Goal: Task Accomplishment & Management: Use online tool/utility

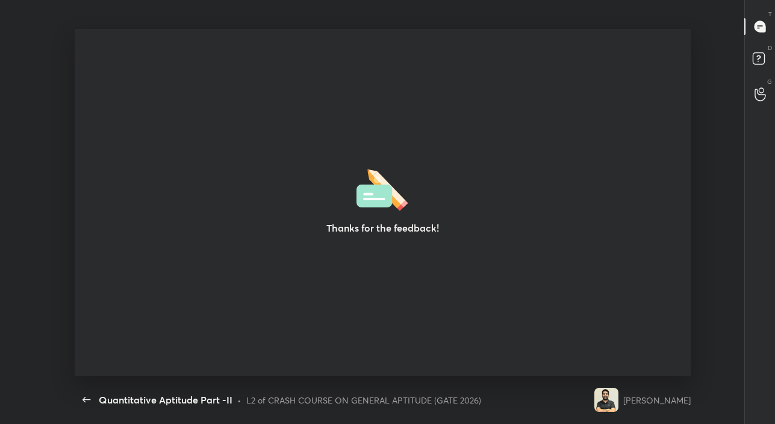
scroll to position [59902, 59482]
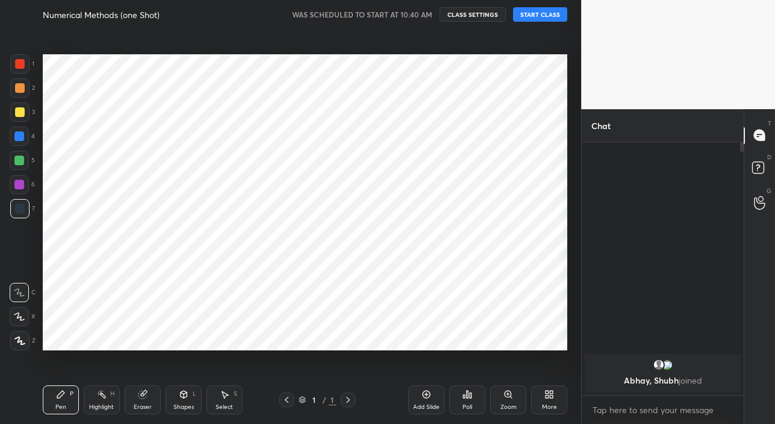
scroll to position [59902, 59715]
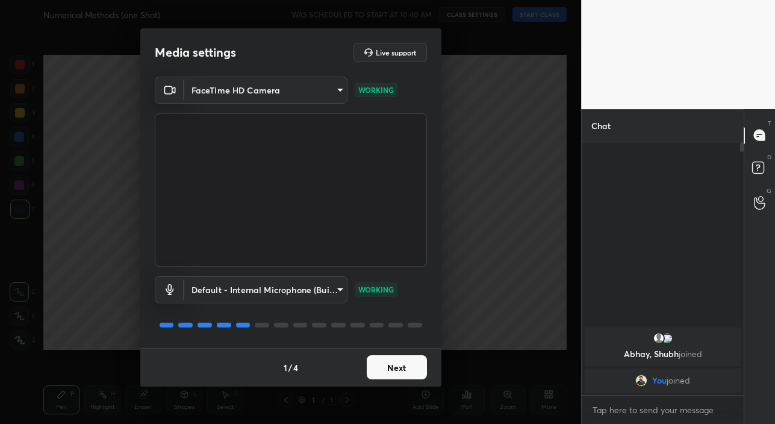
click at [395, 368] on button "Next" at bounding box center [397, 367] width 60 height 24
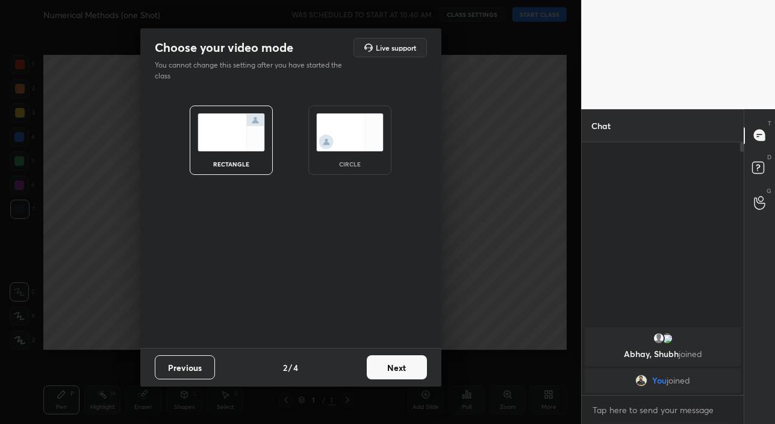
click at [395, 368] on button "Next" at bounding box center [397, 367] width 60 height 24
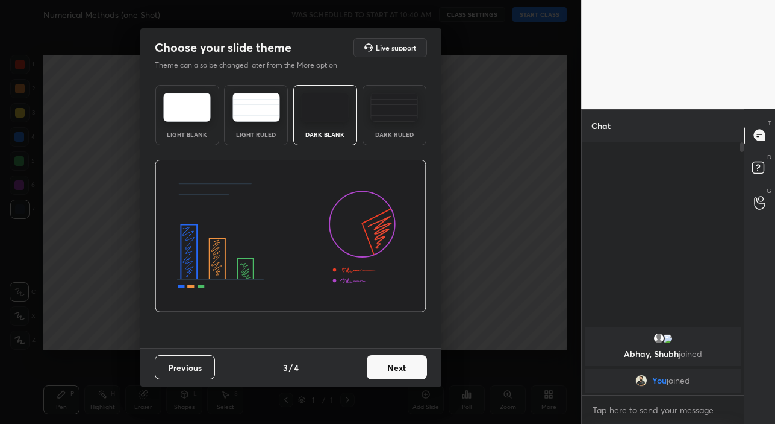
click at [395, 368] on button "Next" at bounding box center [397, 367] width 60 height 24
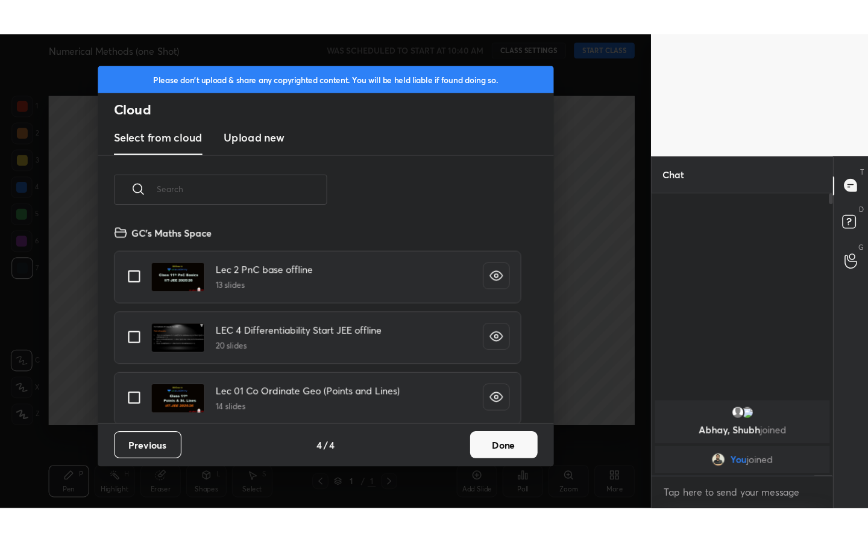
scroll to position [178, 387]
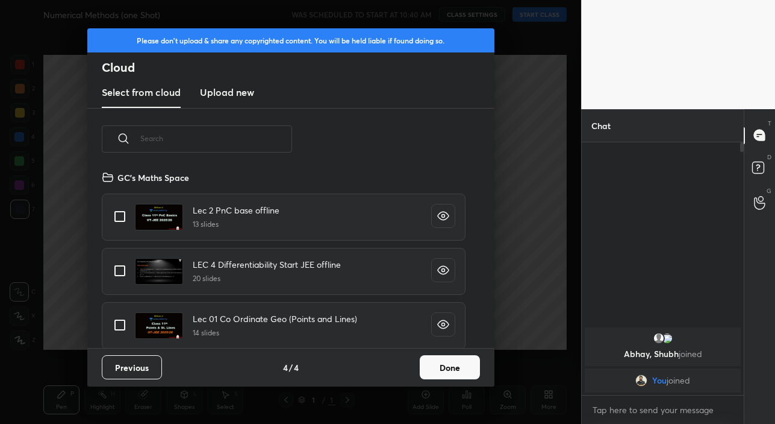
click at [448, 372] on button "Done" at bounding box center [450, 367] width 60 height 24
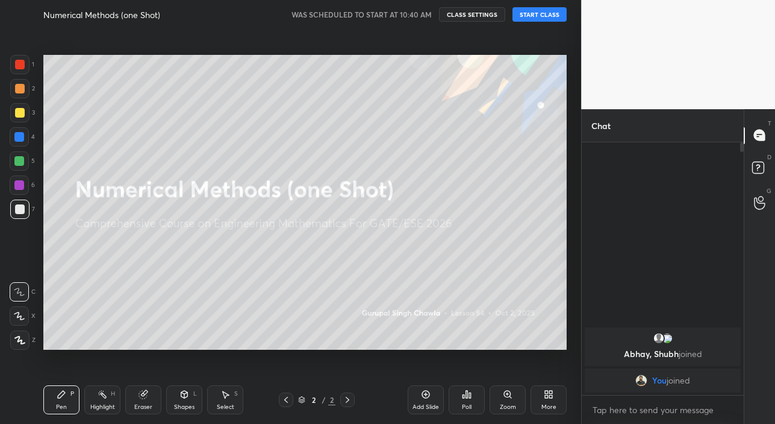
click at [533, 17] on button "START CLASS" at bounding box center [540, 14] width 54 height 14
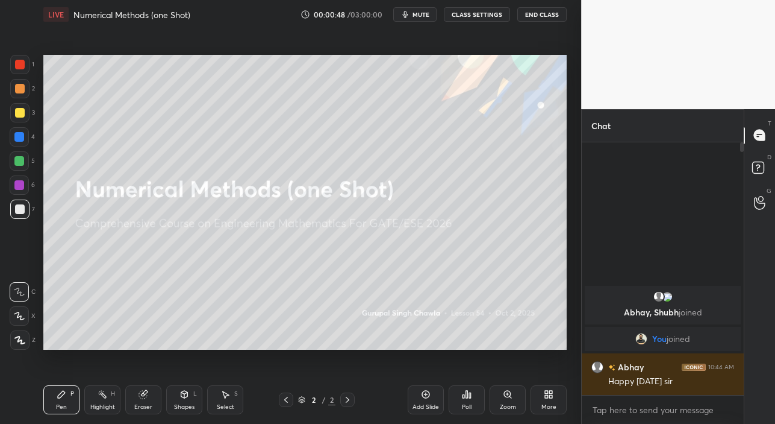
click at [553, 400] on div "More" at bounding box center [549, 399] width 36 height 29
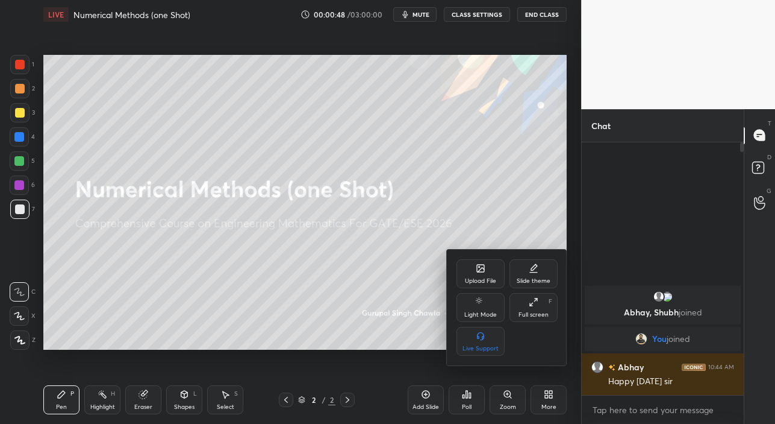
click at [529, 311] on div "Full screen" at bounding box center [534, 314] width 30 height 6
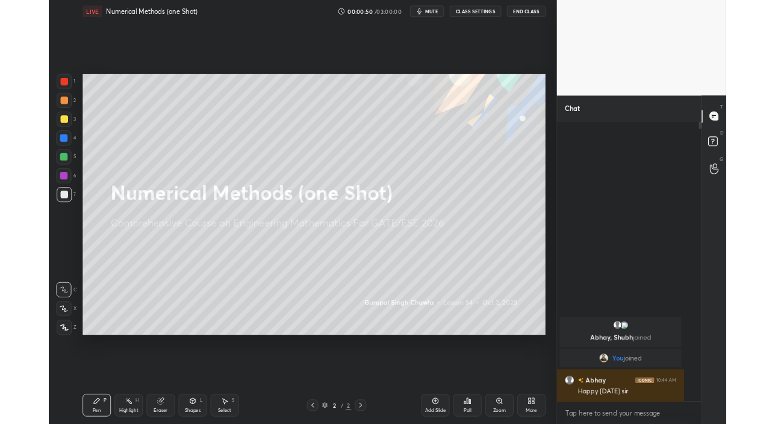
scroll to position [383, 181]
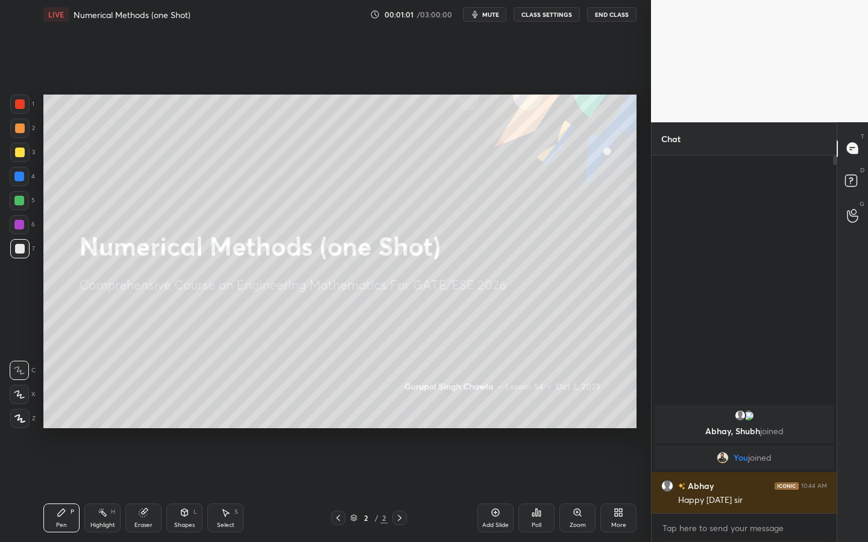
click at [40, 259] on div "Setting up your live class Poll for secs No correct answer Start poll" at bounding box center [340, 261] width 602 height 465
click at [22, 254] on div at bounding box center [19, 248] width 19 height 19
drag, startPoint x: 20, startPoint y: 390, endPoint x: 39, endPoint y: 385, distance: 19.3
click at [19, 390] on icon at bounding box center [19, 394] width 11 height 8
click at [495, 423] on icon at bounding box center [495, 513] width 4 height 4
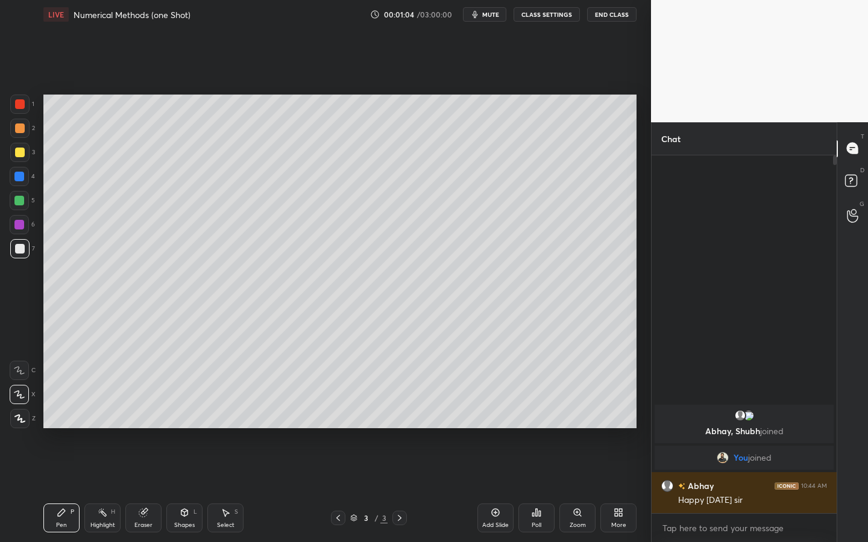
click at [23, 157] on div at bounding box center [19, 152] width 19 height 19
drag, startPoint x: 22, startPoint y: 244, endPoint x: 39, endPoint y: 233, distance: 20.4
click at [22, 245] on div at bounding box center [20, 249] width 10 height 10
click at [23, 148] on div at bounding box center [19, 152] width 19 height 19
click at [16, 254] on div at bounding box center [19, 248] width 19 height 19
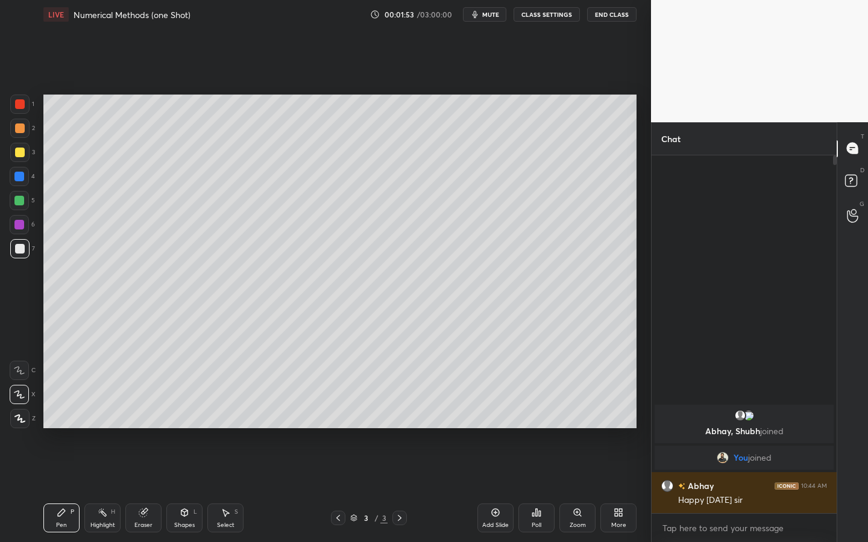
click at [19, 395] on icon at bounding box center [19, 394] width 11 height 8
drag, startPoint x: 23, startPoint y: 154, endPoint x: 42, endPoint y: 148, distance: 19.1
click at [23, 154] on div at bounding box center [20, 153] width 10 height 10
click at [20, 128] on div at bounding box center [20, 129] width 10 height 10
click at [20, 154] on div at bounding box center [20, 153] width 10 height 10
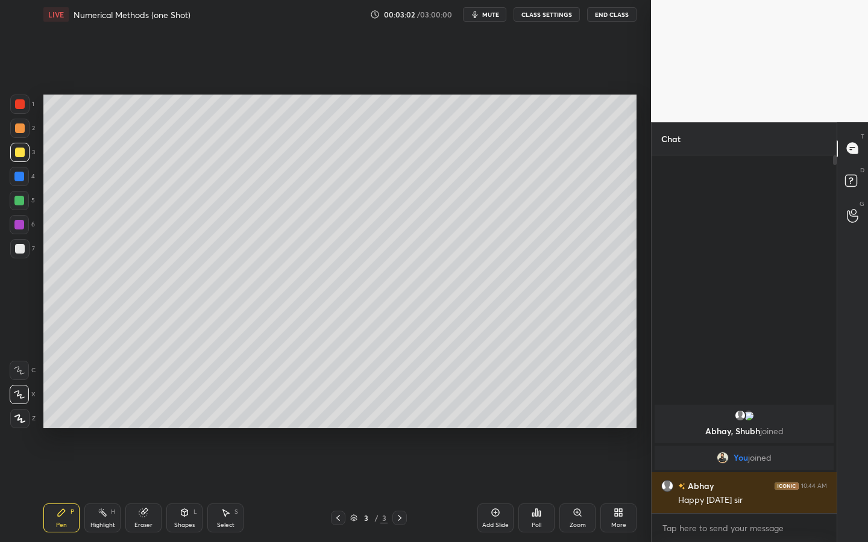
click at [193, 423] on div "Shapes L" at bounding box center [184, 518] width 36 height 29
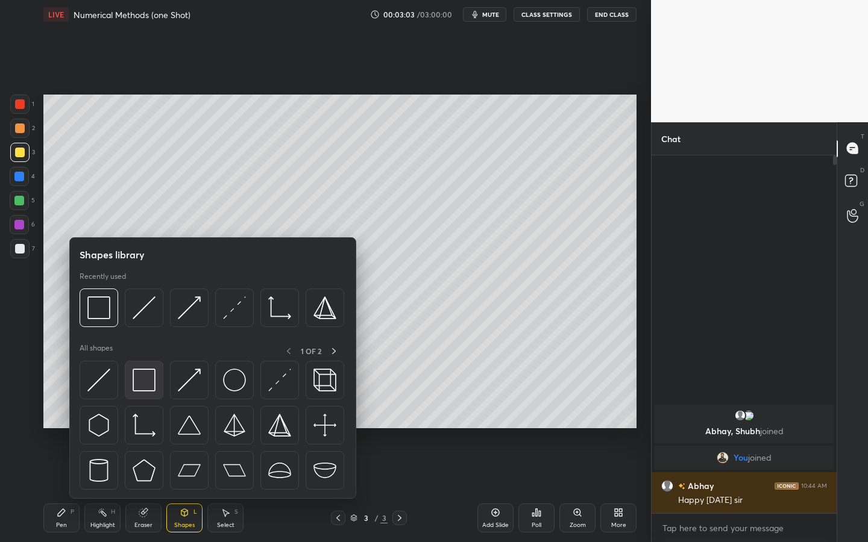
click at [152, 383] on img at bounding box center [144, 380] width 23 height 23
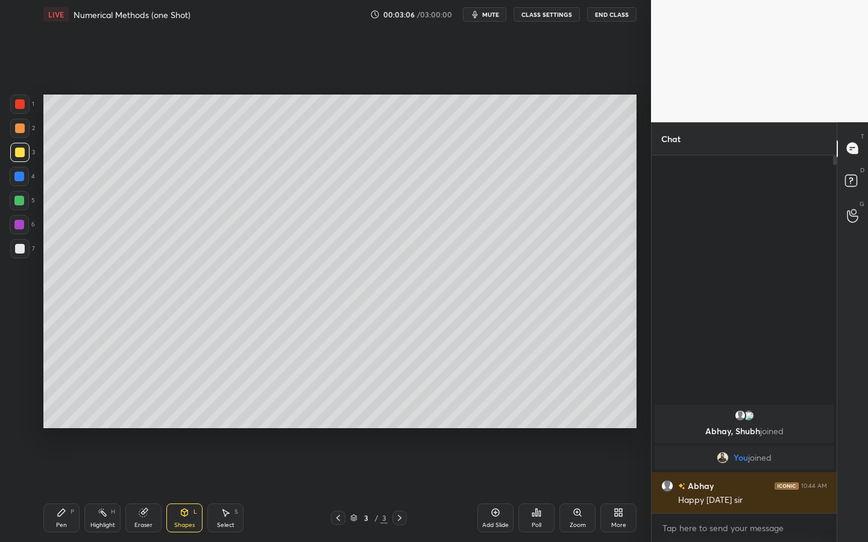
drag, startPoint x: 171, startPoint y: 531, endPoint x: 176, endPoint y: 516, distance: 16.6
click at [169, 423] on div "Shapes L" at bounding box center [184, 518] width 36 height 29
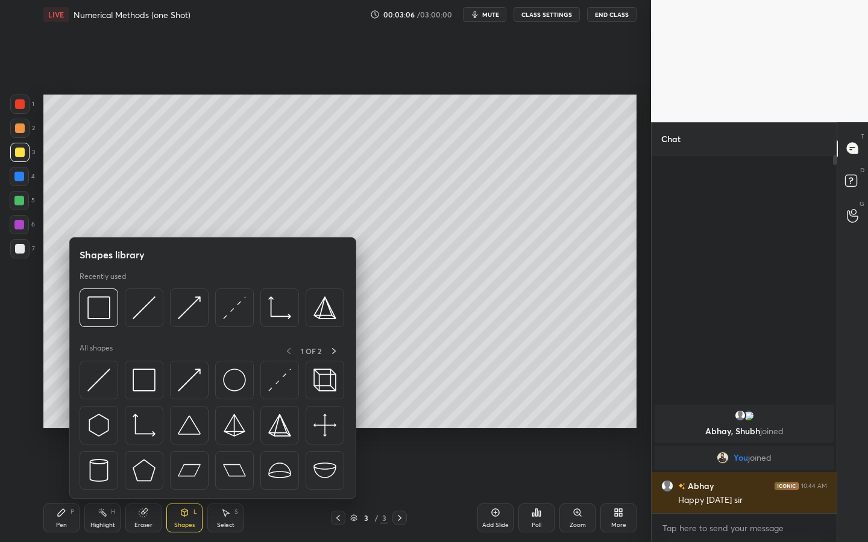
click at [187, 423] on icon at bounding box center [184, 512] width 7 height 7
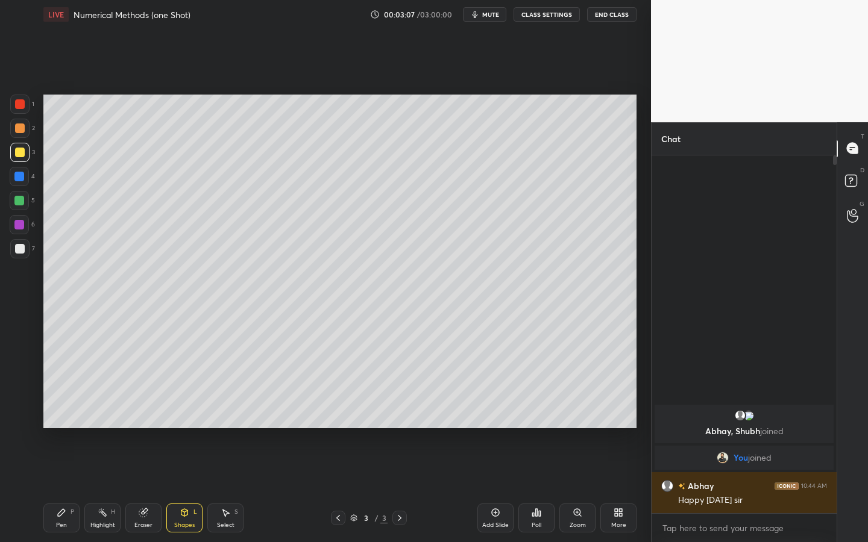
click at [185, 423] on div "Shapes L" at bounding box center [184, 518] width 36 height 29
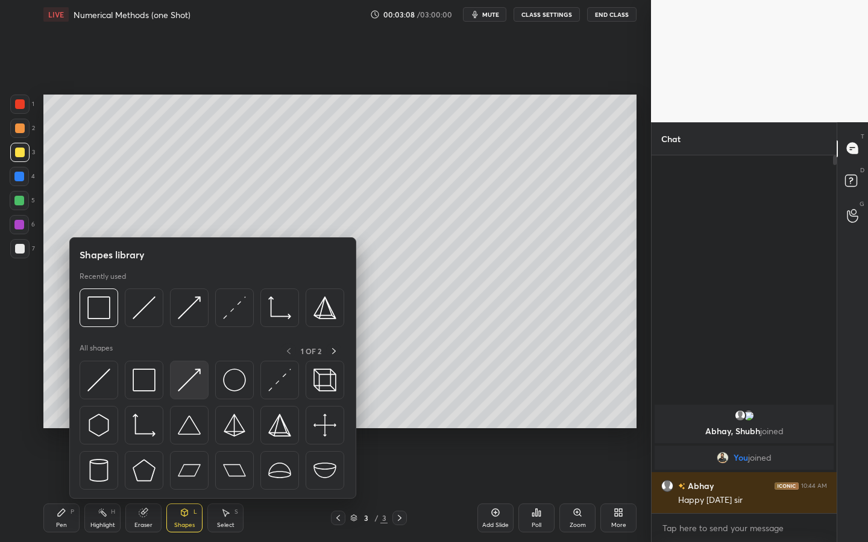
click at [187, 378] on img at bounding box center [189, 380] width 23 height 23
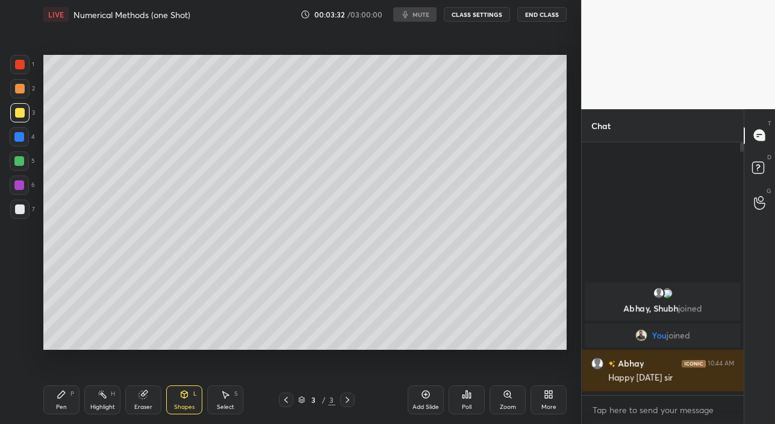
type textarea "x"
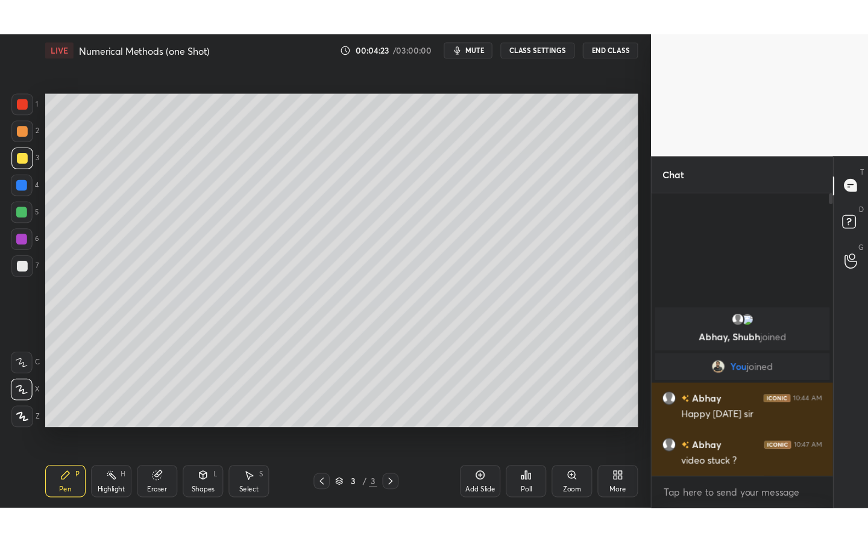
scroll to position [59902, 59715]
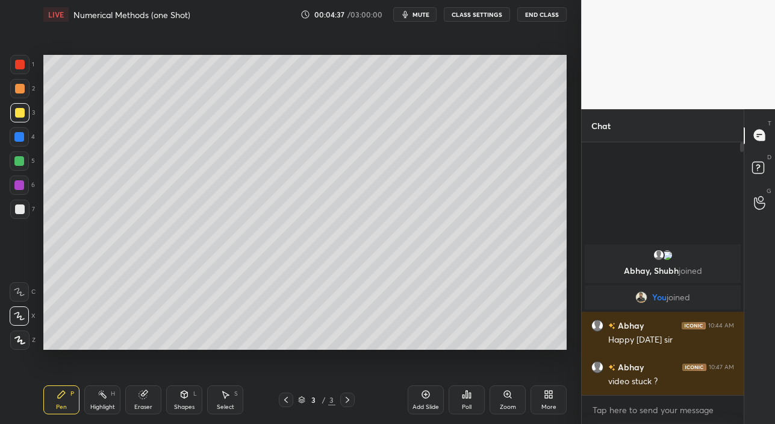
click at [545, 400] on div "More" at bounding box center [549, 399] width 36 height 29
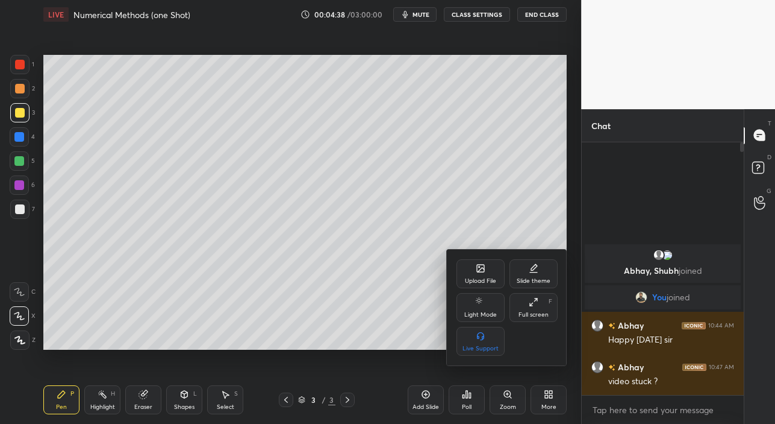
click at [540, 311] on div "Full screen" at bounding box center [534, 314] width 30 height 6
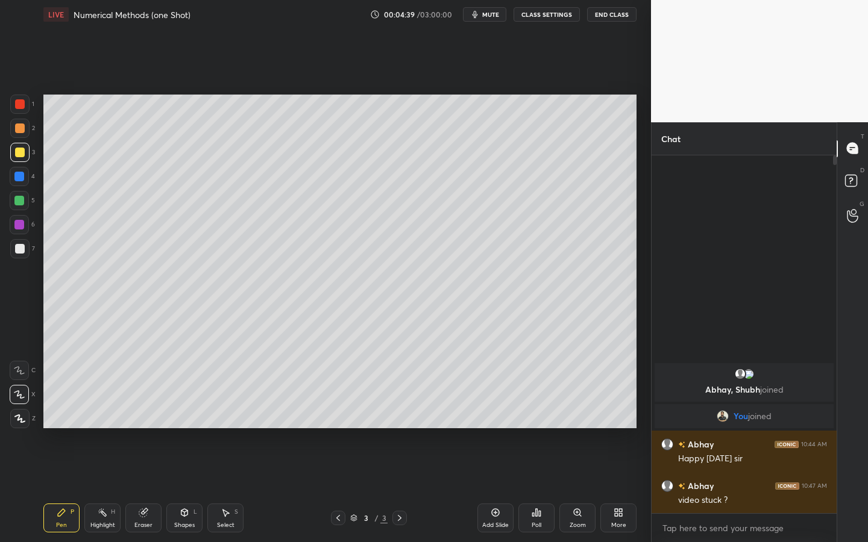
scroll to position [383, 181]
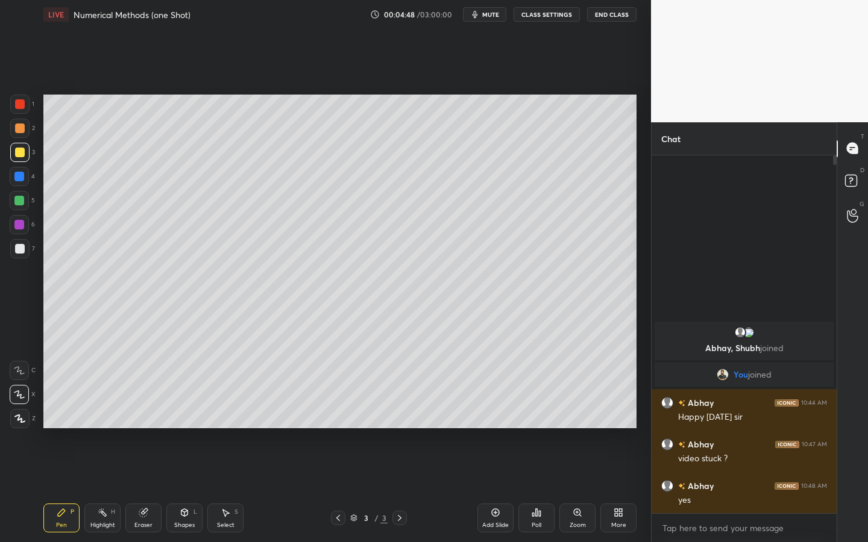
click at [186, 423] on div "Shapes" at bounding box center [184, 525] width 20 height 6
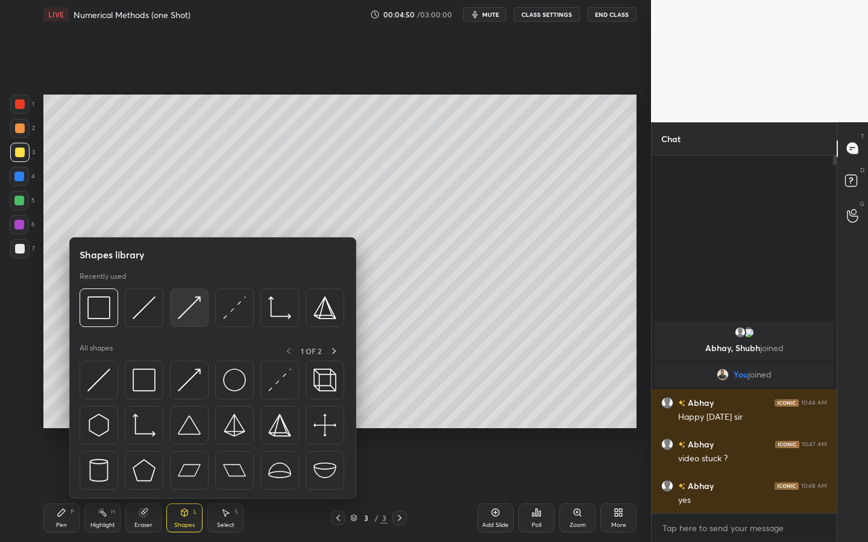
click at [192, 290] on div at bounding box center [189, 308] width 39 height 39
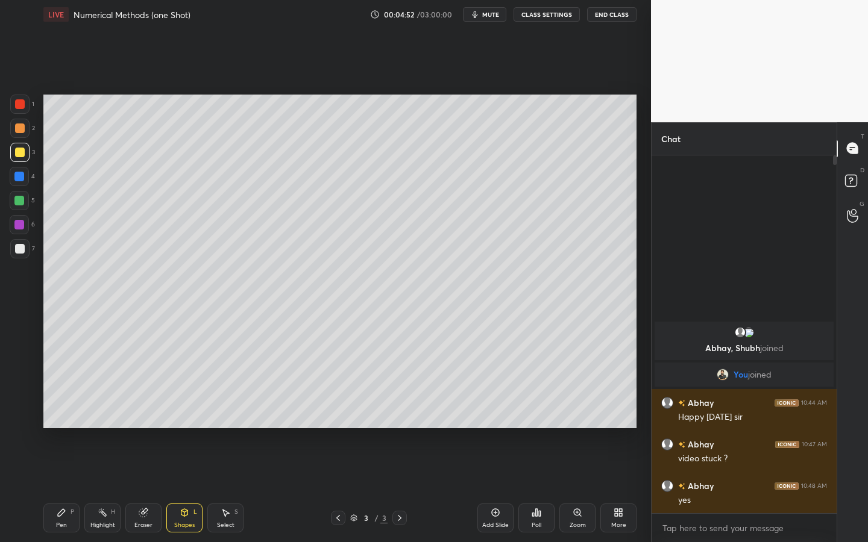
click at [72, 423] on div "P" at bounding box center [72, 512] width 4 height 6
click at [19, 259] on div "7" at bounding box center [22, 251] width 25 height 24
drag, startPoint x: 233, startPoint y: 514, endPoint x: 231, endPoint y: 502, distance: 12.2
click at [231, 423] on div "Select S" at bounding box center [225, 518] width 36 height 29
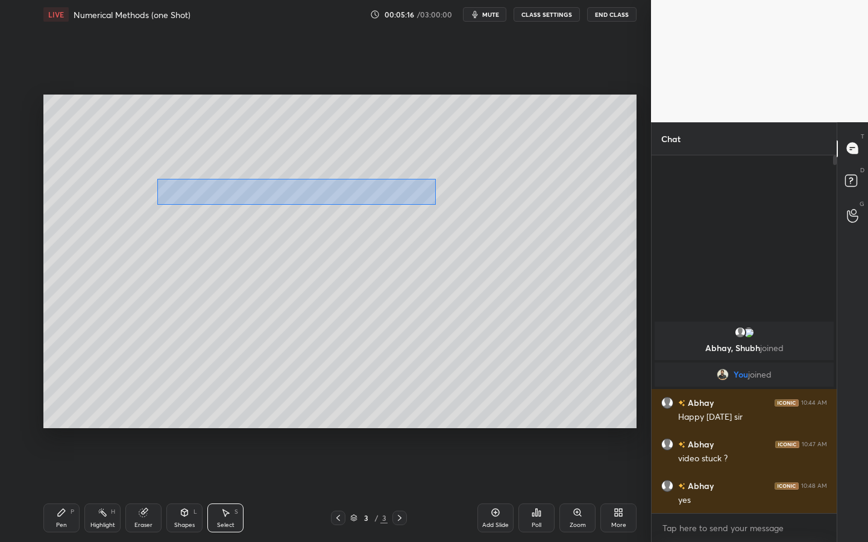
drag, startPoint x: 157, startPoint y: 179, endPoint x: 386, endPoint y: 200, distance: 229.3
click at [434, 205] on div "0 ° Undo Copy Duplicate Duplicate to new slide Delete" at bounding box center [339, 262] width 593 height 334
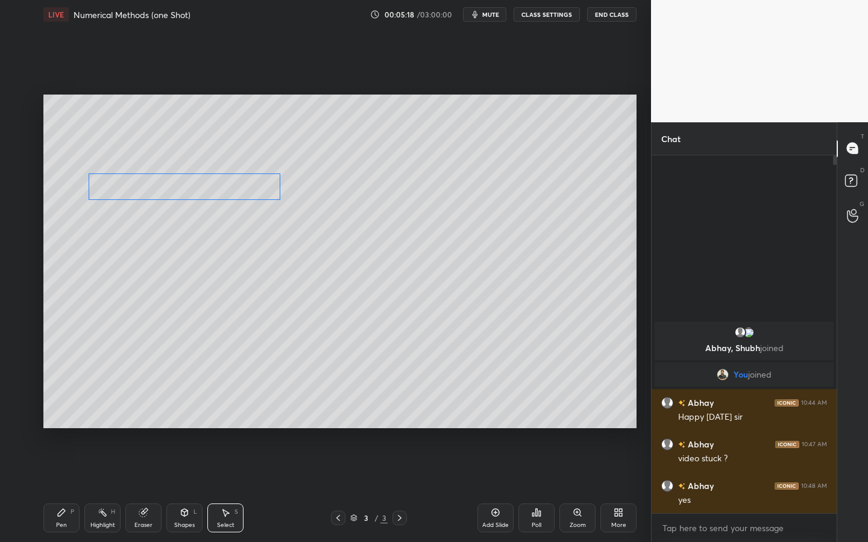
drag, startPoint x: 238, startPoint y: 193, endPoint x: 208, endPoint y: 202, distance: 31.5
click at [204, 192] on div "0 ° Undo Copy Duplicate Duplicate to new slide Delete" at bounding box center [339, 262] width 593 height 334
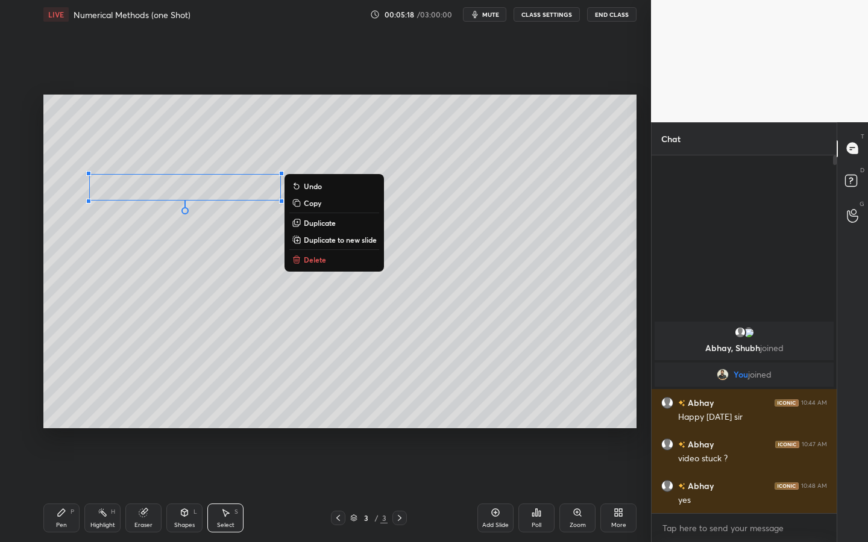
click at [181, 423] on div "Shapes L" at bounding box center [184, 518] width 36 height 29
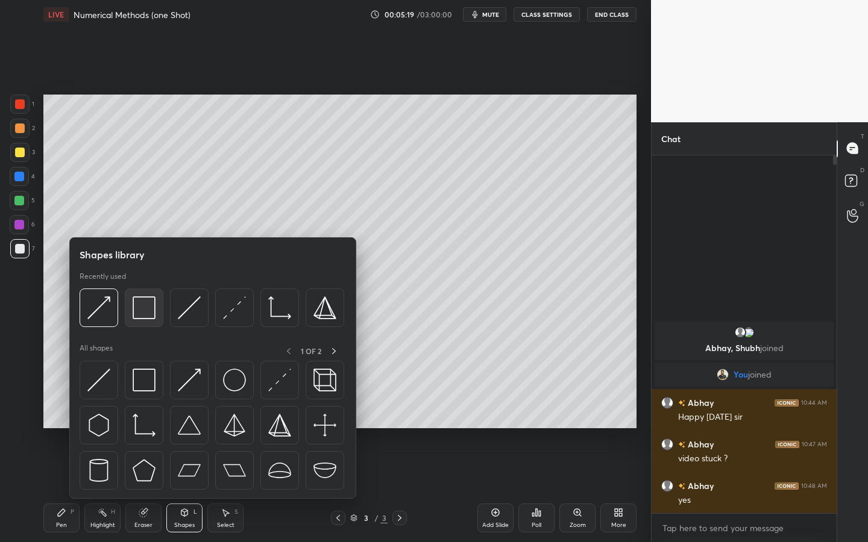
click at [145, 303] on img at bounding box center [144, 307] width 23 height 23
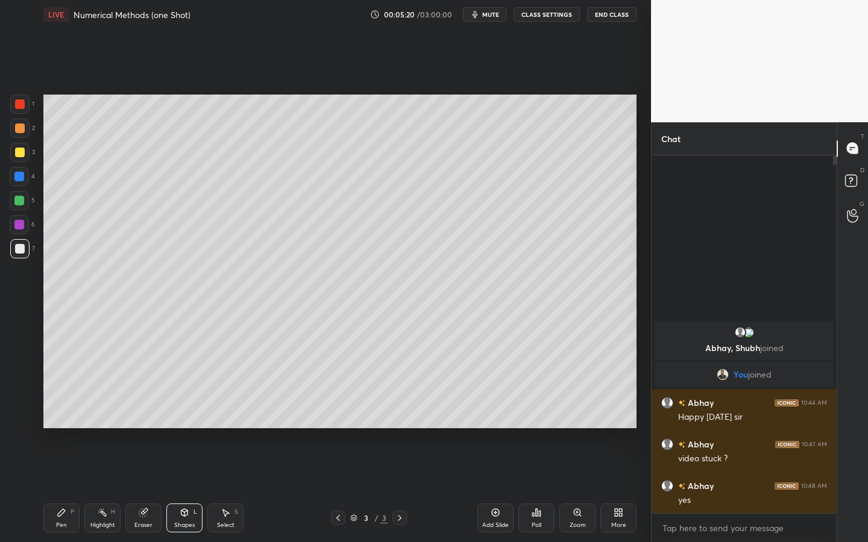
drag, startPoint x: 24, startPoint y: 226, endPoint x: 36, endPoint y: 218, distance: 13.9
click at [24, 226] on div at bounding box center [19, 224] width 19 height 19
click at [66, 423] on div "Pen P" at bounding box center [61, 518] width 36 height 29
click at [25, 254] on div at bounding box center [19, 248] width 19 height 19
click at [177, 423] on div "Shapes L" at bounding box center [184, 518] width 36 height 29
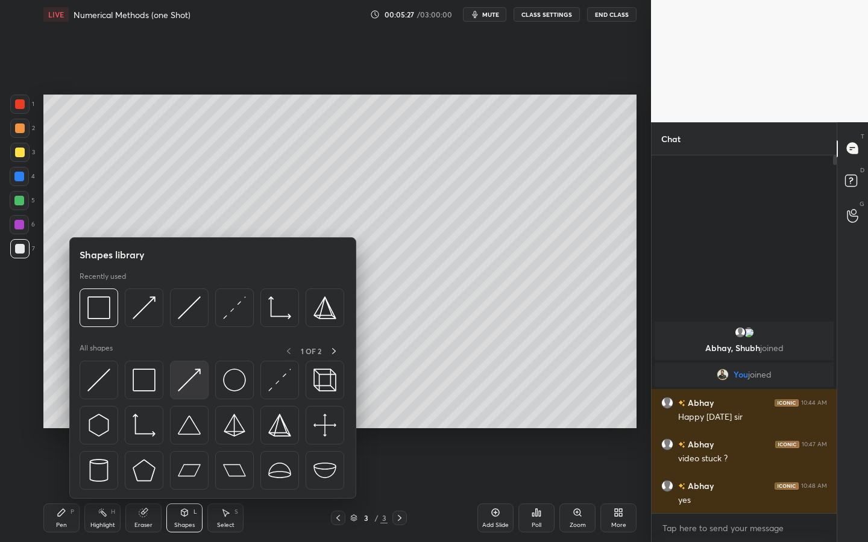
click at [175, 376] on div at bounding box center [189, 380] width 39 height 39
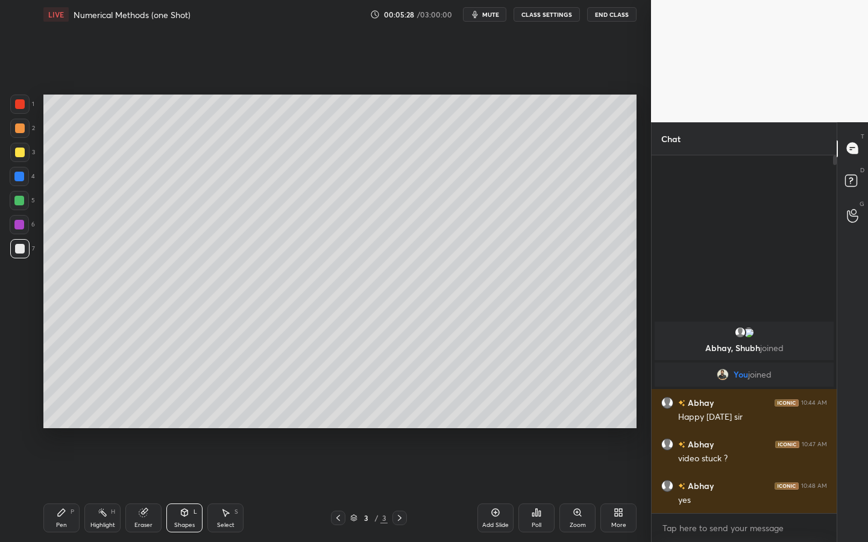
click at [25, 154] on div at bounding box center [19, 152] width 19 height 19
click at [186, 423] on div "Shapes L" at bounding box center [184, 518] width 36 height 29
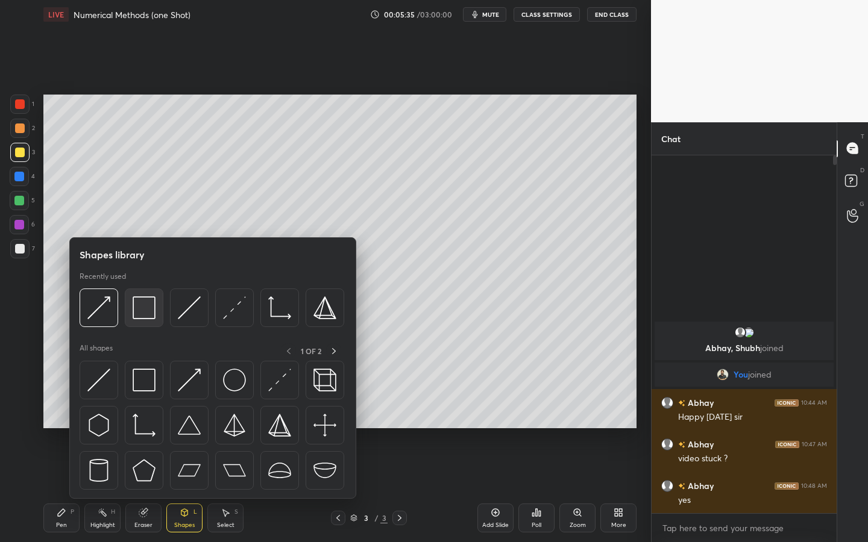
click at [149, 312] on img at bounding box center [144, 307] width 23 height 23
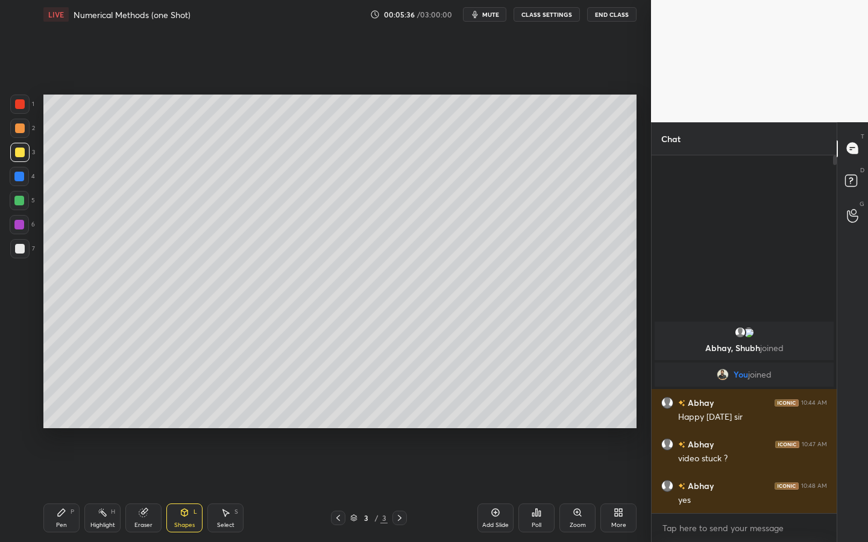
click at [21, 248] on div at bounding box center [20, 249] width 10 height 10
click at [21, 178] on div at bounding box center [19, 177] width 10 height 10
click at [63, 423] on icon at bounding box center [62, 513] width 10 height 10
drag, startPoint x: 12, startPoint y: 246, endPoint x: 19, endPoint y: 240, distance: 9.0
click at [11, 248] on div at bounding box center [19, 248] width 19 height 19
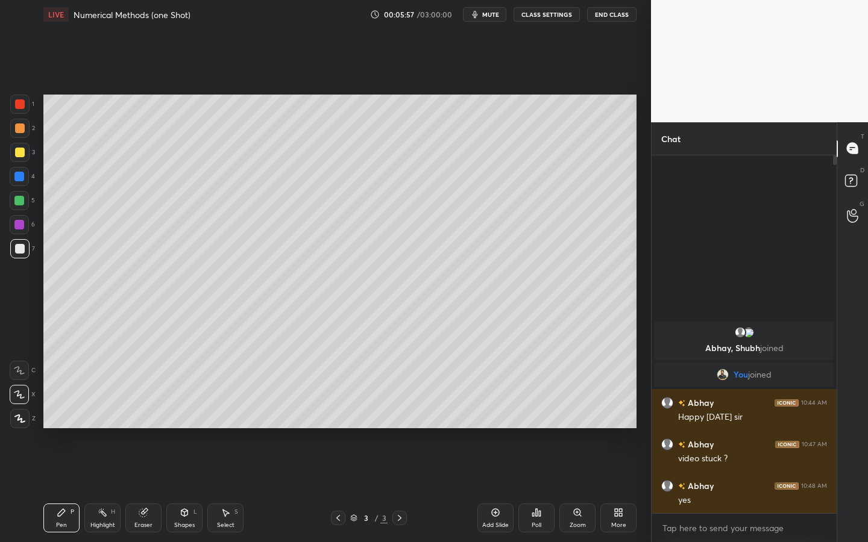
click at [185, 423] on icon at bounding box center [184, 512] width 7 height 7
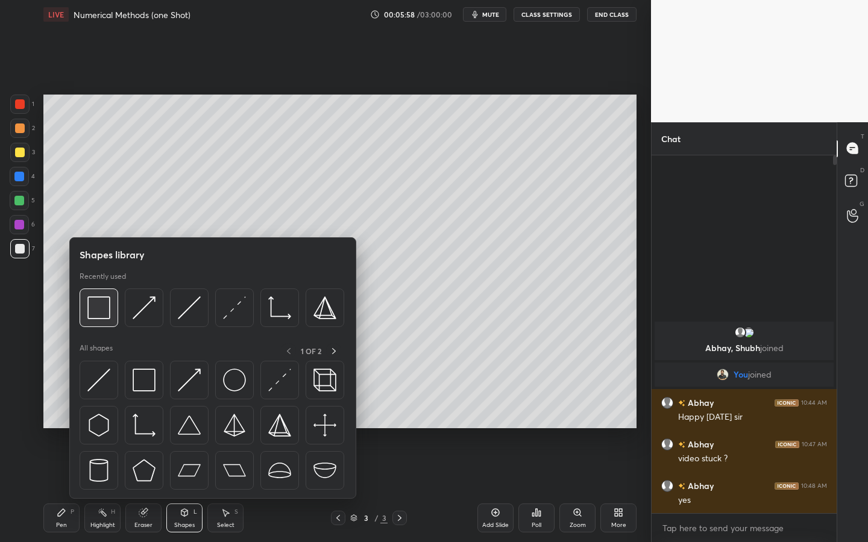
click at [105, 313] on img at bounding box center [98, 307] width 23 height 23
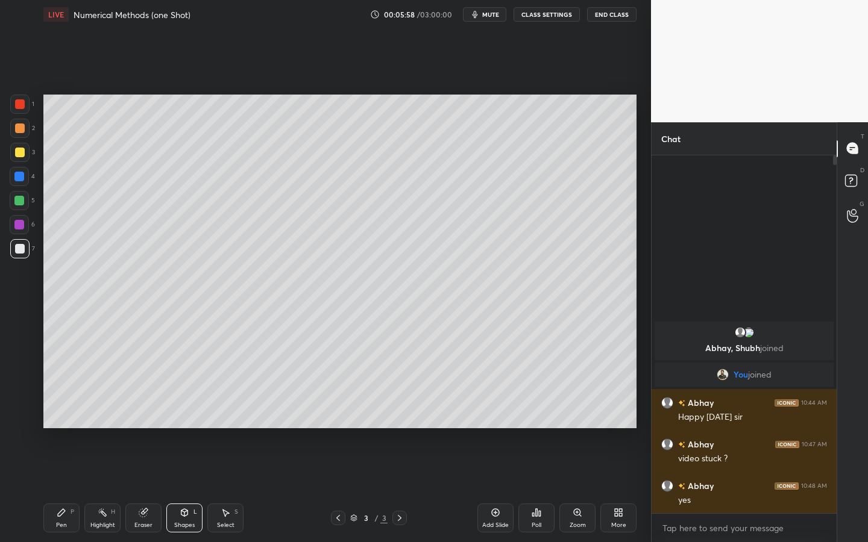
click at [22, 183] on div at bounding box center [19, 176] width 19 height 19
click at [22, 201] on div at bounding box center [19, 201] width 10 height 10
click at [231, 423] on div "Select S" at bounding box center [225, 518] width 36 height 29
drag, startPoint x: 500, startPoint y: 199, endPoint x: 515, endPoint y: 205, distance: 16.5
click at [519, 213] on div "0 ° Undo Copy Duplicate Duplicate to new slide Delete" at bounding box center [339, 262] width 593 height 334
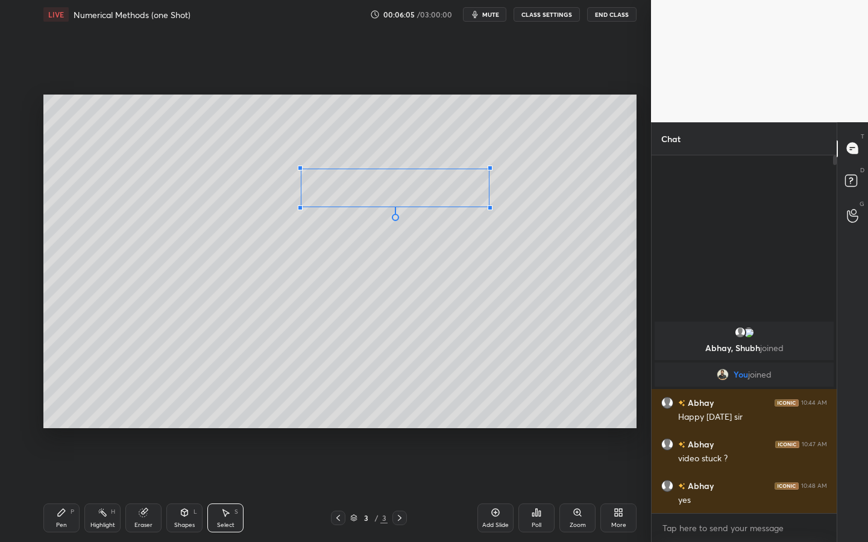
drag, startPoint x: 507, startPoint y: 204, endPoint x: 495, endPoint y: 207, distance: 11.8
click at [488, 207] on div at bounding box center [489, 207] width 5 height 5
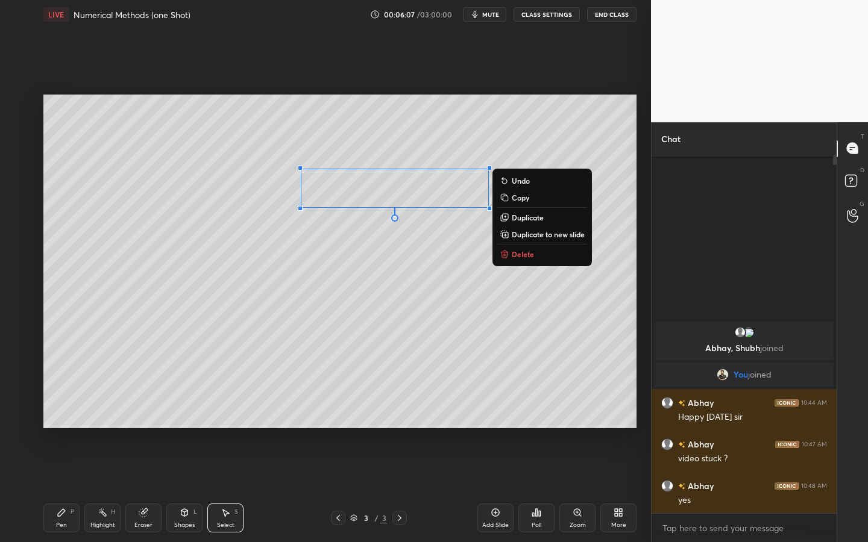
drag, startPoint x: 187, startPoint y: 517, endPoint x: 189, endPoint y: 504, distance: 13.3
click at [187, 423] on div "Shapes L" at bounding box center [184, 518] width 36 height 29
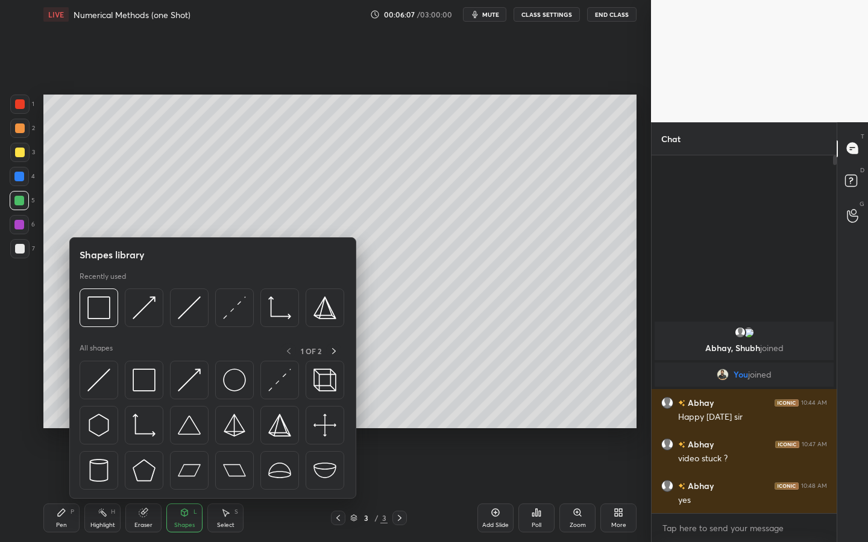
click at [183, 423] on icon at bounding box center [184, 512] width 7 height 2
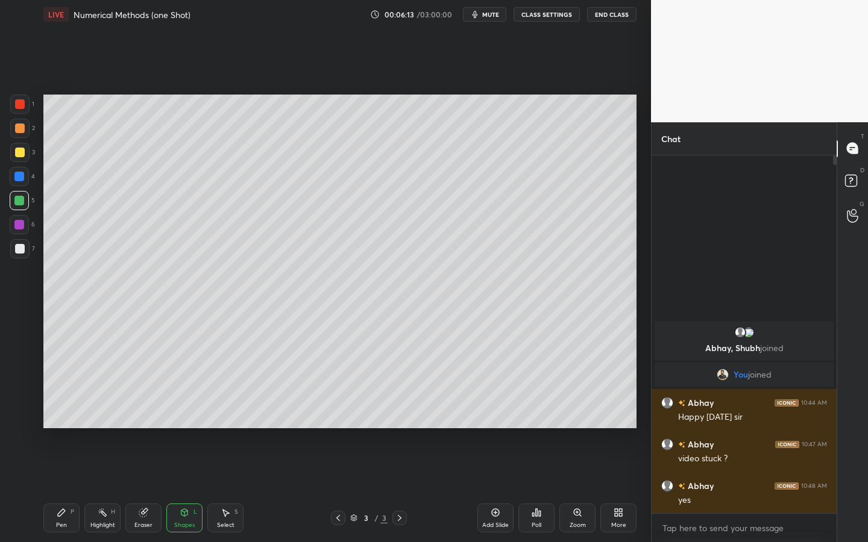
click at [69, 423] on div "Pen P" at bounding box center [61, 518] width 36 height 29
click at [16, 249] on div at bounding box center [20, 249] width 10 height 10
click at [229, 423] on icon at bounding box center [226, 513] width 10 height 10
drag, startPoint x: 356, startPoint y: 144, endPoint x: 380, endPoint y: 142, distance: 24.2
click at [377, 143] on div "0 ° Undo Copy Duplicate Duplicate to new slide Delete" at bounding box center [339, 262] width 593 height 334
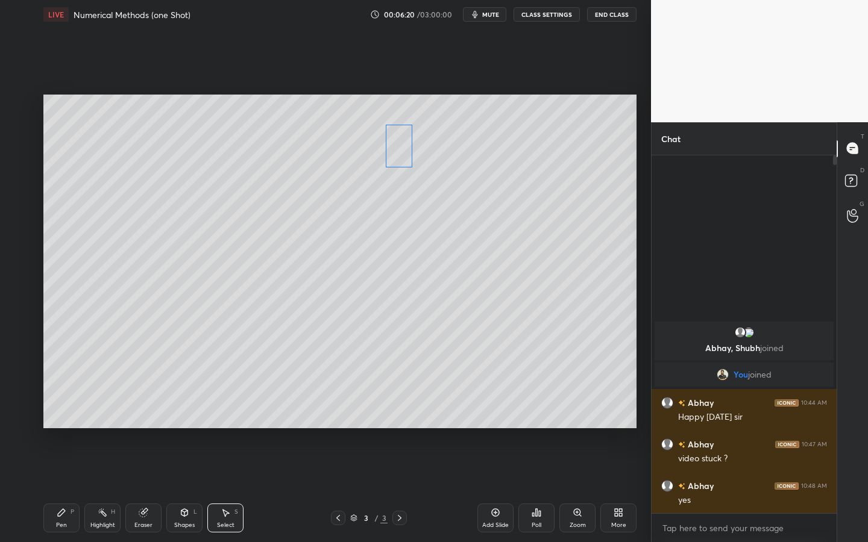
drag, startPoint x: 382, startPoint y: 146, endPoint x: 407, endPoint y: 153, distance: 26.2
click at [398, 146] on div "0 ° Undo Copy Duplicate Duplicate to new slide Delete" at bounding box center [339, 262] width 593 height 334
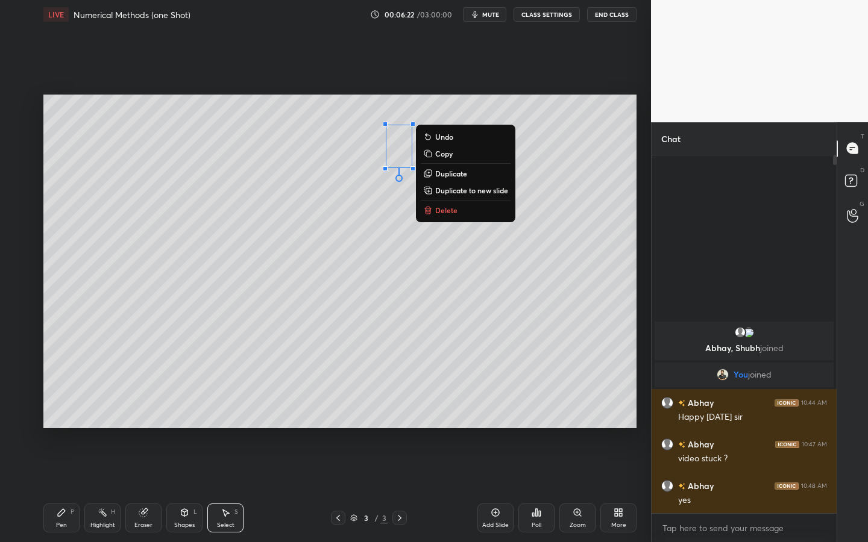
click at [189, 423] on div "Shapes L" at bounding box center [184, 518] width 36 height 29
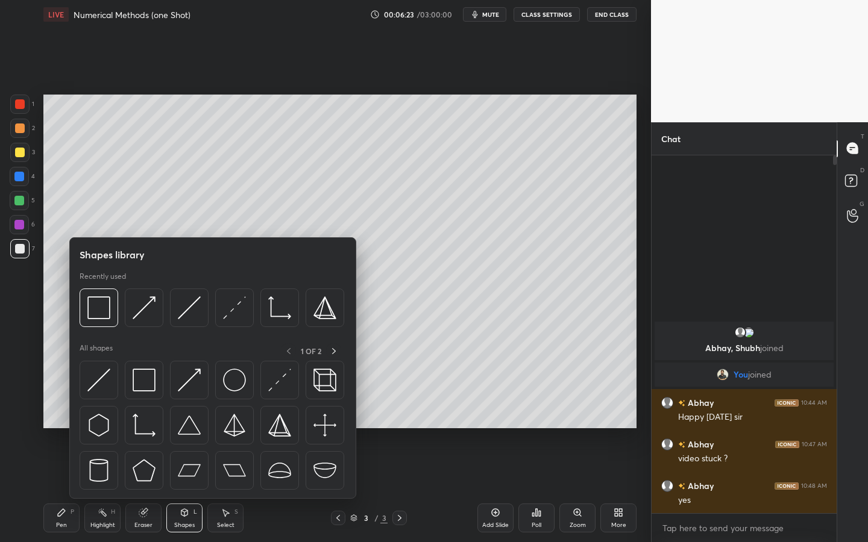
click at [11, 152] on div at bounding box center [19, 152] width 19 height 19
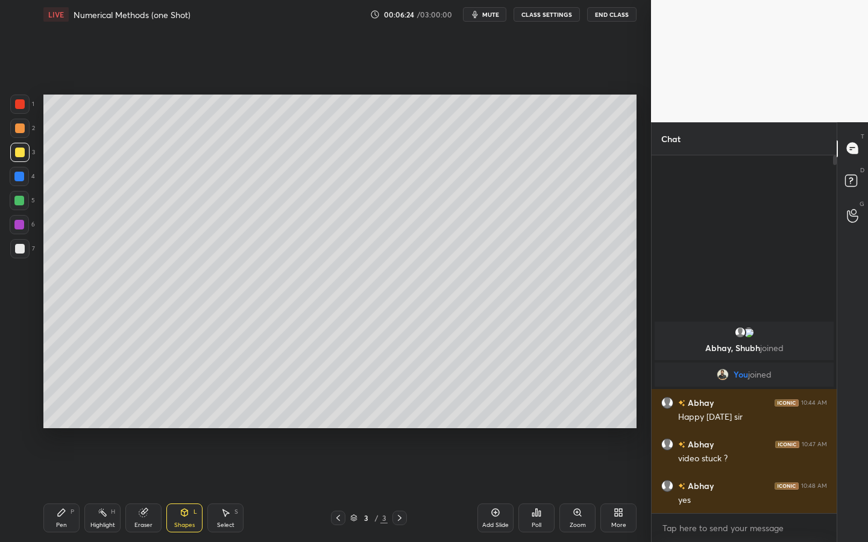
drag, startPoint x: 167, startPoint y: 516, endPoint x: 172, endPoint y: 502, distance: 14.1
click at [170, 423] on div "Shapes L" at bounding box center [184, 518] width 36 height 29
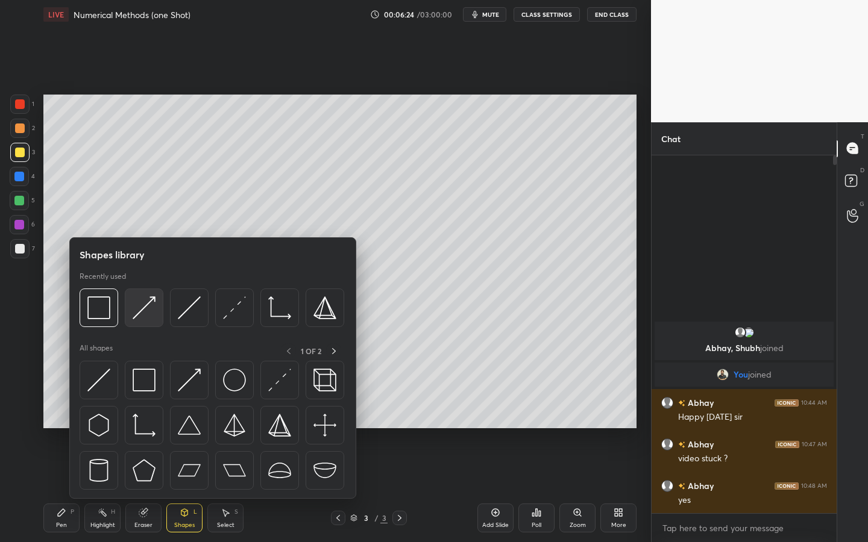
click at [149, 310] on img at bounding box center [144, 307] width 23 height 23
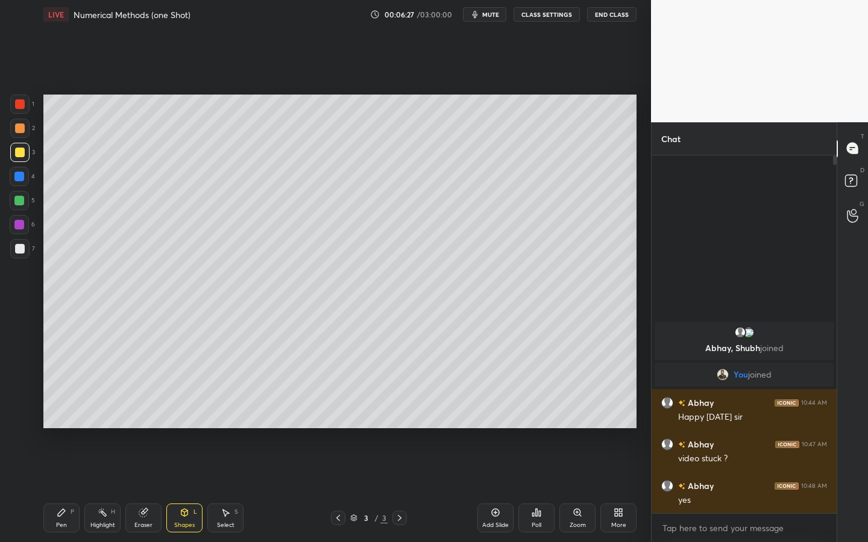
click at [67, 423] on div "Pen P" at bounding box center [61, 518] width 36 height 29
click at [28, 202] on div at bounding box center [19, 200] width 19 height 19
drag, startPoint x: 23, startPoint y: 250, endPoint x: 38, endPoint y: 237, distance: 19.7
click at [23, 249] on div at bounding box center [20, 249] width 10 height 10
click at [227, 423] on div "Select" at bounding box center [225, 525] width 17 height 6
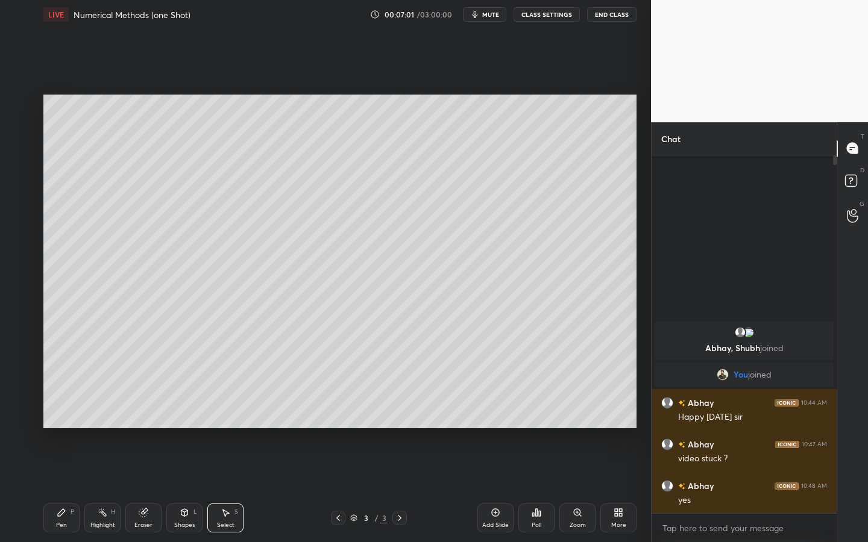
click at [62, 423] on div "Pen" at bounding box center [61, 525] width 11 height 6
click at [15, 206] on div at bounding box center [19, 200] width 19 height 19
click at [16, 161] on div at bounding box center [19, 152] width 19 height 19
click at [24, 202] on div at bounding box center [19, 200] width 19 height 19
click at [26, 198] on div at bounding box center [19, 200] width 19 height 19
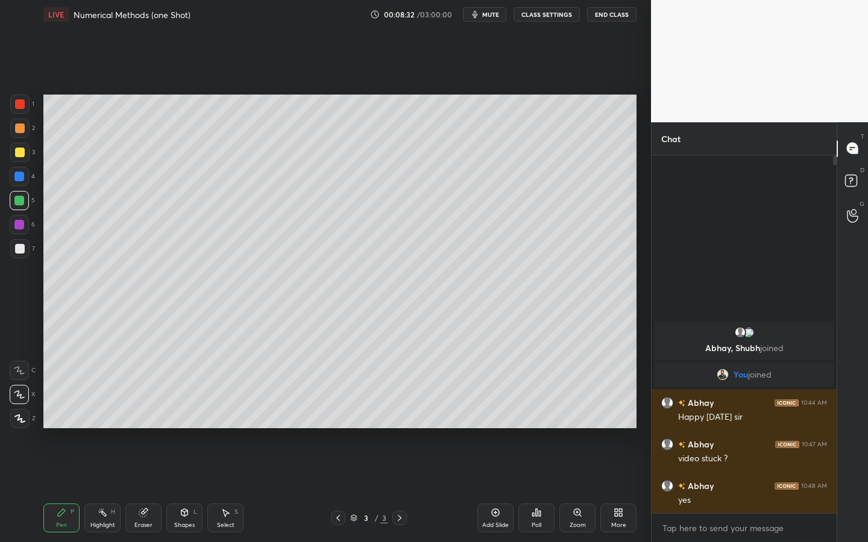
click at [183, 423] on div "Shapes L" at bounding box center [184, 518] width 36 height 29
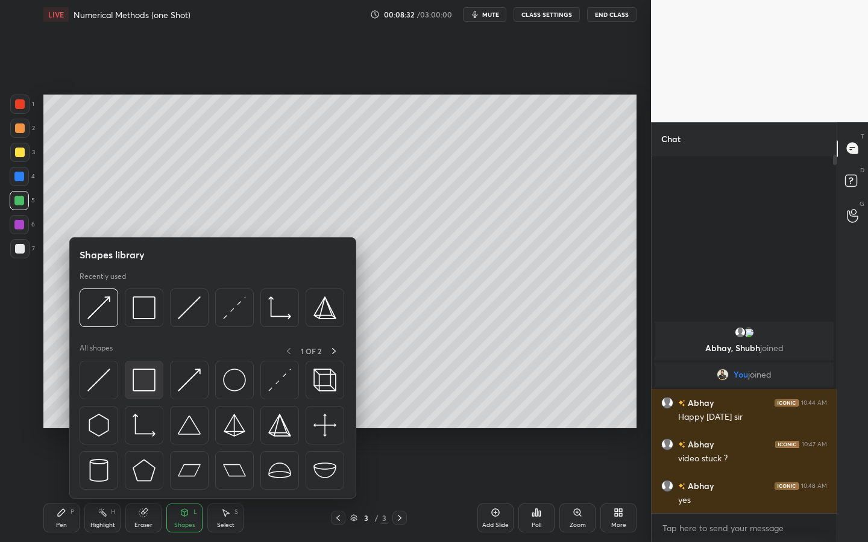
click at [150, 371] on img at bounding box center [144, 380] width 23 height 23
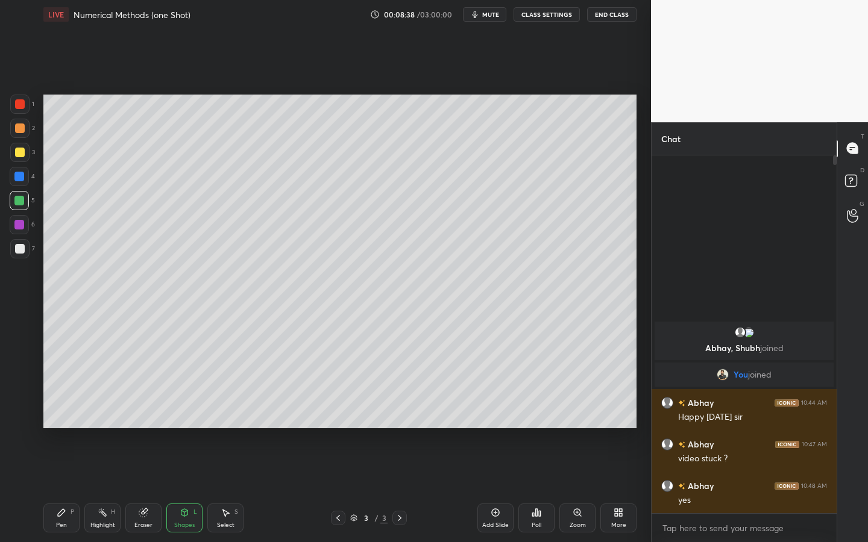
click at [68, 423] on div "Pen P" at bounding box center [61, 518] width 36 height 29
click at [33, 186] on div "4" at bounding box center [22, 176] width 25 height 19
click at [17, 198] on div at bounding box center [19, 201] width 10 height 10
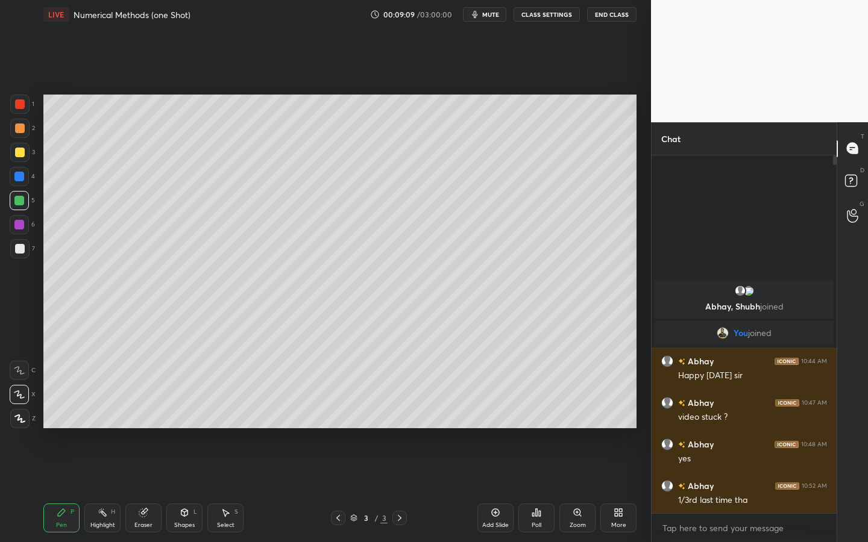
click at [27, 243] on div at bounding box center [19, 248] width 19 height 19
click at [23, 202] on div at bounding box center [19, 201] width 10 height 10
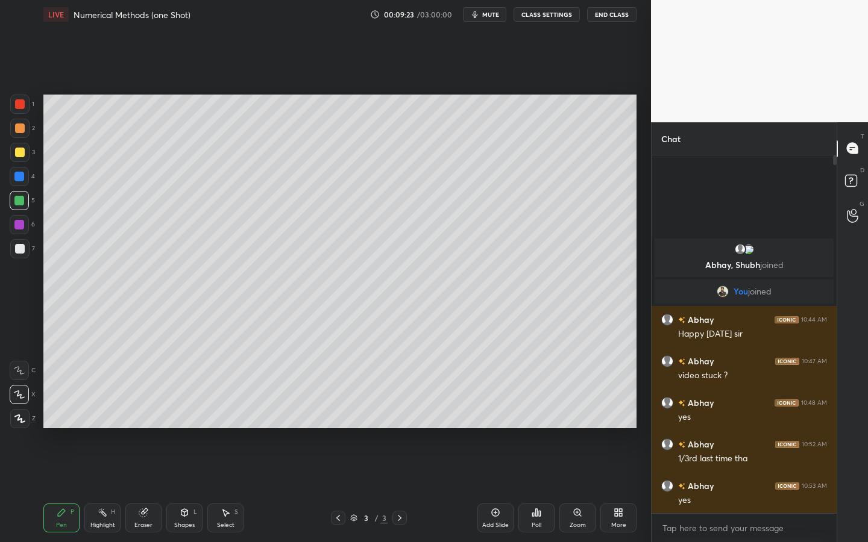
click at [22, 202] on div at bounding box center [19, 201] width 10 height 10
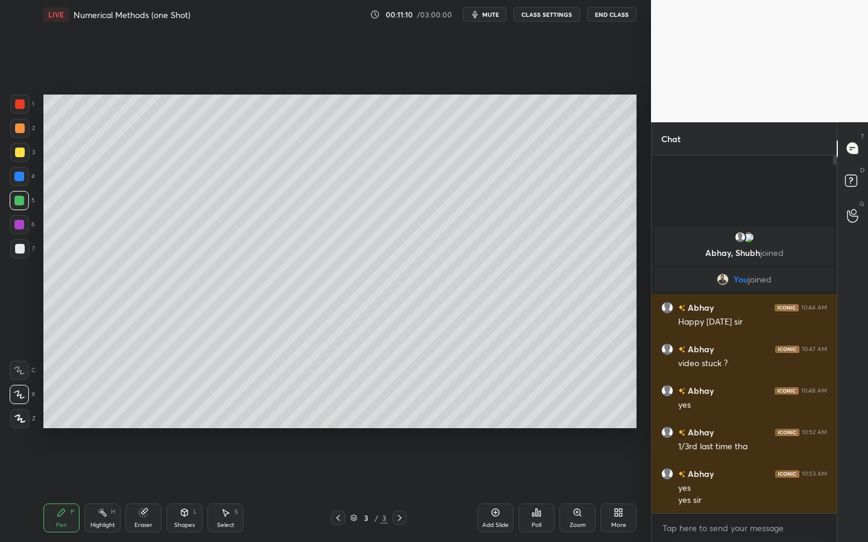
click at [23, 198] on div at bounding box center [19, 201] width 10 height 10
click at [20, 250] on div at bounding box center [20, 249] width 10 height 10
click at [22, 195] on div at bounding box center [19, 200] width 19 height 19
click at [21, 181] on div at bounding box center [19, 176] width 19 height 19
click at [25, 129] on div at bounding box center [19, 128] width 19 height 19
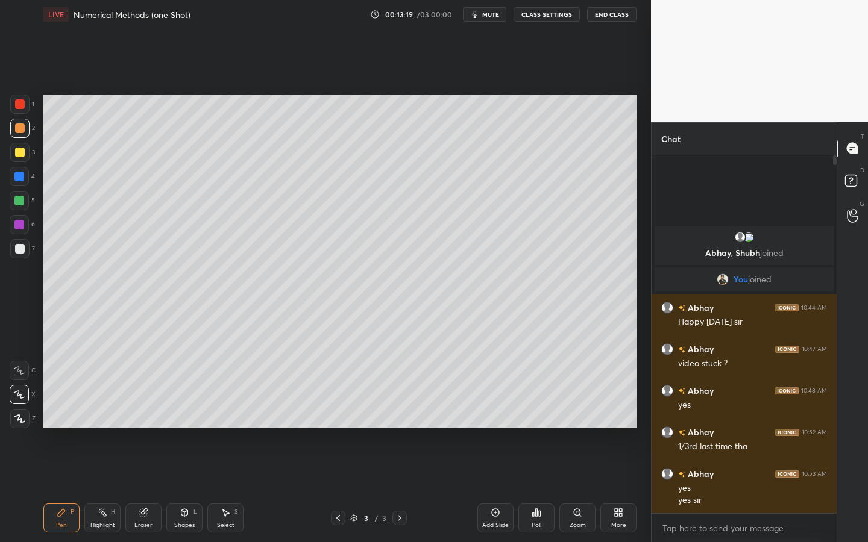
click at [23, 158] on div at bounding box center [19, 152] width 19 height 19
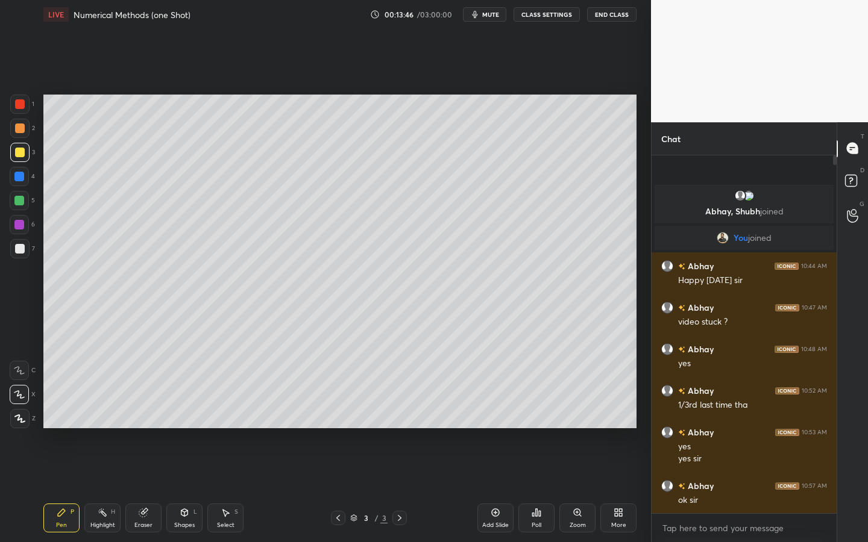
drag, startPoint x: 496, startPoint y: 513, endPoint x: 492, endPoint y: 500, distance: 13.3
click at [492, 423] on icon at bounding box center [495, 513] width 10 height 10
click at [23, 249] on div at bounding box center [19, 248] width 19 height 19
click at [189, 423] on div "Pen P Highlight H Eraser Shapes L Select S 4 / 4 Add Slide Poll Zoom More" at bounding box center [339, 518] width 593 height 48
click at [177, 423] on div "Pen P Highlight H Eraser Shapes L Select S 4 / 4 Add Slide Poll Zoom More" at bounding box center [339, 518] width 593 height 48
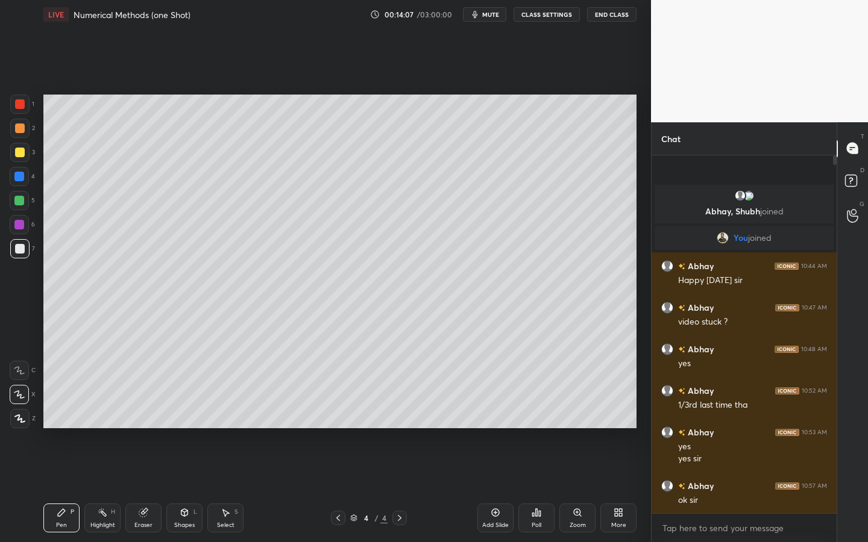
drag, startPoint x: 174, startPoint y: 518, endPoint x: 167, endPoint y: 515, distance: 6.7
click at [171, 423] on div "Shapes L" at bounding box center [184, 518] width 36 height 29
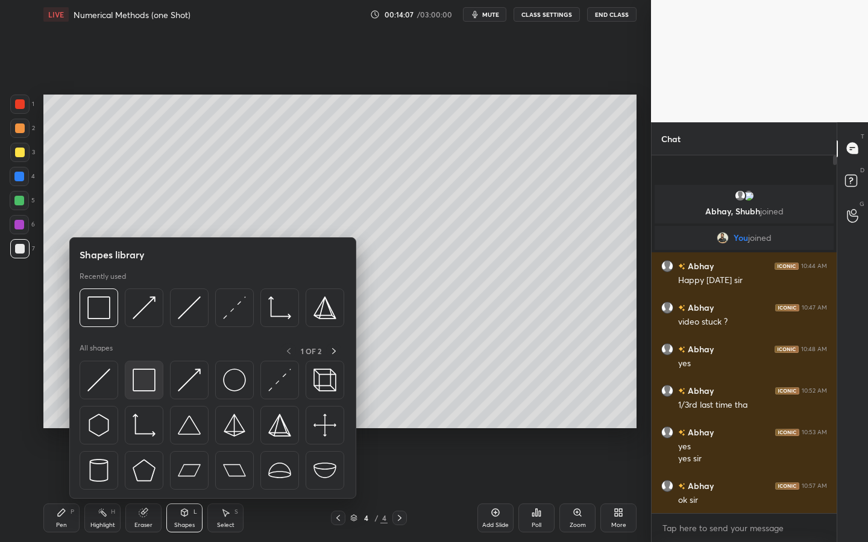
click at [149, 386] on img at bounding box center [144, 380] width 23 height 23
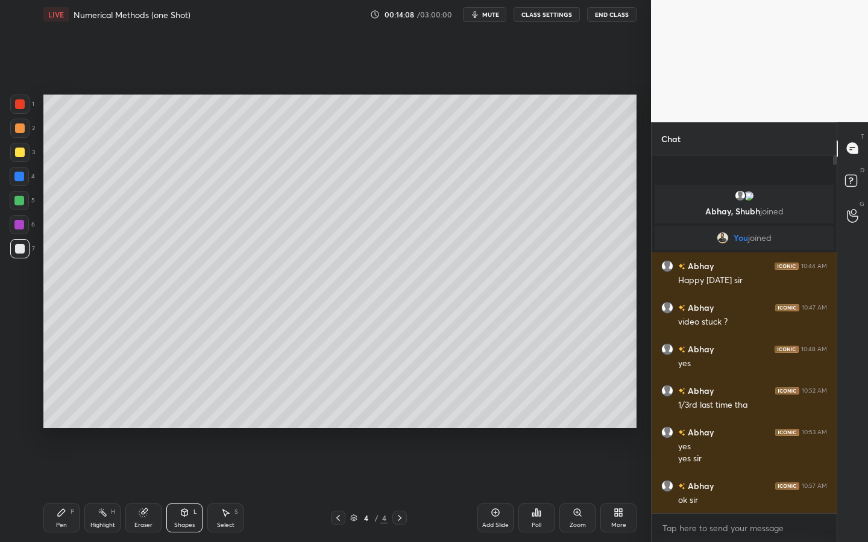
click at [26, 221] on div at bounding box center [19, 224] width 19 height 19
drag, startPoint x: 53, startPoint y: 535, endPoint x: 70, endPoint y: 530, distance: 18.1
click at [62, 423] on div "Pen P Highlight H Eraser Shapes L Select S 4 / 4 Add Slide Poll Zoom More" at bounding box center [339, 518] width 593 height 48
click at [69, 423] on div "Pen P" at bounding box center [61, 518] width 36 height 29
click at [20, 105] on div at bounding box center [20, 104] width 10 height 10
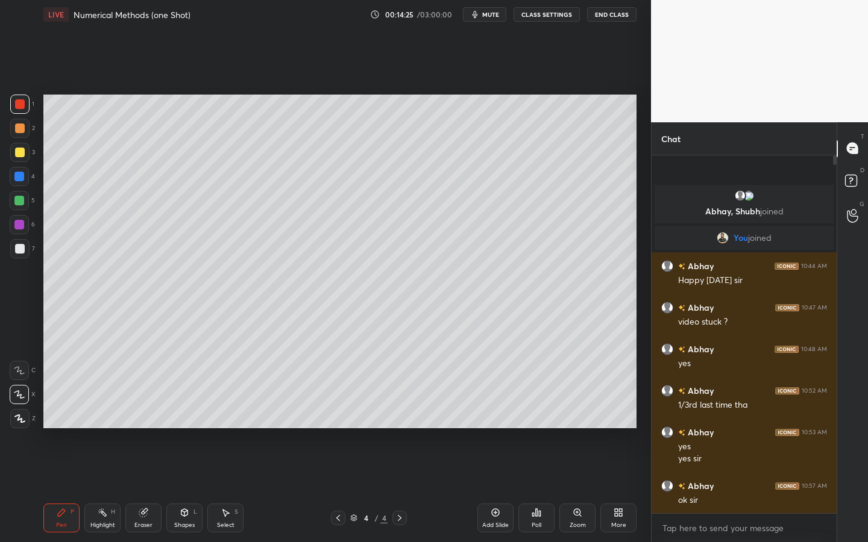
click at [184, 423] on icon at bounding box center [185, 513] width 10 height 10
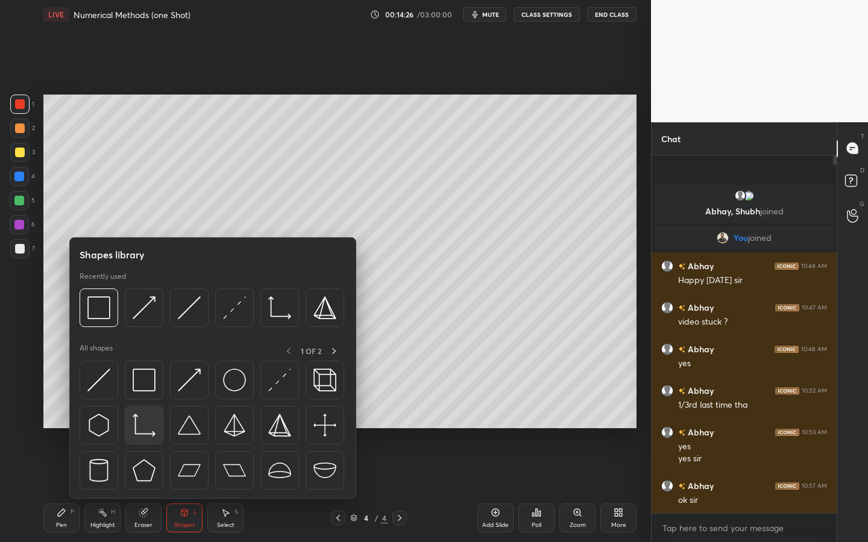
click at [149, 415] on img at bounding box center [144, 425] width 23 height 23
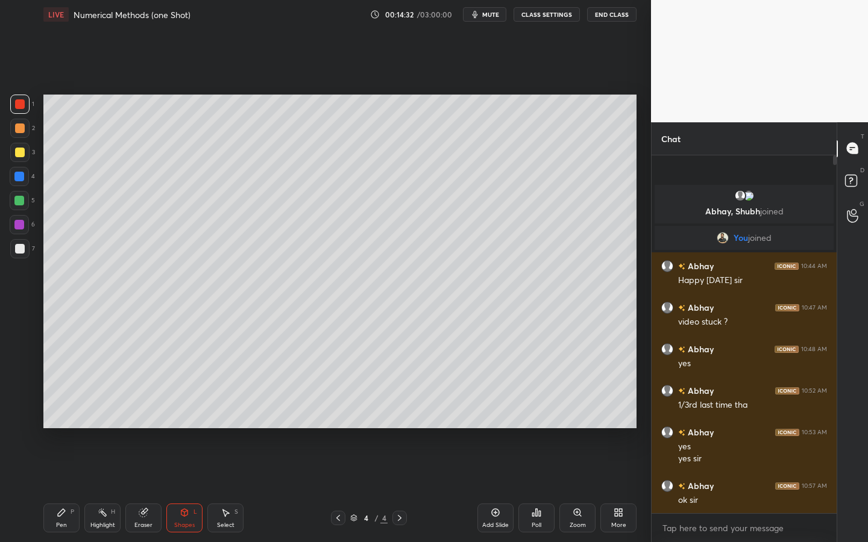
click at [57, 423] on div "Pen P" at bounding box center [61, 518] width 36 height 29
click at [20, 198] on div at bounding box center [19, 201] width 10 height 10
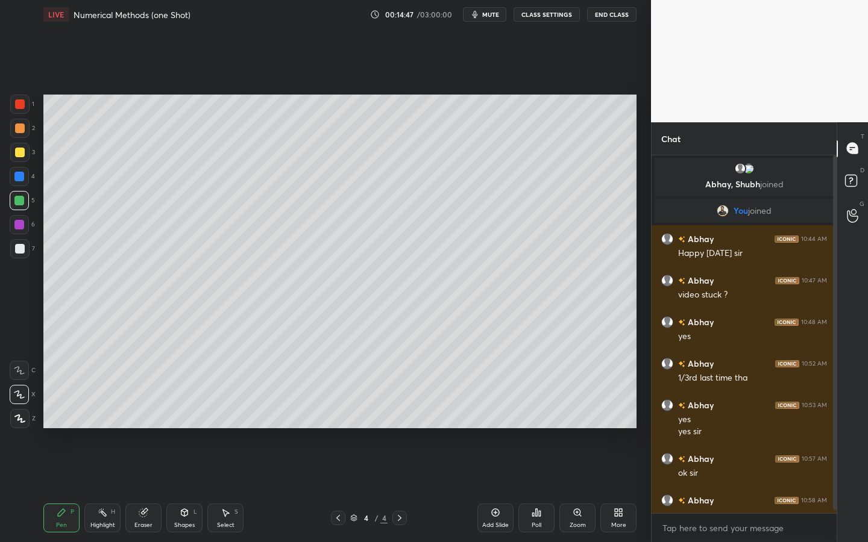
scroll to position [14, 0]
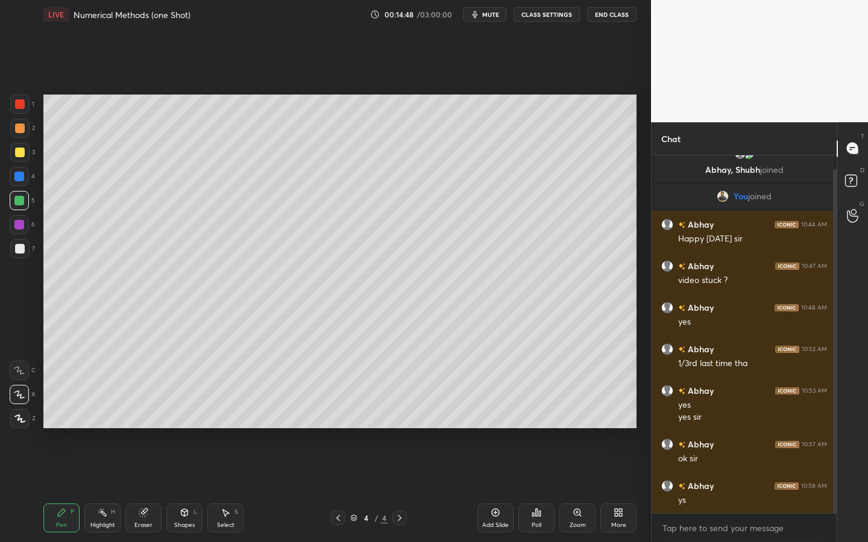
drag, startPoint x: 833, startPoint y: 359, endPoint x: 834, endPoint y: 375, distance: 15.7
click at [775, 376] on div at bounding box center [835, 341] width 4 height 344
drag, startPoint x: 22, startPoint y: 170, endPoint x: 36, endPoint y: 173, distance: 14.2
click at [23, 175] on div at bounding box center [19, 176] width 19 height 19
drag, startPoint x: 186, startPoint y: 514, endPoint x: 178, endPoint y: 515, distance: 7.9
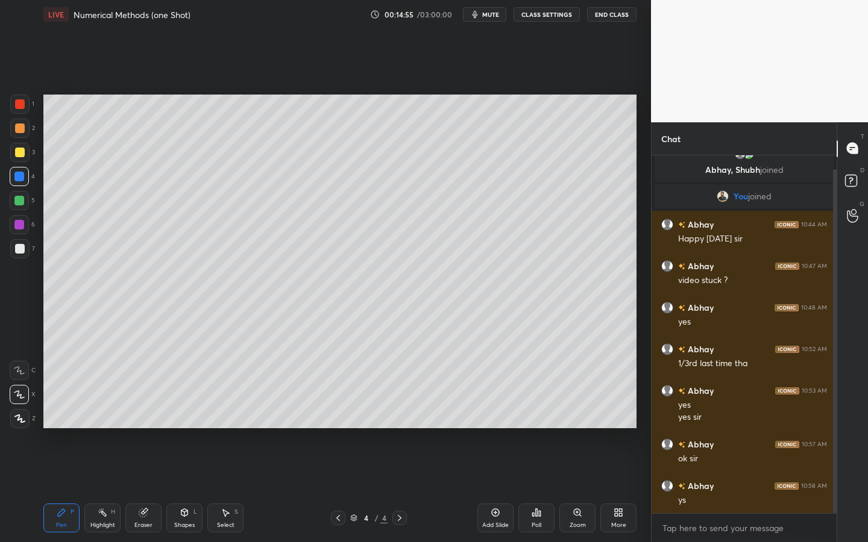
click at [186, 423] on icon at bounding box center [184, 512] width 7 height 7
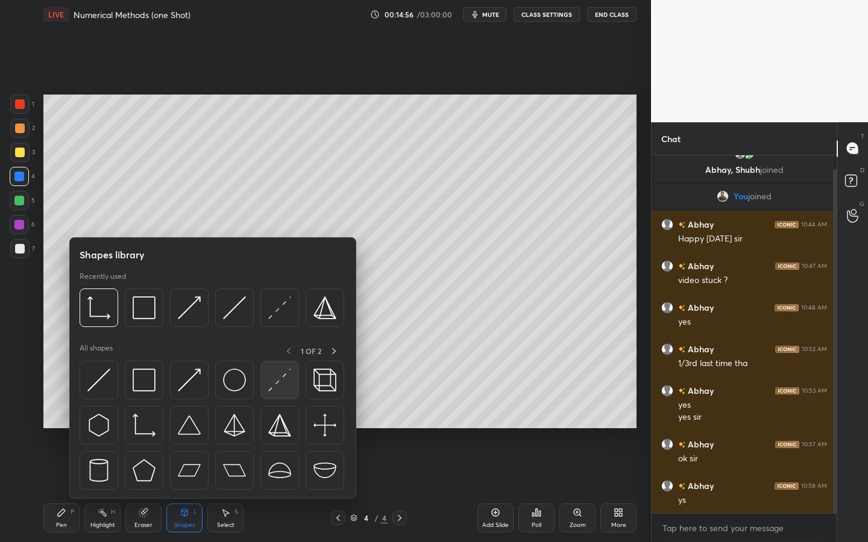
click at [278, 373] on img at bounding box center [279, 380] width 23 height 23
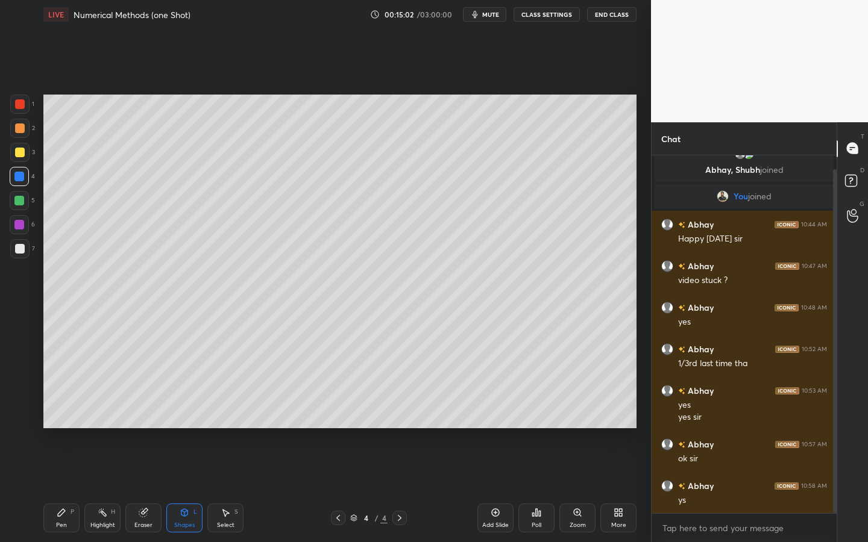
drag, startPoint x: 56, startPoint y: 505, endPoint x: 88, endPoint y: 501, distance: 32.3
click at [63, 423] on div "Pen P" at bounding box center [61, 518] width 36 height 29
drag, startPoint x: 173, startPoint y: 522, endPoint x: 167, endPoint y: 521, distance: 6.1
click at [173, 423] on div "Shapes L" at bounding box center [184, 518] width 36 height 29
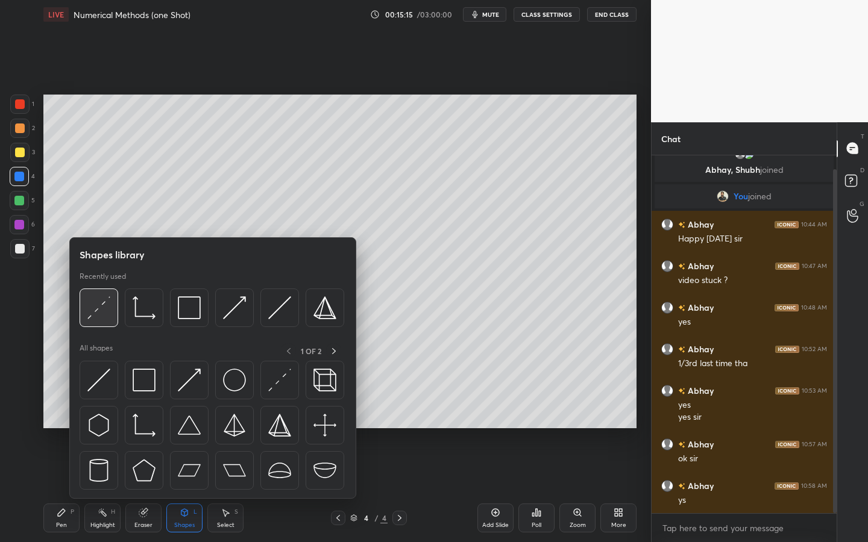
click at [108, 314] on img at bounding box center [98, 307] width 23 height 23
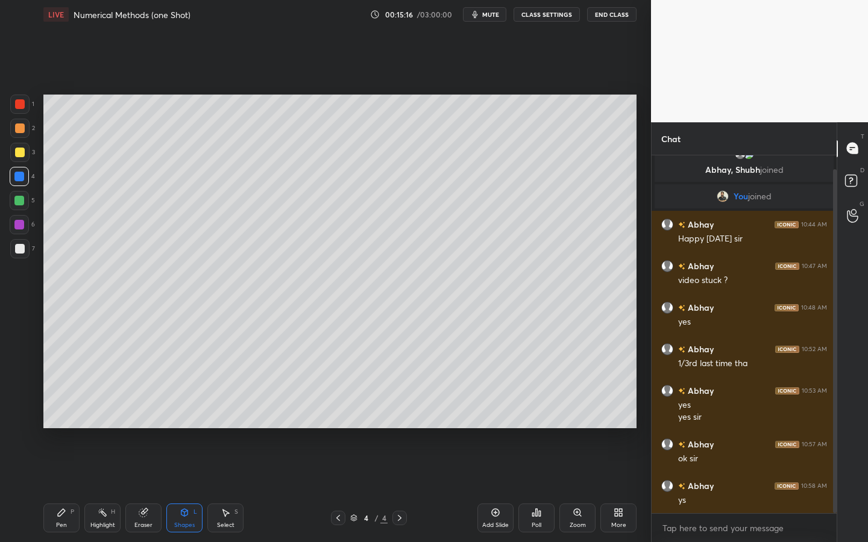
drag, startPoint x: 21, startPoint y: 228, endPoint x: 31, endPoint y: 223, distance: 11.6
click at [22, 229] on div at bounding box center [19, 225] width 10 height 10
click at [52, 423] on div "Pen P" at bounding box center [61, 518] width 36 height 29
click at [17, 175] on div at bounding box center [19, 177] width 10 height 10
click at [18, 202] on div at bounding box center [19, 201] width 10 height 10
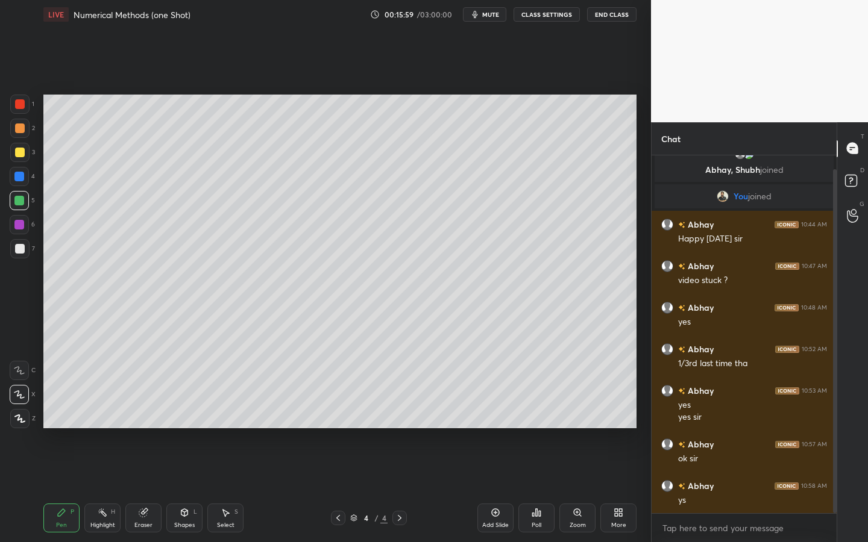
click at [184, 423] on icon at bounding box center [184, 514] width 0 height 4
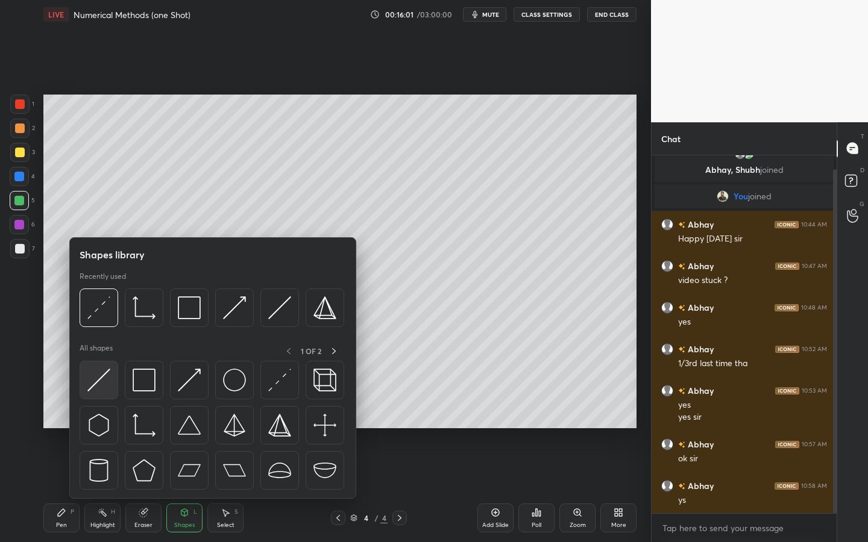
click at [98, 381] on img at bounding box center [98, 380] width 23 height 23
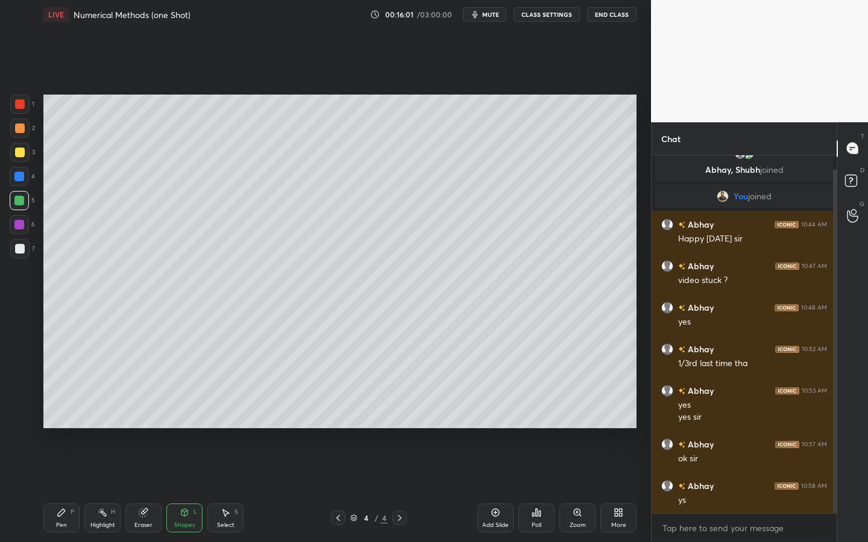
click at [28, 257] on div "7" at bounding box center [22, 248] width 25 height 19
click at [57, 423] on div "Pen" at bounding box center [61, 525] width 11 height 6
click at [26, 101] on div at bounding box center [19, 104] width 19 height 19
click at [22, 246] on div at bounding box center [19, 248] width 19 height 19
click at [182, 423] on div "Shapes L" at bounding box center [184, 518] width 36 height 29
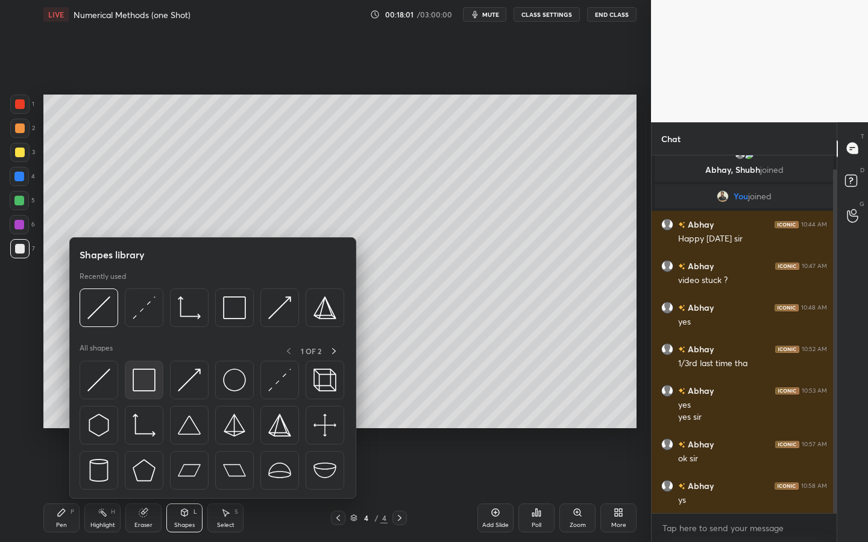
click at [148, 376] on img at bounding box center [144, 380] width 23 height 23
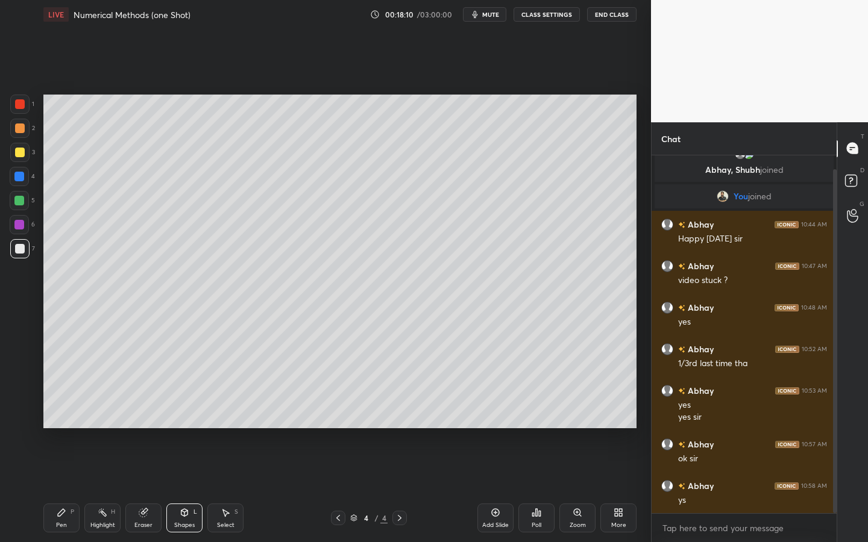
scroll to position [56, 0]
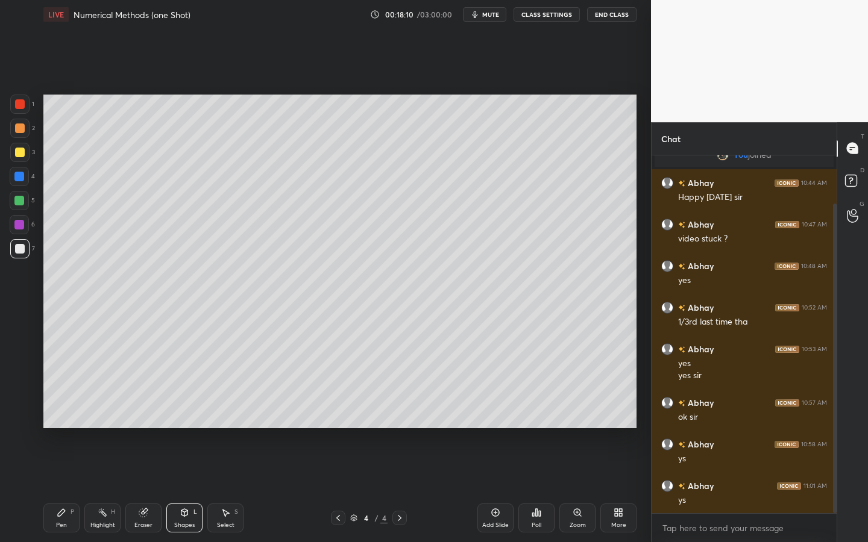
click at [56, 423] on div "Pen" at bounding box center [61, 525] width 11 height 6
click at [22, 228] on div at bounding box center [19, 225] width 10 height 10
click at [24, 156] on div at bounding box center [19, 152] width 19 height 19
click at [19, 244] on div at bounding box center [20, 249] width 10 height 10
click at [28, 225] on div at bounding box center [19, 224] width 19 height 19
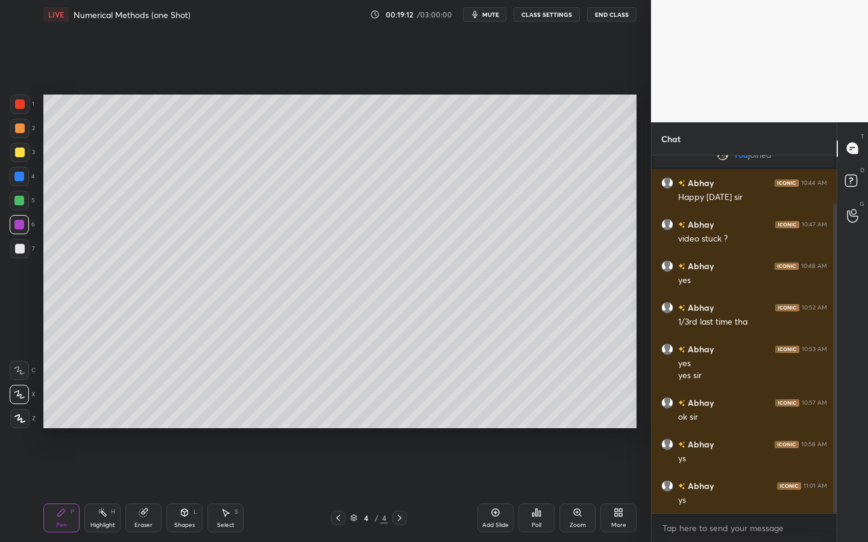
click at [22, 247] on div at bounding box center [20, 249] width 10 height 10
click at [192, 423] on div "Shapes" at bounding box center [184, 525] width 20 height 6
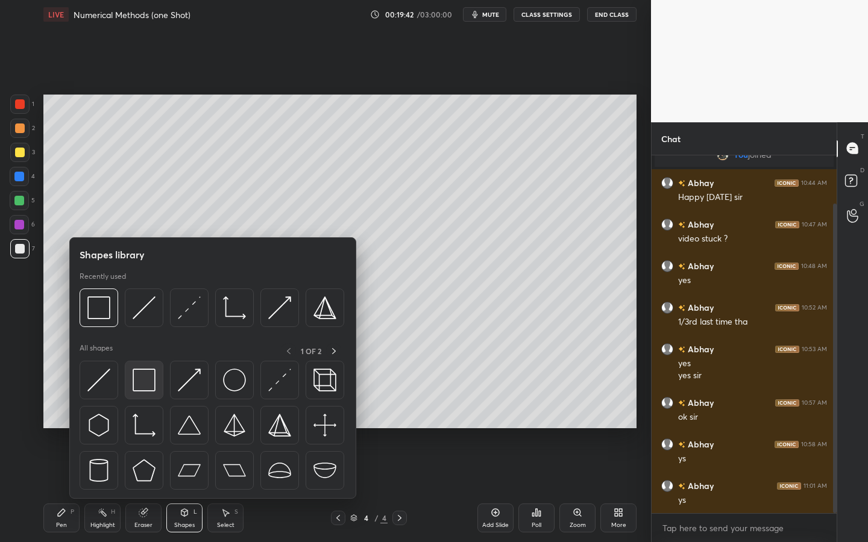
click at [158, 380] on div at bounding box center [144, 380] width 39 height 39
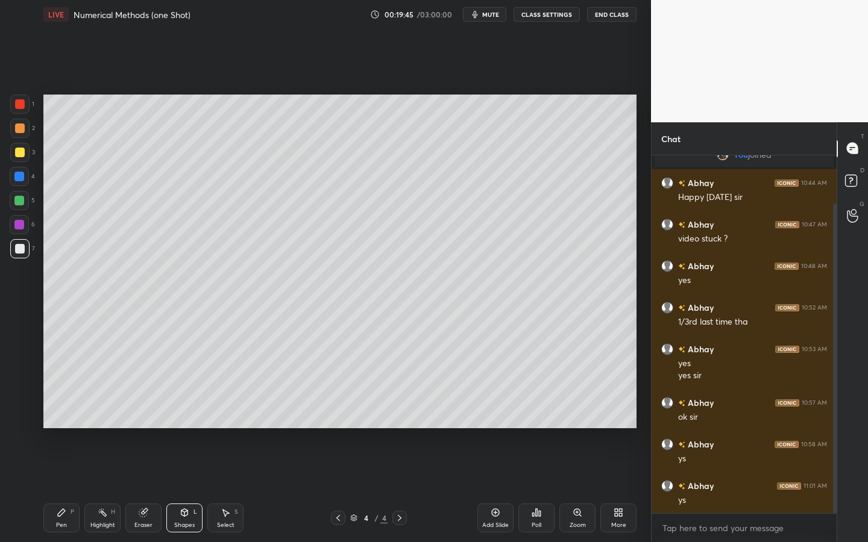
drag, startPoint x: 57, startPoint y: 521, endPoint x: 87, endPoint y: 503, distance: 34.8
click at [57, 423] on div "Pen" at bounding box center [61, 525] width 11 height 6
click at [27, 199] on div at bounding box center [19, 200] width 19 height 19
drag, startPoint x: 20, startPoint y: 225, endPoint x: 30, endPoint y: 225, distance: 9.1
click at [20, 225] on div at bounding box center [19, 225] width 10 height 10
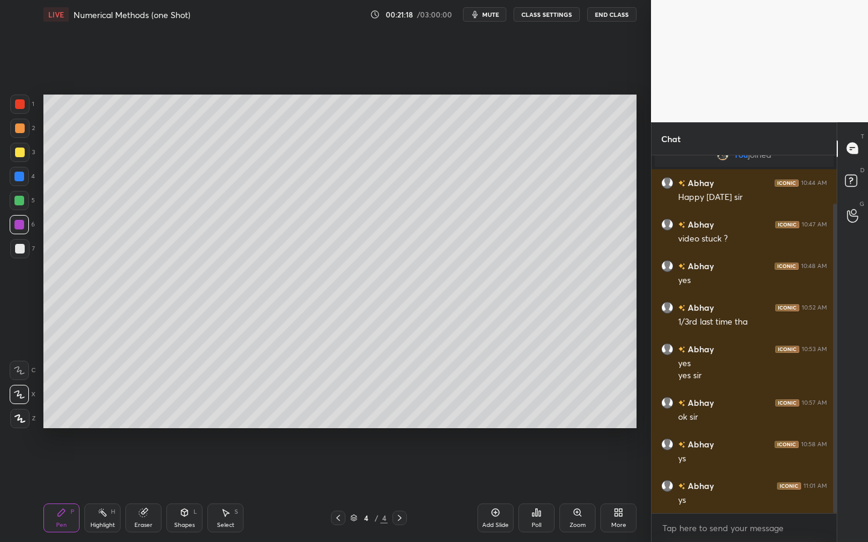
drag, startPoint x: 22, startPoint y: 179, endPoint x: 31, endPoint y: 180, distance: 8.5
click at [22, 179] on div at bounding box center [19, 177] width 10 height 10
click at [176, 423] on div "Shapes" at bounding box center [184, 525] width 20 height 6
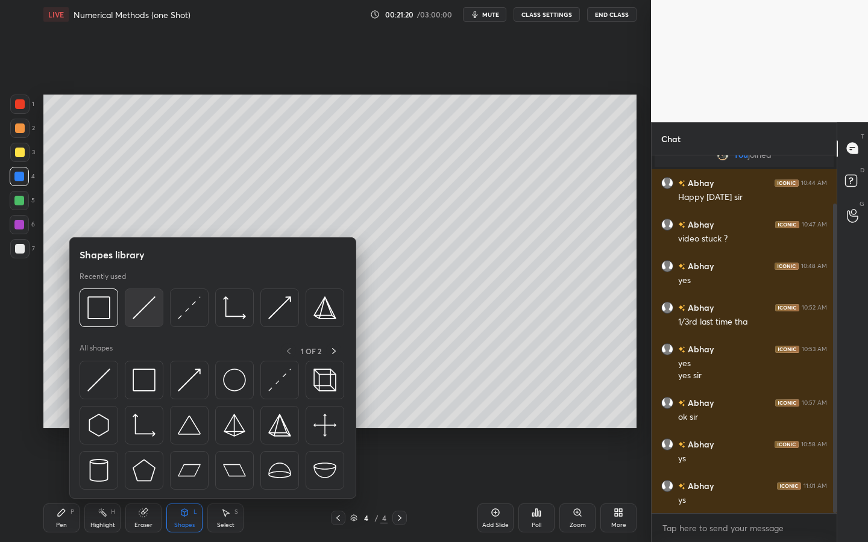
click at [152, 314] on img at bounding box center [144, 307] width 23 height 23
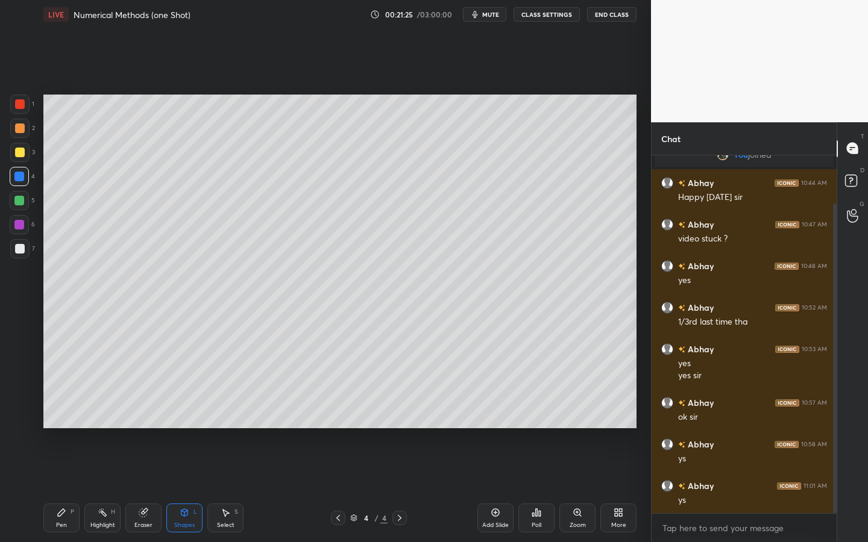
click at [53, 423] on div "Pen P" at bounding box center [61, 518] width 36 height 29
drag, startPoint x: 183, startPoint y: 515, endPoint x: 178, endPoint y: 511, distance: 6.4
click at [177, 423] on div "Shapes L" at bounding box center [184, 518] width 36 height 29
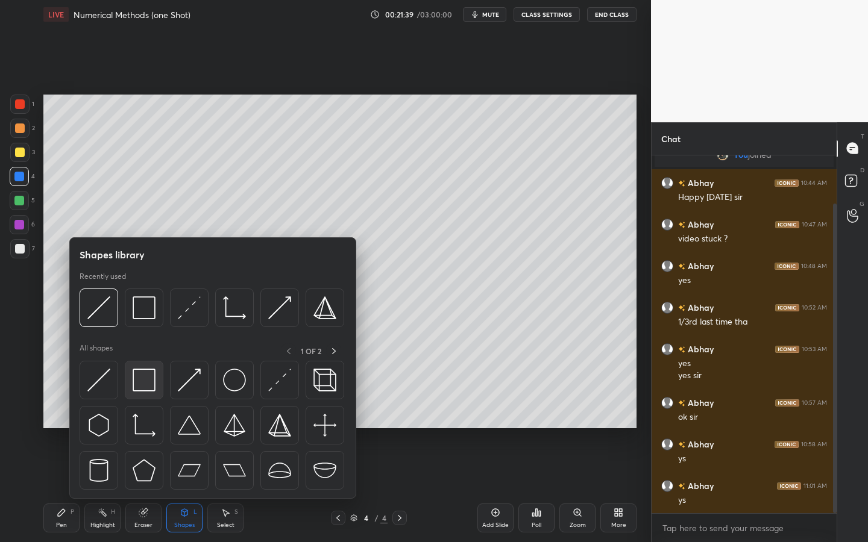
click at [152, 379] on img at bounding box center [144, 380] width 23 height 23
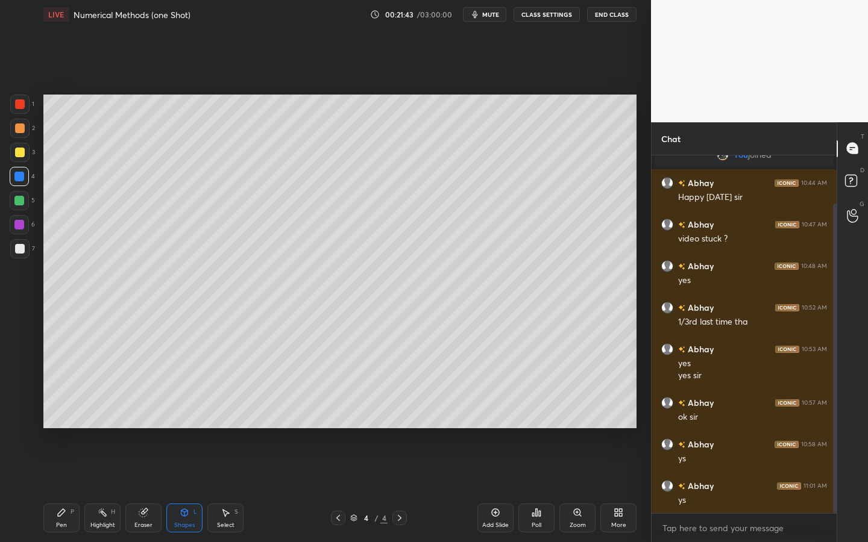
click at [56, 423] on div "Pen P" at bounding box center [61, 518] width 36 height 29
click at [18, 202] on div at bounding box center [19, 201] width 10 height 10
click at [175, 423] on div "Pen P Highlight H Eraser Shapes L Select S 4 / 4 Add Slide Poll Zoom More" at bounding box center [339, 518] width 593 height 48
click at [181, 423] on icon at bounding box center [185, 513] width 10 height 10
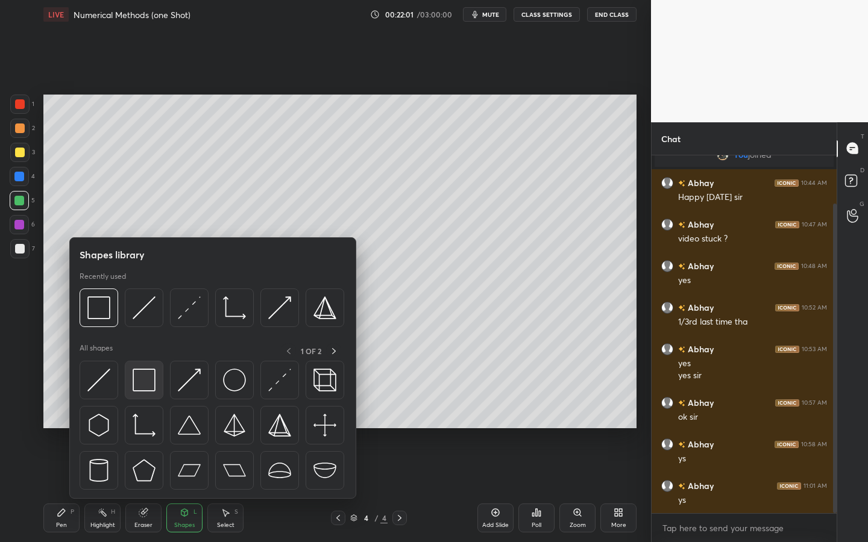
click at [147, 378] on img at bounding box center [144, 380] width 23 height 23
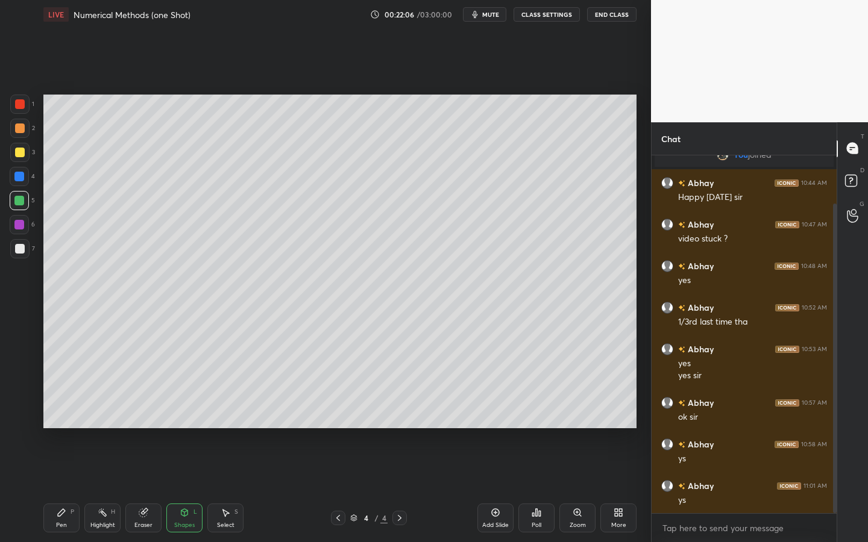
drag, startPoint x: 58, startPoint y: 527, endPoint x: 65, endPoint y: 527, distance: 7.3
click at [58, 423] on div "Pen" at bounding box center [61, 525] width 11 height 6
click at [492, 423] on icon at bounding box center [495, 513] width 10 height 10
click at [24, 158] on div at bounding box center [19, 152] width 19 height 19
click at [176, 423] on div "Shapes L" at bounding box center [184, 518] width 36 height 29
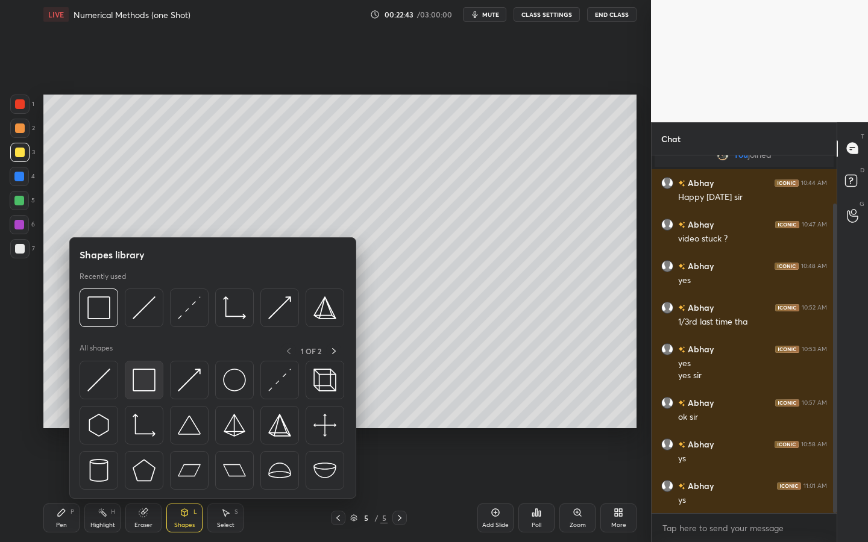
click at [151, 393] on div at bounding box center [144, 380] width 39 height 39
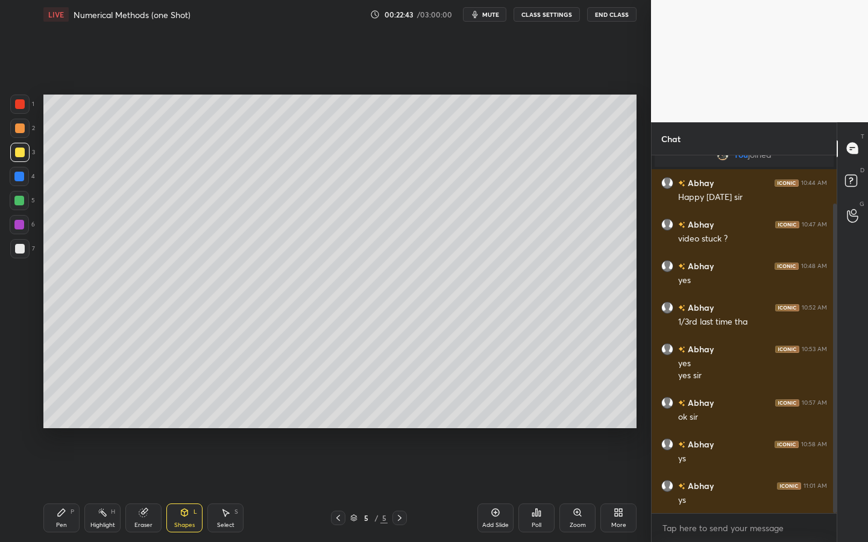
click at [24, 230] on div at bounding box center [19, 224] width 19 height 19
drag, startPoint x: 55, startPoint y: 502, endPoint x: 60, endPoint y: 468, distance: 35.3
click at [55, 423] on div "Pen P Highlight H Eraser Shapes L Select S 5 / 5 Add Slide Poll Zoom More" at bounding box center [339, 518] width 593 height 48
click at [52, 423] on div "Pen P" at bounding box center [61, 518] width 36 height 29
click at [10, 239] on div "1 2 3 4 5 6 7" at bounding box center [22, 179] width 25 height 169
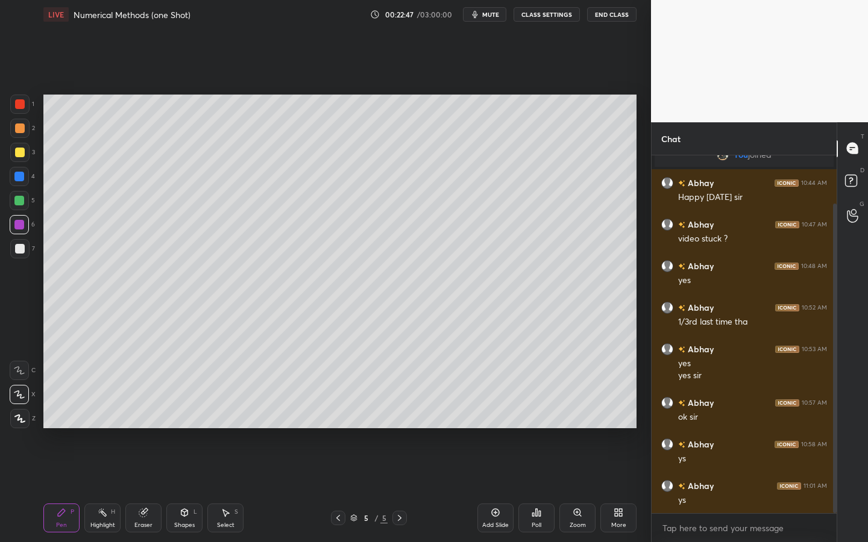
click at [18, 242] on div at bounding box center [19, 248] width 19 height 19
drag, startPoint x: 15, startPoint y: 207, endPoint x: 42, endPoint y: 192, distance: 30.2
click at [15, 207] on div at bounding box center [19, 200] width 19 height 19
drag, startPoint x: 581, startPoint y: 524, endPoint x: 580, endPoint y: 503, distance: 20.5
click at [583, 423] on div "Zoom" at bounding box center [577, 525] width 16 height 6
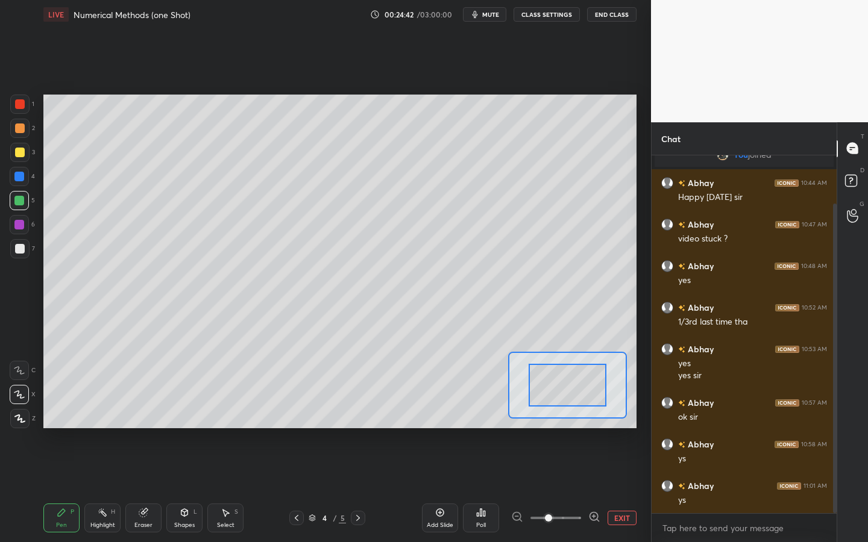
drag, startPoint x: 579, startPoint y: 508, endPoint x: 568, endPoint y: 509, distance: 10.9
click at [576, 423] on div "Add Slide Poll EXIT" at bounding box center [529, 517] width 214 height 67
click at [580, 423] on div at bounding box center [555, 518] width 89 height 14
click at [578, 423] on span at bounding box center [555, 518] width 51 height 18
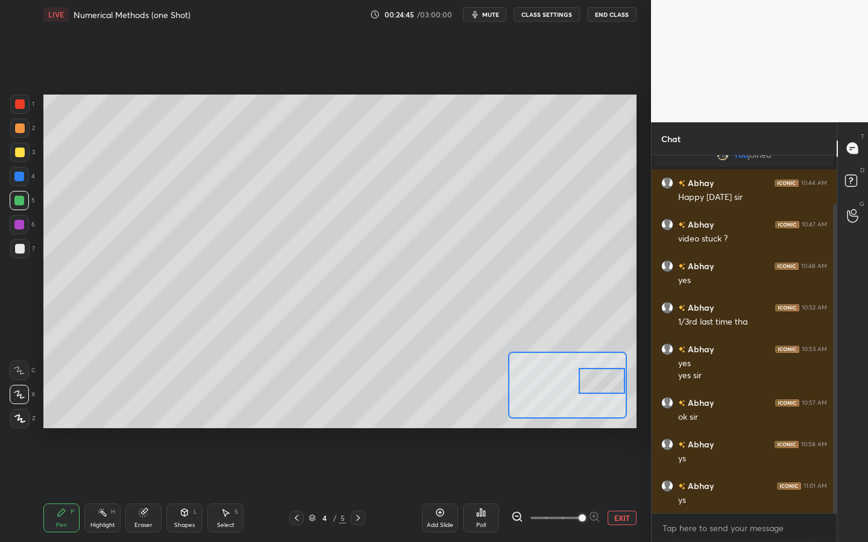
drag, startPoint x: 570, startPoint y: 386, endPoint x: 598, endPoint y: 377, distance: 29.5
click at [605, 381] on div at bounding box center [601, 381] width 46 height 26
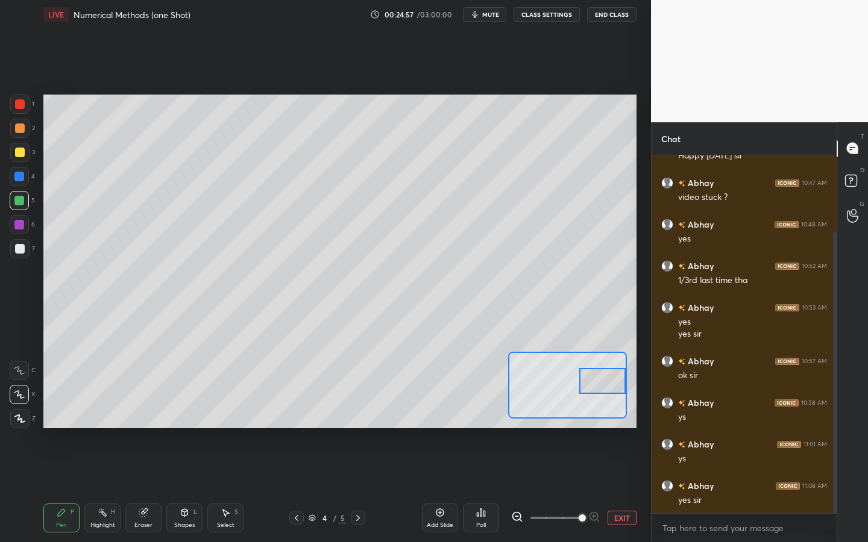
click at [628, 423] on button "EXIT" at bounding box center [621, 518] width 29 height 14
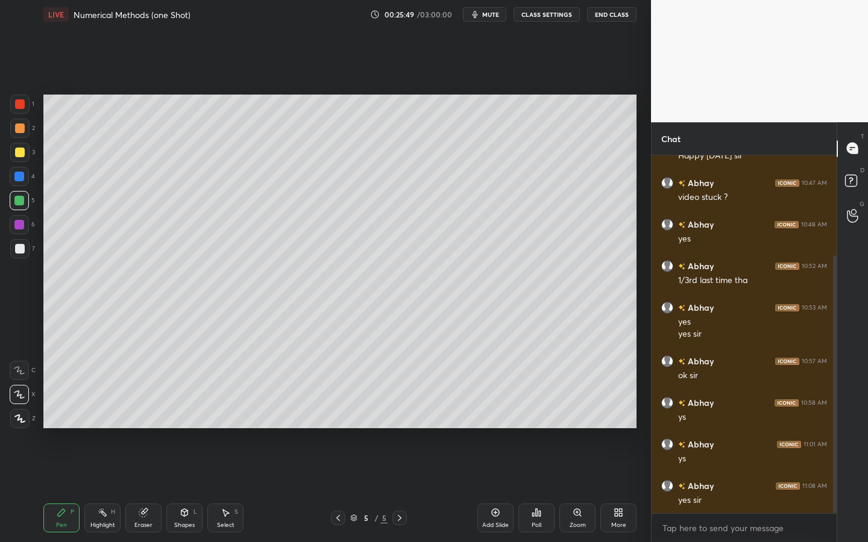
scroll to position [139, 0]
click at [186, 423] on div "Shapes" at bounding box center [184, 525] width 20 height 6
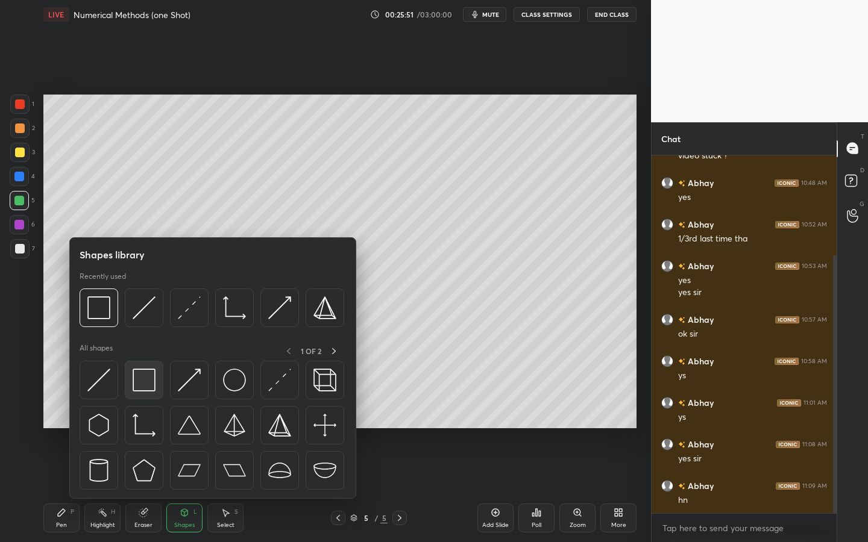
click at [155, 371] on div at bounding box center [144, 380] width 39 height 39
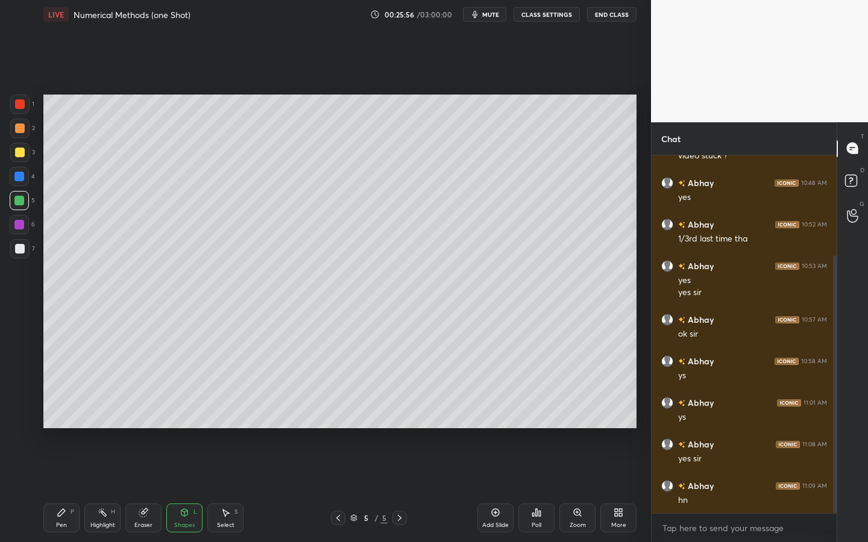
click at [58, 423] on div "Pen" at bounding box center [61, 525] width 11 height 6
click at [21, 147] on div at bounding box center [19, 152] width 19 height 19
click at [230, 423] on div "Select S" at bounding box center [225, 518] width 36 height 29
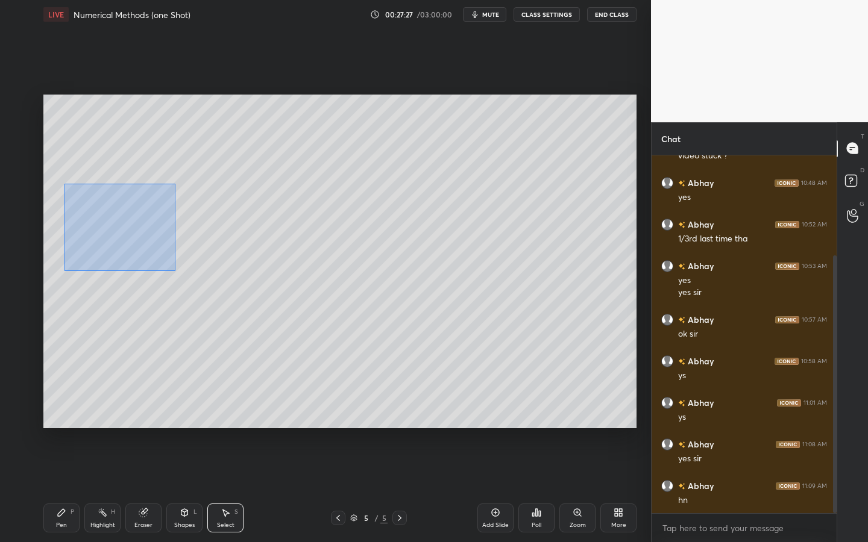
drag, startPoint x: 64, startPoint y: 184, endPoint x: 203, endPoint y: 246, distance: 152.4
click at [271, 299] on div "0 ° Undo Copy Duplicate Duplicate to new slide Delete" at bounding box center [339, 262] width 593 height 334
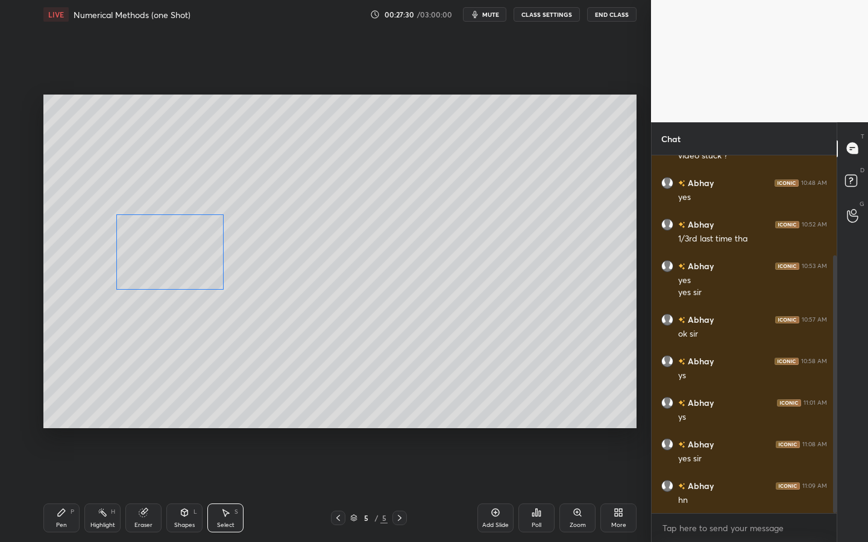
drag, startPoint x: 148, startPoint y: 258, endPoint x: 158, endPoint y: 283, distance: 26.7
click at [180, 254] on div "0 ° Undo Copy Duplicate Duplicate to new slide Delete" at bounding box center [339, 262] width 593 height 334
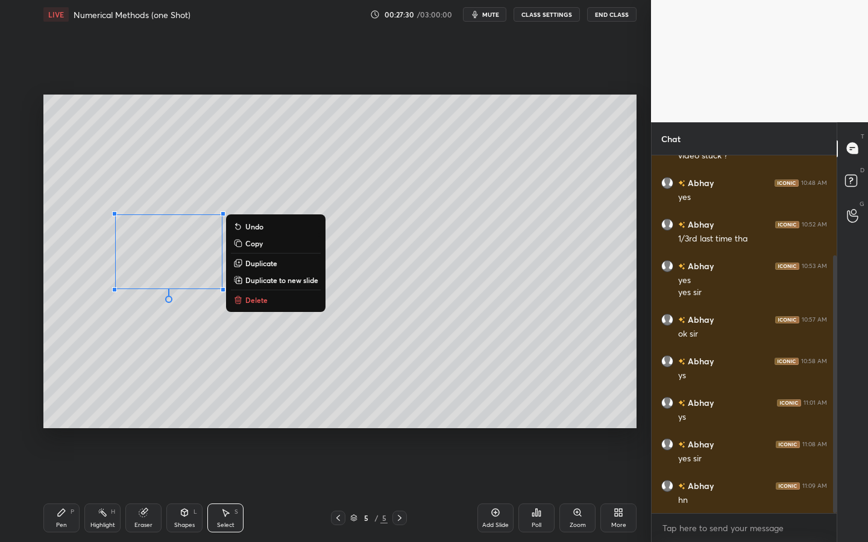
click at [58, 423] on div "Pen P" at bounding box center [61, 518] width 36 height 29
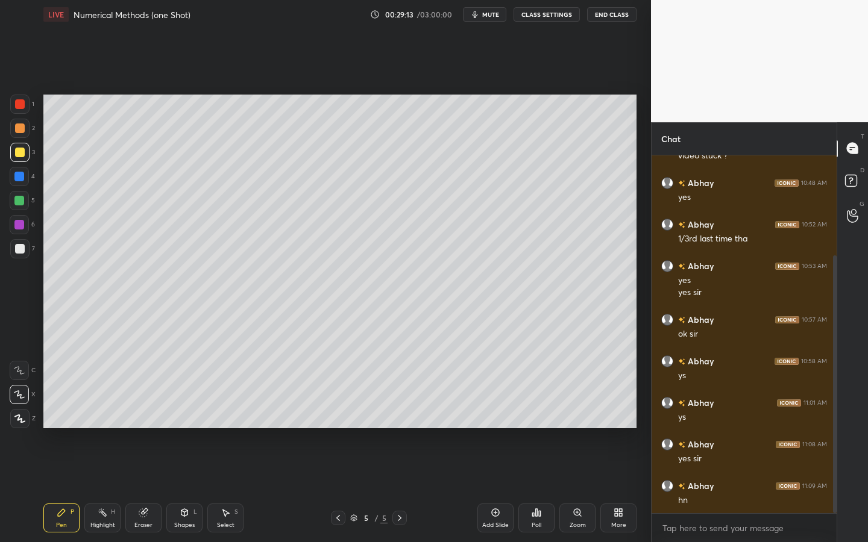
click at [227, 423] on div "Select S" at bounding box center [225, 518] width 36 height 29
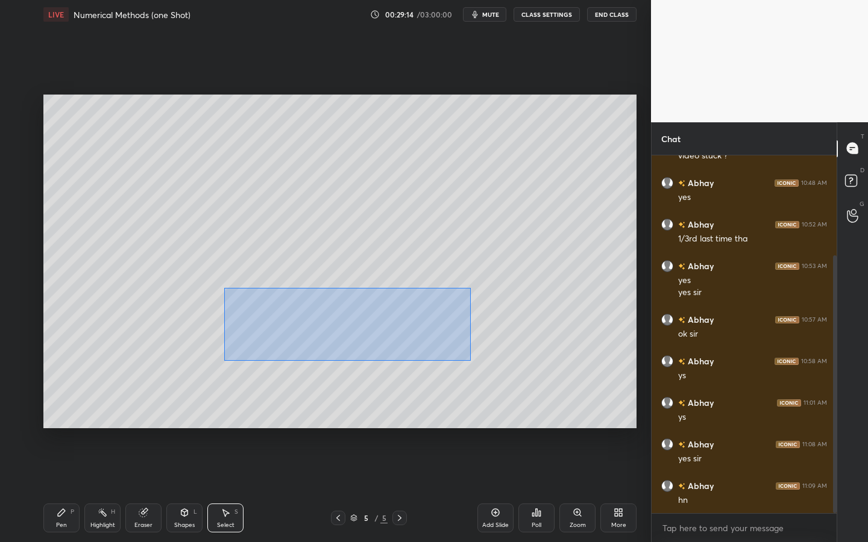
drag, startPoint x: 224, startPoint y: 287, endPoint x: 497, endPoint y: 366, distance: 283.9
click at [510, 371] on div "0 ° Undo Copy Duplicate Duplicate to new slide Delete" at bounding box center [339, 262] width 593 height 334
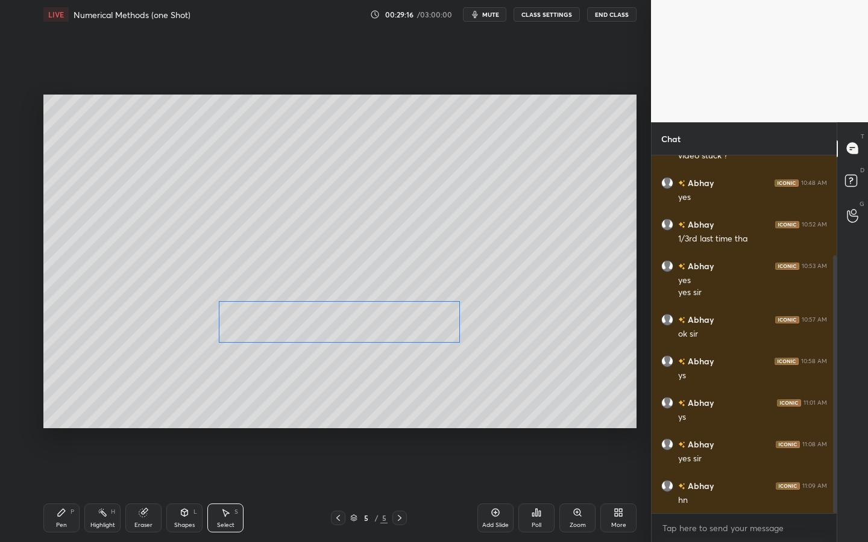
drag, startPoint x: 393, startPoint y: 333, endPoint x: 358, endPoint y: 376, distance: 55.7
click at [392, 336] on div "0 ° Undo Copy Duplicate Duplicate to new slide Delete" at bounding box center [339, 262] width 593 height 334
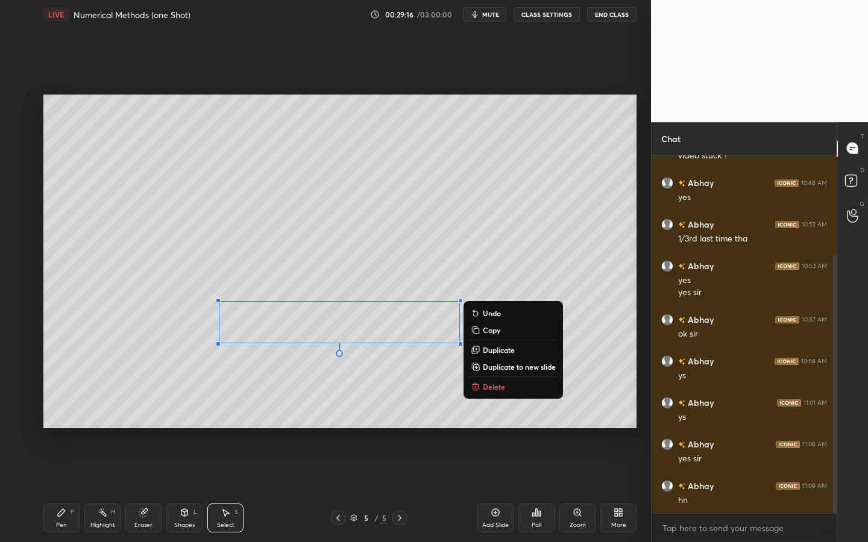
click at [177, 423] on div "Shapes" at bounding box center [184, 525] width 20 height 6
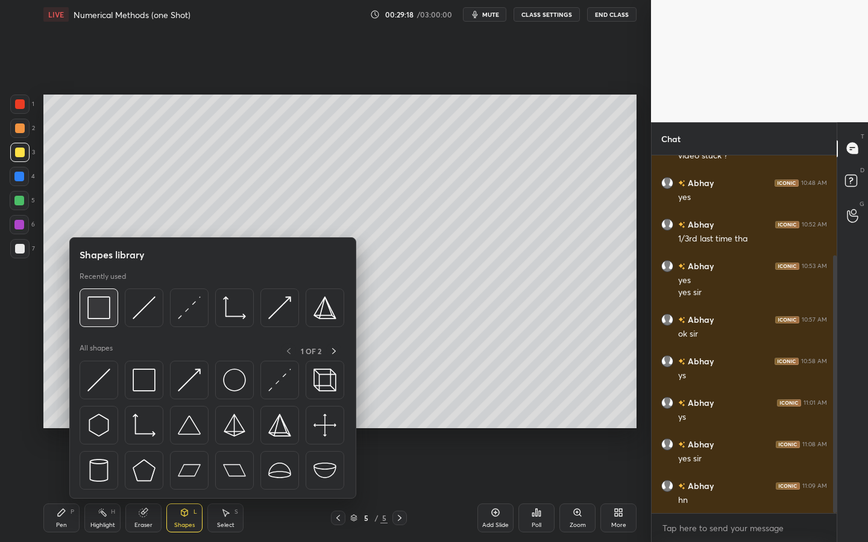
click at [98, 303] on img at bounding box center [98, 307] width 23 height 23
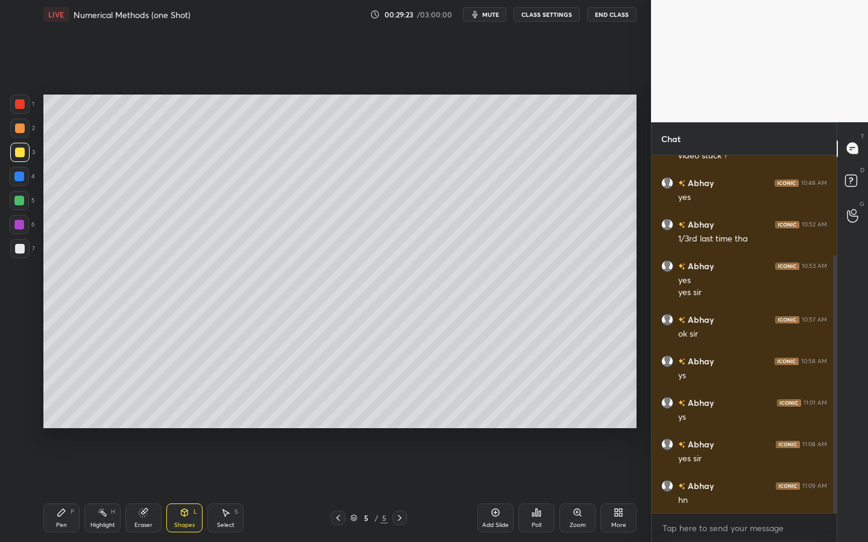
click at [60, 423] on icon at bounding box center [61, 512] width 7 height 7
click at [495, 423] on icon at bounding box center [495, 513] width 10 height 10
click at [14, 157] on div at bounding box center [19, 152] width 19 height 19
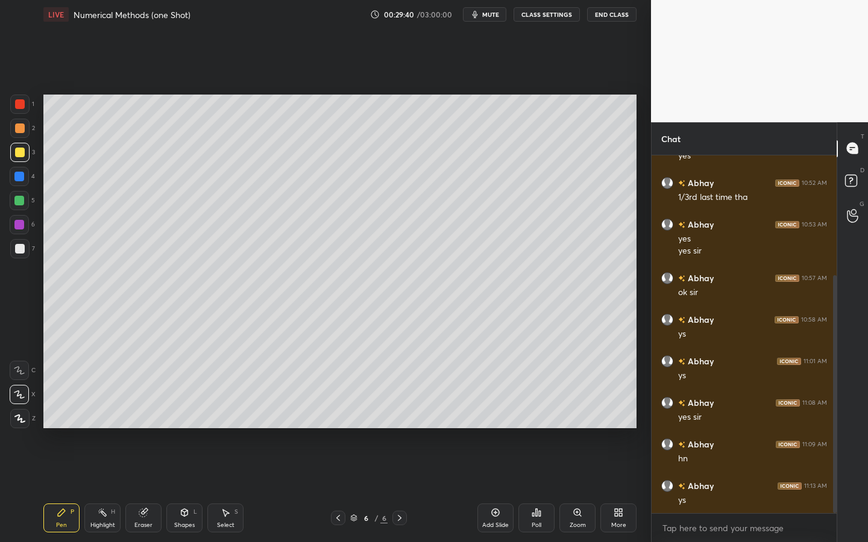
click at [186, 423] on div "Pen P Highlight H Eraser Shapes L Select S 6 / 6 Add Slide Poll Zoom More" at bounding box center [339, 518] width 593 height 48
click at [171, 423] on div "Shapes L" at bounding box center [184, 518] width 36 height 29
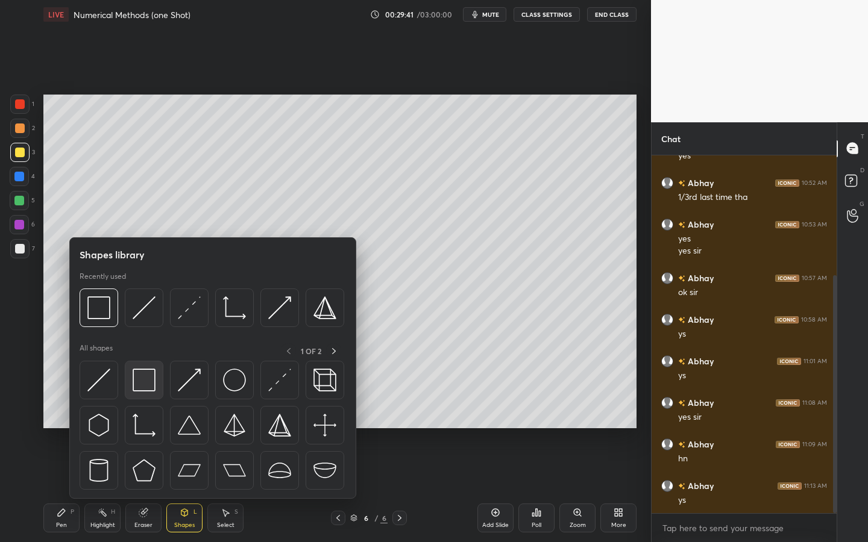
click at [140, 382] on img at bounding box center [144, 380] width 23 height 23
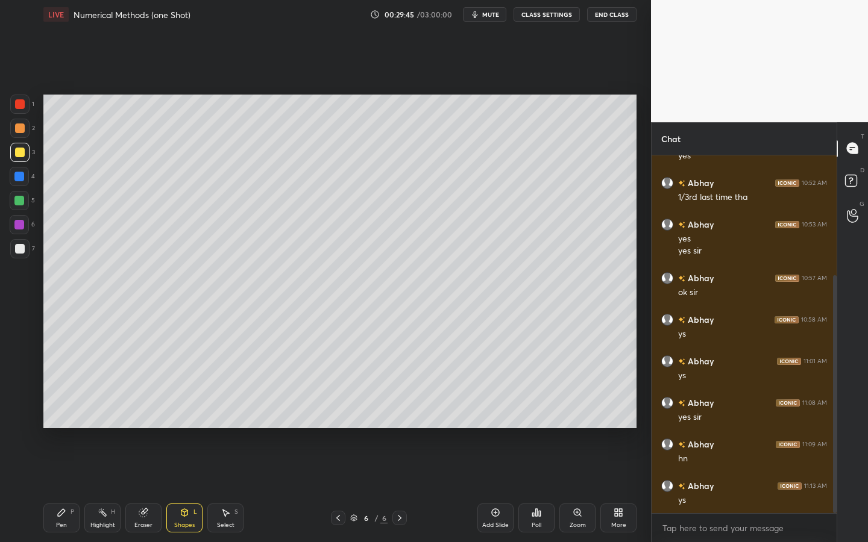
drag, startPoint x: 62, startPoint y: 512, endPoint x: 66, endPoint y: 478, distance: 34.5
click at [62, 423] on icon at bounding box center [61, 512] width 7 height 7
click at [17, 252] on div at bounding box center [20, 249] width 10 height 10
click at [21, 176] on div at bounding box center [19, 177] width 10 height 10
drag, startPoint x: 9, startPoint y: 255, endPoint x: 34, endPoint y: 240, distance: 28.6
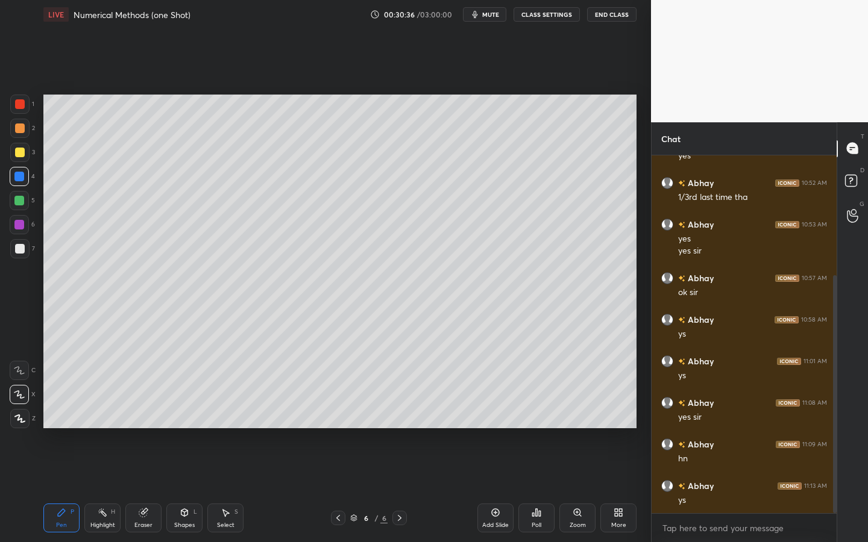
click at [10, 255] on div "1 2 3 4 5 6 7" at bounding box center [22, 179] width 25 height 169
drag, startPoint x: 28, startPoint y: 245, endPoint x: 37, endPoint y: 240, distance: 10.5
click at [28, 245] on div at bounding box center [19, 248] width 19 height 19
drag, startPoint x: 223, startPoint y: 521, endPoint x: 223, endPoint y: 512, distance: 9.0
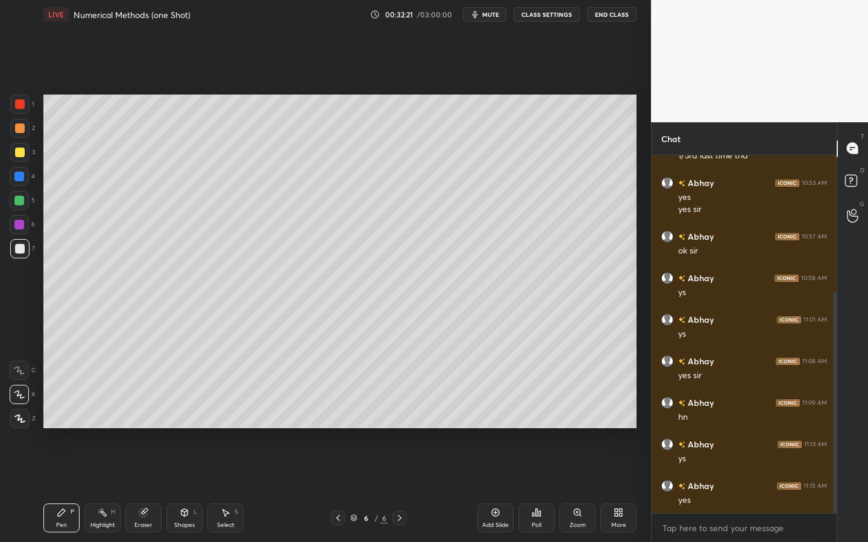
click at [221, 423] on div "Select" at bounding box center [225, 525] width 17 height 6
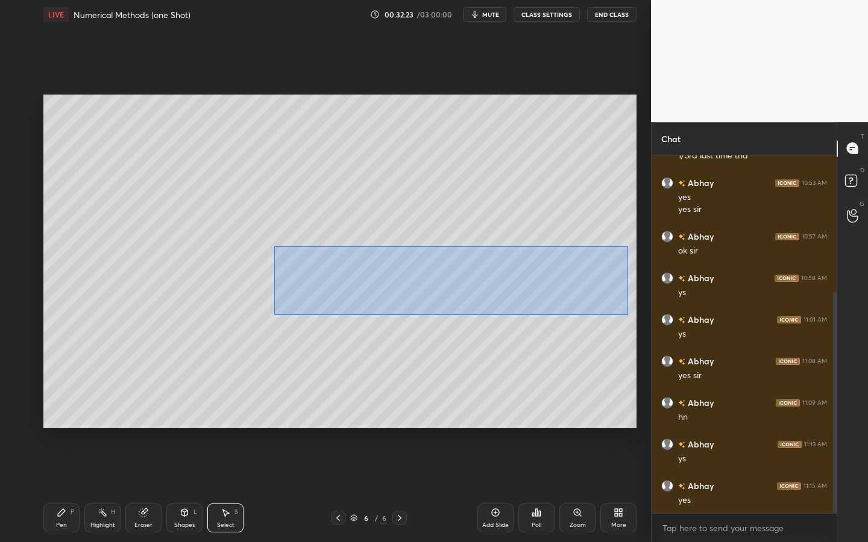
drag, startPoint x: 281, startPoint y: 255, endPoint x: 571, endPoint y: 291, distance: 292.0
click at [627, 314] on div "0 ° Undo Copy Duplicate Duplicate to new slide Delete" at bounding box center [339, 262] width 593 height 334
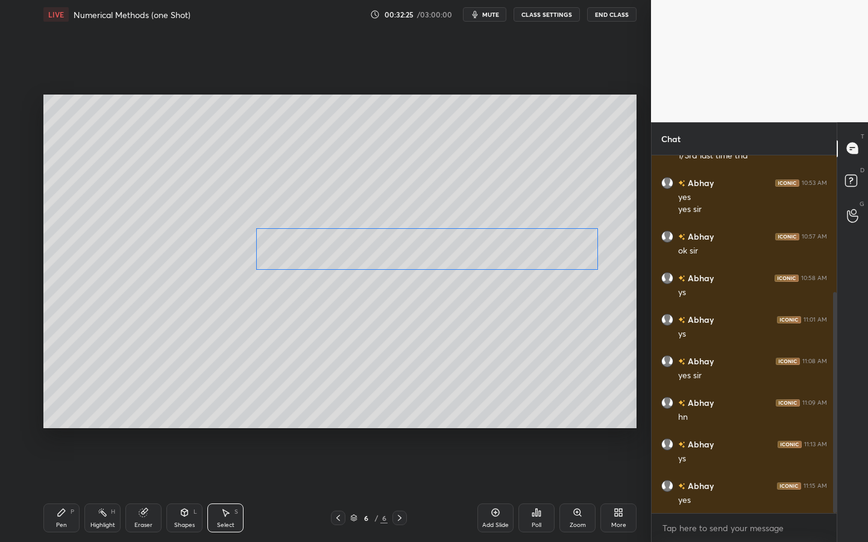
drag, startPoint x: 446, startPoint y: 263, endPoint x: 405, endPoint y: 267, distance: 41.2
click at [438, 242] on div "0 ° Undo Copy Duplicate Duplicate to new slide Delete" at bounding box center [339, 262] width 593 height 334
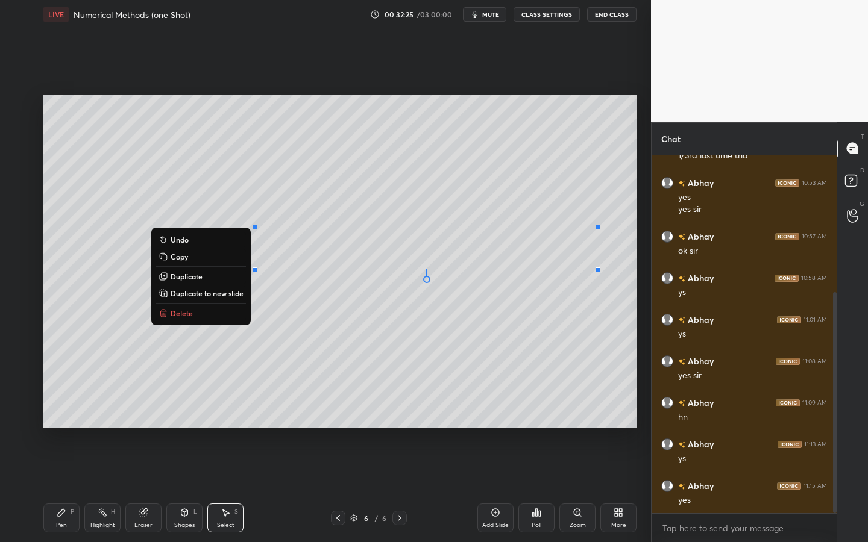
click at [66, 423] on div "Pen P" at bounding box center [61, 518] width 36 height 29
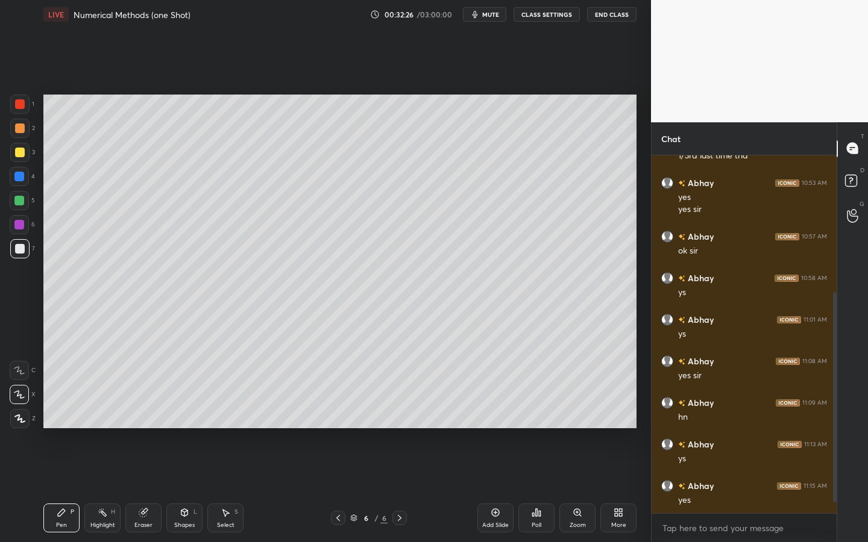
click at [25, 147] on div at bounding box center [19, 152] width 19 height 19
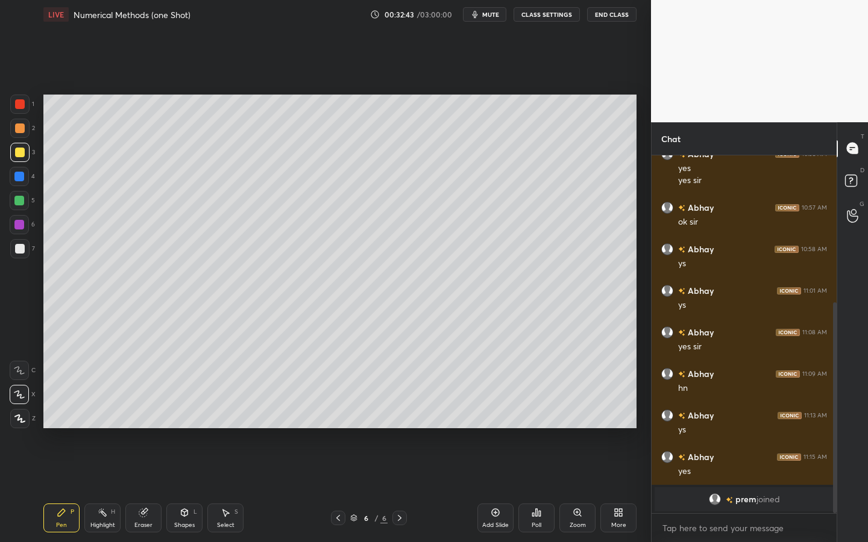
click at [140, 423] on div "Pen P Highlight H Eraser Shapes L Select S 6 / 6 Add Slide Poll Zoom More" at bounding box center [339, 518] width 593 height 48
drag, startPoint x: 140, startPoint y: 514, endPoint x: 150, endPoint y: 454, distance: 61.1
click at [140, 423] on icon at bounding box center [143, 513] width 8 height 8
click at [58, 423] on div "Pen P" at bounding box center [61, 518] width 36 height 29
drag, startPoint x: 171, startPoint y: 516, endPoint x: 172, endPoint y: 505, distance: 10.9
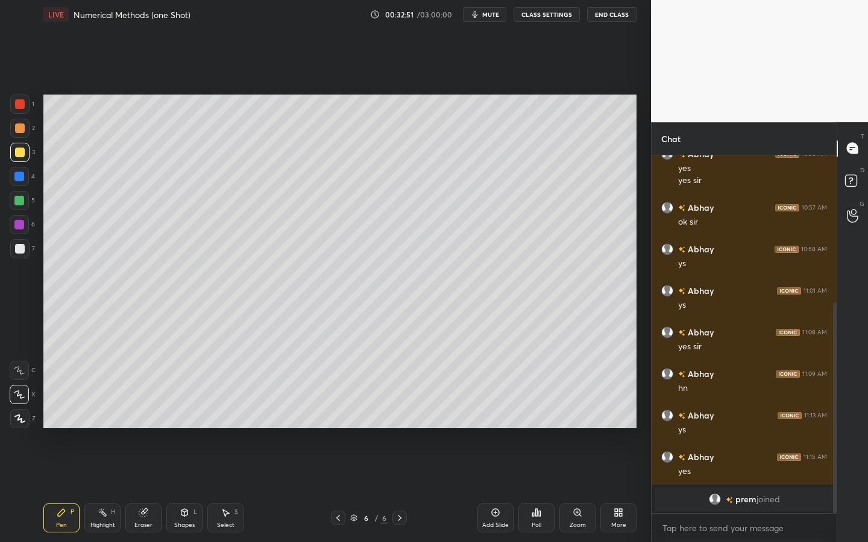
click at [171, 423] on div "Shapes L" at bounding box center [184, 518] width 36 height 29
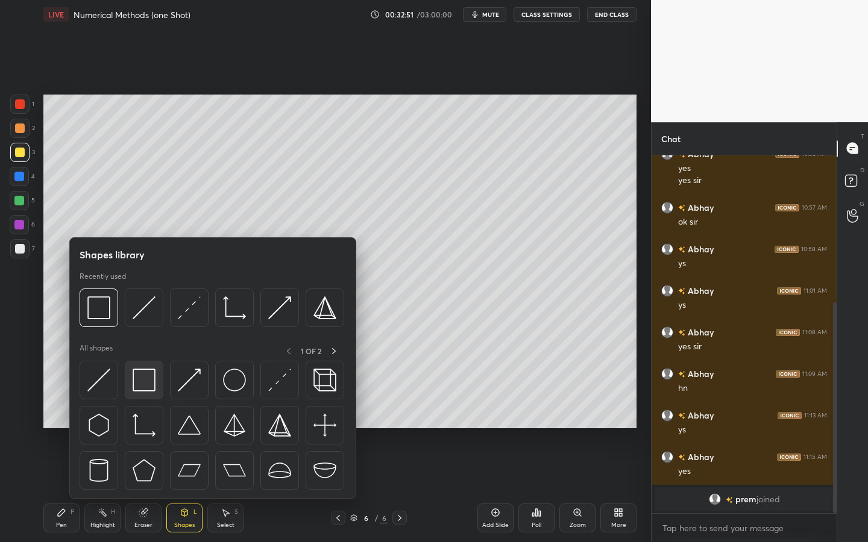
click at [138, 374] on img at bounding box center [144, 380] width 23 height 23
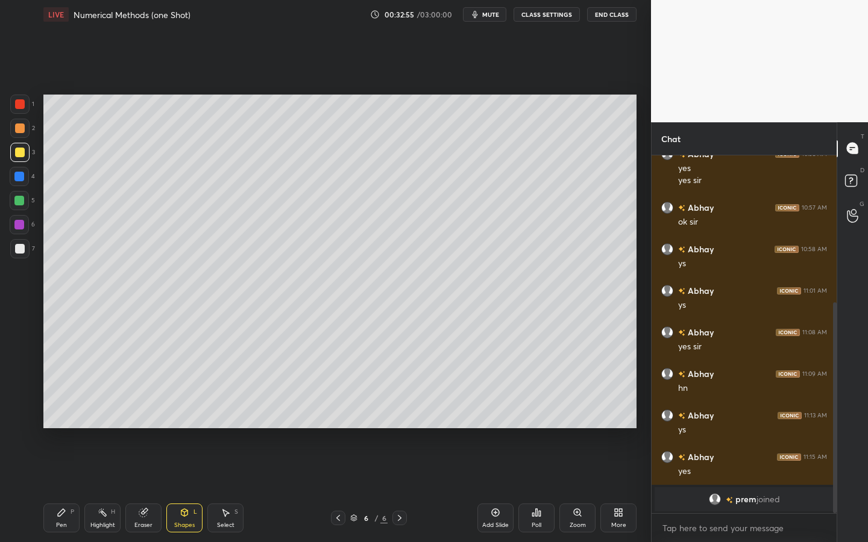
click at [67, 423] on div "Pen P" at bounding box center [61, 518] width 36 height 29
drag, startPoint x: 14, startPoint y: 251, endPoint x: 21, endPoint y: 245, distance: 9.0
click at [16, 248] on div at bounding box center [20, 249] width 10 height 10
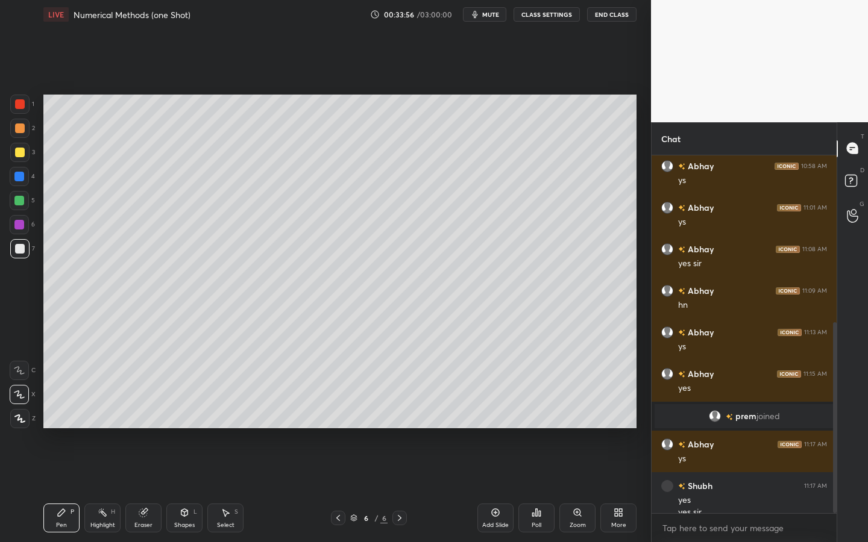
scroll to position [314, 0]
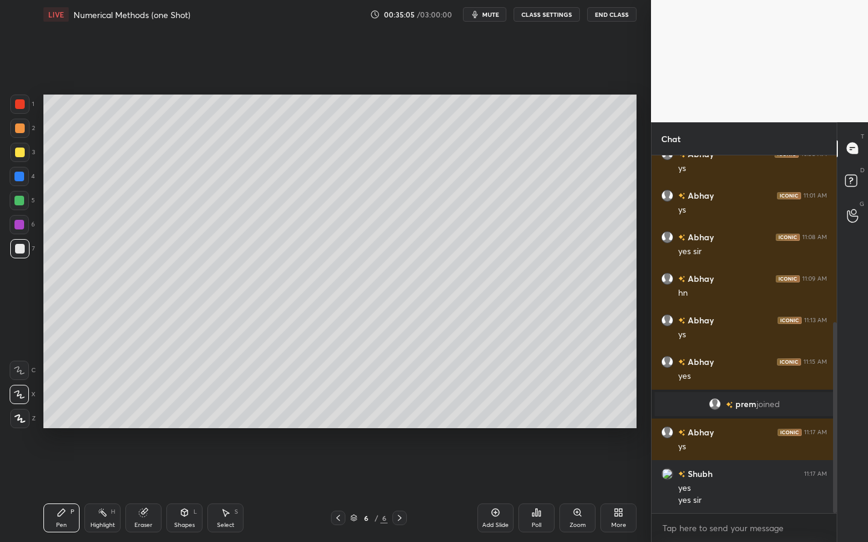
click at [27, 254] on div at bounding box center [19, 248] width 19 height 19
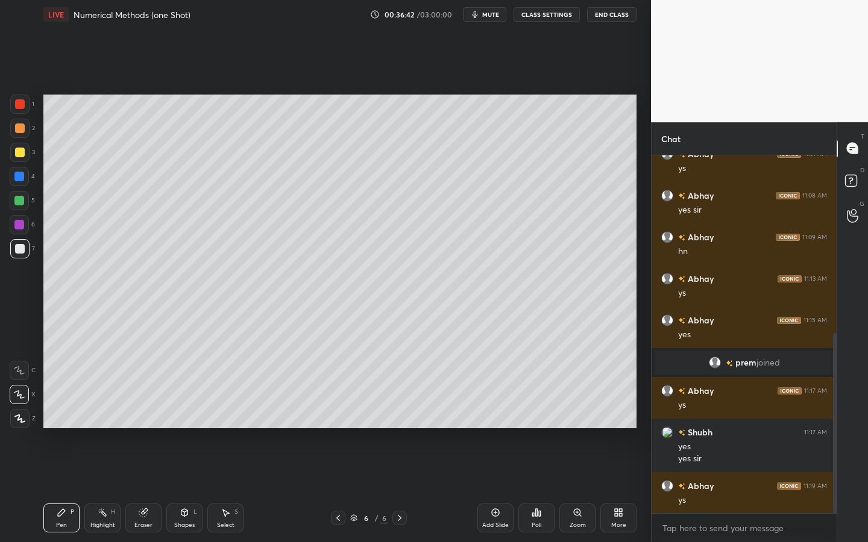
click at [17, 233] on div at bounding box center [19, 224] width 19 height 19
drag, startPoint x: 22, startPoint y: 243, endPoint x: 37, endPoint y: 247, distance: 16.2
click at [17, 248] on div at bounding box center [19, 248] width 19 height 19
click at [486, 423] on div "Add Slide" at bounding box center [495, 518] width 36 height 29
click at [20, 175] on div at bounding box center [19, 177] width 10 height 10
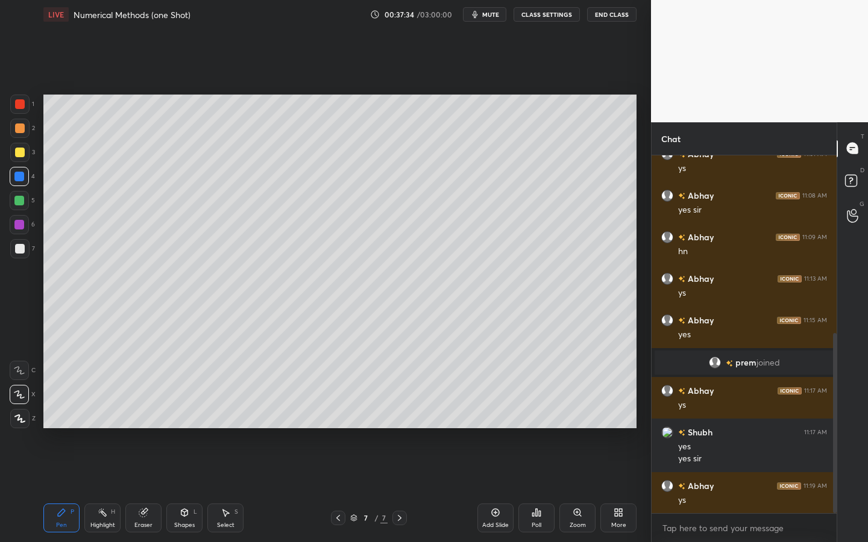
click at [17, 157] on div at bounding box center [20, 153] width 10 height 10
click at [21, 170] on div at bounding box center [19, 176] width 19 height 19
drag, startPoint x: 10, startPoint y: 253, endPoint x: 40, endPoint y: 224, distance: 42.2
click at [10, 253] on div at bounding box center [19, 248] width 19 height 19
click at [187, 423] on div "Shapes L" at bounding box center [184, 518] width 36 height 29
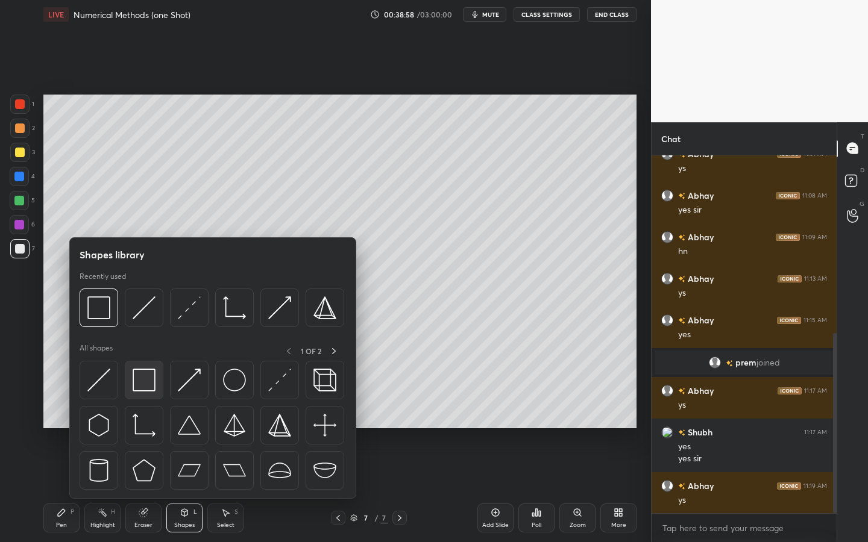
click at [150, 387] on img at bounding box center [144, 380] width 23 height 23
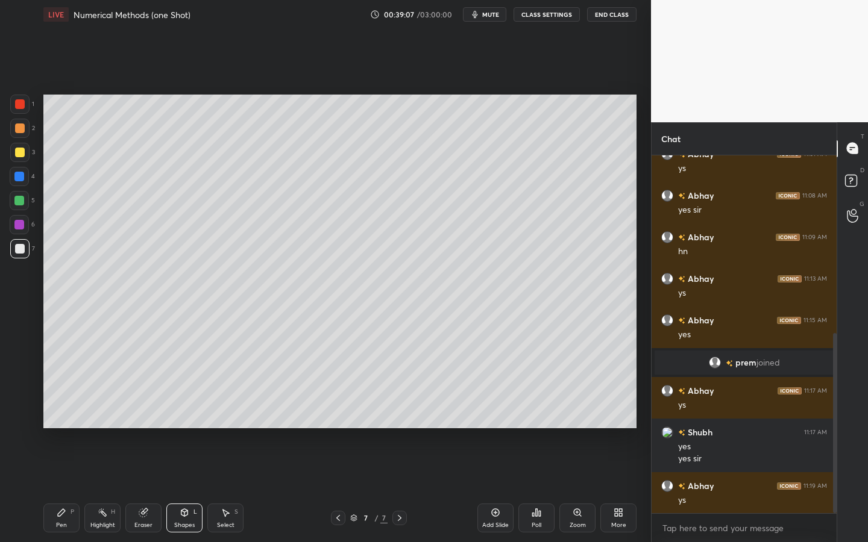
click at [64, 423] on div "Pen P" at bounding box center [61, 518] width 36 height 29
click at [198, 423] on div "Shapes L" at bounding box center [184, 518] width 36 height 29
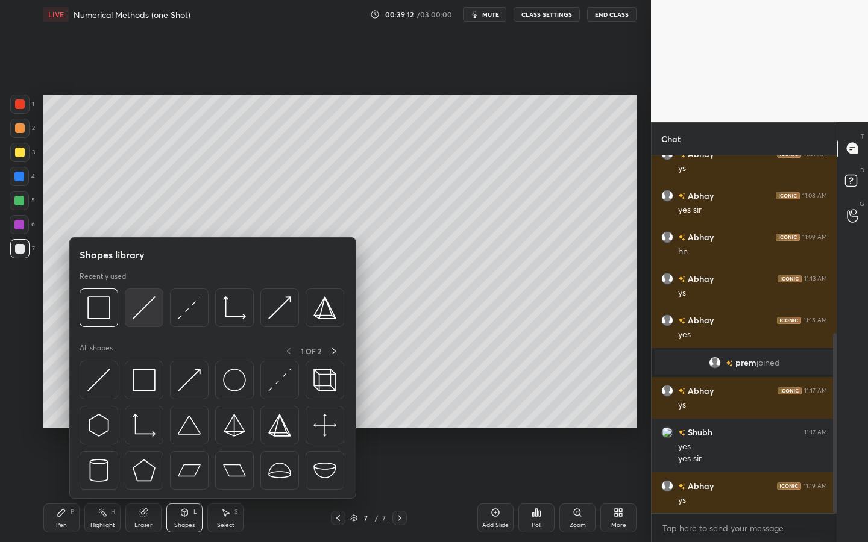
click at [143, 308] on img at bounding box center [144, 307] width 23 height 23
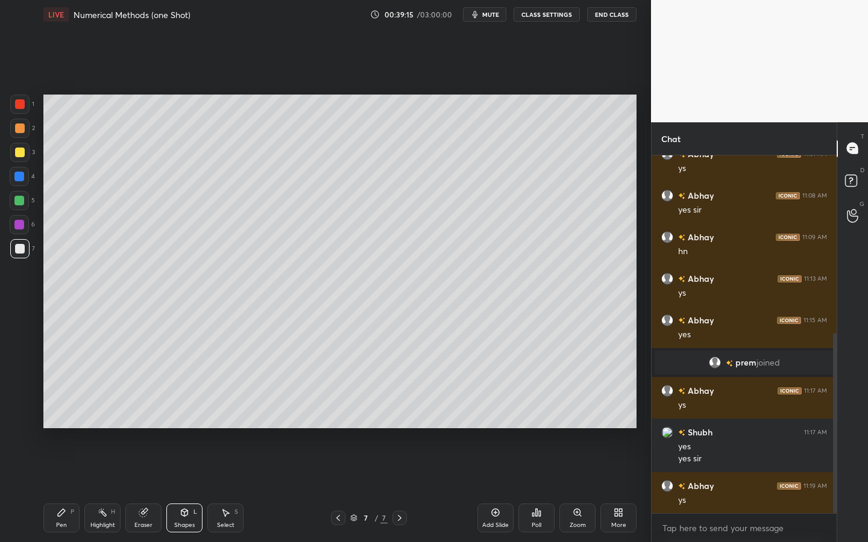
click at [61, 423] on icon at bounding box center [62, 513] width 10 height 10
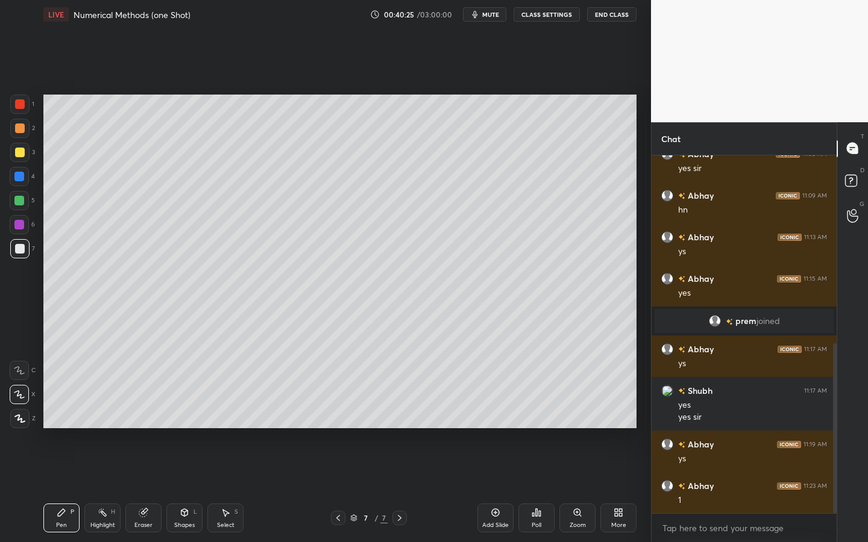
click at [18, 227] on div at bounding box center [19, 225] width 10 height 10
drag, startPoint x: 22, startPoint y: 247, endPoint x: 37, endPoint y: 240, distance: 17.0
click at [23, 244] on div at bounding box center [20, 249] width 10 height 10
click at [17, 200] on div at bounding box center [19, 201] width 10 height 10
drag, startPoint x: 15, startPoint y: 251, endPoint x: 30, endPoint y: 245, distance: 15.9
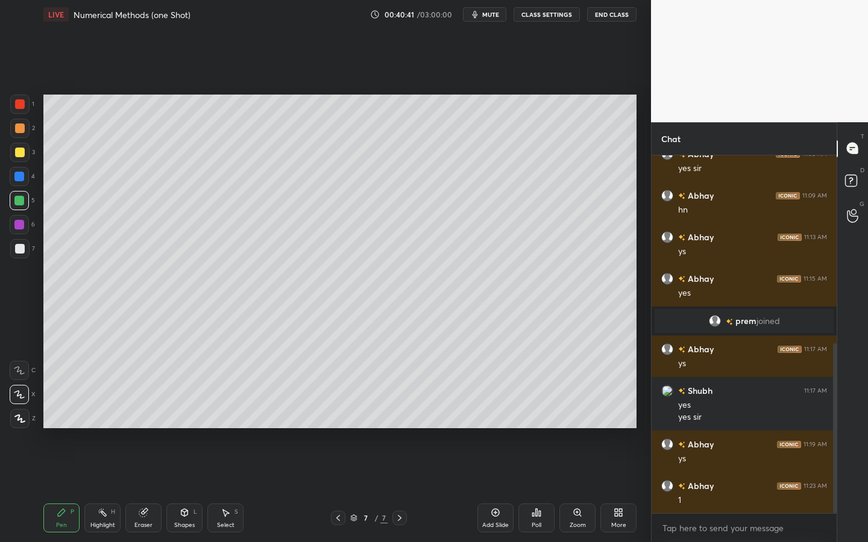
click at [16, 249] on div at bounding box center [20, 249] width 10 height 10
drag, startPoint x: 21, startPoint y: 153, endPoint x: 36, endPoint y: 159, distance: 16.2
click at [21, 154] on div at bounding box center [20, 153] width 10 height 10
click at [23, 199] on div at bounding box center [19, 200] width 19 height 19
click at [145, 423] on div "Eraser" at bounding box center [143, 518] width 36 height 29
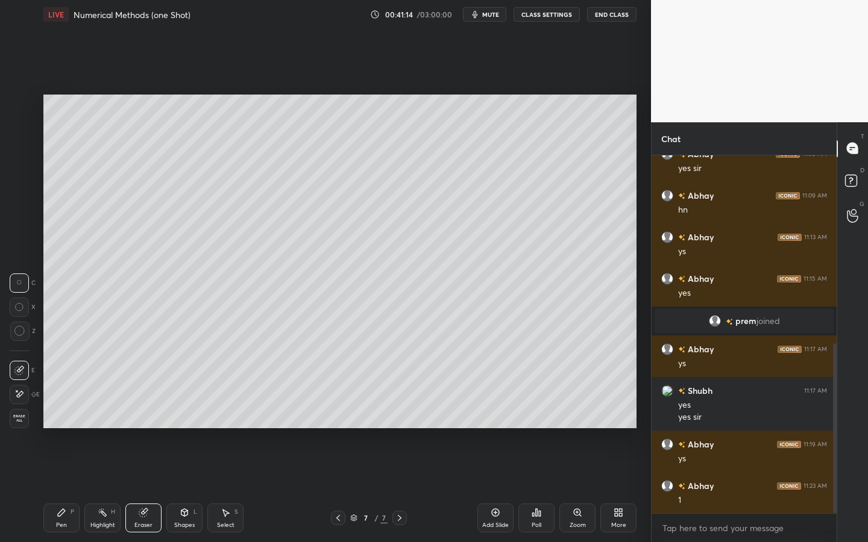
drag, startPoint x: 48, startPoint y: 524, endPoint x: 64, endPoint y: 488, distance: 38.8
click at [54, 423] on div "Pen P" at bounding box center [61, 518] width 36 height 29
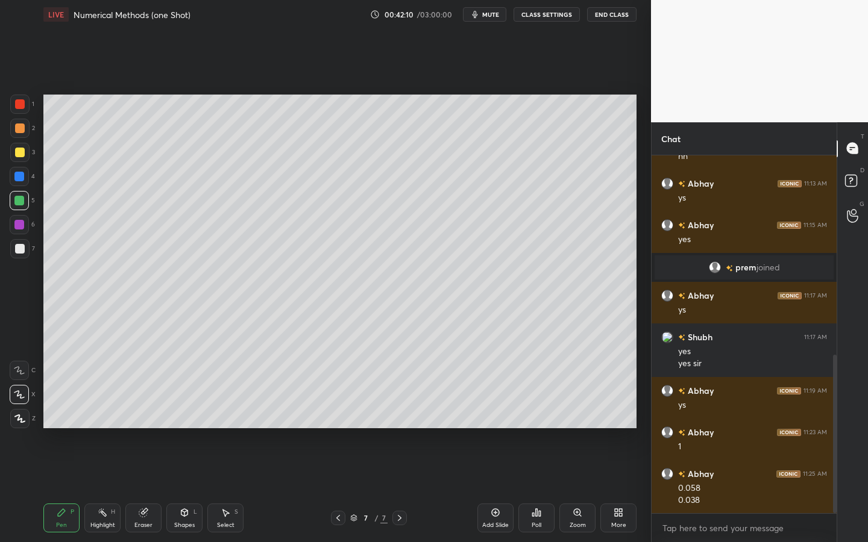
scroll to position [463, 0]
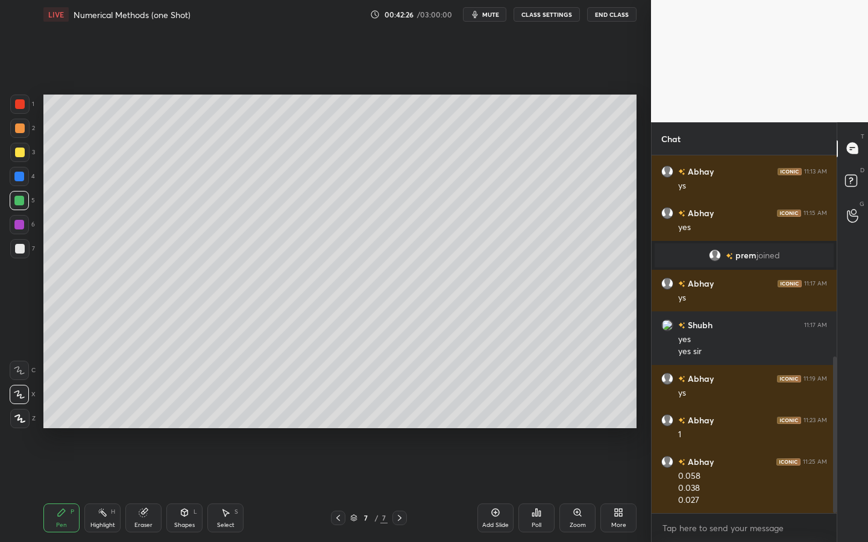
drag, startPoint x: 23, startPoint y: 149, endPoint x: 30, endPoint y: 148, distance: 7.3
click at [23, 149] on div at bounding box center [20, 153] width 10 height 10
drag, startPoint x: 25, startPoint y: 180, endPoint x: 37, endPoint y: 184, distance: 12.8
click at [25, 183] on div at bounding box center [19, 176] width 19 height 19
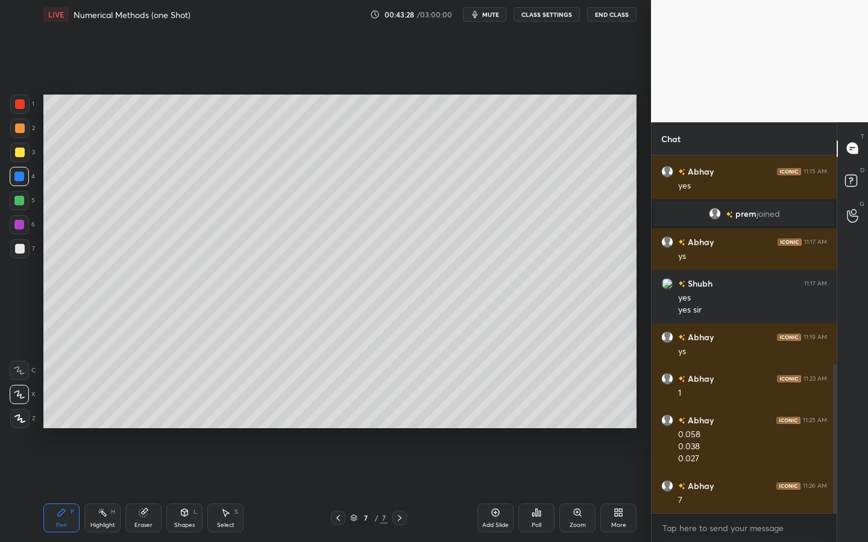
click at [20, 157] on div at bounding box center [20, 153] width 10 height 10
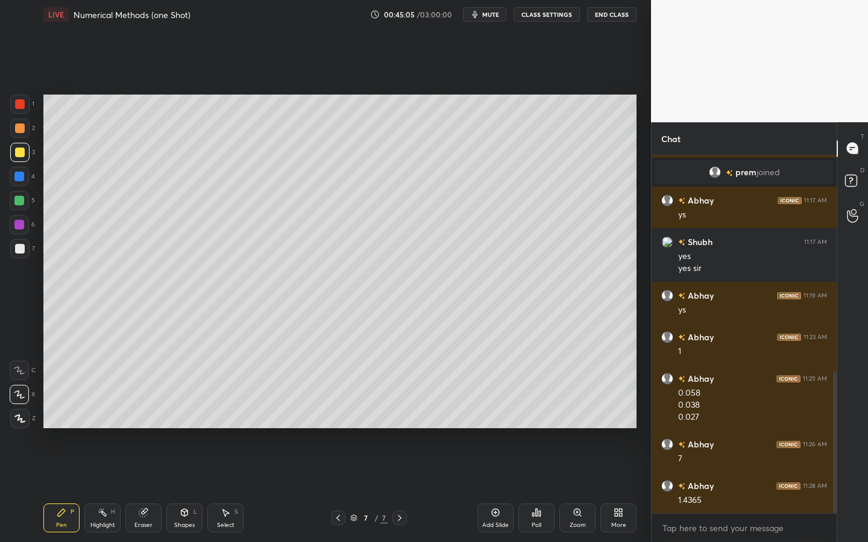
scroll to position [575, 0]
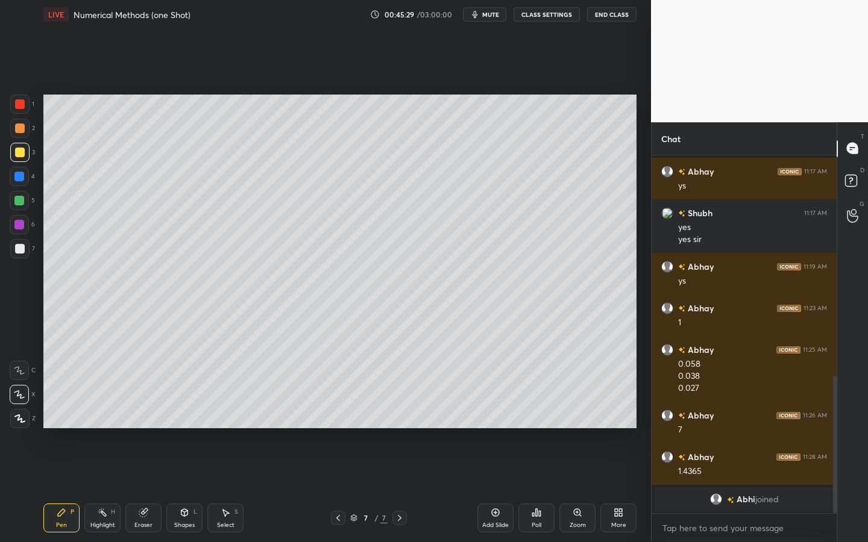
click at [222, 423] on div "Select S" at bounding box center [225, 518] width 36 height 29
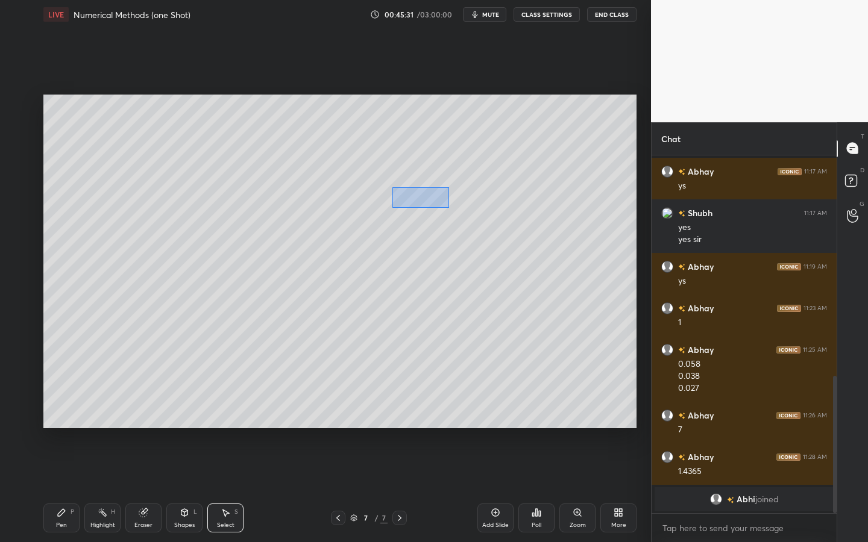
drag, startPoint x: 396, startPoint y: 195, endPoint x: 454, endPoint y: 205, distance: 58.8
click at [448, 207] on div "0 ° Undo Copy Duplicate Duplicate to new slide Delete" at bounding box center [339, 262] width 593 height 334
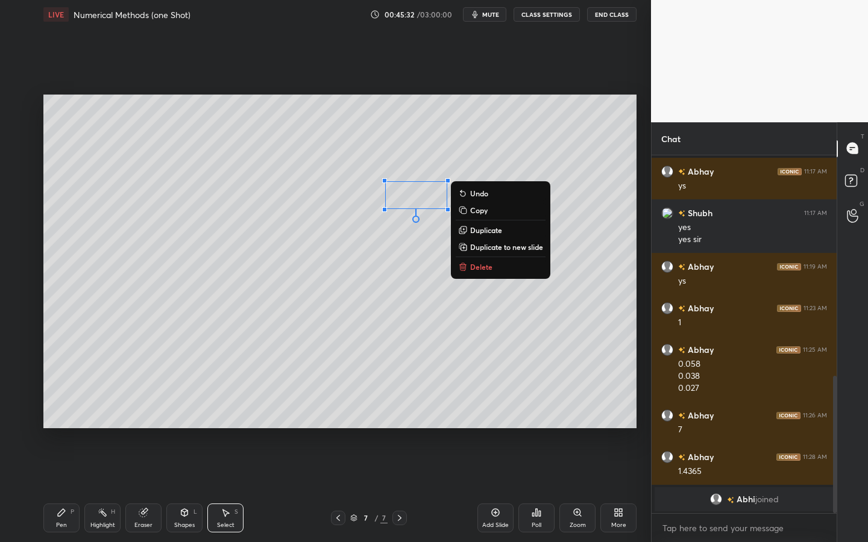
click at [487, 229] on p "Duplicate" at bounding box center [486, 230] width 32 height 10
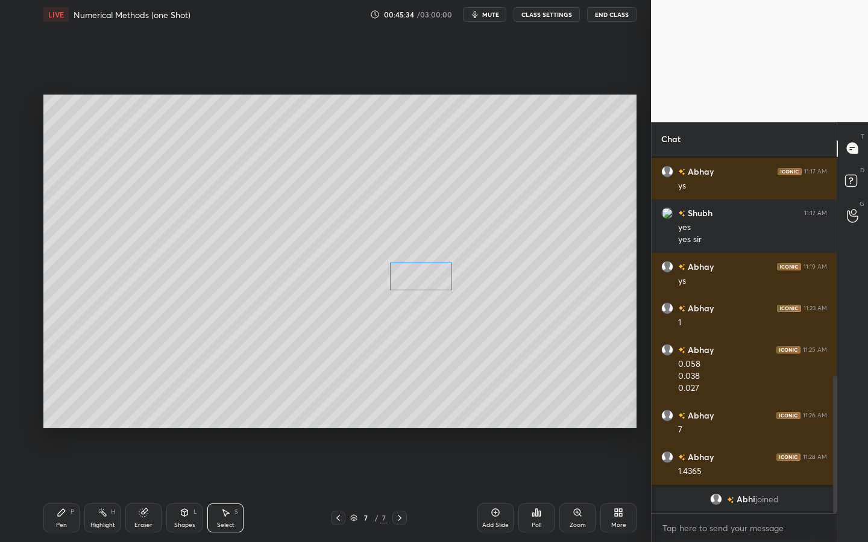
drag, startPoint x: 443, startPoint y: 216, endPoint x: 439, endPoint y: 284, distance: 68.9
click at [435, 284] on div "0 ° Undo Copy Duplicate Duplicate to new slide Delete" at bounding box center [339, 262] width 593 height 334
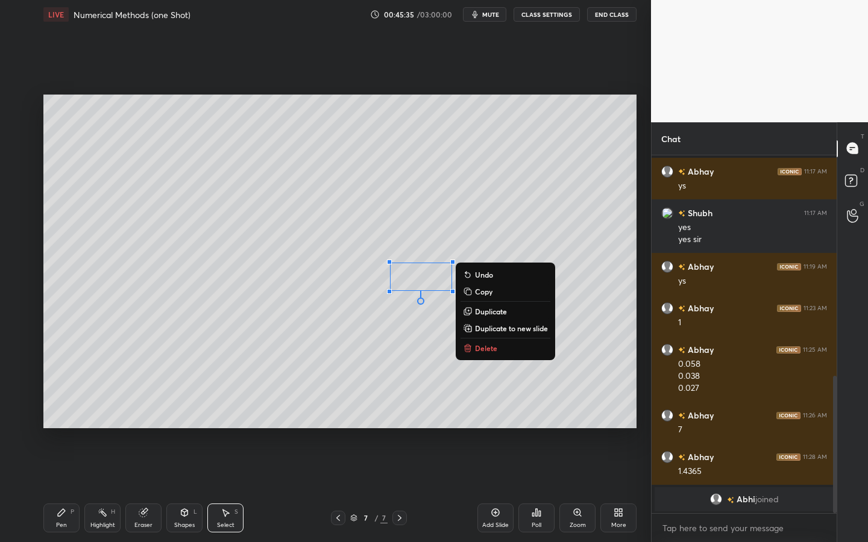
click at [66, 423] on div "Pen P" at bounding box center [61, 518] width 36 height 29
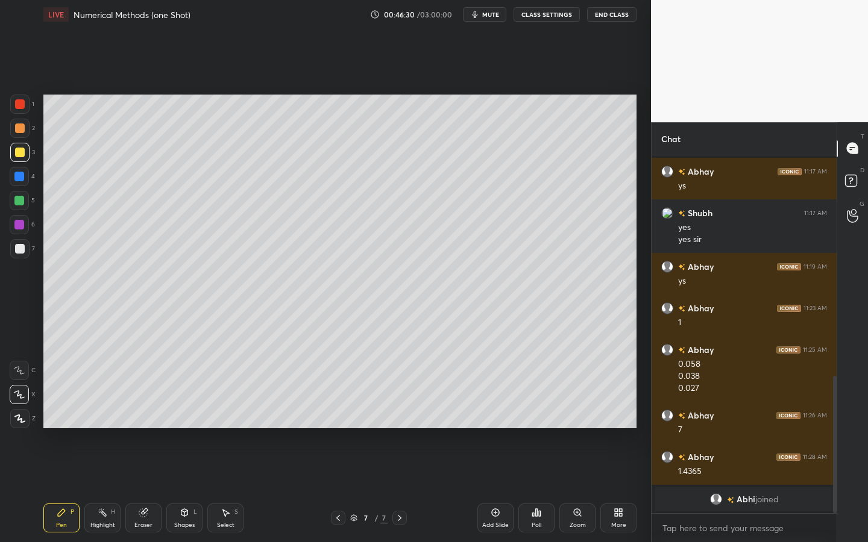
scroll to position [639, 0]
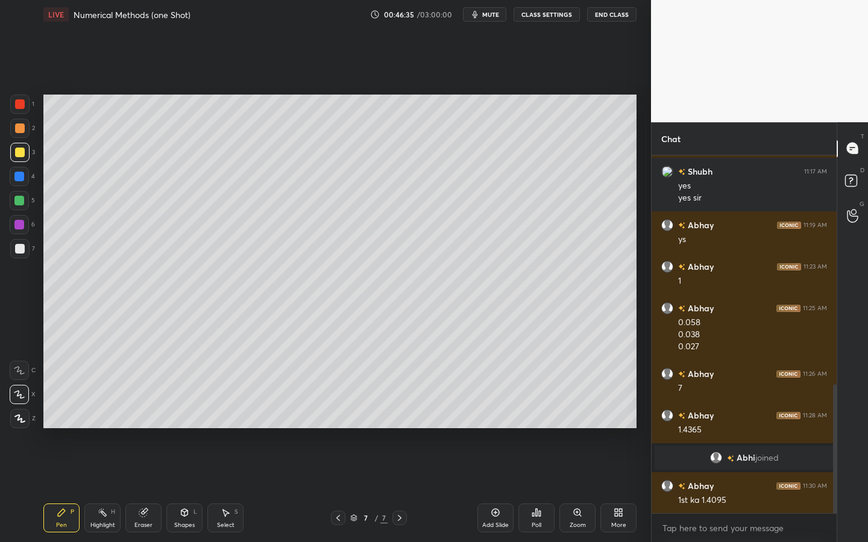
click at [141, 423] on div "Eraser" at bounding box center [143, 525] width 18 height 6
click at [57, 423] on div "Pen" at bounding box center [61, 525] width 11 height 6
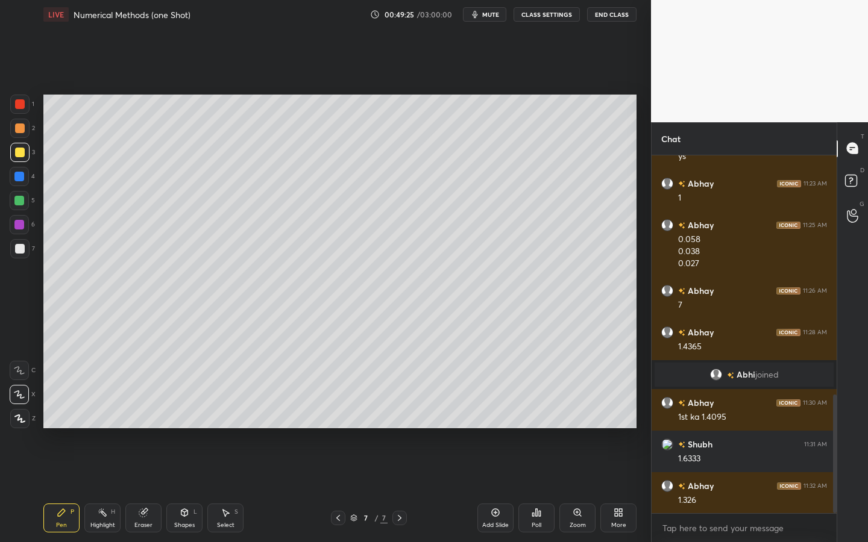
scroll to position [764, 0]
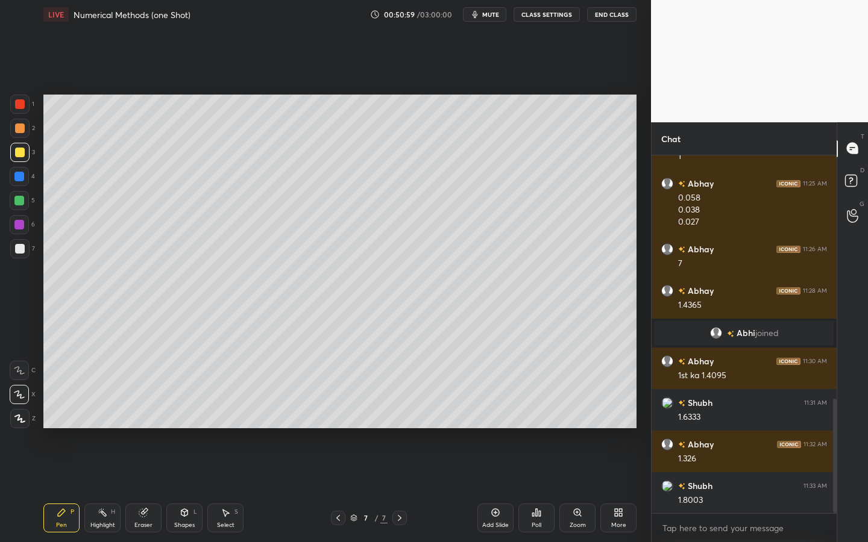
drag, startPoint x: 492, startPoint y: 17, endPoint x: 501, endPoint y: 25, distance: 12.4
click at [492, 17] on span "mute" at bounding box center [490, 14] width 17 height 8
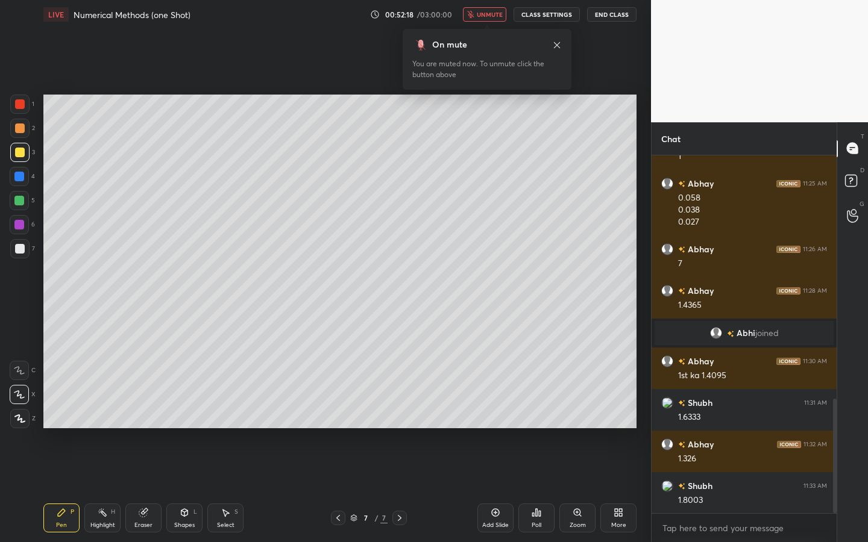
scroll to position [806, 0]
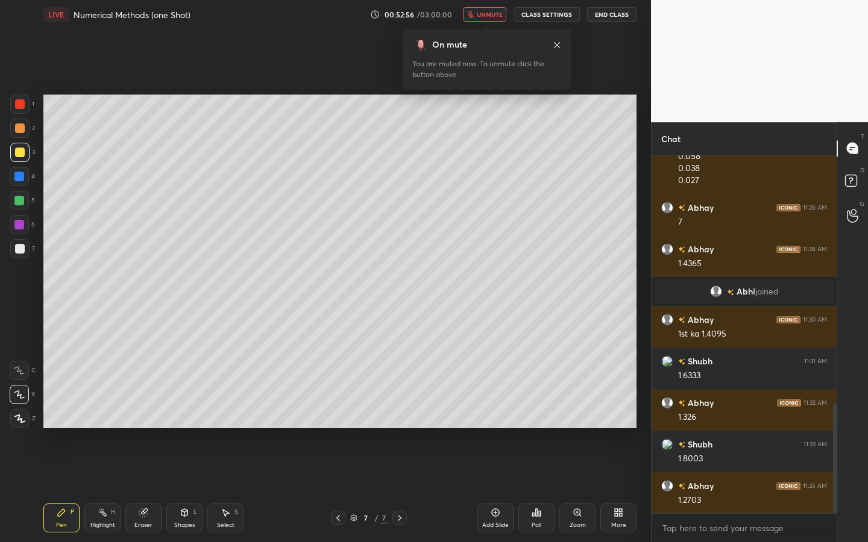
drag, startPoint x: 495, startPoint y: 14, endPoint x: 518, endPoint y: 47, distance: 40.3
click at [496, 16] on span "unmute" at bounding box center [490, 14] width 26 height 8
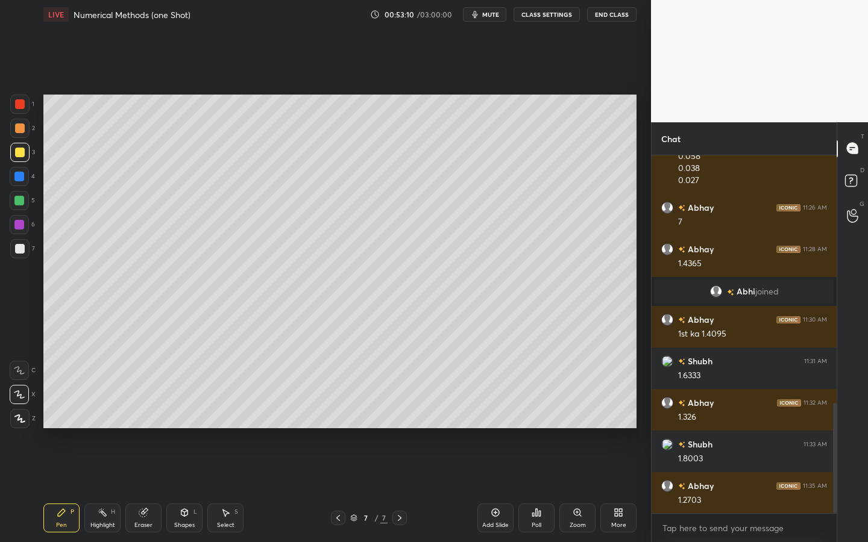
click at [615, 423] on icon at bounding box center [618, 513] width 10 height 10
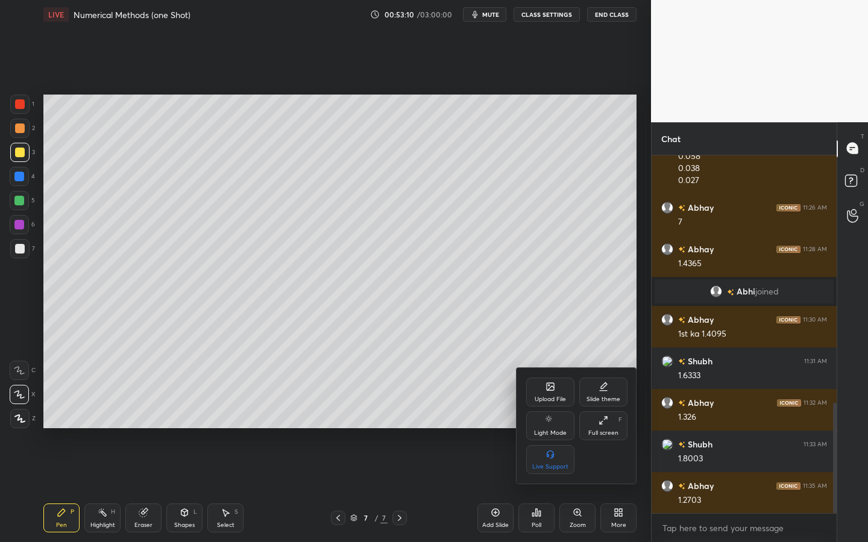
click at [555, 423] on div at bounding box center [434, 271] width 868 height 542
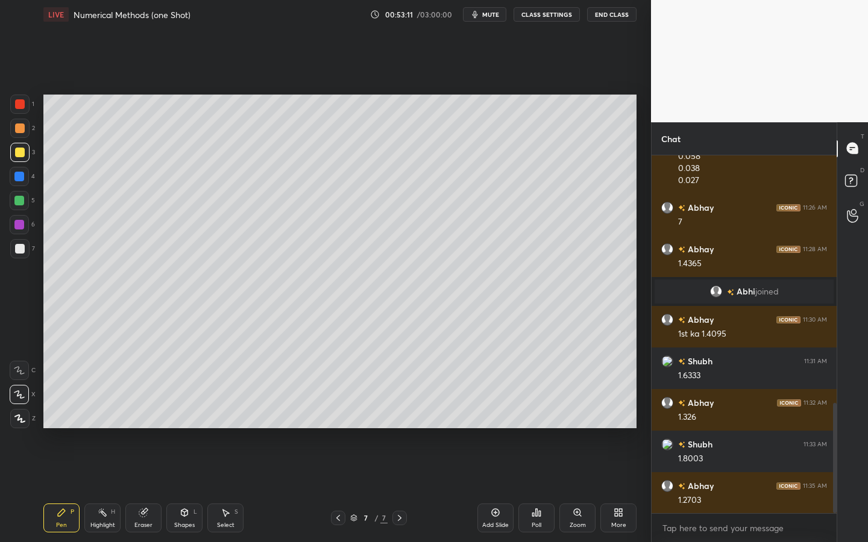
click at [532, 423] on div "Upload File Slide theme Light Mode Full screen F Live Support" at bounding box center [434, 271] width 868 height 542
click at [536, 423] on icon at bounding box center [536, 513] width 10 height 10
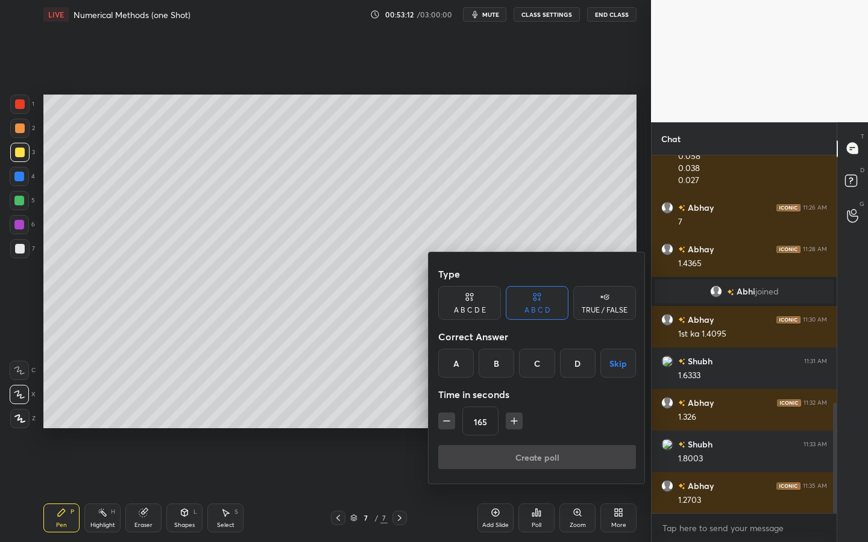
click at [602, 361] on button "Skip" at bounding box center [618, 363] width 36 height 29
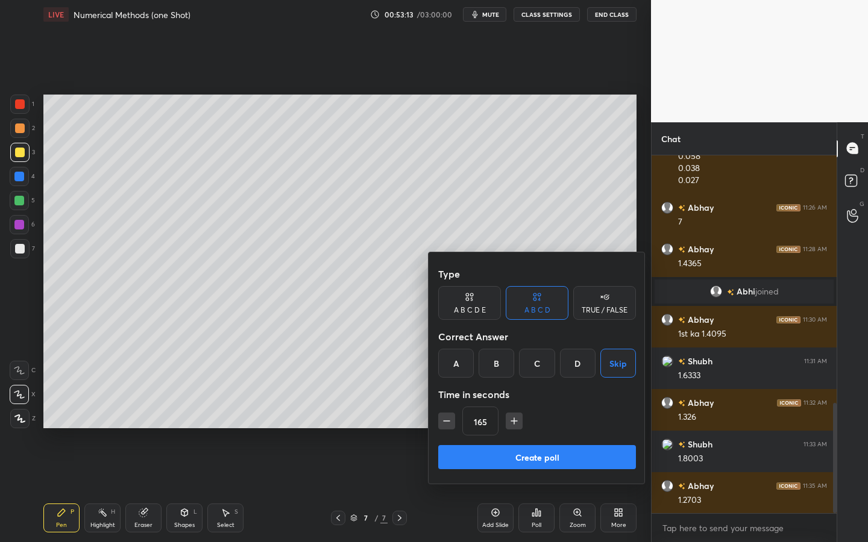
drag, startPoint x: 568, startPoint y: 462, endPoint x: 590, endPoint y: 398, distance: 67.4
click at [566, 423] on button "Create poll" at bounding box center [537, 457] width 198 height 24
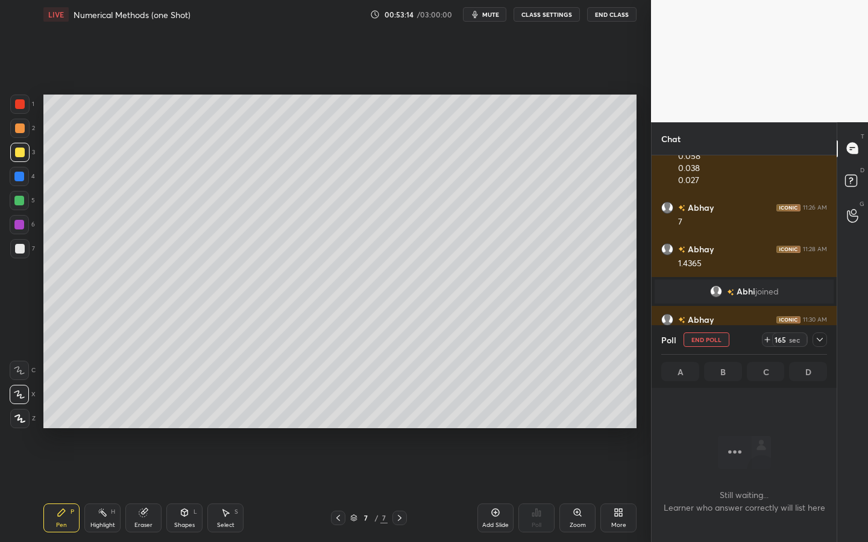
scroll to position [321, 181]
click at [487, 13] on span "mute" at bounding box center [490, 14] width 17 height 8
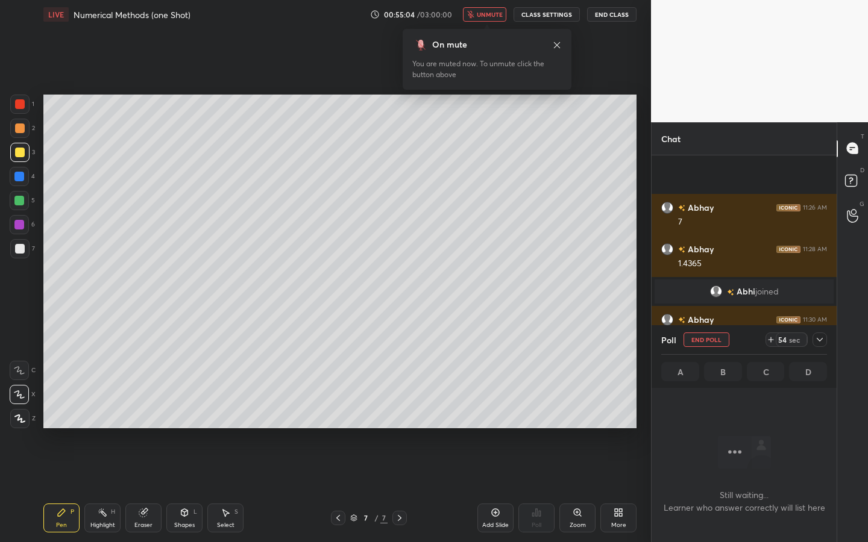
scroll to position [897, 0]
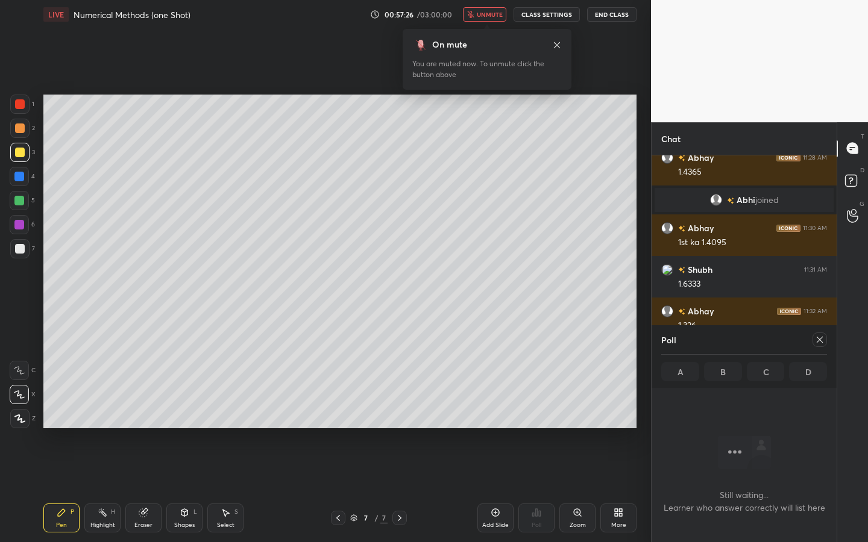
drag, startPoint x: 489, startPoint y: 8, endPoint x: 507, endPoint y: 27, distance: 26.8
click at [489, 9] on button "unmute" at bounding box center [484, 14] width 43 height 14
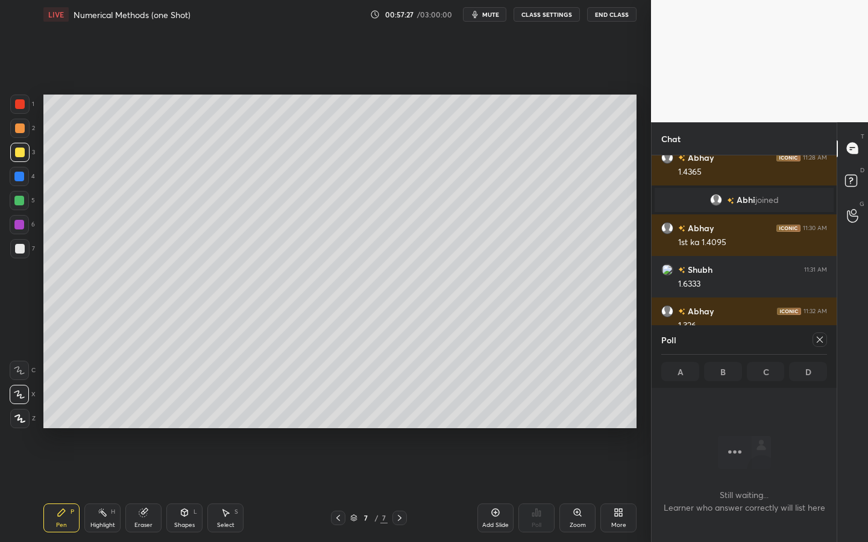
click at [775, 345] on div at bounding box center [819, 340] width 14 height 14
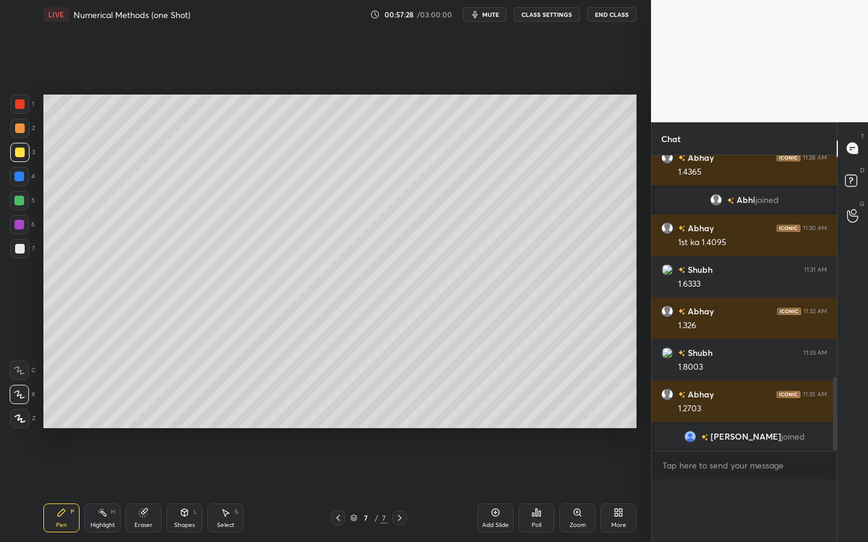
click at [775, 336] on div "Abhay 11:26 AM 7 Abhay 11:28 AM 1.4365 [PERSON_NAME] joined Abhay 11:30 AM 1st …" at bounding box center [743, 303] width 185 height 296
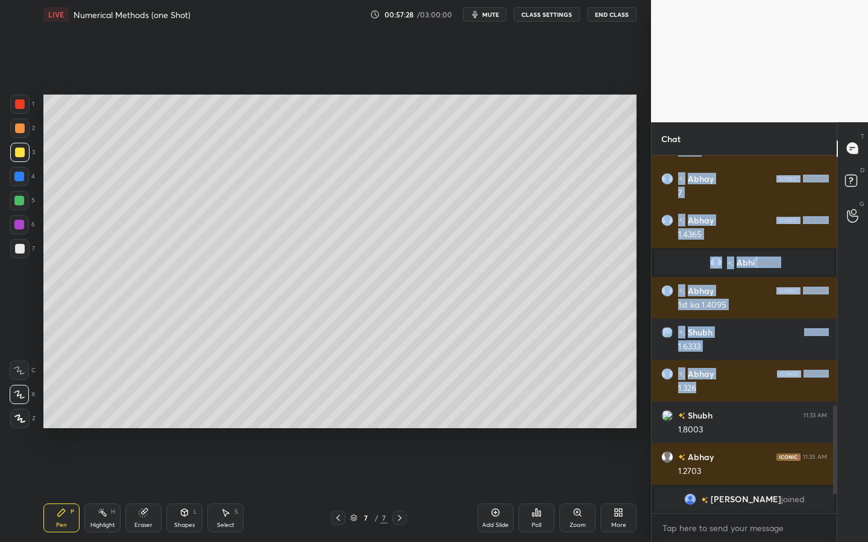
scroll to position [834, 0]
click at [678, 423] on textarea at bounding box center [744, 528] width 166 height 19
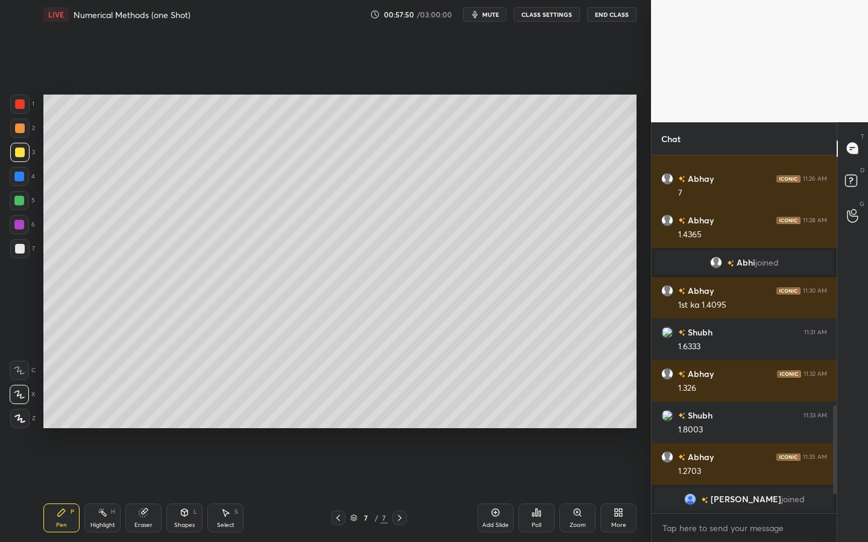
scroll to position [784, 0]
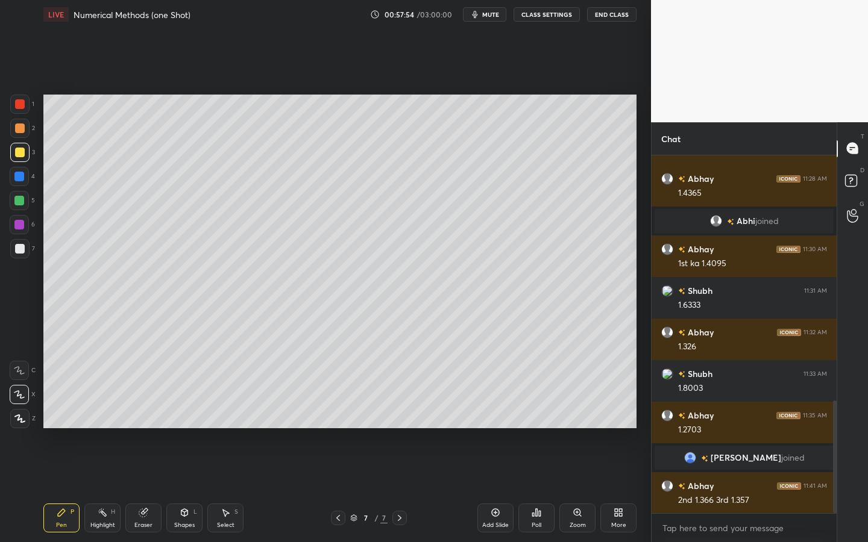
click at [136, 423] on div "Eraser" at bounding box center [143, 518] width 36 height 29
click at [73, 423] on div "Setting up your live class Poll for secs No correct answer Start poll" at bounding box center [340, 261] width 602 height 465
click at [63, 423] on icon at bounding box center [61, 512] width 7 height 7
click at [127, 423] on div "Eraser" at bounding box center [143, 518] width 36 height 29
click at [25, 392] on div at bounding box center [19, 394] width 19 height 19
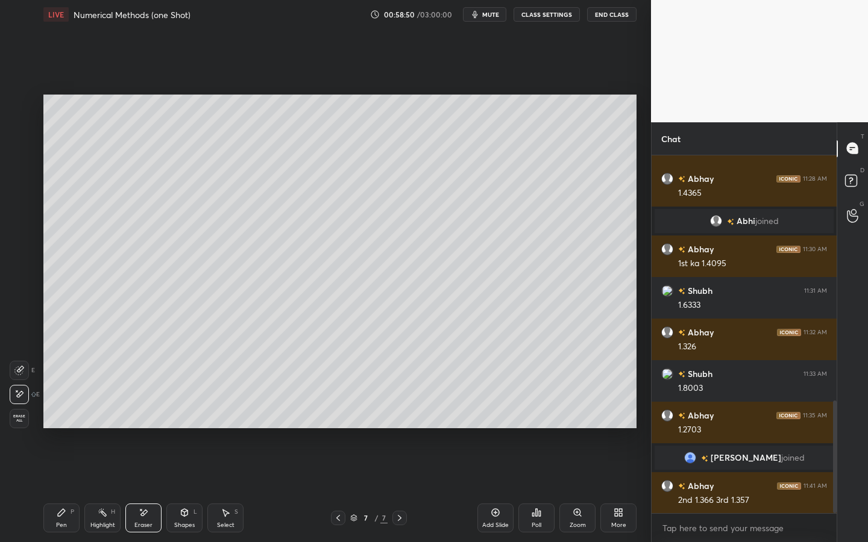
click at [61, 423] on div "Pen P" at bounding box center [61, 518] width 36 height 29
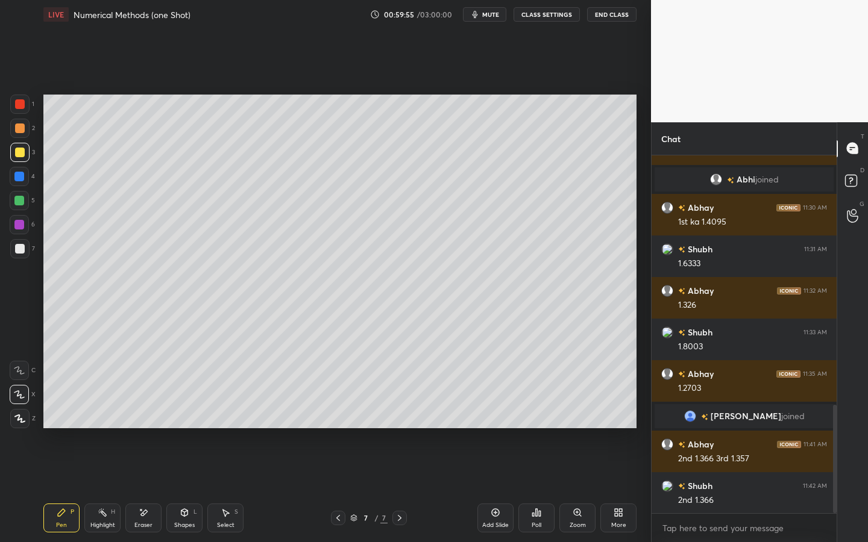
click at [607, 423] on div "More" at bounding box center [618, 518] width 36 height 29
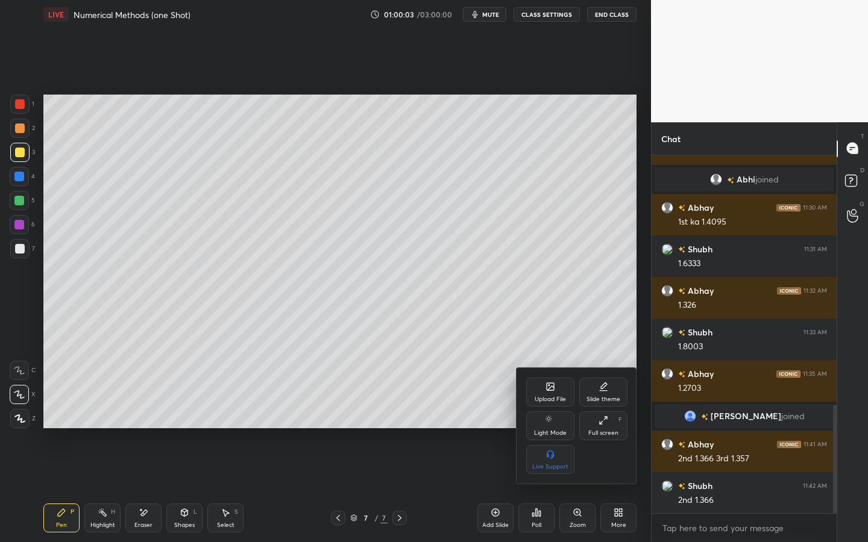
click at [419, 423] on div at bounding box center [434, 271] width 868 height 542
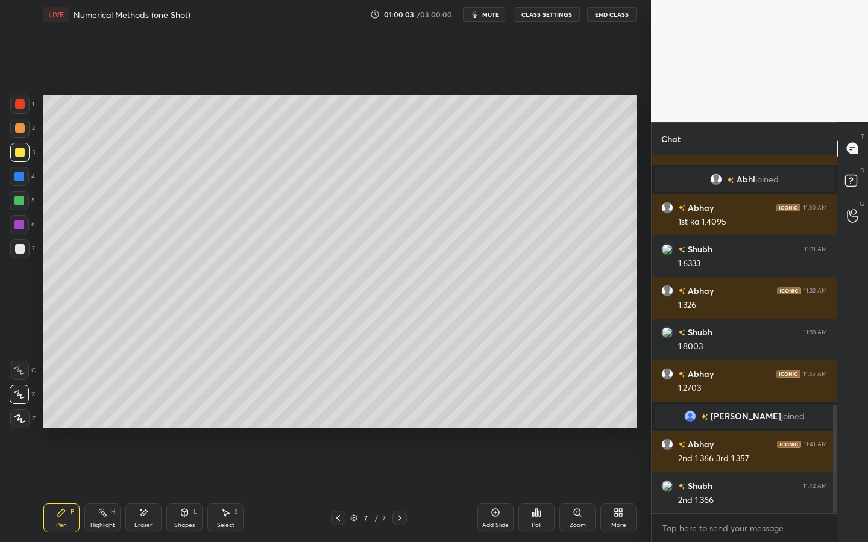
click at [487, 423] on div "Upload File Slide theme Light Mode Full screen F Live Support" at bounding box center [434, 271] width 868 height 542
click at [212, 423] on div "Select S" at bounding box center [225, 518] width 36 height 29
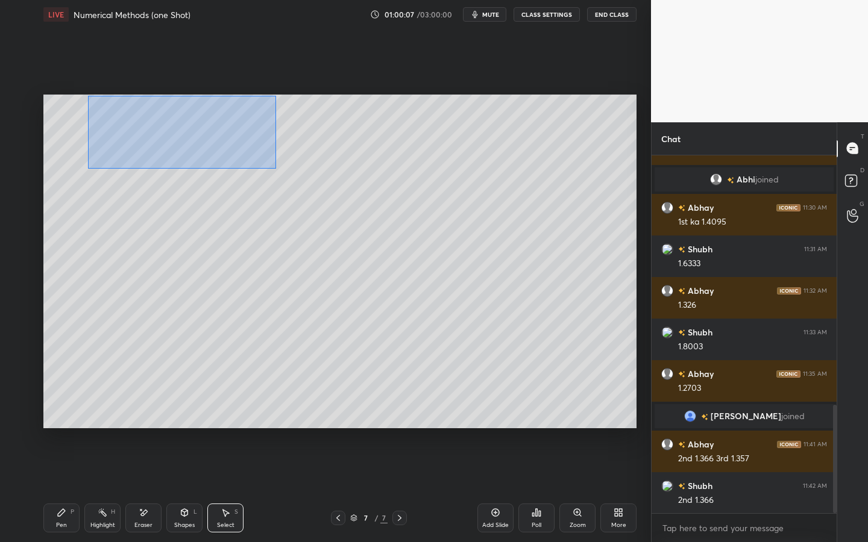
drag, startPoint x: 90, startPoint y: 109, endPoint x: 283, endPoint y: 166, distance: 200.9
click at [274, 167] on div "0 ° Undo Copy Duplicate Duplicate to new slide Delete" at bounding box center [339, 262] width 593 height 334
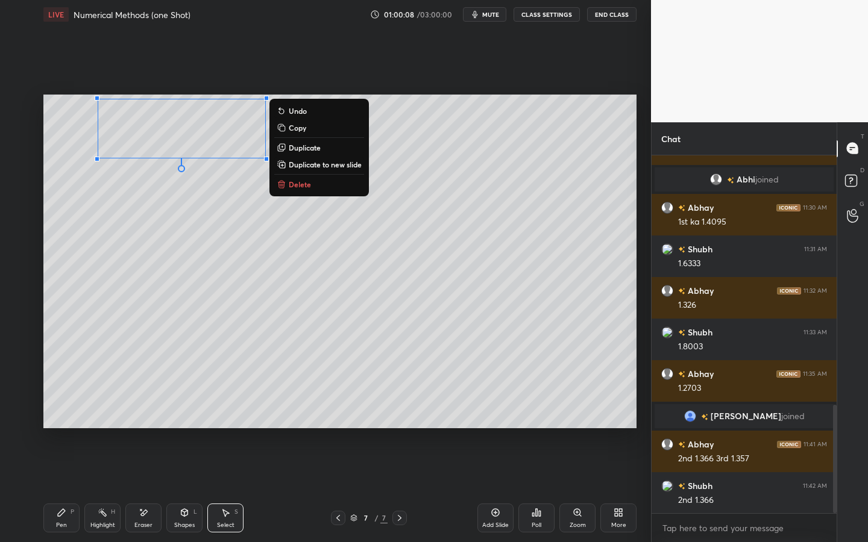
click at [334, 164] on p "Duplicate to new slide" at bounding box center [325, 165] width 73 height 10
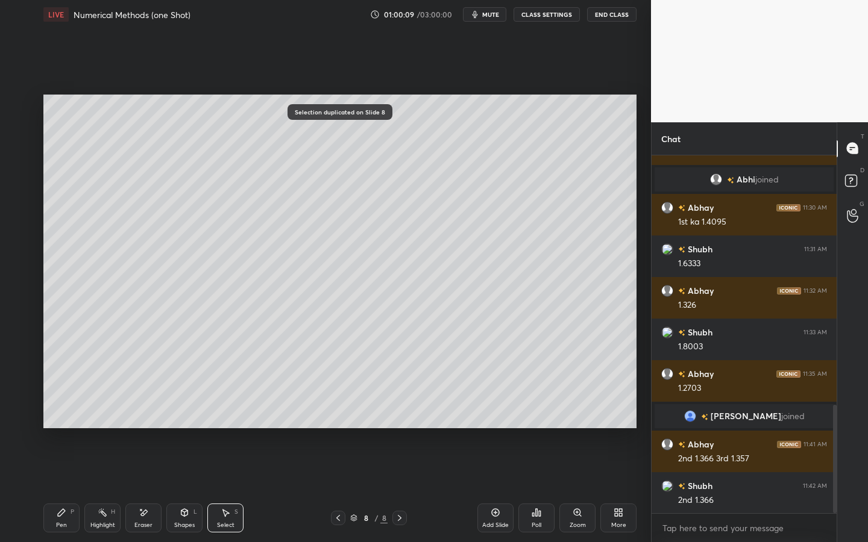
click at [47, 423] on div "Pen P" at bounding box center [61, 518] width 36 height 29
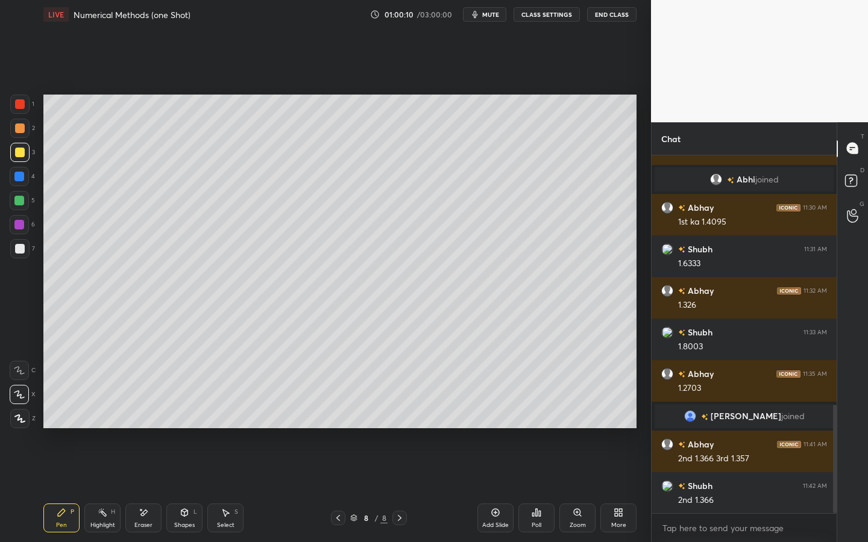
click at [24, 111] on div at bounding box center [19, 104] width 19 height 19
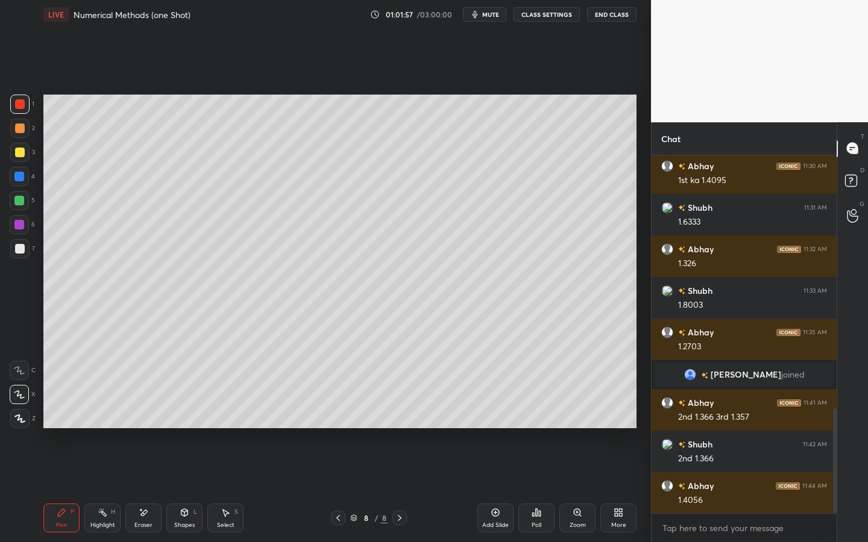
click at [609, 423] on div "More" at bounding box center [618, 518] width 36 height 29
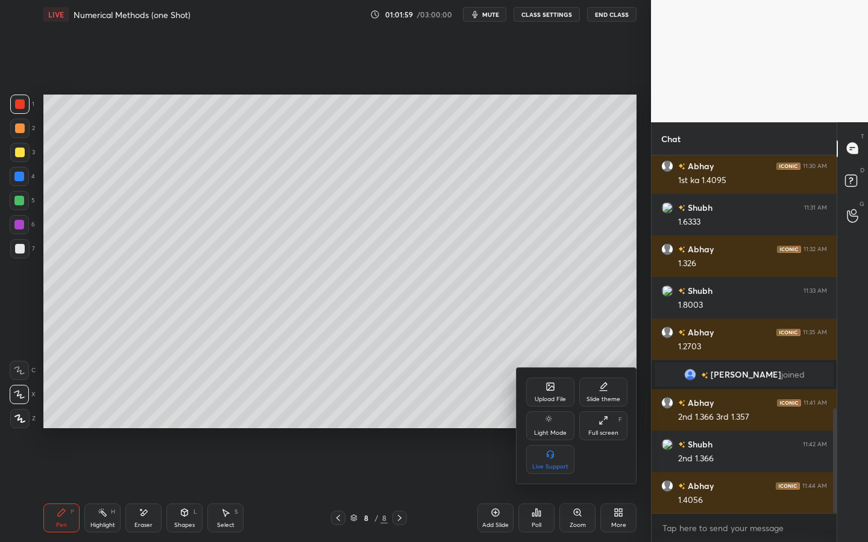
click at [557, 399] on div "Upload File" at bounding box center [549, 399] width 31 height 6
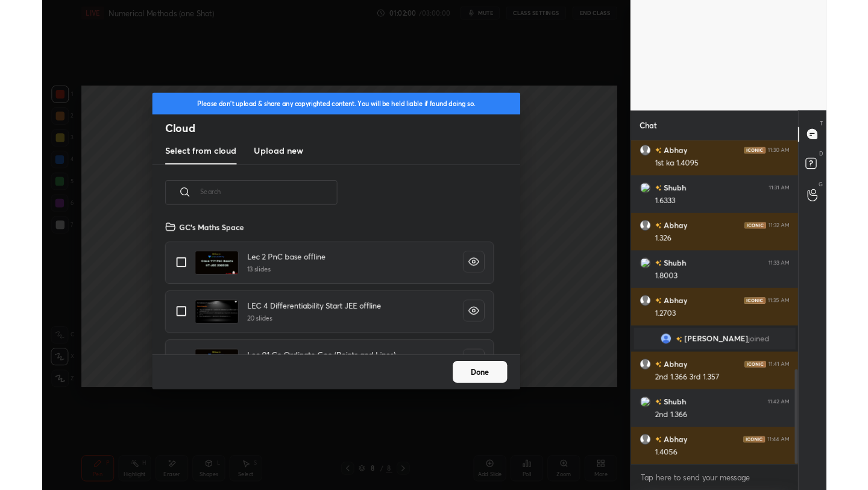
scroll to position [148, 387]
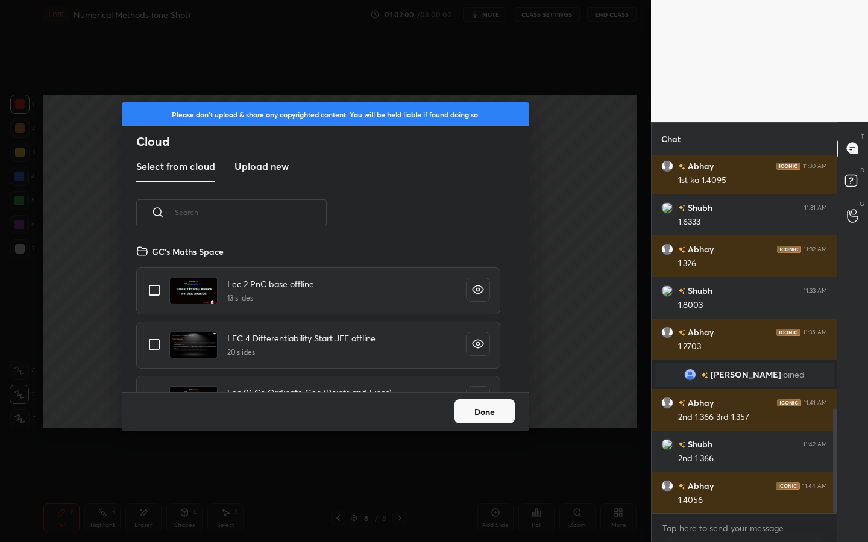
click at [286, 167] on h3 "Upload new" at bounding box center [261, 166] width 54 height 14
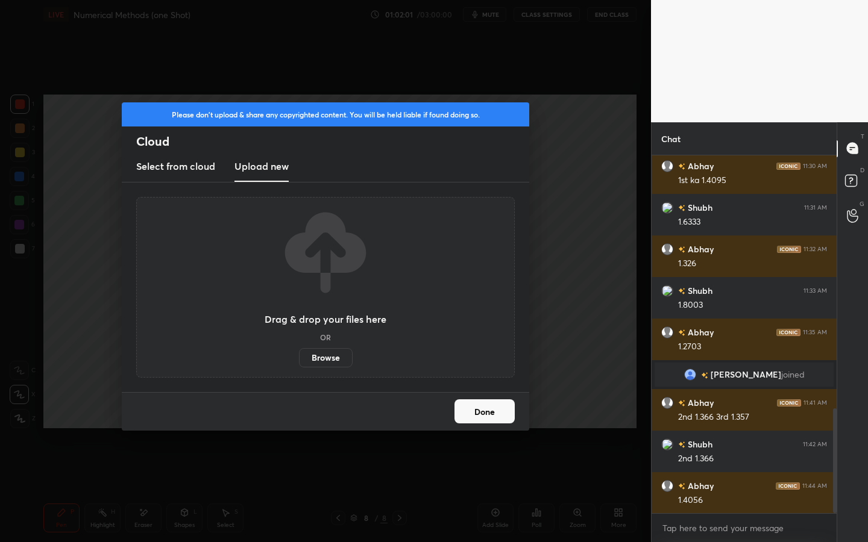
click at [319, 356] on label "Browse" at bounding box center [326, 357] width 54 height 19
click at [299, 356] on input "Browse" at bounding box center [299, 357] width 0 height 19
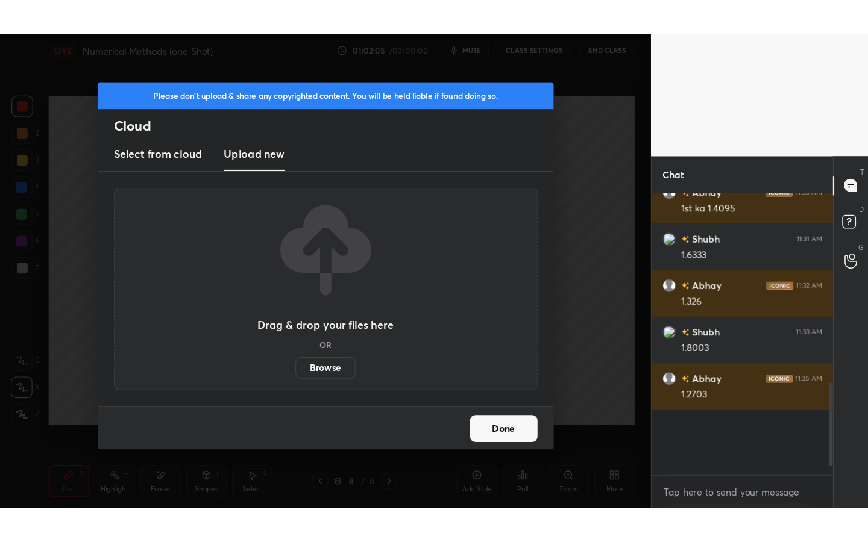
scroll to position [760, 0]
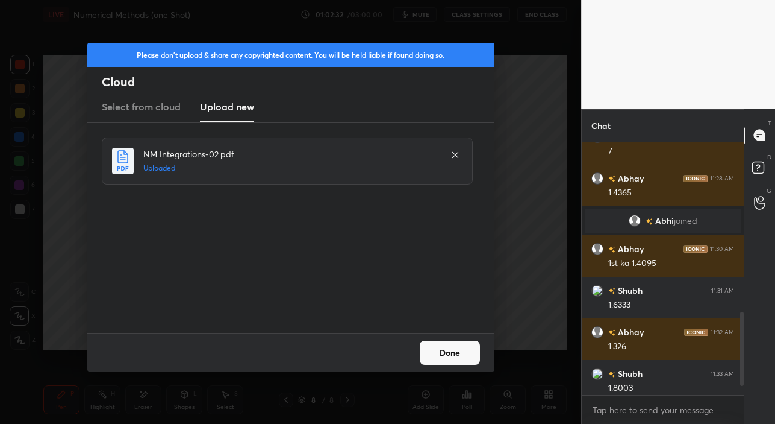
click at [450, 352] on button "Done" at bounding box center [450, 352] width 60 height 24
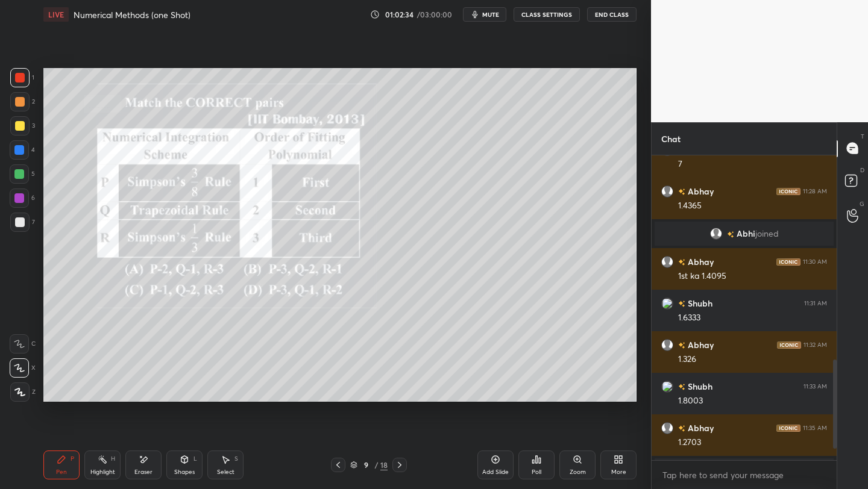
scroll to position [0, 0]
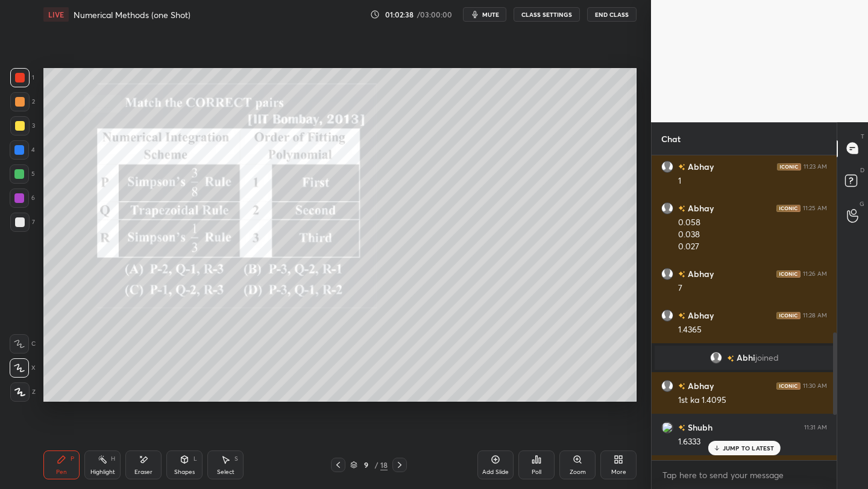
click at [740, 423] on p "JUMP TO LATEST" at bounding box center [748, 448] width 52 height 7
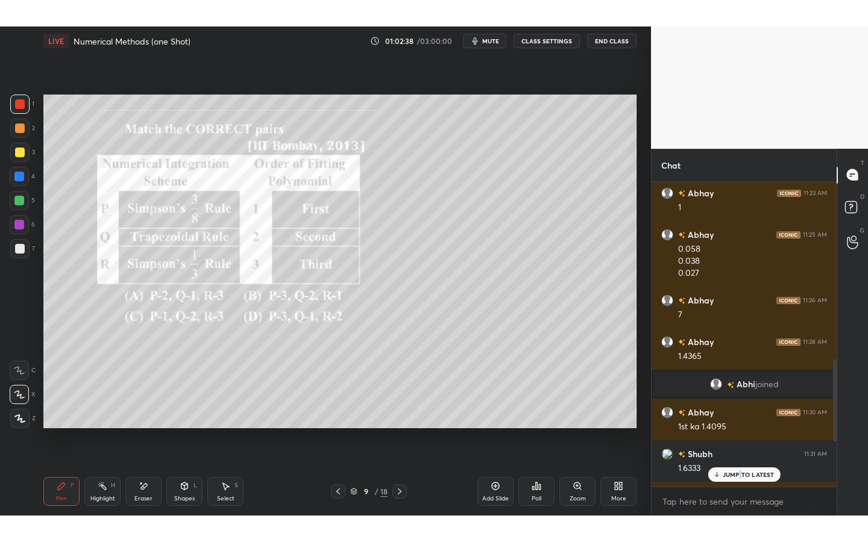
scroll to position [931, 0]
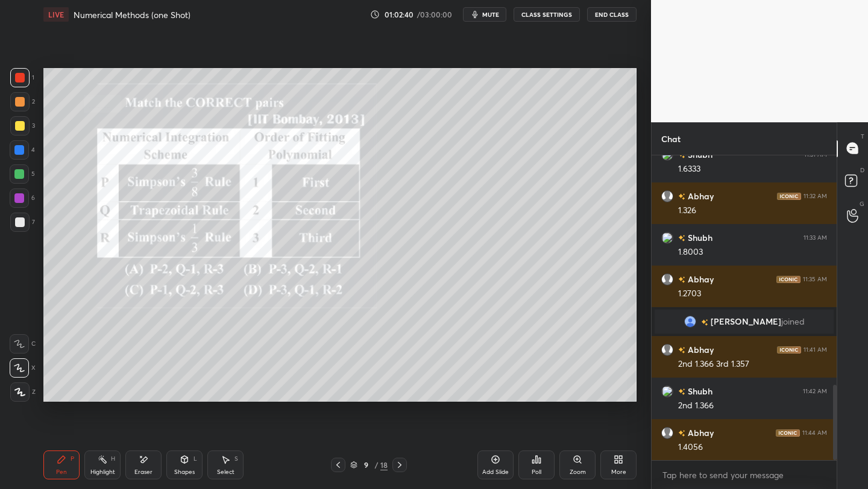
click at [605, 423] on div "More" at bounding box center [618, 465] width 36 height 29
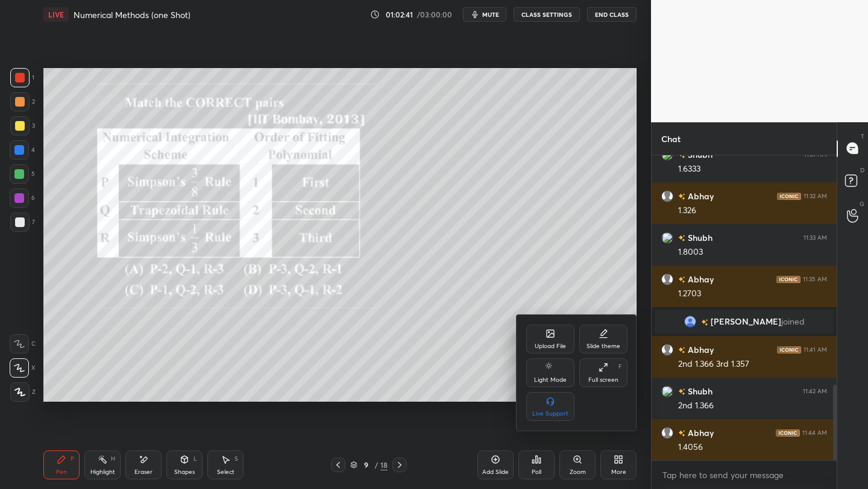
click at [600, 380] on div "Full screen" at bounding box center [603, 380] width 30 height 6
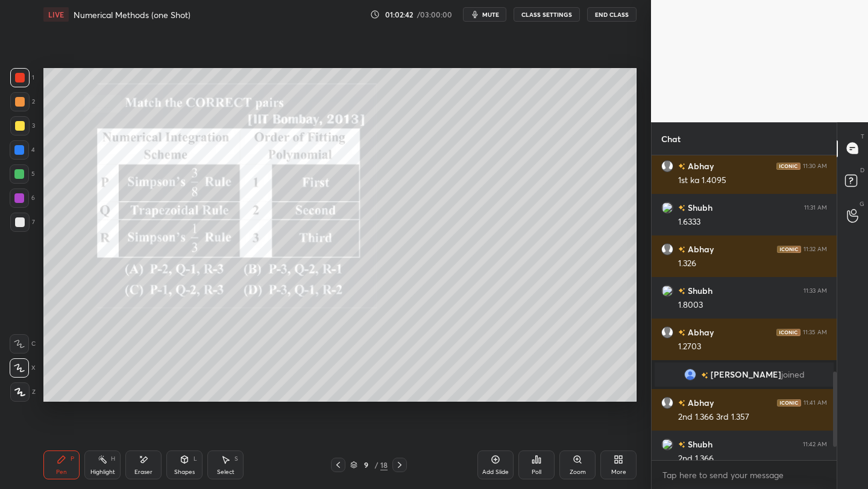
type textarea "x"
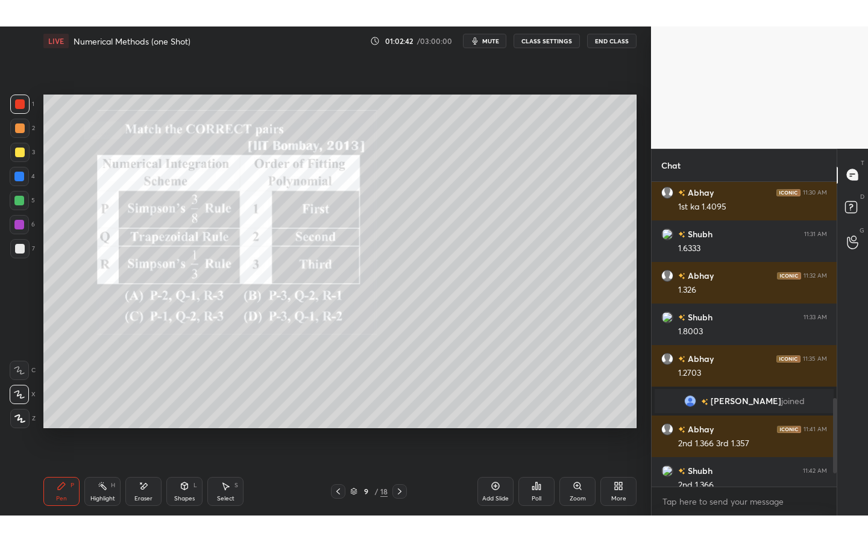
scroll to position [59783, 59646]
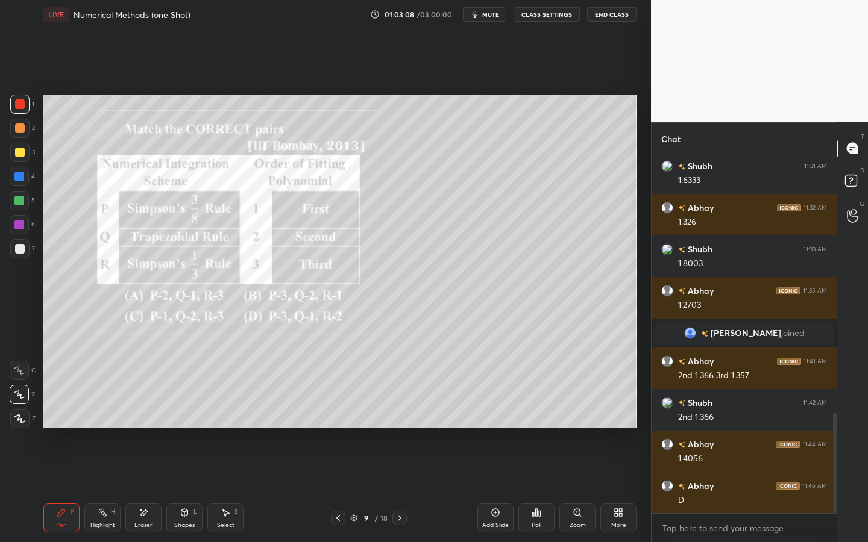
click at [22, 152] on div at bounding box center [20, 153] width 10 height 10
drag, startPoint x: 399, startPoint y: 518, endPoint x: 406, endPoint y: 513, distance: 8.7
click at [399, 423] on icon at bounding box center [400, 518] width 10 height 10
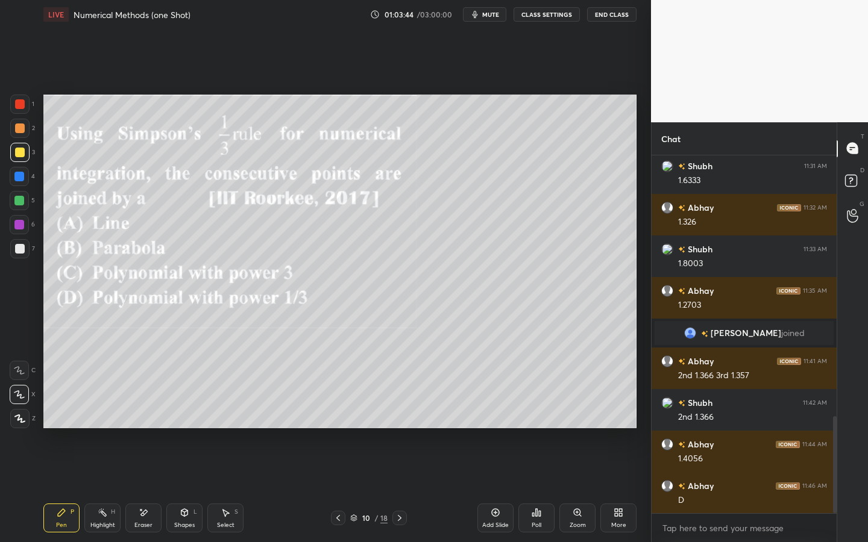
scroll to position [962, 0]
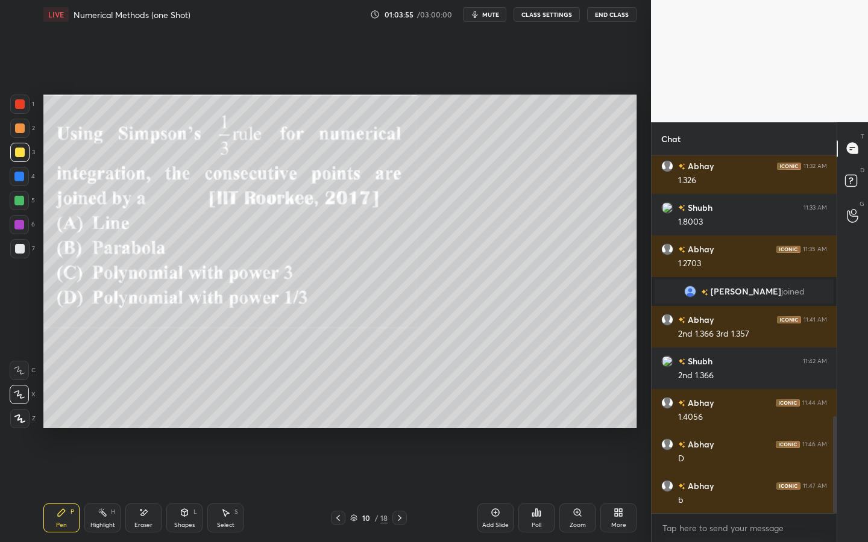
click at [14, 221] on div at bounding box center [19, 225] width 10 height 10
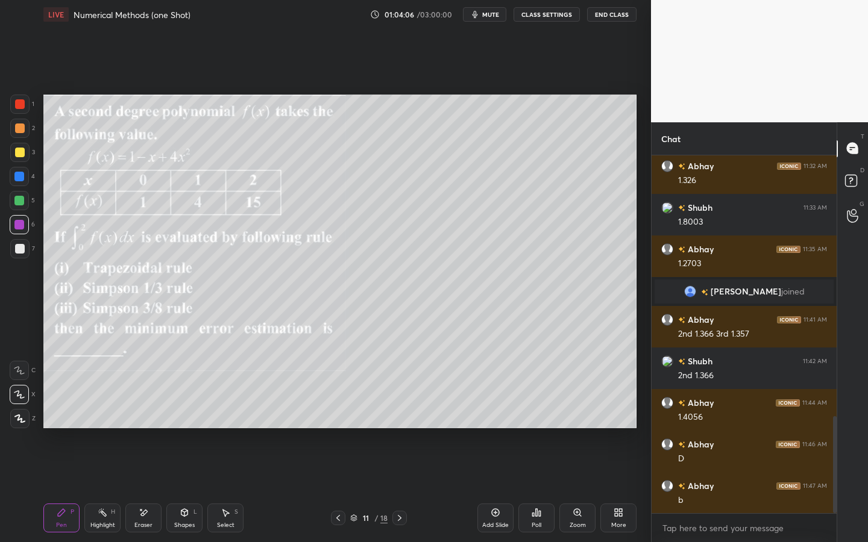
drag, startPoint x: 17, startPoint y: 101, endPoint x: 25, endPoint y: 100, distance: 7.3
click at [20, 101] on div at bounding box center [20, 104] width 10 height 10
click at [81, 92] on div "Setting up your live class Poll for secs No correct answer Start poll" at bounding box center [340, 261] width 602 height 465
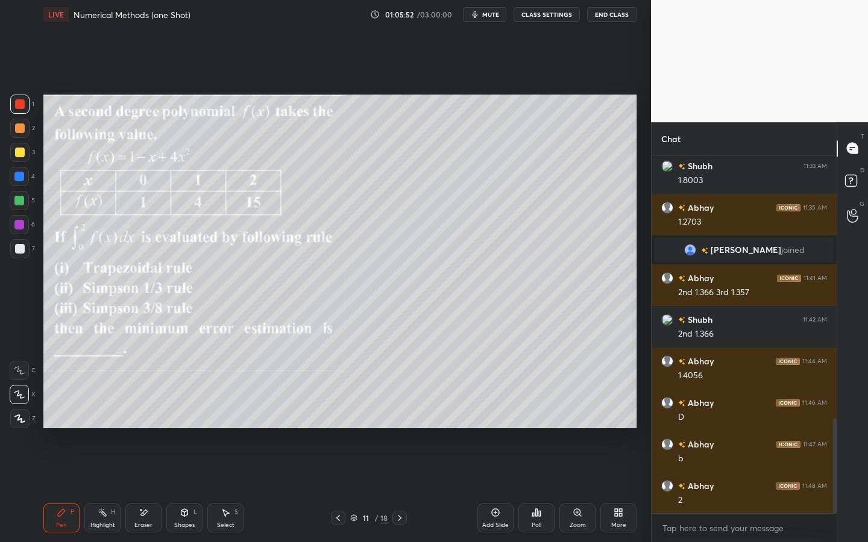
drag, startPoint x: 25, startPoint y: 177, endPoint x: 36, endPoint y: 180, distance: 10.5
click at [23, 177] on div at bounding box center [19, 176] width 19 height 19
click at [504, 13] on button "mute" at bounding box center [484, 14] width 43 height 14
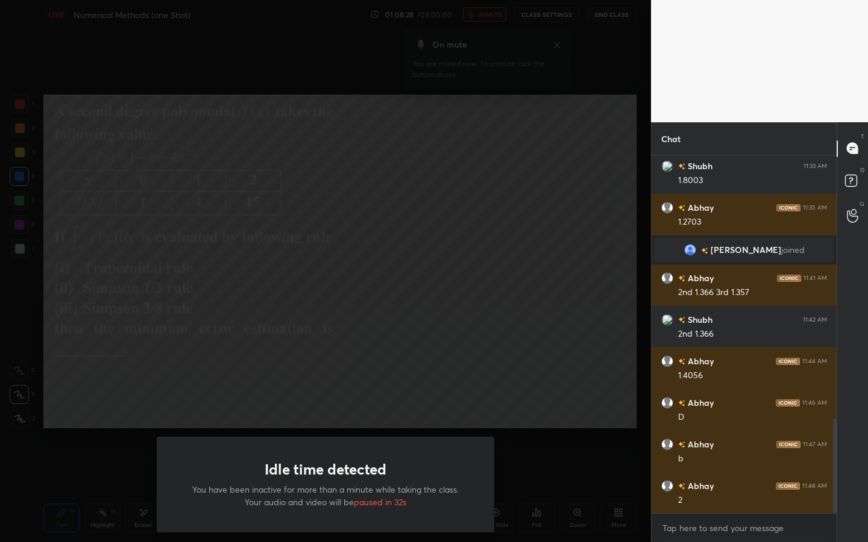
click at [58, 423] on div "Idle time detected You have been inactive for more than a minute while taking t…" at bounding box center [325, 271] width 651 height 542
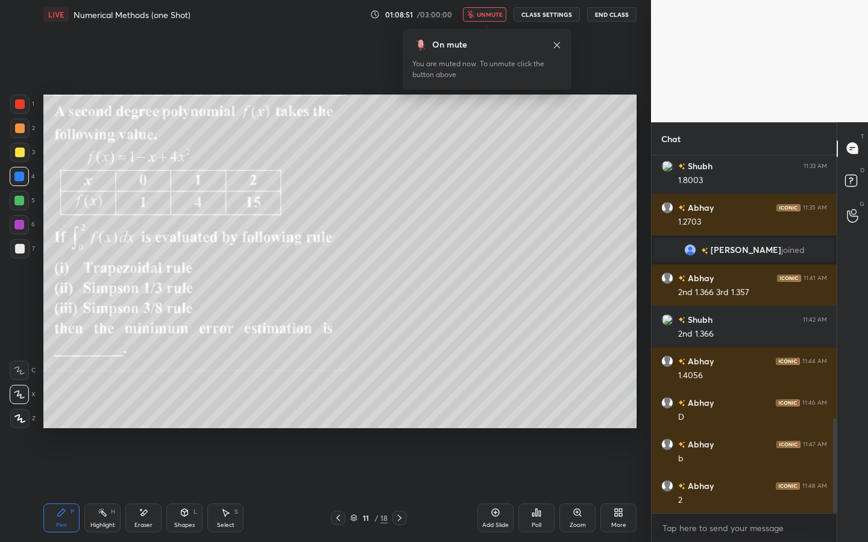
click at [486, 14] on span "unmute" at bounding box center [490, 14] width 26 height 8
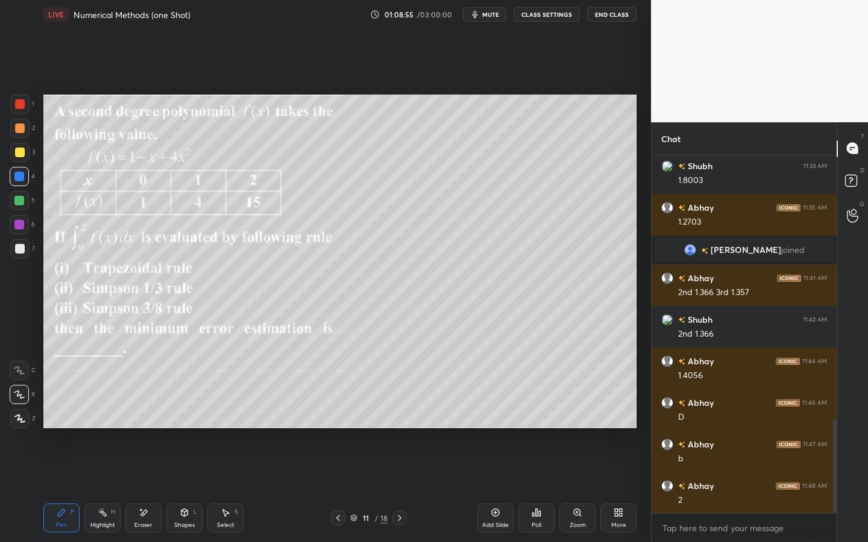
drag, startPoint x: 19, startPoint y: 153, endPoint x: 29, endPoint y: 155, distance: 9.9
click at [24, 155] on div at bounding box center [19, 152] width 19 height 19
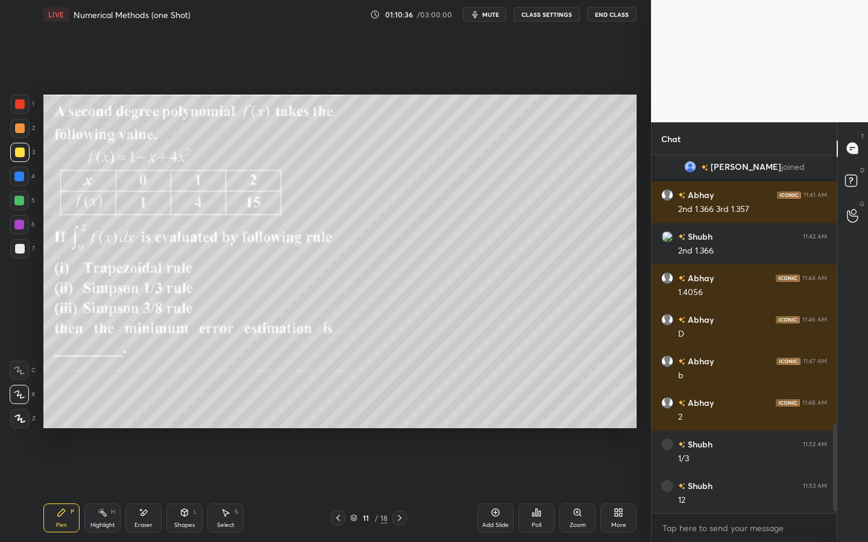
scroll to position [1128, 0]
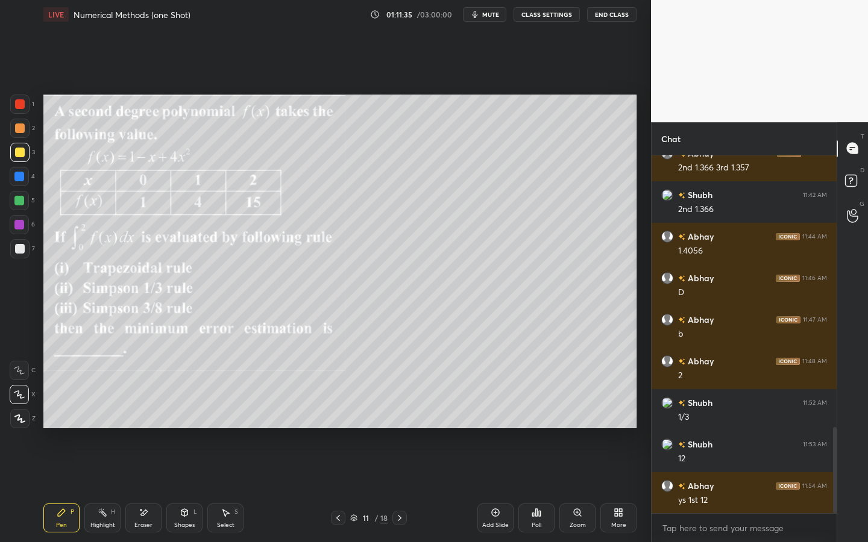
click at [24, 199] on div at bounding box center [19, 200] width 19 height 19
click at [20, 152] on div at bounding box center [20, 153] width 10 height 10
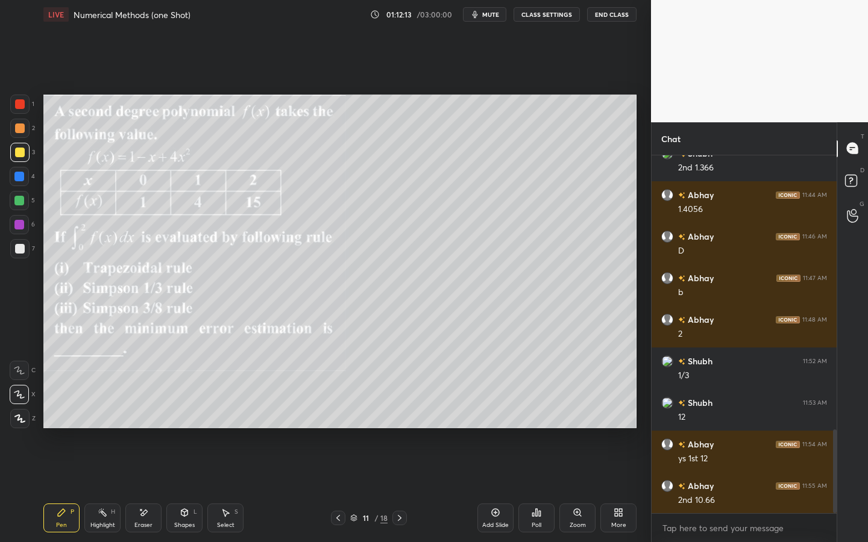
click at [20, 222] on div at bounding box center [19, 225] width 10 height 10
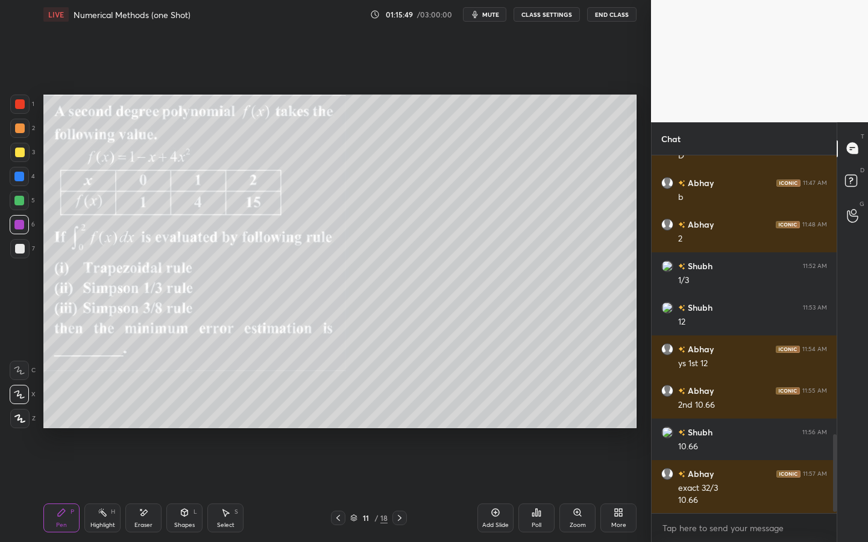
scroll to position [1306, 0]
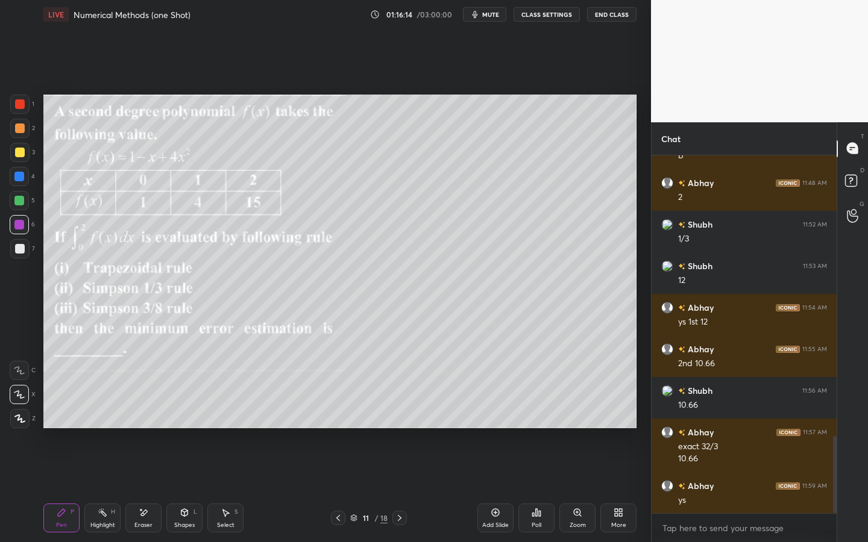
drag, startPoint x: 398, startPoint y: 516, endPoint x: 410, endPoint y: 516, distance: 12.1
click at [398, 423] on icon at bounding box center [400, 518] width 10 height 10
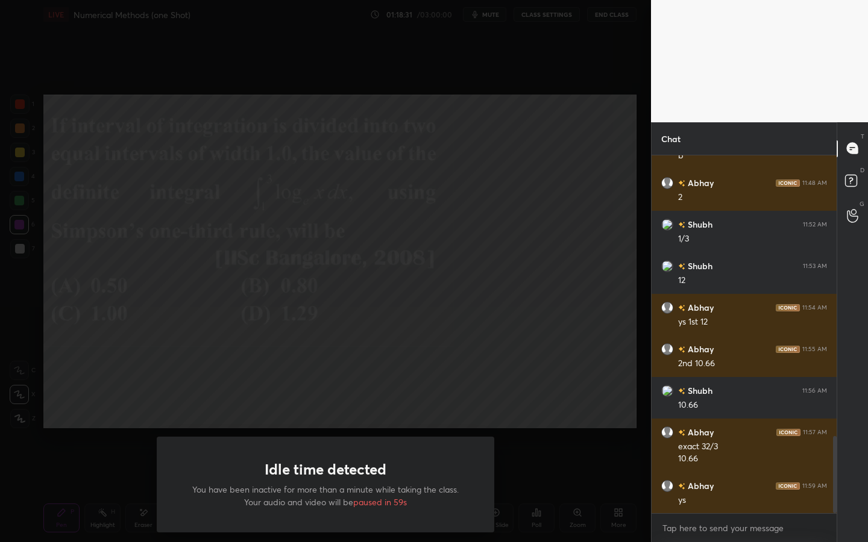
click at [8, 0] on div at bounding box center [325, 271] width 651 height 542
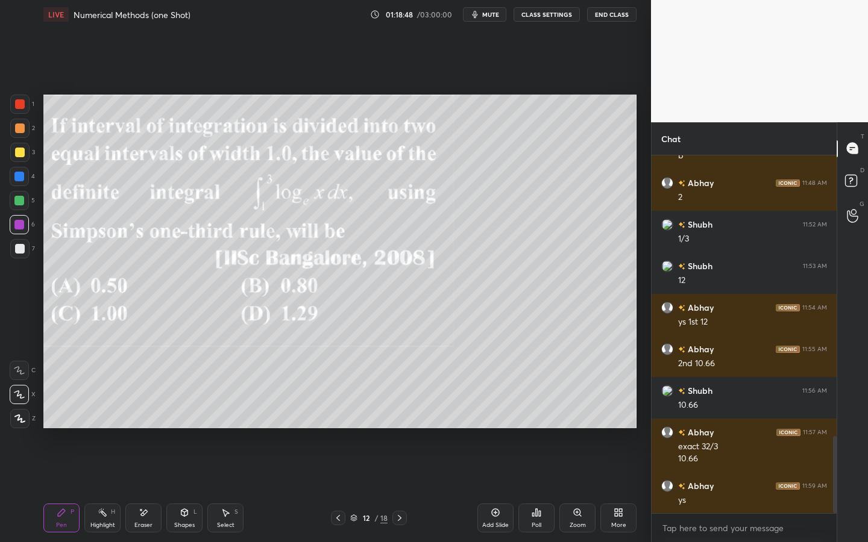
scroll to position [1348, 0]
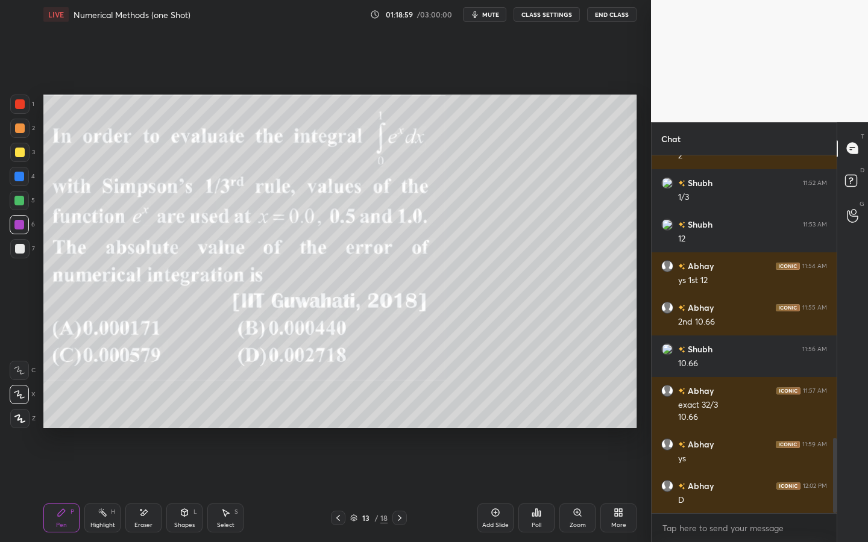
click at [177, 423] on div "Shapes" at bounding box center [184, 525] width 20 height 6
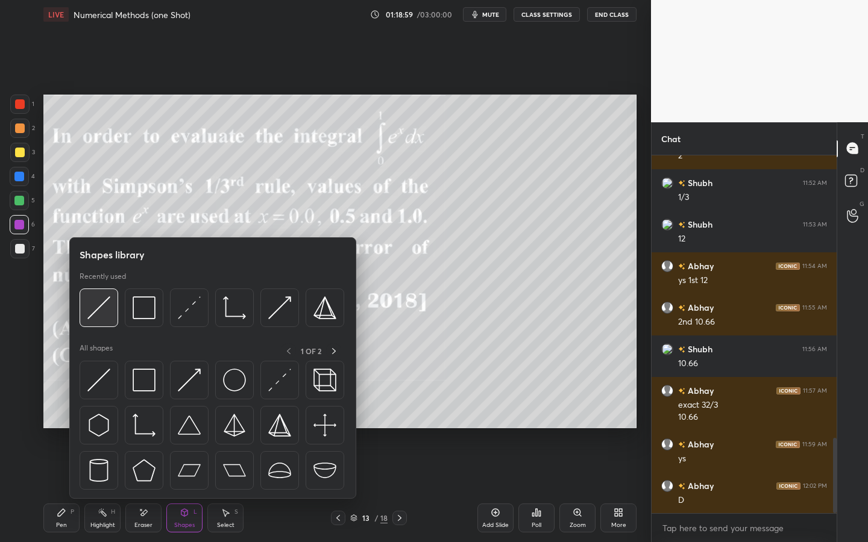
click at [110, 307] on div at bounding box center [99, 308] width 39 height 39
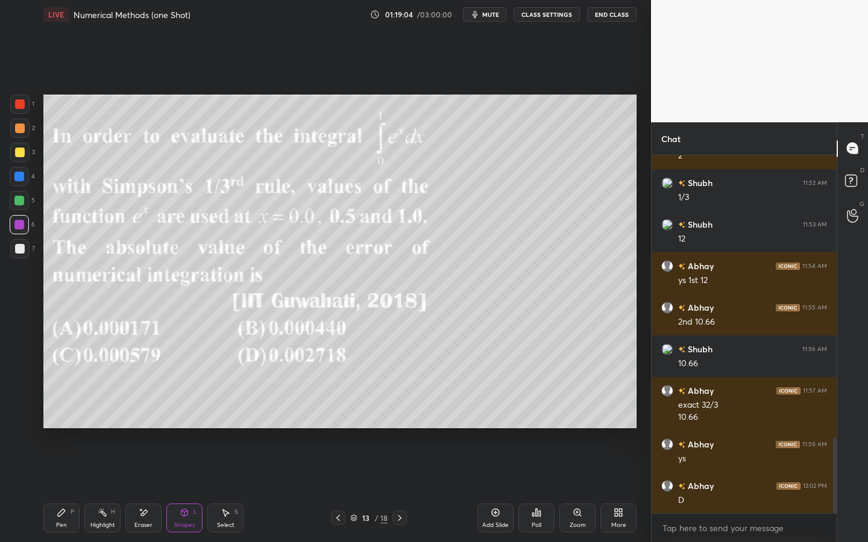
drag, startPoint x: 59, startPoint y: 513, endPoint x: 66, endPoint y: 499, distance: 14.8
click at [52, 423] on div "Pen P" at bounding box center [61, 518] width 36 height 29
click at [178, 423] on div "Shapes L" at bounding box center [184, 518] width 36 height 29
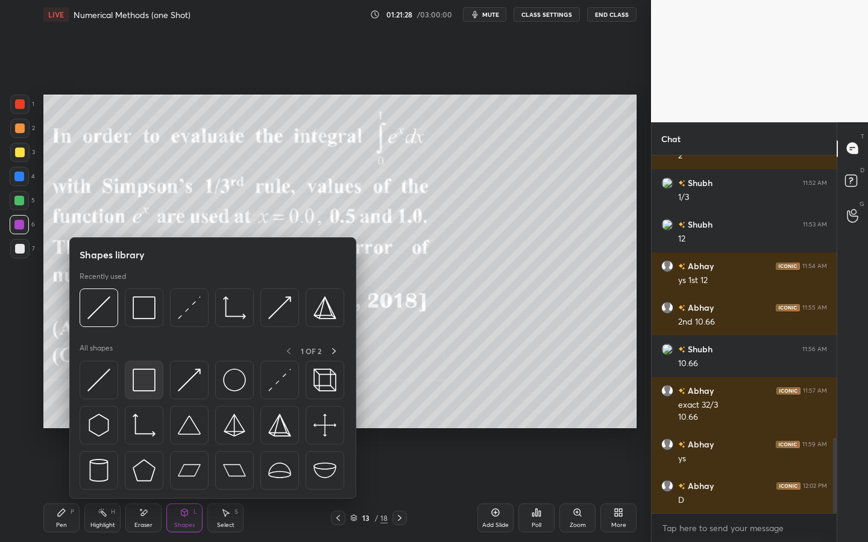
click at [151, 377] on img at bounding box center [144, 380] width 23 height 23
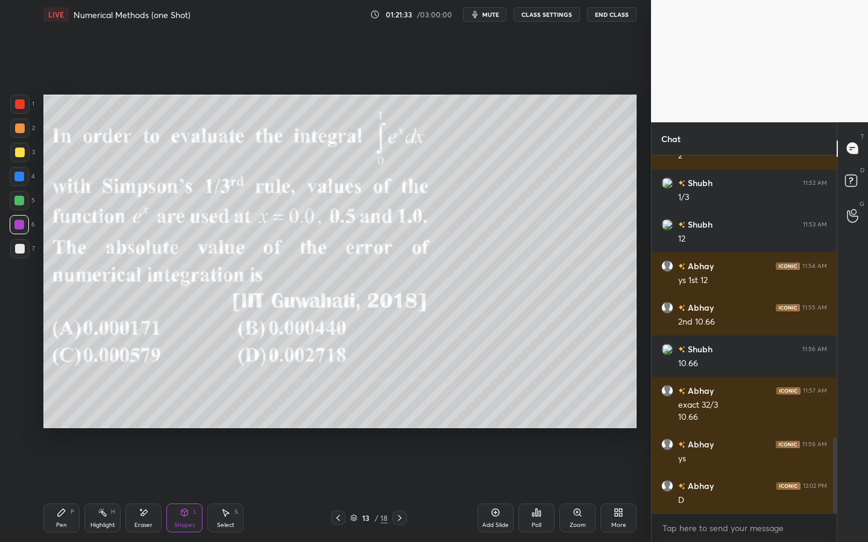
drag, startPoint x: 70, startPoint y: 517, endPoint x: 68, endPoint y: 506, distance: 11.1
click at [70, 423] on div "Pen P" at bounding box center [61, 518] width 36 height 29
click at [23, 199] on div at bounding box center [19, 201] width 10 height 10
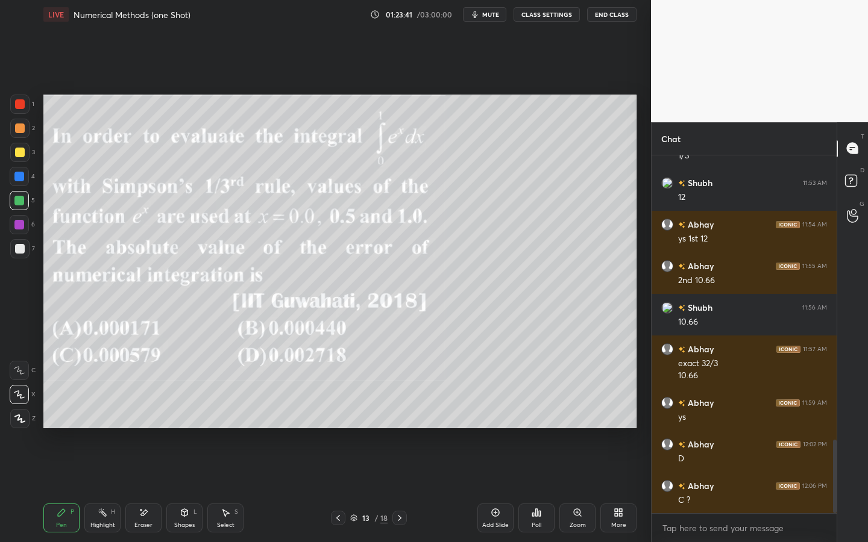
scroll to position [1431, 0]
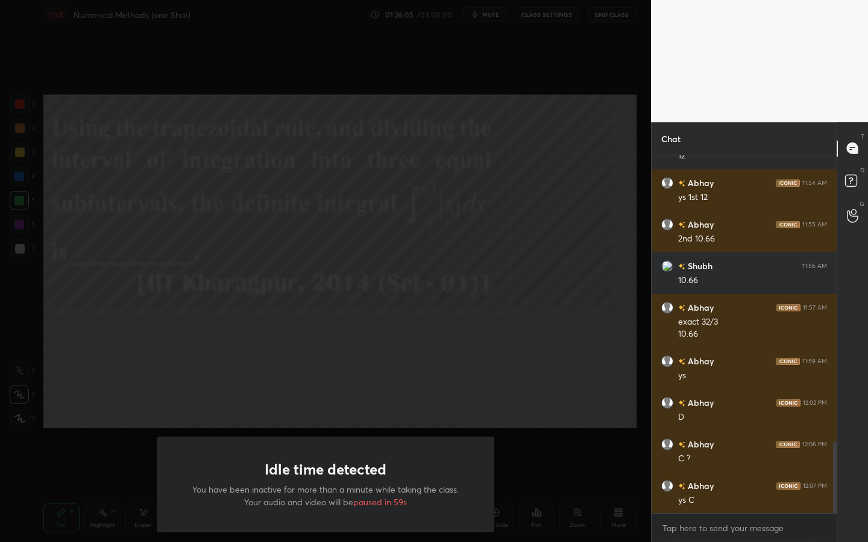
click at [119, 154] on div "Idle time detected You have been inactive for more than a minute while taking t…" at bounding box center [325, 271] width 651 height 542
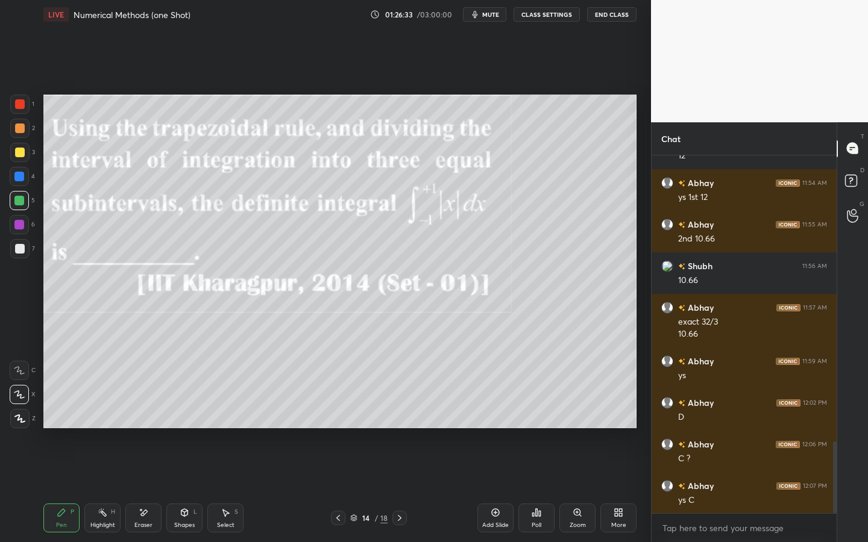
drag, startPoint x: 143, startPoint y: 516, endPoint x: 169, endPoint y: 437, distance: 82.7
click at [139, 423] on icon at bounding box center [144, 513] width 10 height 10
click at [140, 423] on div "Eraser" at bounding box center [143, 518] width 36 height 29
click at [188, 423] on div "Shapes L" at bounding box center [184, 518] width 36 height 29
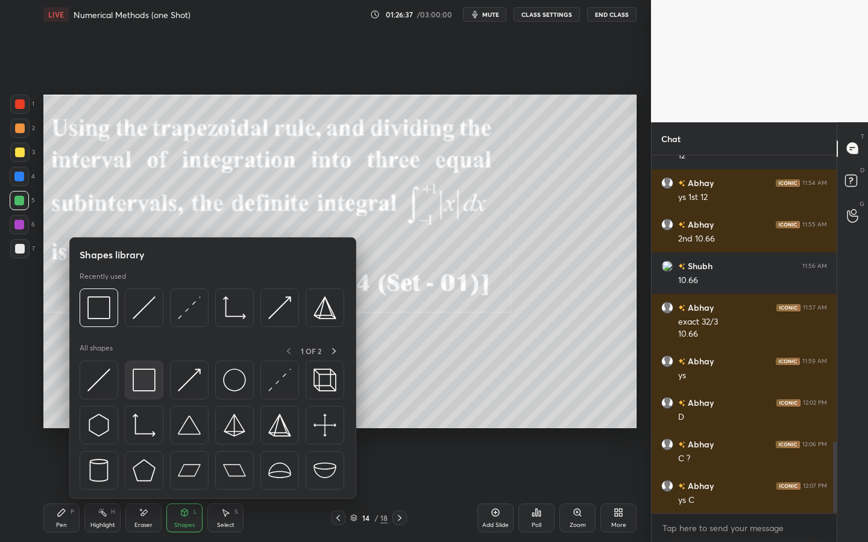
click at [134, 369] on img at bounding box center [144, 380] width 23 height 23
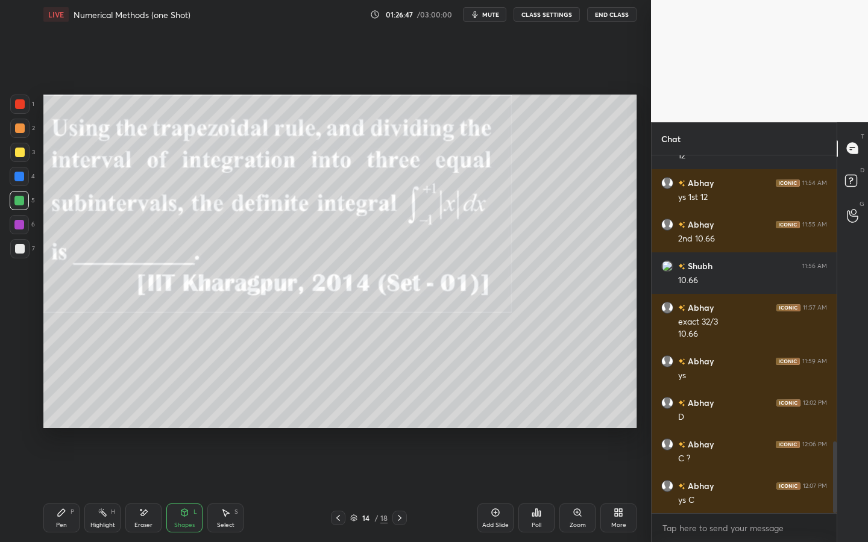
click at [49, 423] on div "Pen P" at bounding box center [61, 518] width 36 height 29
click at [19, 246] on div at bounding box center [20, 249] width 10 height 10
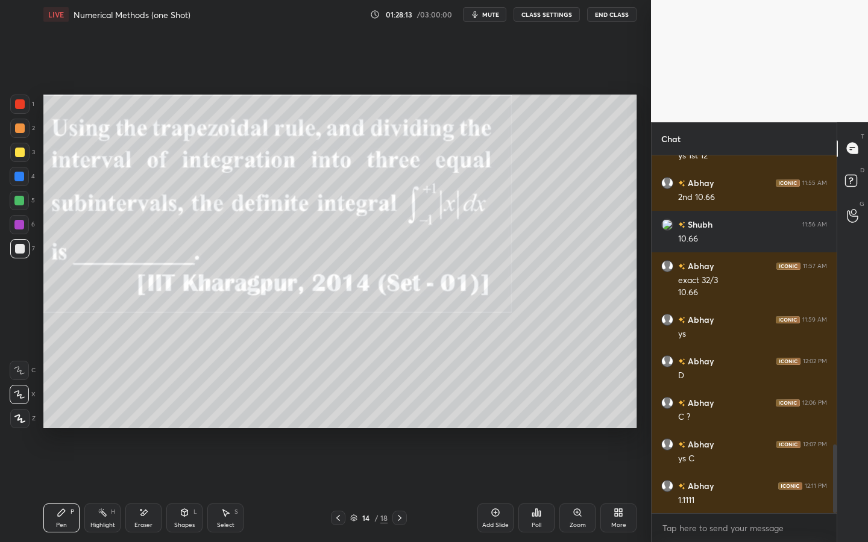
scroll to position [1514, 0]
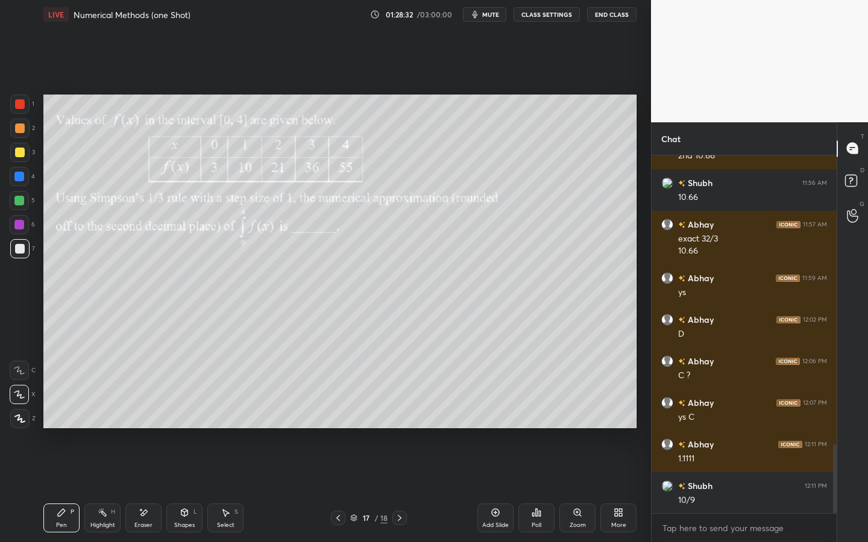
click at [520, 423] on div "Poll" at bounding box center [536, 518] width 36 height 29
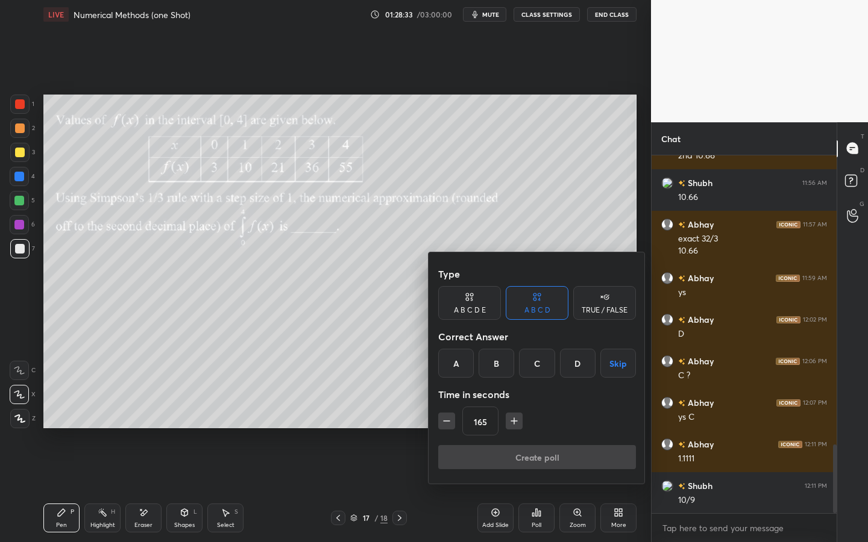
click at [513, 419] on icon "button" at bounding box center [514, 421] width 12 height 12
type input "180"
click at [627, 369] on button "Skip" at bounding box center [618, 363] width 36 height 29
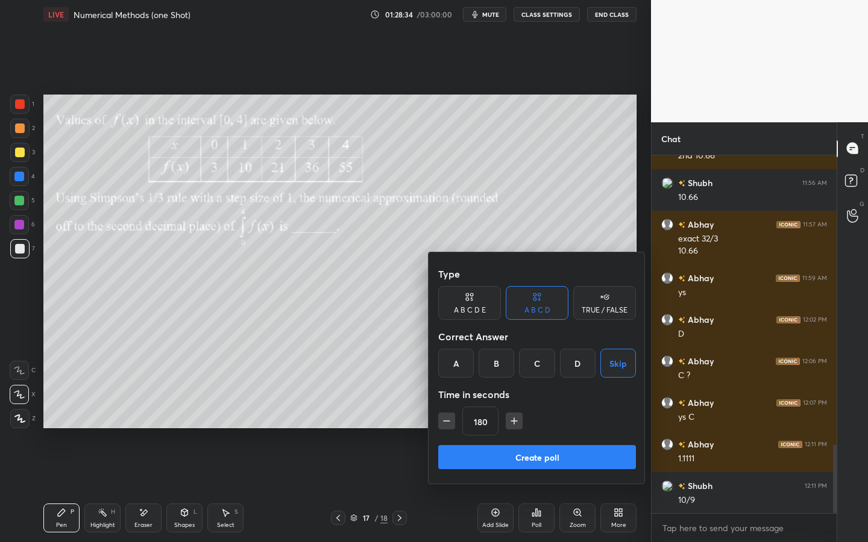
click at [541, 423] on button "Create poll" at bounding box center [537, 457] width 198 height 24
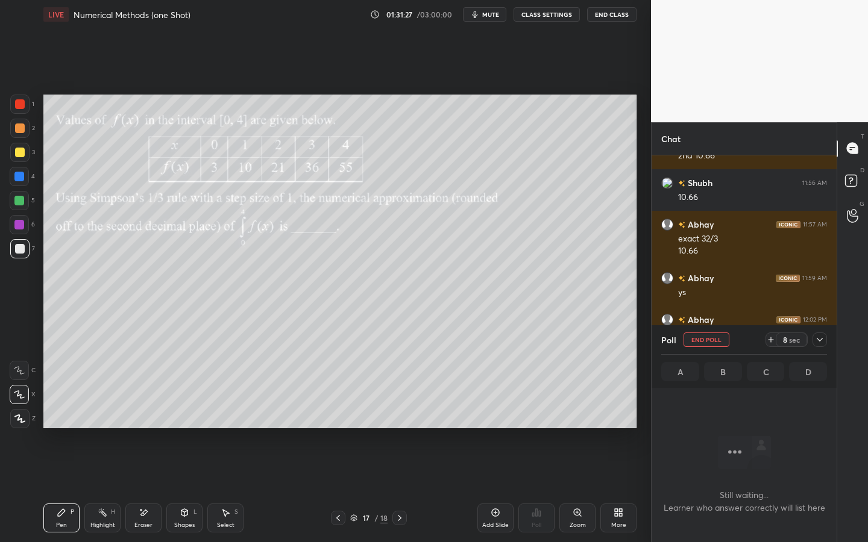
scroll to position [1618, 0]
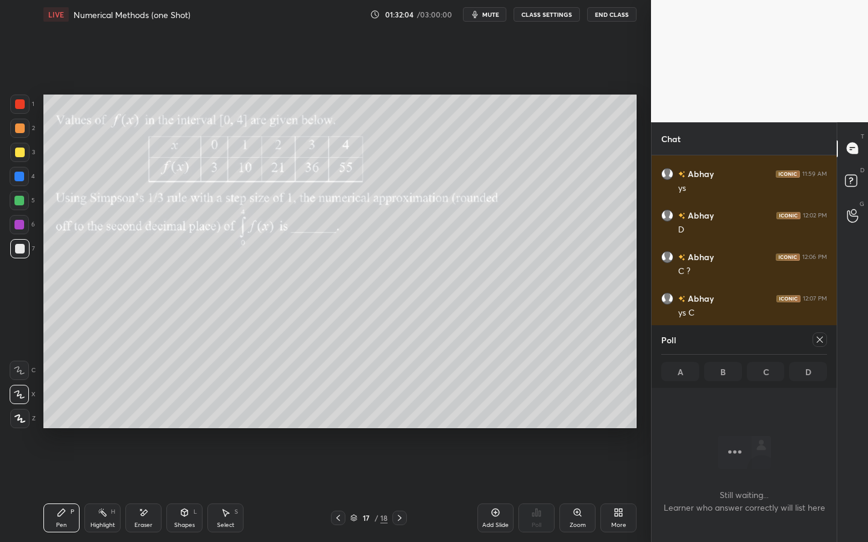
click at [775, 340] on icon at bounding box center [820, 340] width 10 height 10
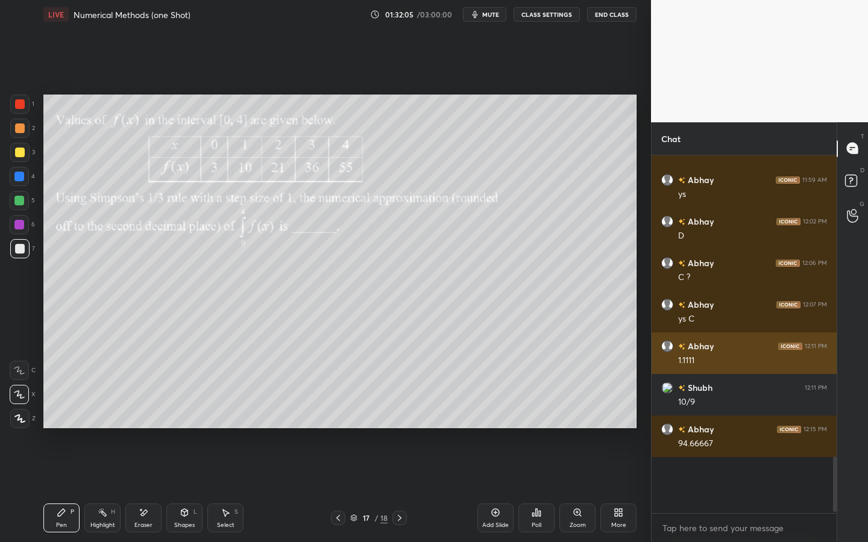
scroll to position [1556, 0]
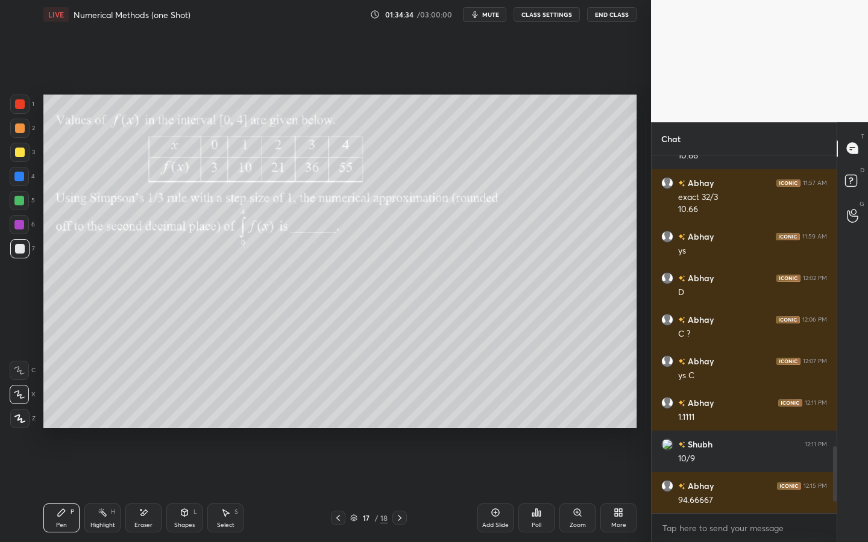
drag, startPoint x: 493, startPoint y: 517, endPoint x: 506, endPoint y: 504, distance: 17.9
click at [493, 423] on icon at bounding box center [495, 513] width 10 height 10
click at [20, 148] on div at bounding box center [20, 153] width 10 height 10
click at [180, 423] on icon at bounding box center [185, 513] width 10 height 10
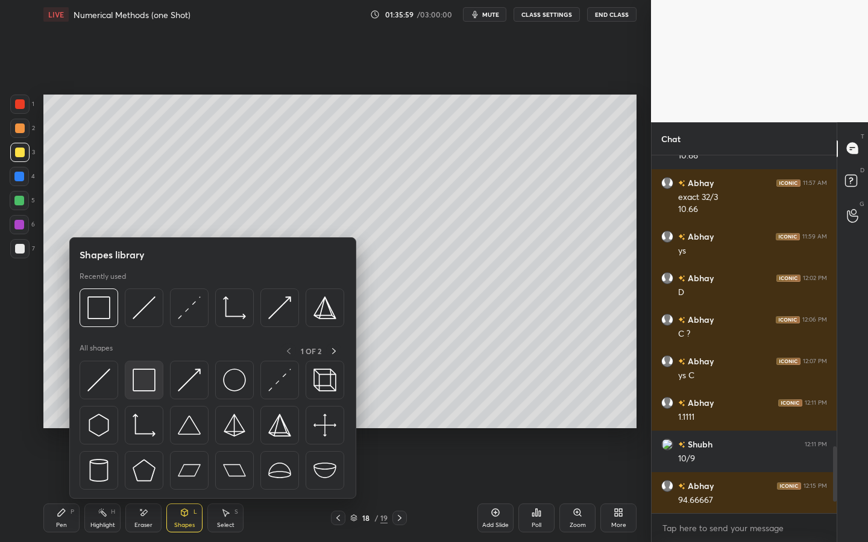
click at [145, 372] on img at bounding box center [144, 380] width 23 height 23
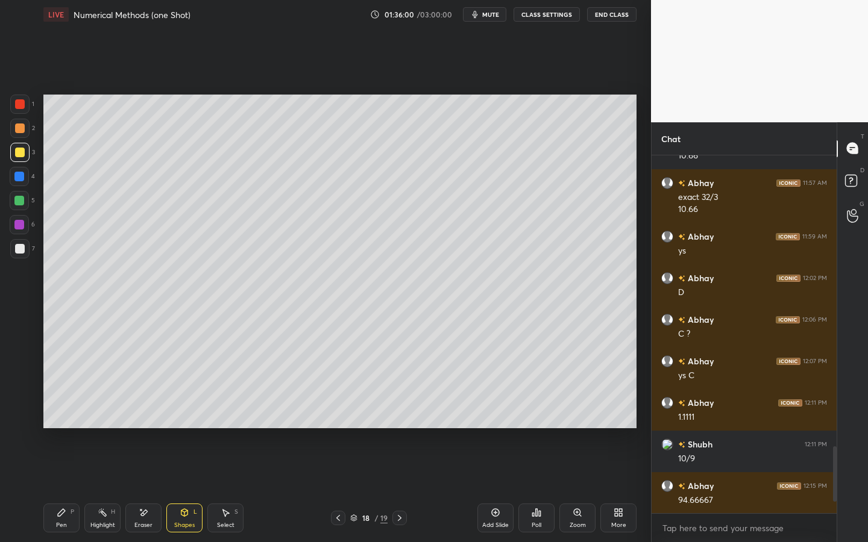
drag, startPoint x: 28, startPoint y: 105, endPoint x: 38, endPoint y: 107, distance: 10.5
click at [28, 105] on div at bounding box center [19, 104] width 19 height 19
click at [22, 196] on div at bounding box center [19, 201] width 10 height 10
click at [60, 423] on icon at bounding box center [62, 513] width 10 height 10
click at [178, 423] on div "Shapes L" at bounding box center [184, 518] width 36 height 29
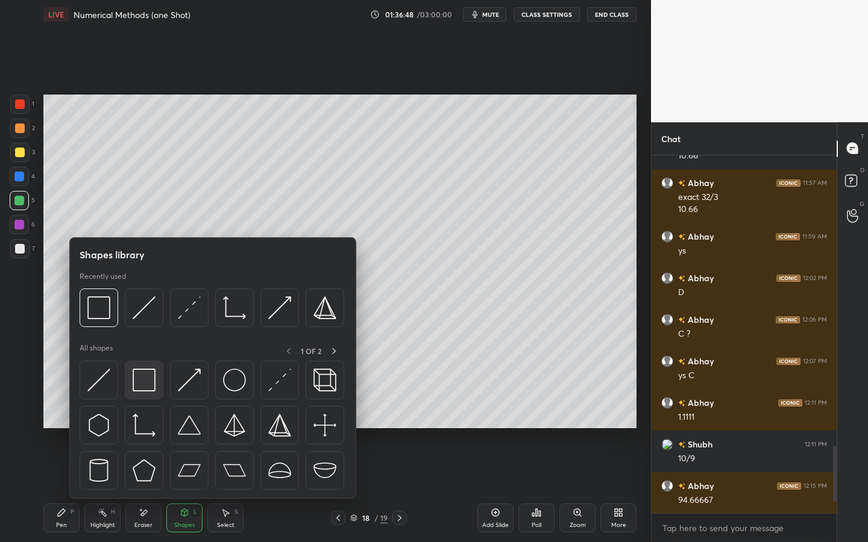
click at [134, 383] on img at bounding box center [144, 380] width 23 height 23
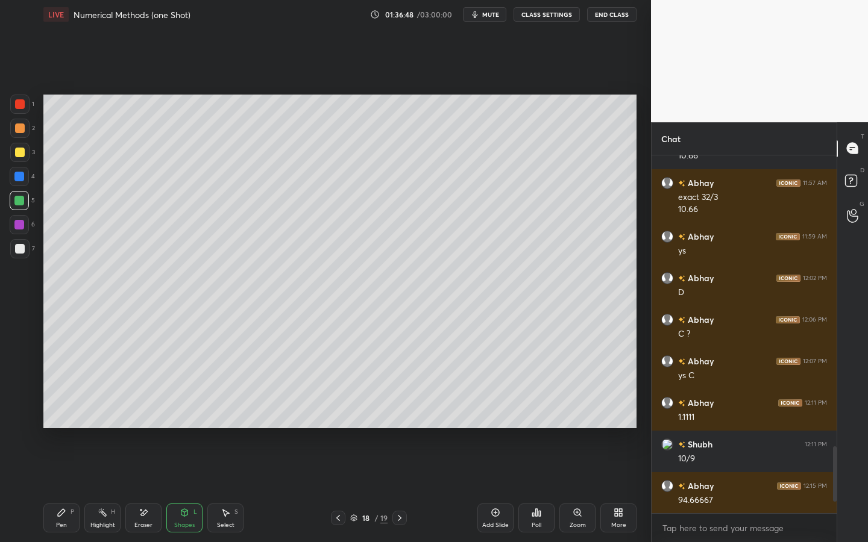
drag, startPoint x: 19, startPoint y: 251, endPoint x: 25, endPoint y: 251, distance: 6.7
click at [21, 252] on div at bounding box center [20, 249] width 10 height 10
drag, startPoint x: 58, startPoint y: 516, endPoint x: 71, endPoint y: 487, distance: 32.1
click at [58, 423] on icon at bounding box center [62, 513] width 10 height 10
click at [21, 199] on div at bounding box center [19, 201] width 10 height 10
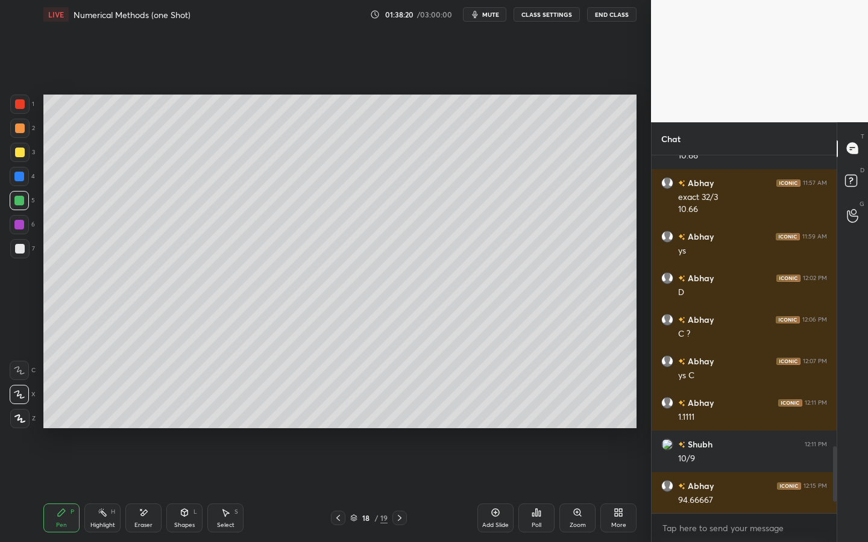
click at [20, 242] on div at bounding box center [19, 248] width 19 height 19
click at [184, 423] on div "Shapes L" at bounding box center [184, 518] width 36 height 29
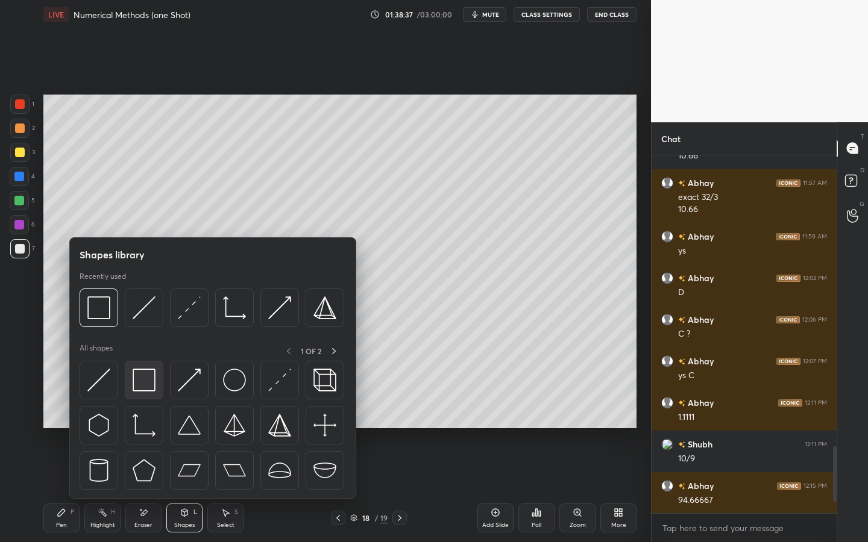
click at [150, 380] on img at bounding box center [144, 380] width 23 height 23
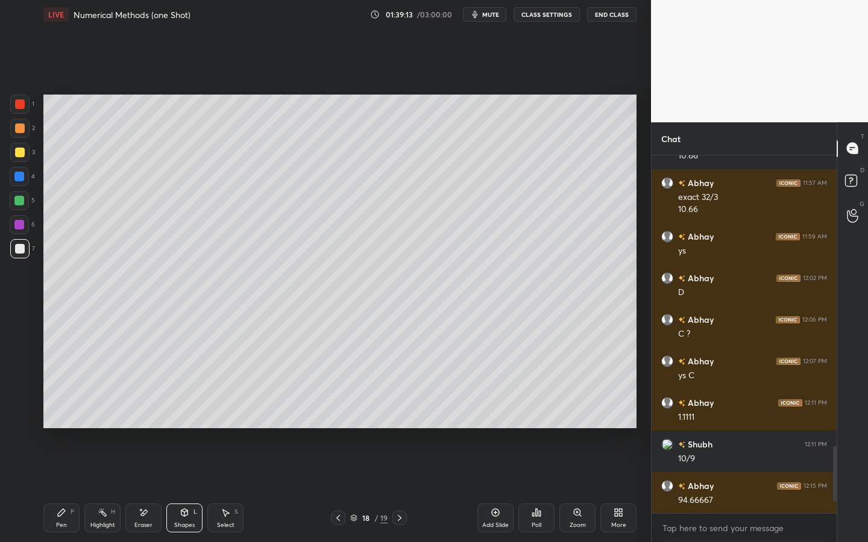
click at [22, 231] on div at bounding box center [19, 224] width 19 height 19
click at [54, 423] on div "Pen P" at bounding box center [61, 518] width 36 height 29
click at [22, 246] on div at bounding box center [20, 249] width 10 height 10
click at [25, 251] on div at bounding box center [19, 248] width 19 height 19
drag, startPoint x: 26, startPoint y: 218, endPoint x: 40, endPoint y: 215, distance: 14.8
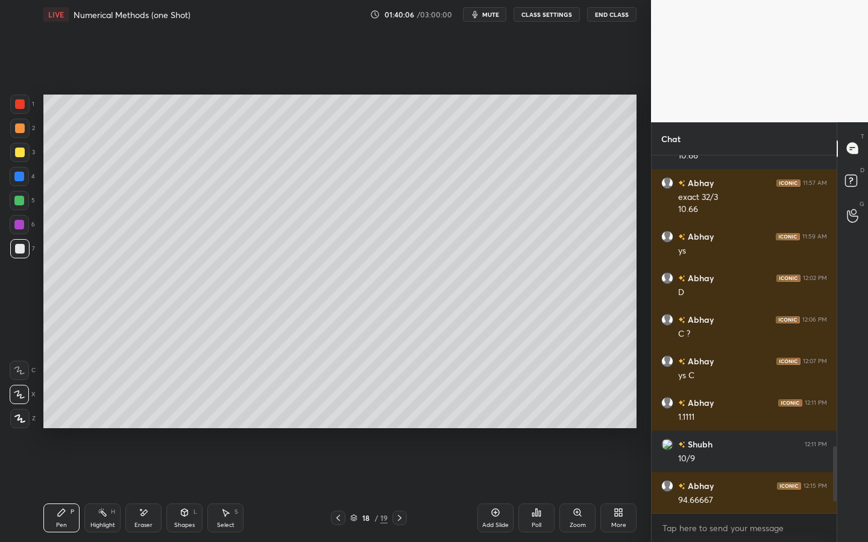
click at [26, 218] on div at bounding box center [19, 224] width 19 height 19
click at [21, 196] on div at bounding box center [19, 201] width 10 height 10
click at [17, 217] on div at bounding box center [19, 224] width 19 height 19
drag, startPoint x: 27, startPoint y: 239, endPoint x: 42, endPoint y: 243, distance: 14.9
click at [27, 243] on div "7" at bounding box center [22, 248] width 25 height 19
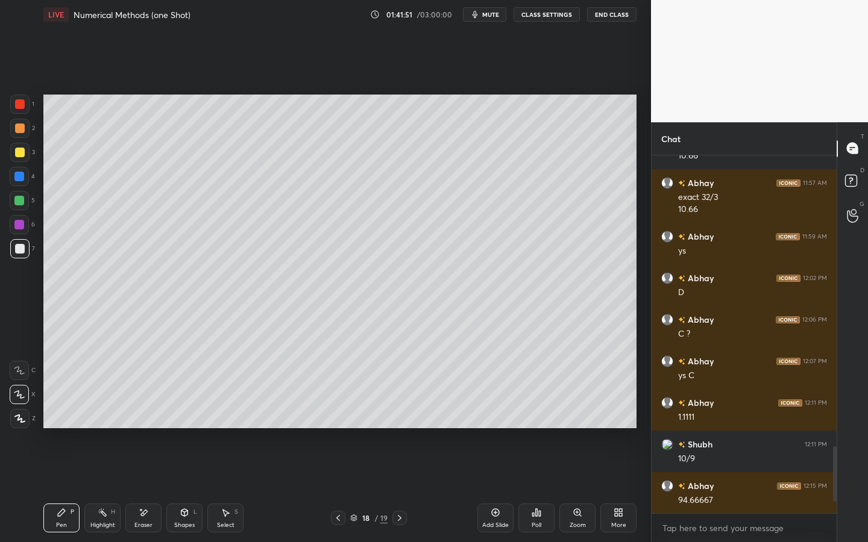
click at [22, 226] on div at bounding box center [19, 225] width 10 height 10
click at [22, 253] on div at bounding box center [19, 248] width 19 height 19
click at [498, 423] on icon at bounding box center [495, 513] width 10 height 10
click at [186, 423] on div "Pen P Highlight H Eraser Shapes L Select S 19 / 20 Add Slide Poll Zoom More" at bounding box center [339, 518] width 593 height 48
click at [170, 423] on div "Shapes L" at bounding box center [184, 518] width 36 height 29
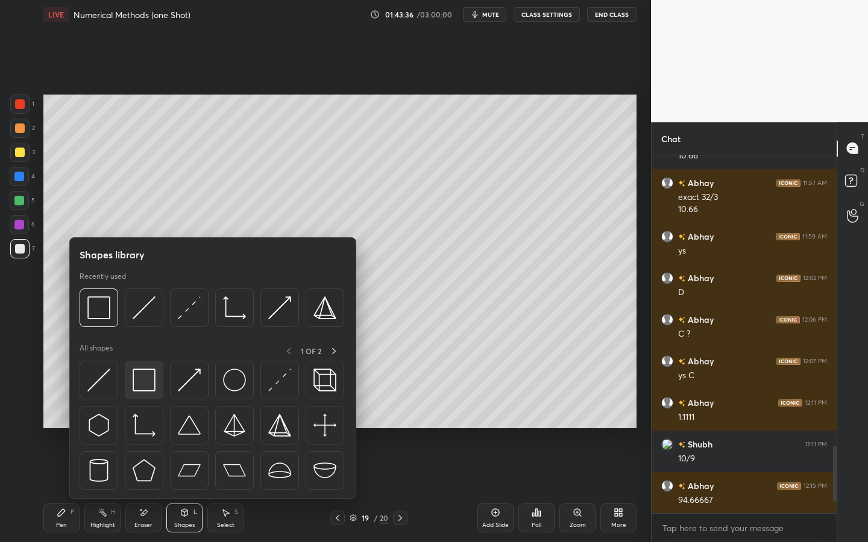
click at [143, 382] on img at bounding box center [144, 380] width 23 height 23
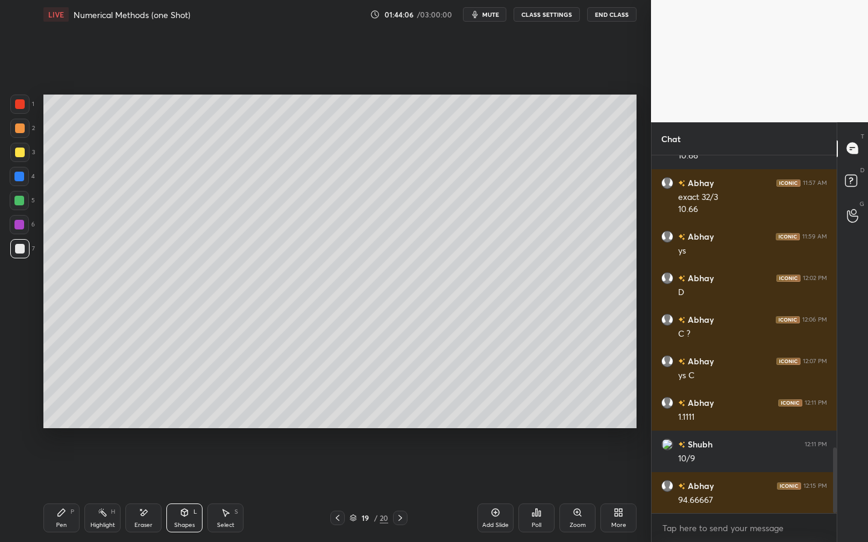
scroll to position [1597, 0]
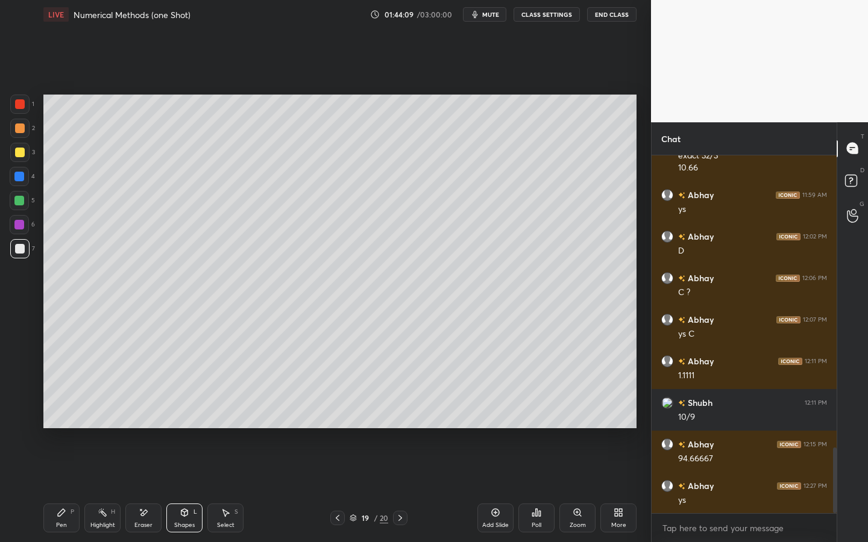
click at [64, 423] on icon at bounding box center [62, 513] width 10 height 10
click at [65, 423] on icon at bounding box center [62, 513] width 10 height 10
click at [31, 102] on div "1" at bounding box center [22, 104] width 24 height 19
click at [205, 423] on div "Pen P Highlight H Eraser Shapes L Select S" at bounding box center [151, 518] width 217 height 29
click at [182, 423] on icon at bounding box center [184, 512] width 7 height 7
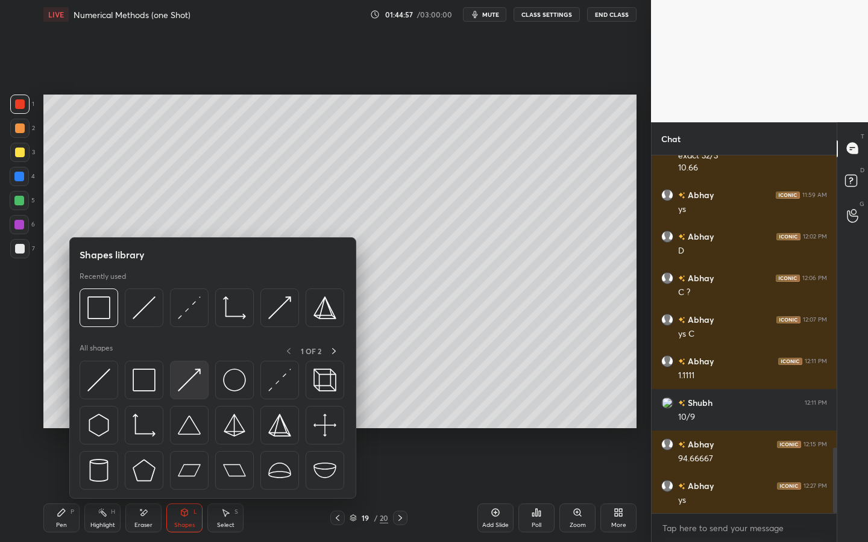
click at [203, 372] on div at bounding box center [189, 380] width 39 height 39
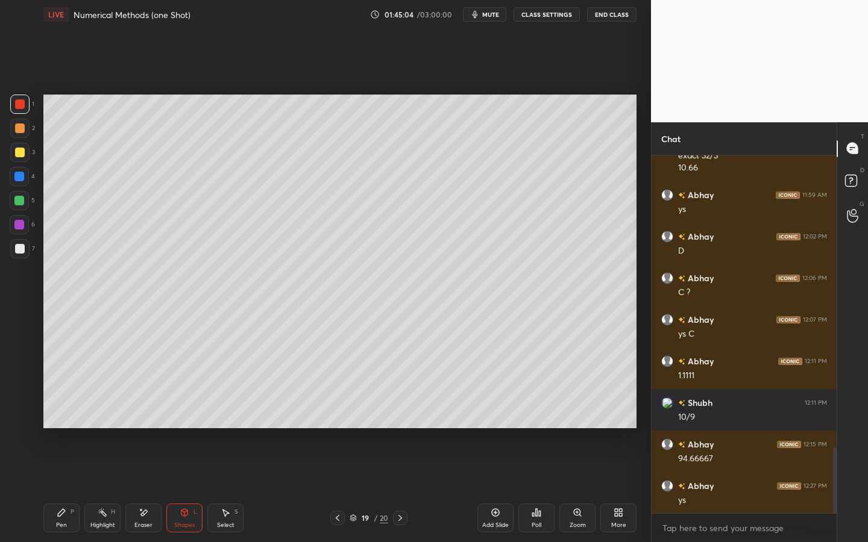
click at [66, 423] on div "Pen P Highlight H Eraser Shapes L Select S 19 / 20 Add Slide Poll Zoom More" at bounding box center [339, 518] width 593 height 48
click at [57, 423] on div "Pen P" at bounding box center [61, 518] width 36 height 29
click at [23, 251] on div "7" at bounding box center [22, 248] width 25 height 19
click at [22, 146] on div at bounding box center [19, 152] width 19 height 19
drag, startPoint x: 180, startPoint y: 512, endPoint x: 189, endPoint y: 508, distance: 10.1
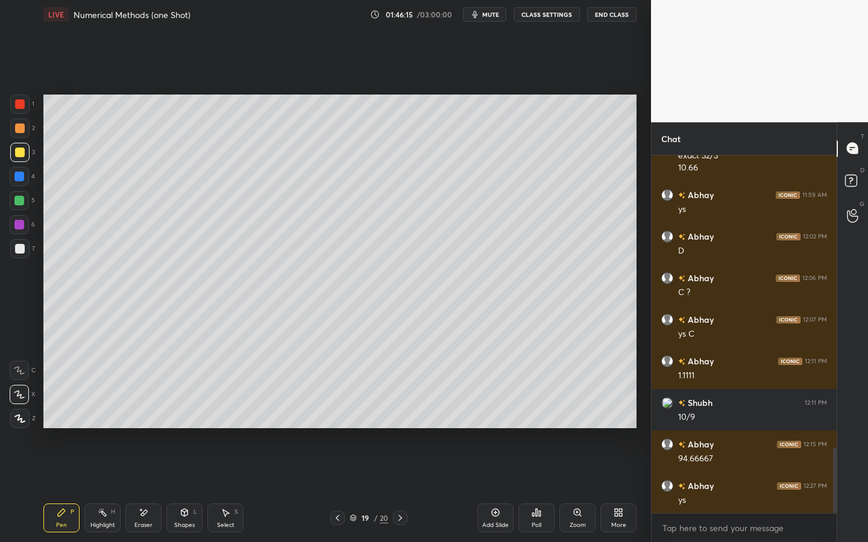
click at [182, 423] on icon at bounding box center [185, 513] width 10 height 10
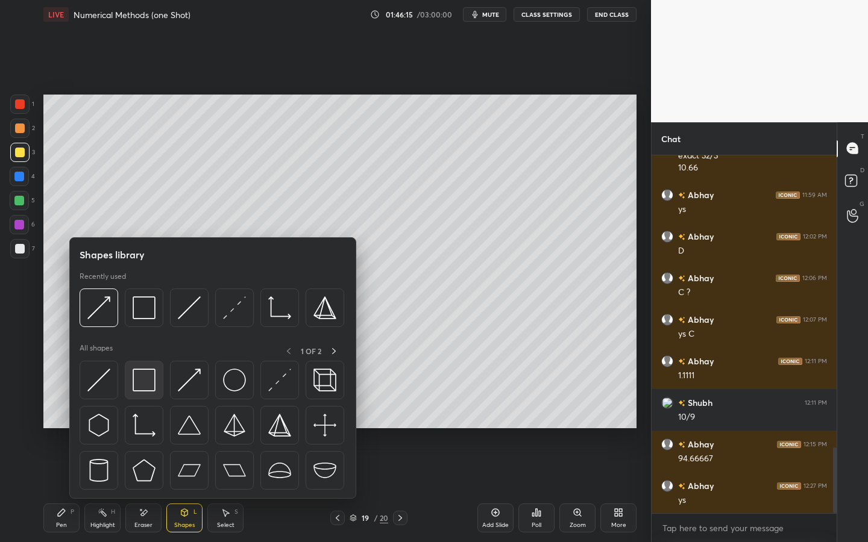
click at [150, 380] on img at bounding box center [144, 380] width 23 height 23
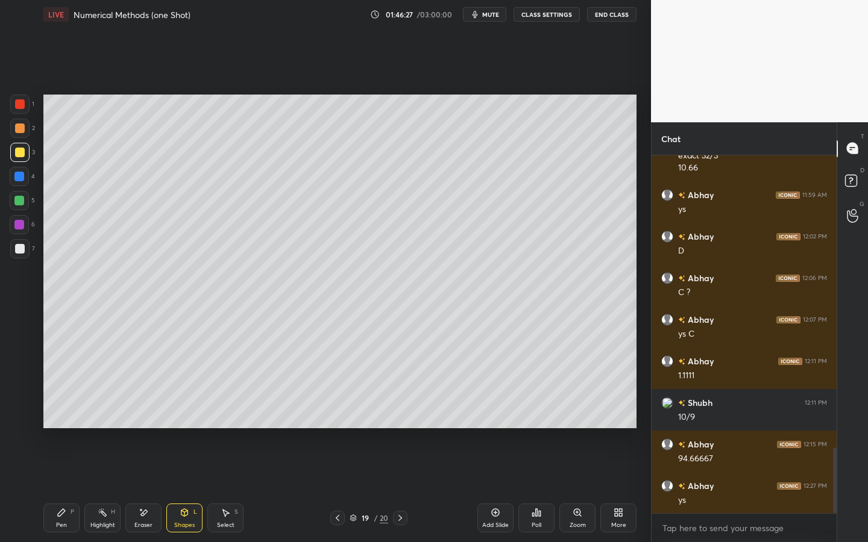
click at [176, 423] on div "Pen P Highlight H Eraser Shapes L Select S 19 / 20 Add Slide Poll Zoom More" at bounding box center [339, 518] width 593 height 48
click at [172, 423] on div "Shapes L" at bounding box center [184, 518] width 36 height 29
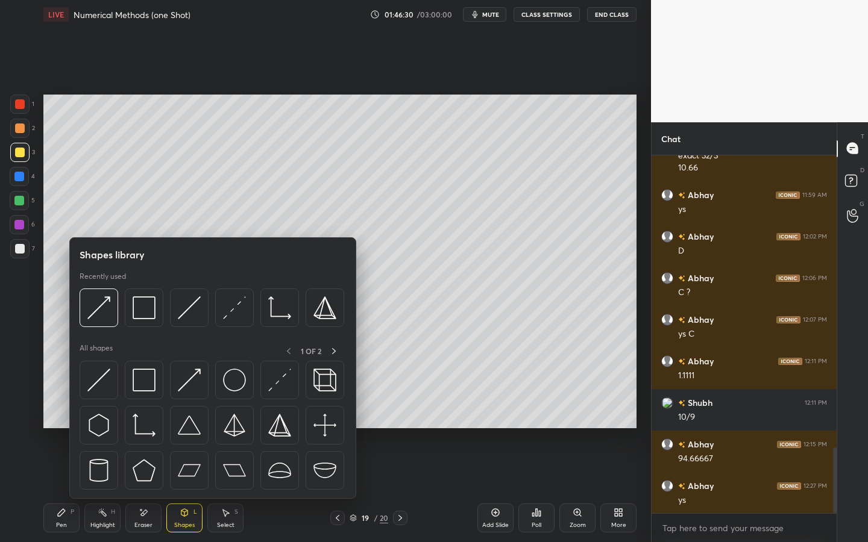
click at [23, 229] on div at bounding box center [19, 224] width 19 height 19
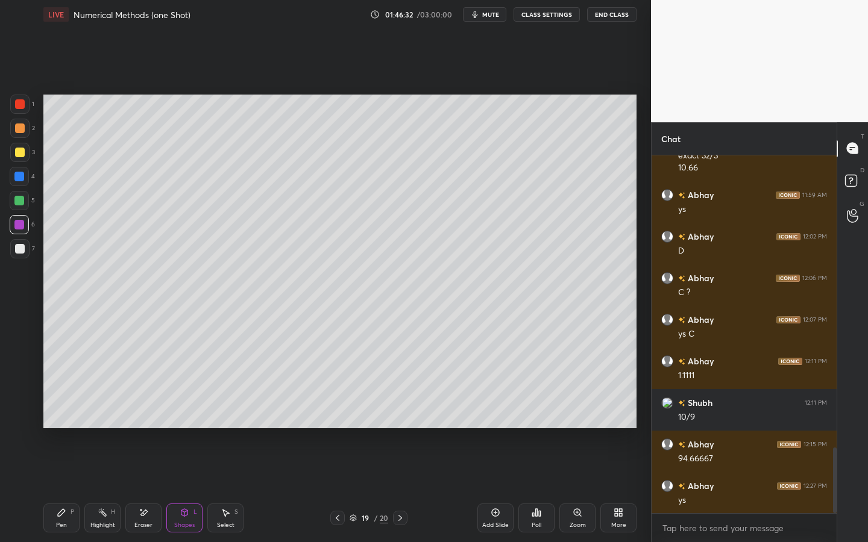
click at [60, 423] on div "Pen" at bounding box center [61, 525] width 11 height 6
click at [11, 257] on div at bounding box center [19, 248] width 19 height 19
drag, startPoint x: 183, startPoint y: 511, endPoint x: 189, endPoint y: 503, distance: 10.3
click at [178, 423] on div "Shapes L" at bounding box center [184, 518] width 36 height 29
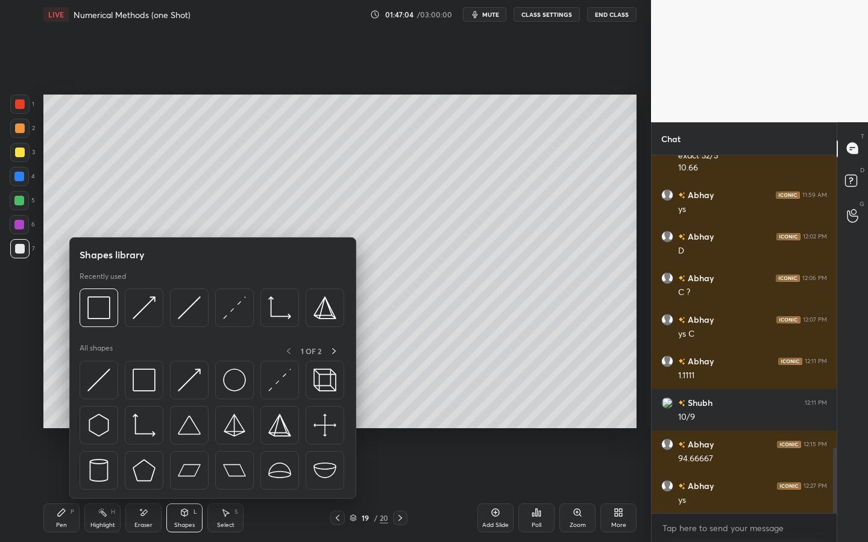
drag, startPoint x: 110, startPoint y: 318, endPoint x: 99, endPoint y: 287, distance: 32.4
click at [17, 213] on div "5" at bounding box center [22, 203] width 25 height 24
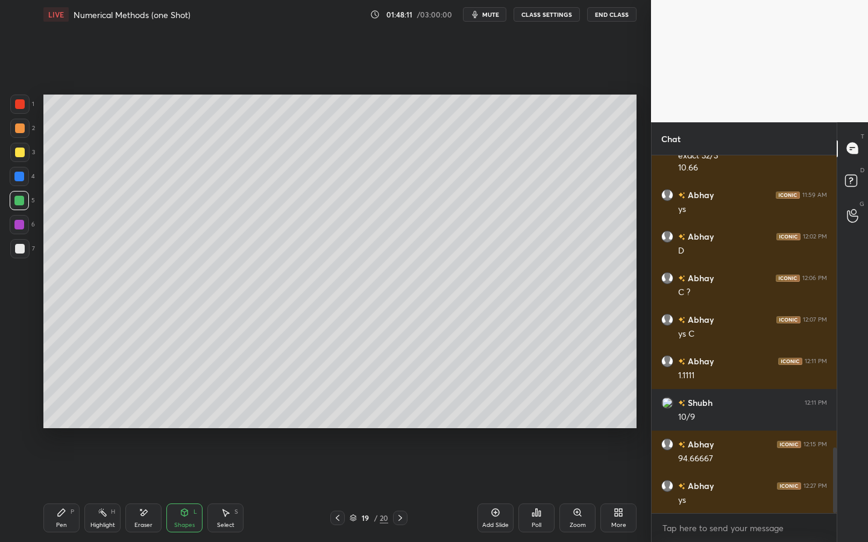
click at [65, 423] on icon at bounding box center [61, 512] width 7 height 7
drag, startPoint x: 24, startPoint y: 246, endPoint x: 36, endPoint y: 246, distance: 12.0
click at [26, 250] on div at bounding box center [19, 248] width 19 height 19
drag, startPoint x: 26, startPoint y: 198, endPoint x: 34, endPoint y: 199, distance: 8.5
click at [25, 198] on div at bounding box center [19, 200] width 19 height 19
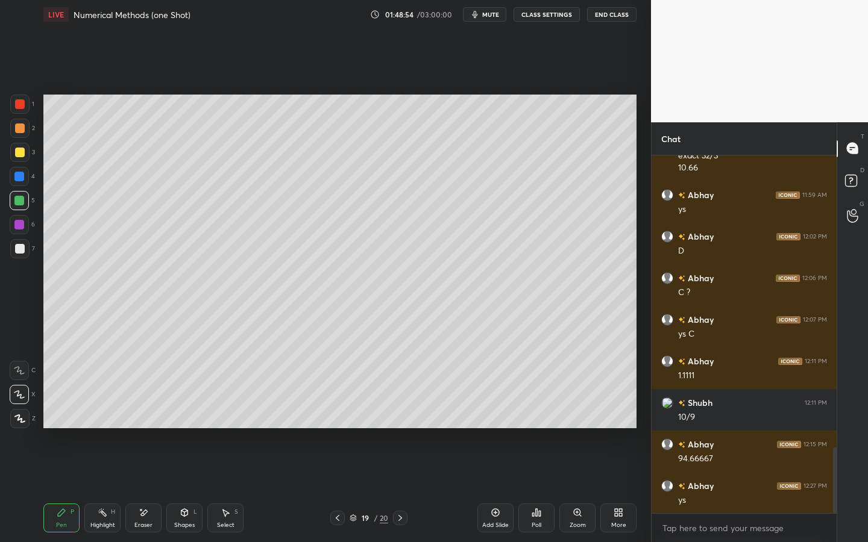
click at [177, 423] on div "Shapes L" at bounding box center [184, 518] width 36 height 29
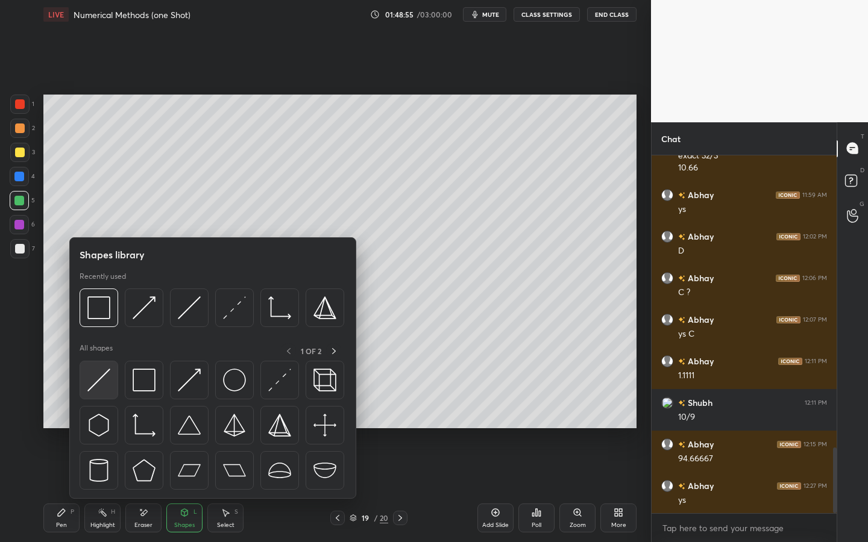
click at [109, 372] on img at bounding box center [98, 380] width 23 height 23
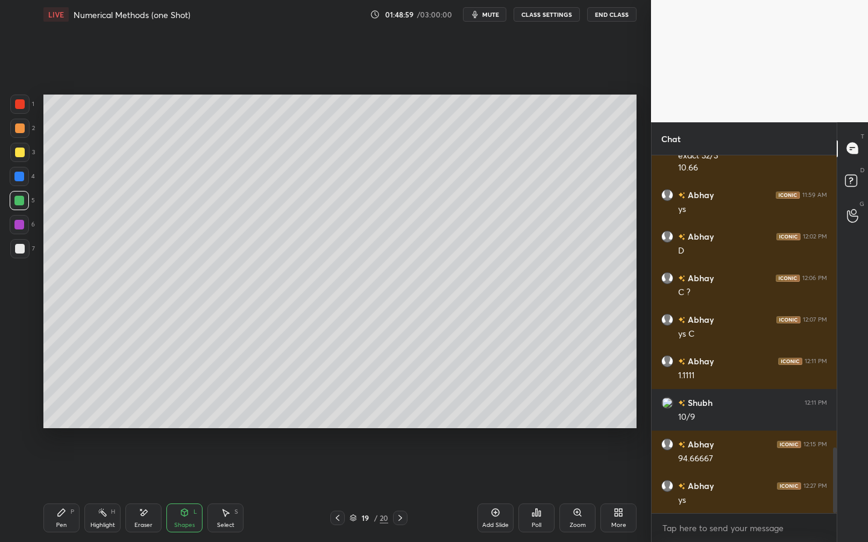
drag, startPoint x: 67, startPoint y: 508, endPoint x: 65, endPoint y: 462, distance: 47.1
click at [58, 423] on div "Pen P" at bounding box center [61, 518] width 36 height 29
drag, startPoint x: 3, startPoint y: 250, endPoint x: 19, endPoint y: 246, distance: 16.1
click at [5, 248] on div "1 2 3 4 5 6 7 C X Z E E Erase all H H" at bounding box center [19, 262] width 39 height 334
click at [20, 248] on div at bounding box center [20, 249] width 10 height 10
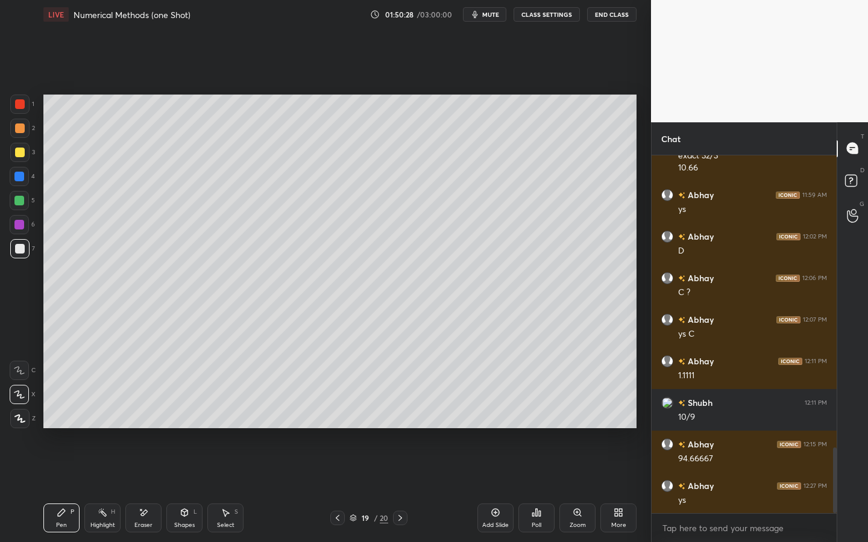
drag, startPoint x: 187, startPoint y: 521, endPoint x: 200, endPoint y: 512, distance: 16.0
click at [189, 423] on div "Shapes" at bounding box center [184, 525] width 20 height 6
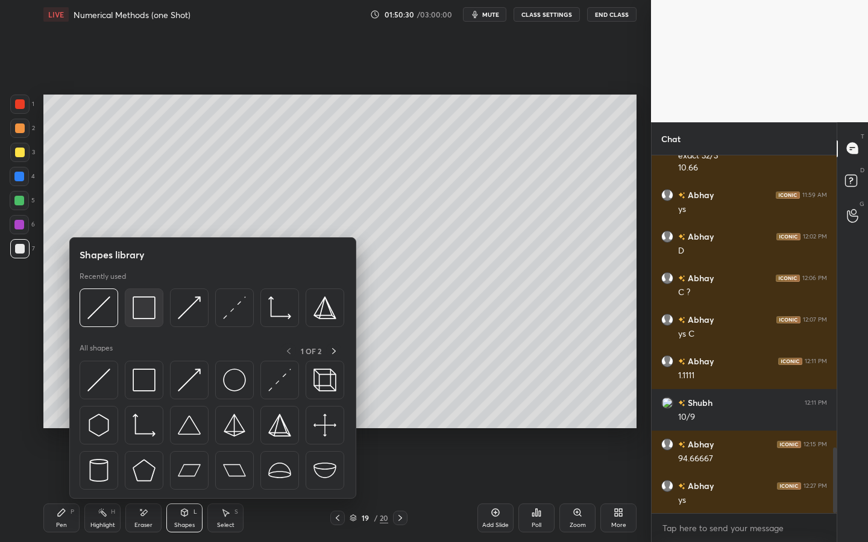
click at [152, 311] on img at bounding box center [144, 307] width 23 height 23
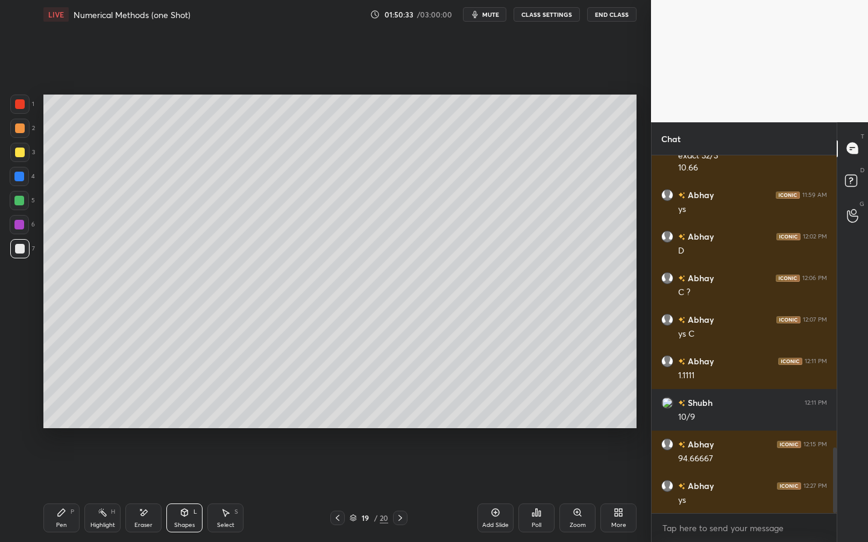
click at [64, 423] on div "Pen P" at bounding box center [61, 518] width 36 height 29
click at [25, 244] on div at bounding box center [19, 248] width 19 height 19
click at [22, 204] on div at bounding box center [19, 200] width 19 height 19
click at [177, 423] on div "Shapes L" at bounding box center [184, 518] width 36 height 29
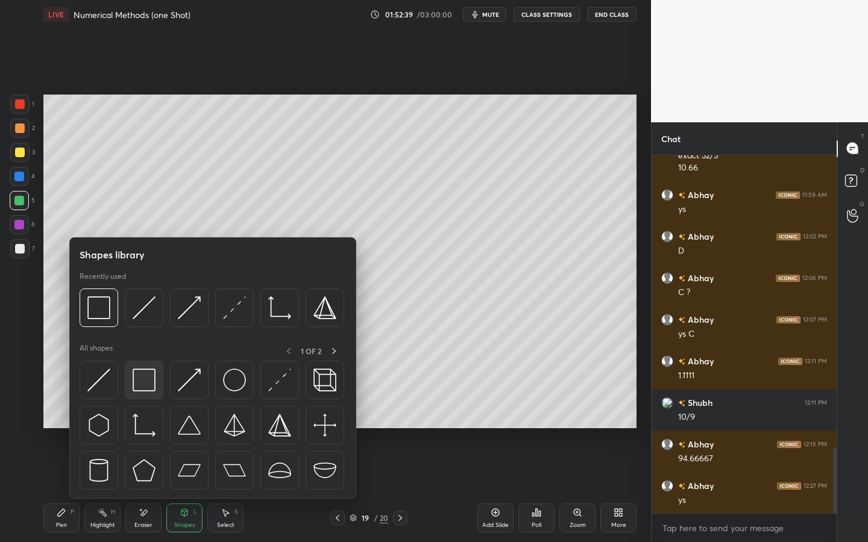
click at [146, 383] on img at bounding box center [144, 380] width 23 height 23
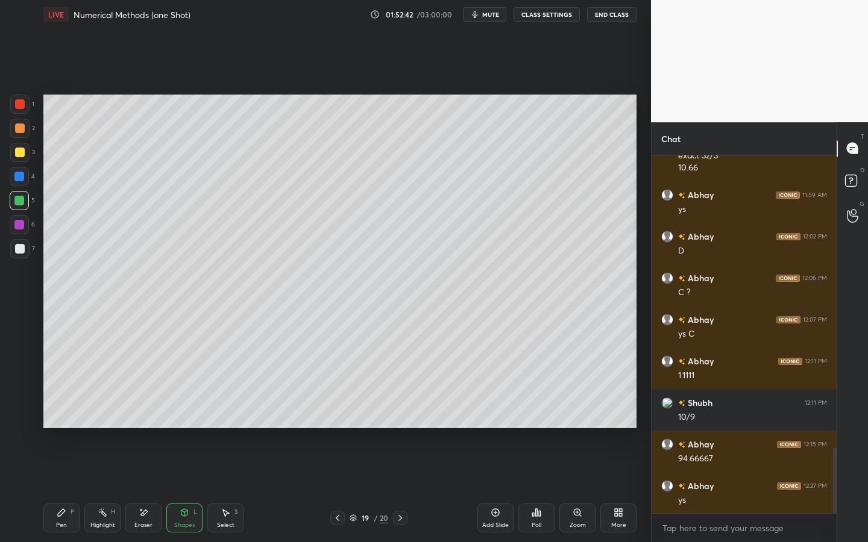
click at [52, 423] on div "Pen P" at bounding box center [61, 518] width 36 height 29
drag, startPoint x: 18, startPoint y: 251, endPoint x: 40, endPoint y: 248, distance: 22.5
click at [18, 251] on div at bounding box center [20, 249] width 10 height 10
click at [28, 249] on div at bounding box center [19, 248] width 19 height 19
click at [184, 423] on icon at bounding box center [185, 513] width 10 height 10
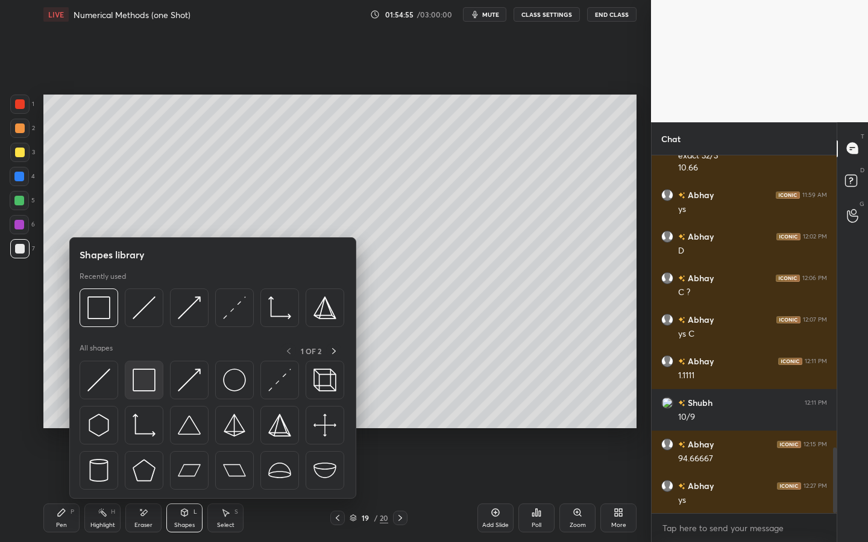
click at [153, 373] on img at bounding box center [144, 380] width 23 height 23
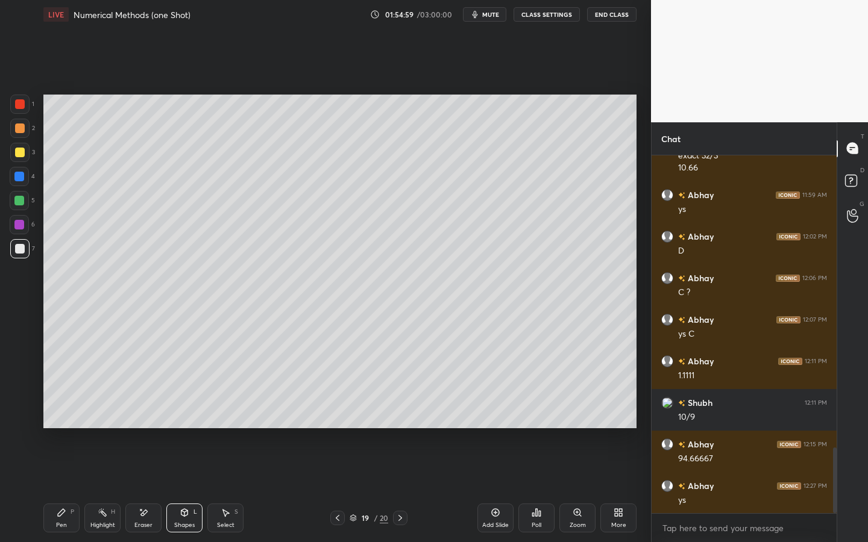
scroll to position [1639, 0]
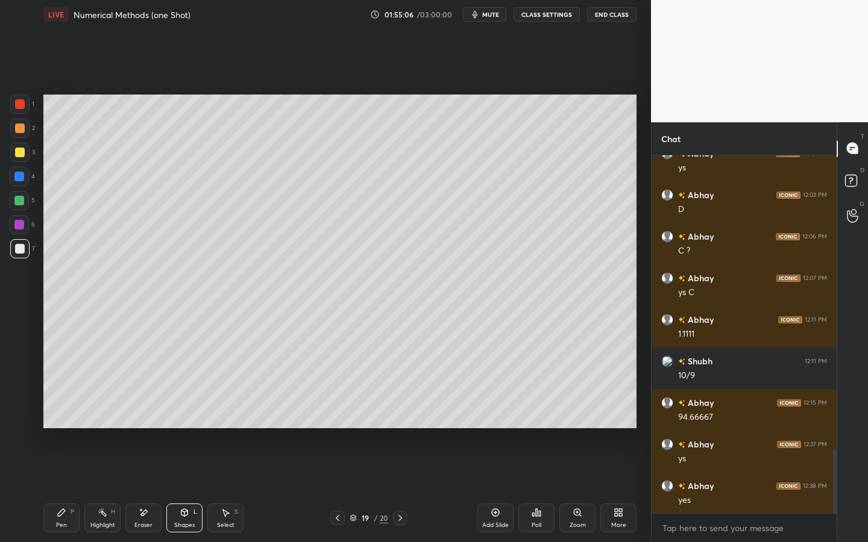
click at [60, 423] on div "Pen P" at bounding box center [61, 518] width 36 height 29
click at [622, 423] on icon at bounding box center [618, 513] width 10 height 10
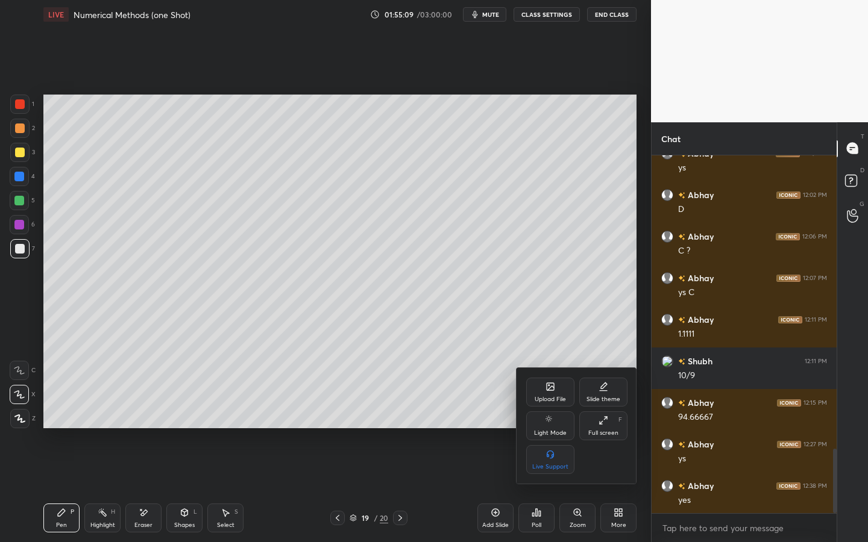
click at [554, 391] on icon at bounding box center [550, 387] width 10 height 10
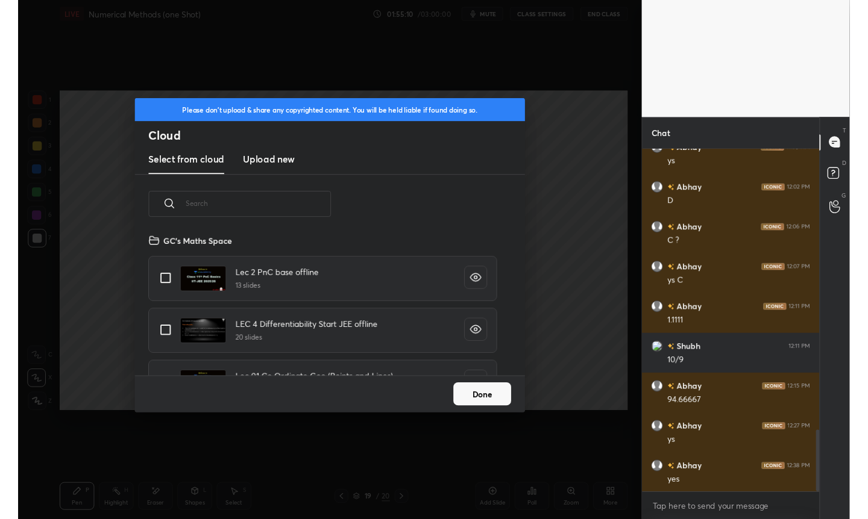
scroll to position [148, 387]
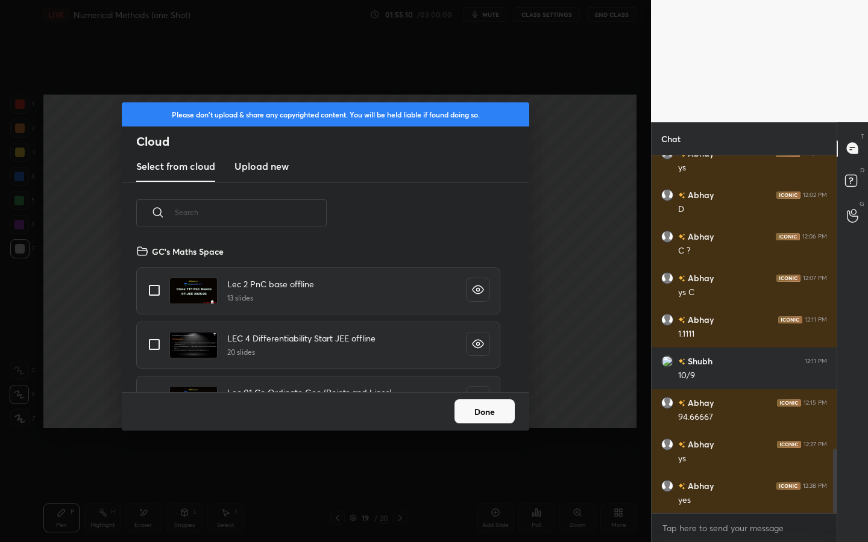
drag, startPoint x: 271, startPoint y: 165, endPoint x: 283, endPoint y: 164, distance: 11.5
click at [273, 165] on h3 "Upload new" at bounding box center [261, 166] width 54 height 14
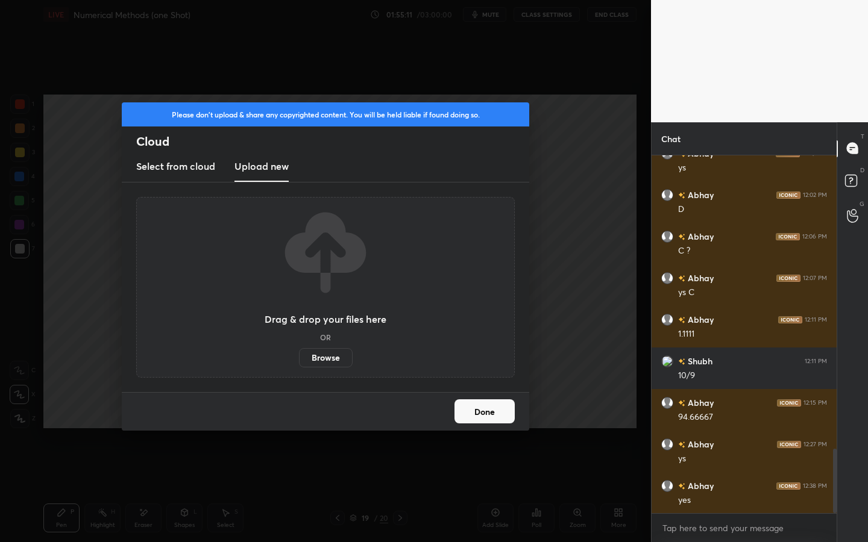
click at [319, 355] on label "Browse" at bounding box center [326, 357] width 54 height 19
click at [299, 355] on input "Browse" at bounding box center [299, 357] width 0 height 19
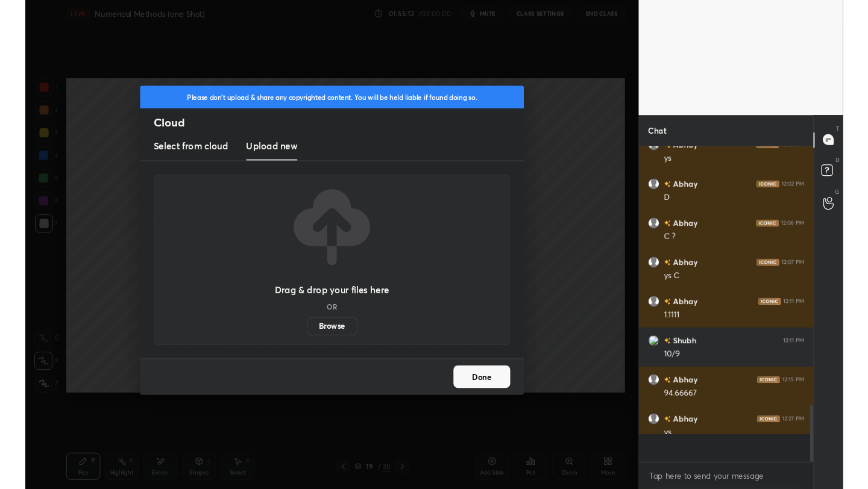
scroll to position [59836, 59646]
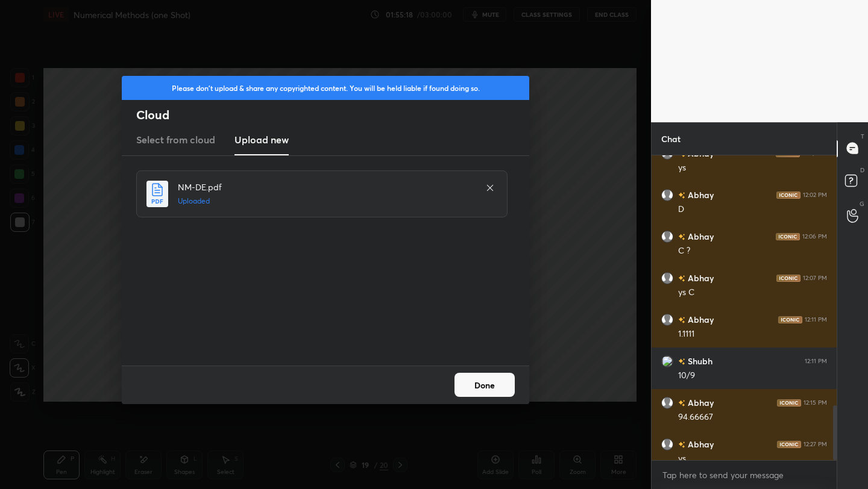
drag, startPoint x: 490, startPoint y: 389, endPoint x: 501, endPoint y: 388, distance: 11.5
click at [490, 388] on button "Done" at bounding box center [484, 385] width 60 height 24
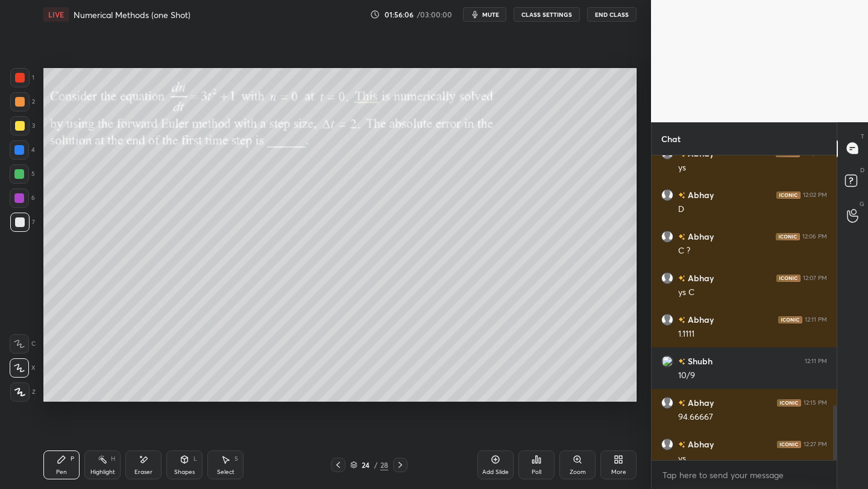
click at [178, 423] on div "Shapes L" at bounding box center [184, 465] width 36 height 29
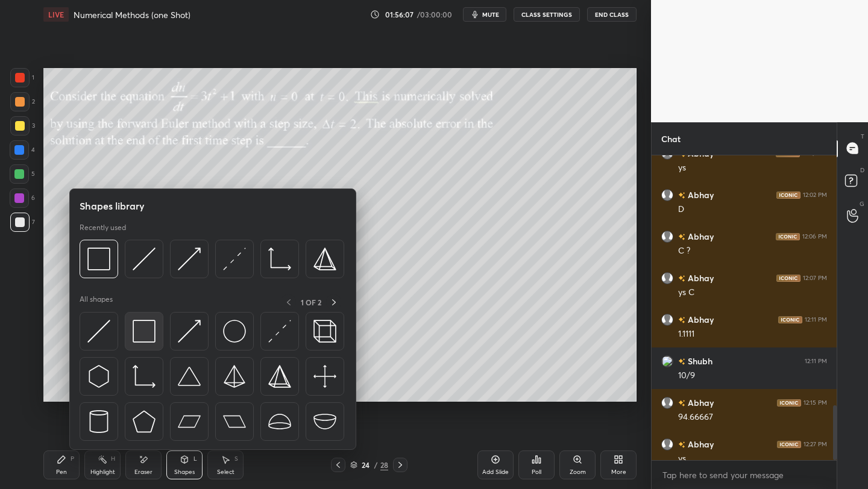
click at [154, 343] on div at bounding box center [144, 331] width 39 height 39
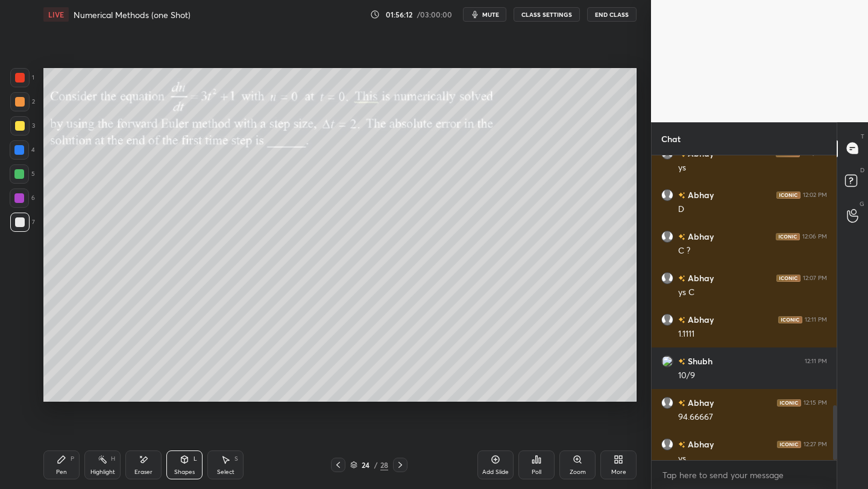
drag, startPoint x: 58, startPoint y: 469, endPoint x: 55, endPoint y: 461, distance: 8.4
click at [58, 423] on div "Pen" at bounding box center [61, 472] width 11 height 6
click at [25, 130] on div at bounding box center [19, 125] width 19 height 19
click at [22, 150] on div at bounding box center [19, 150] width 10 height 10
drag, startPoint x: 177, startPoint y: 471, endPoint x: 178, endPoint y: 462, distance: 9.2
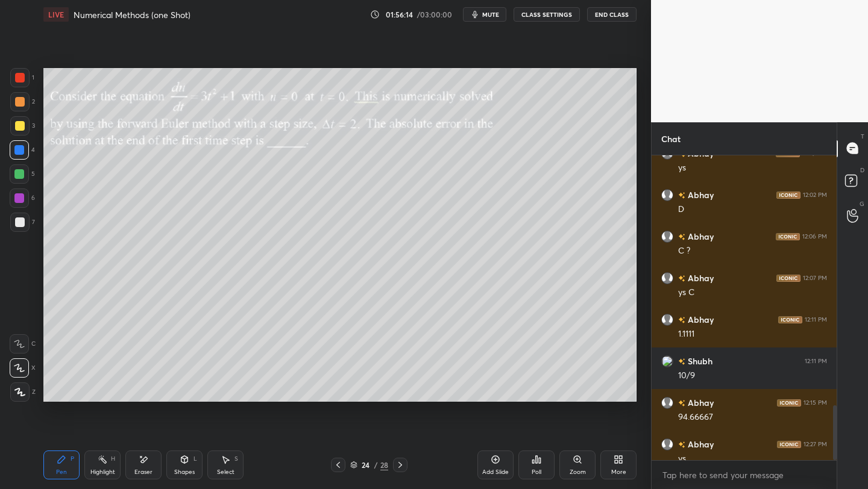
click at [177, 423] on div "Shapes" at bounding box center [184, 472] width 20 height 6
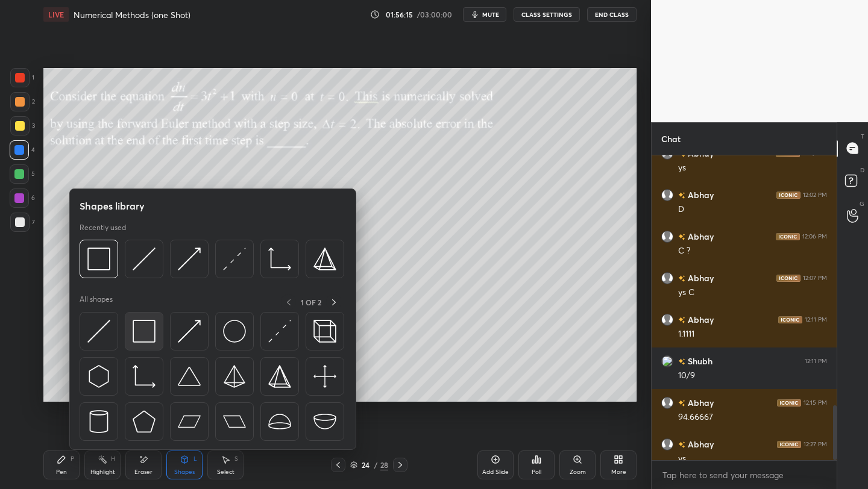
click at [159, 339] on div at bounding box center [144, 331] width 39 height 39
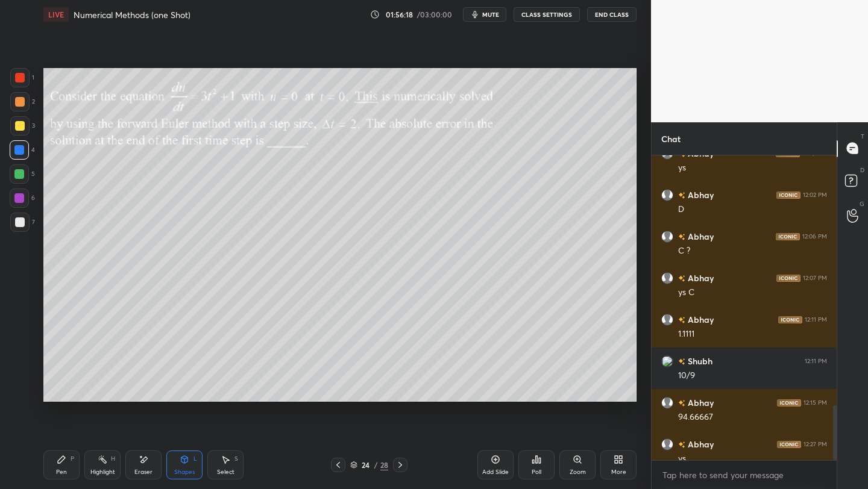
click at [57, 423] on icon at bounding box center [62, 460] width 10 height 10
click at [20, 170] on div at bounding box center [19, 174] width 10 height 10
drag, startPoint x: 19, startPoint y: 227, endPoint x: 42, endPoint y: 220, distance: 23.4
click at [19, 227] on div at bounding box center [20, 222] width 10 height 10
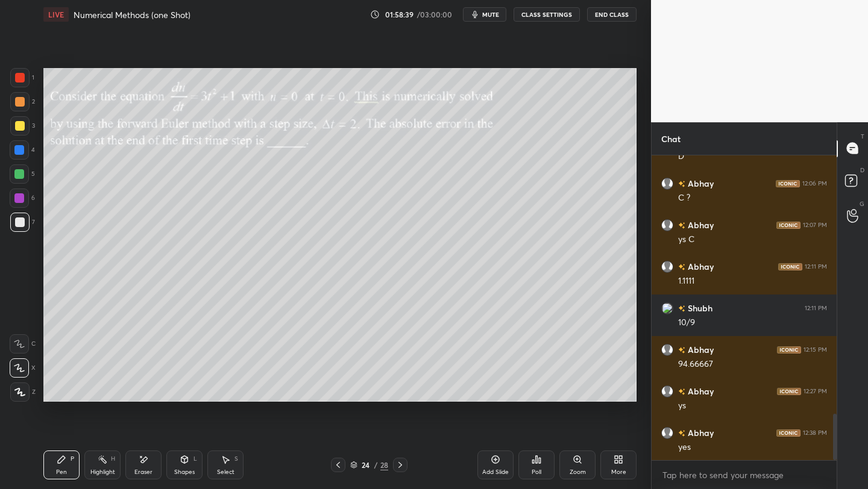
click at [775, 423] on div "Abhay 11:59 AM ys Abhay 12:02 PM D Abhay 12:06 PM C ? Abhay 12:07 PM ys C Abhay…" at bounding box center [743, 322] width 185 height 334
click at [15, 202] on div at bounding box center [19, 198] width 10 height 10
drag, startPoint x: 137, startPoint y: 461, endPoint x: 186, endPoint y: 425, distance: 60.2
click at [151, 423] on div "Eraser" at bounding box center [143, 465] width 36 height 29
drag, startPoint x: 46, startPoint y: 462, endPoint x: 84, endPoint y: 435, distance: 46.6
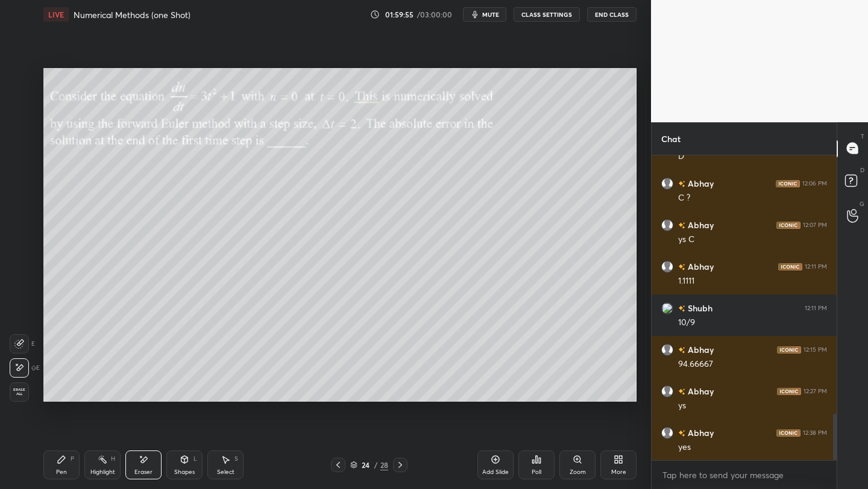
click at [51, 423] on div "Pen P" at bounding box center [61, 465] width 36 height 29
click at [234, 423] on div "Select S" at bounding box center [225, 465] width 36 height 29
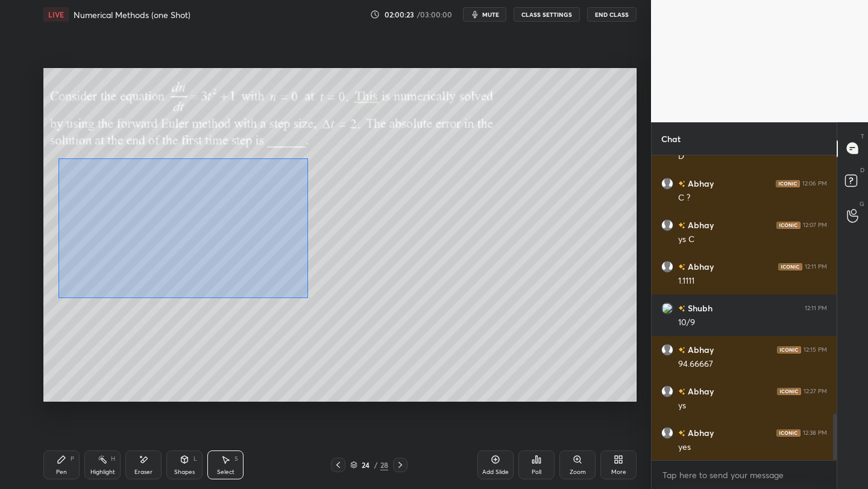
drag, startPoint x: 58, startPoint y: 161, endPoint x: 361, endPoint y: 292, distance: 330.8
click at [308, 298] on div "0 ° Undo Copy Duplicate Duplicate to new slide Delete" at bounding box center [339, 235] width 593 height 334
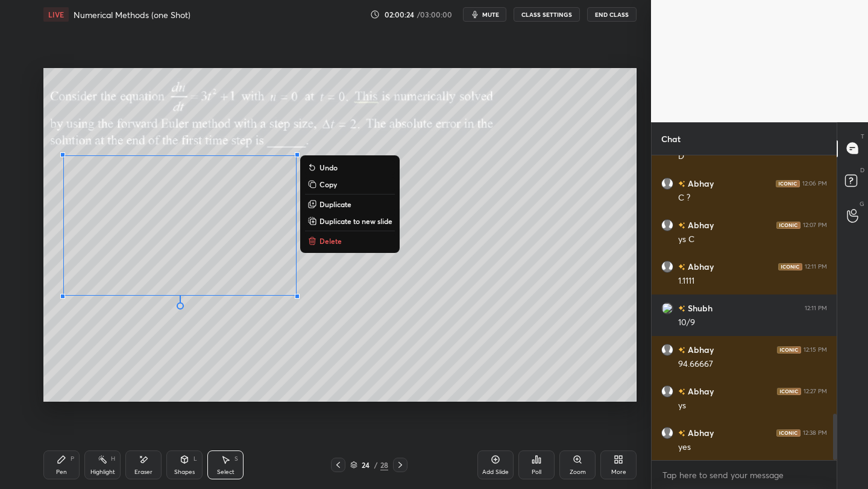
drag, startPoint x: 371, startPoint y: 225, endPoint x: 377, endPoint y: 227, distance: 6.3
click at [372, 225] on p "Duplicate to new slide" at bounding box center [355, 221] width 73 height 10
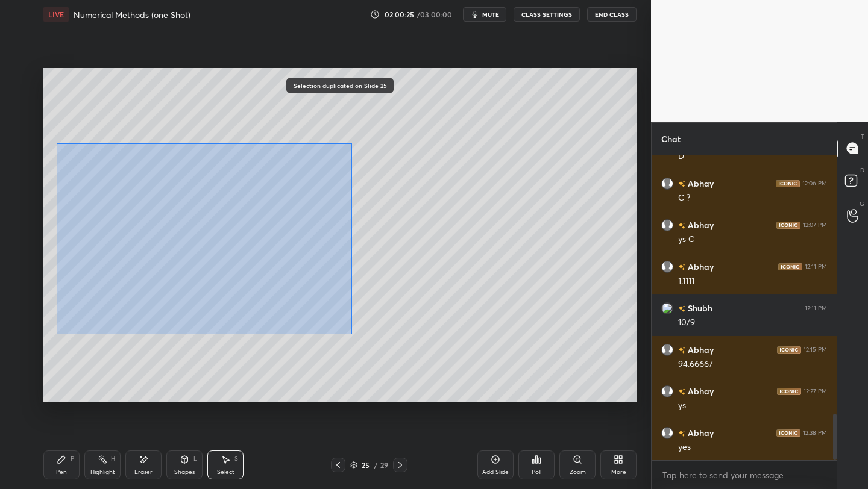
drag, startPoint x: 57, startPoint y: 143, endPoint x: 303, endPoint y: 294, distance: 289.1
click at [349, 333] on div "0 ° Undo Copy Duplicate Duplicate to new slide Delete" at bounding box center [339, 235] width 593 height 334
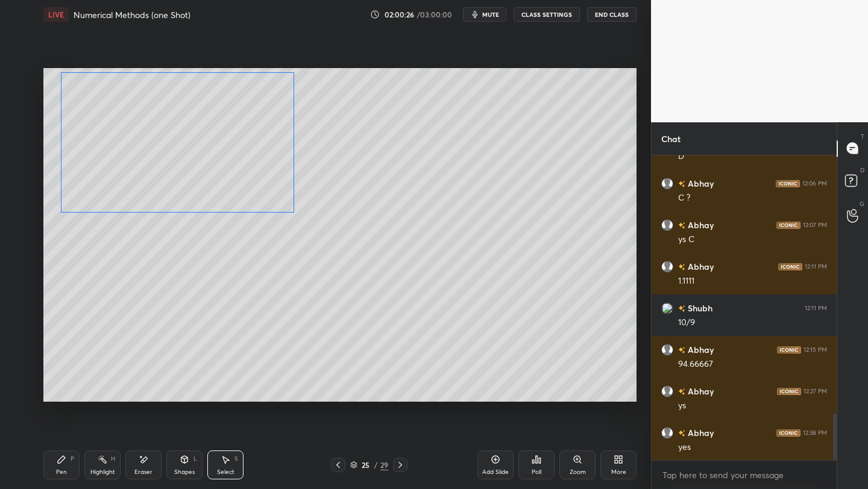
drag, startPoint x: 189, startPoint y: 162, endPoint x: 199, endPoint y: 162, distance: 9.6
click at [187, 149] on div "0 ° Undo Copy Duplicate Duplicate to new slide Delete" at bounding box center [339, 235] width 593 height 334
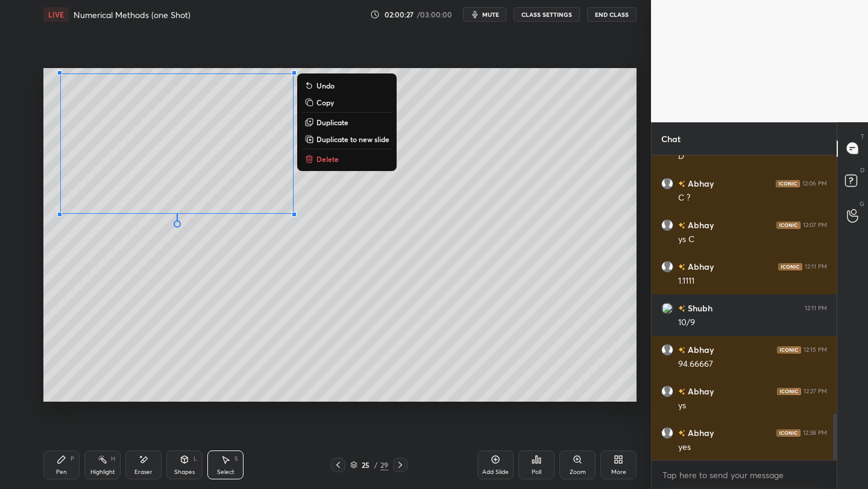
click at [115, 275] on div "0 ° Undo Copy Duplicate Duplicate to new slide Delete" at bounding box center [339, 235] width 593 height 334
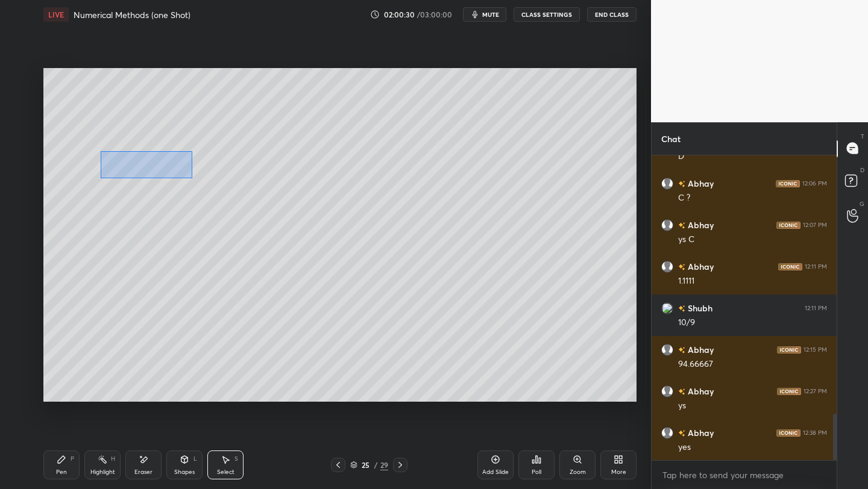
drag, startPoint x: 110, startPoint y: 158, endPoint x: 228, endPoint y: 174, distance: 119.0
click at [193, 178] on div "0 ° Undo Copy Duplicate Duplicate to new slide Delete" at bounding box center [339, 235] width 593 height 334
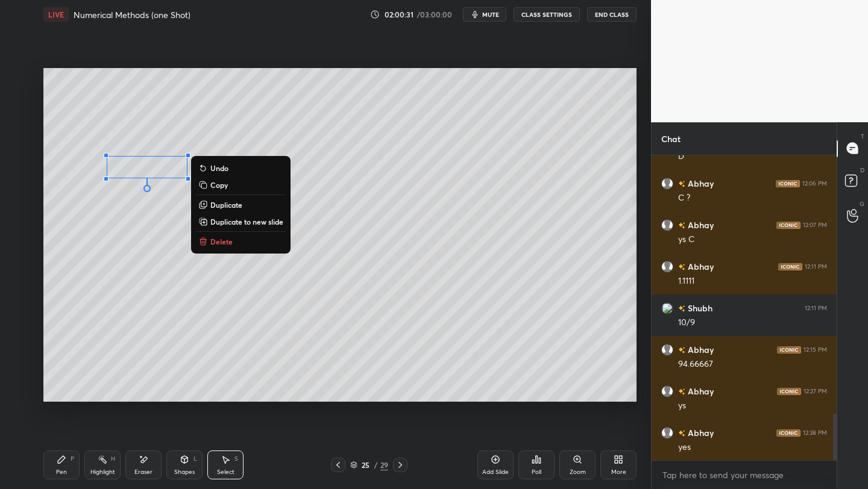
click at [213, 235] on button "Delete" at bounding box center [241, 241] width 90 height 14
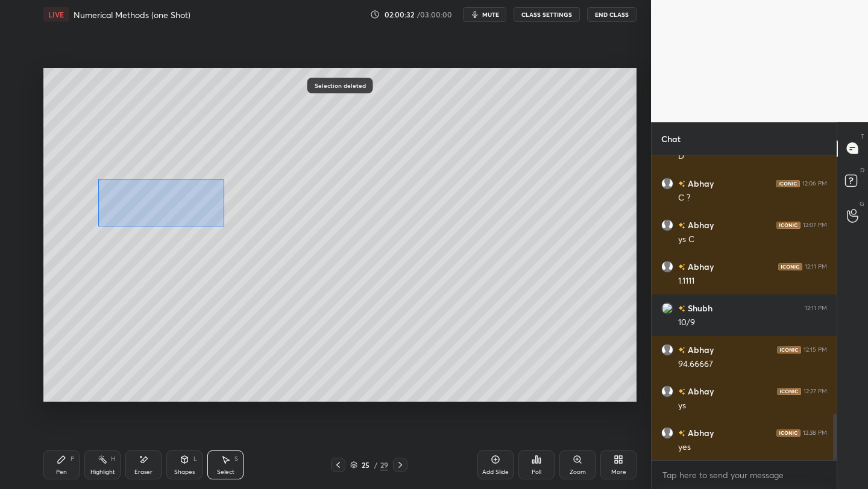
drag, startPoint x: 98, startPoint y: 183, endPoint x: 360, endPoint y: 246, distance: 269.6
click at [363, 249] on div "0 ° Undo Copy Duplicate Duplicate to new slide Delete" at bounding box center [339, 235] width 593 height 334
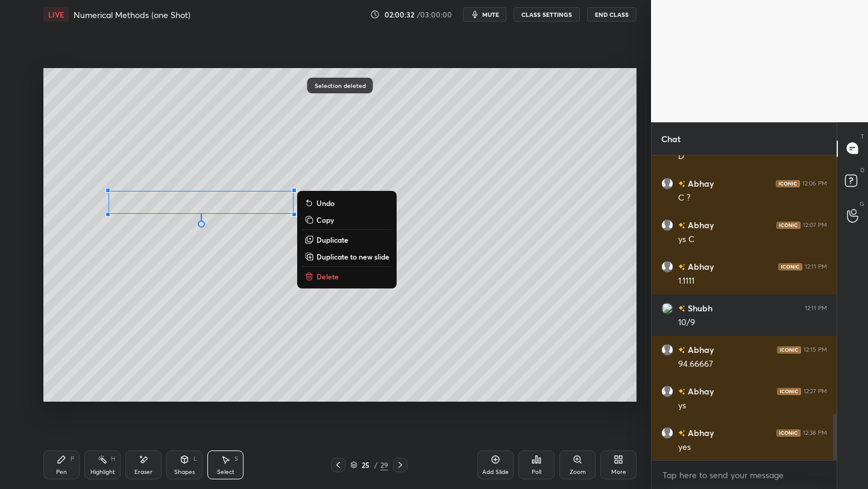
click at [331, 278] on button "Delete" at bounding box center [347, 276] width 90 height 14
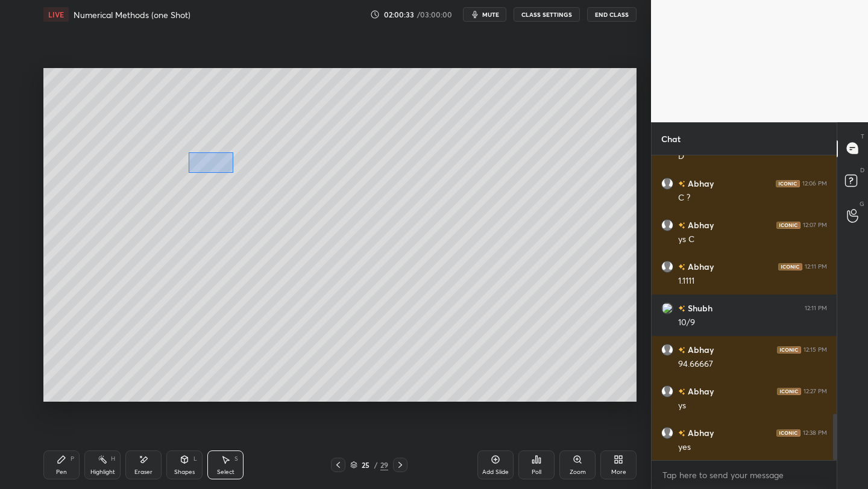
drag, startPoint x: 189, startPoint y: 152, endPoint x: 335, endPoint y: 205, distance: 155.5
click at [368, 217] on div "0 ° Undo Copy Duplicate Duplicate to new slide Delete" at bounding box center [339, 235] width 593 height 334
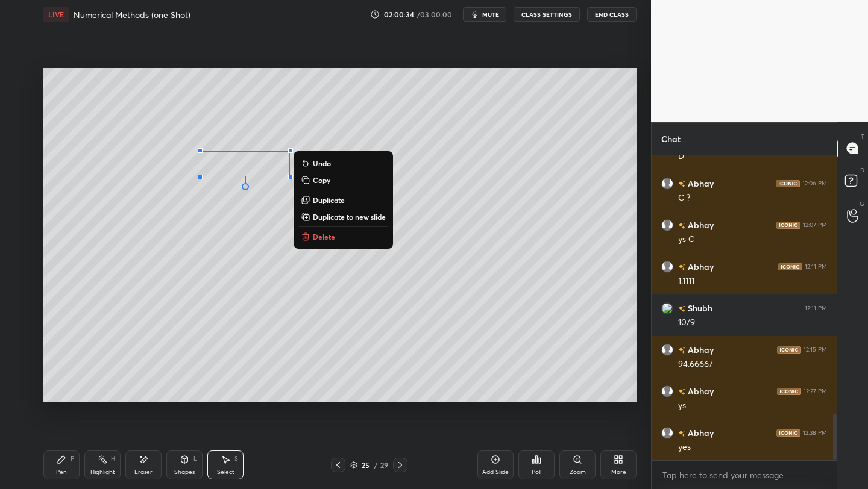
click at [331, 252] on div "0 ° Undo Copy Duplicate Duplicate to new slide Delete" at bounding box center [339, 235] width 593 height 334
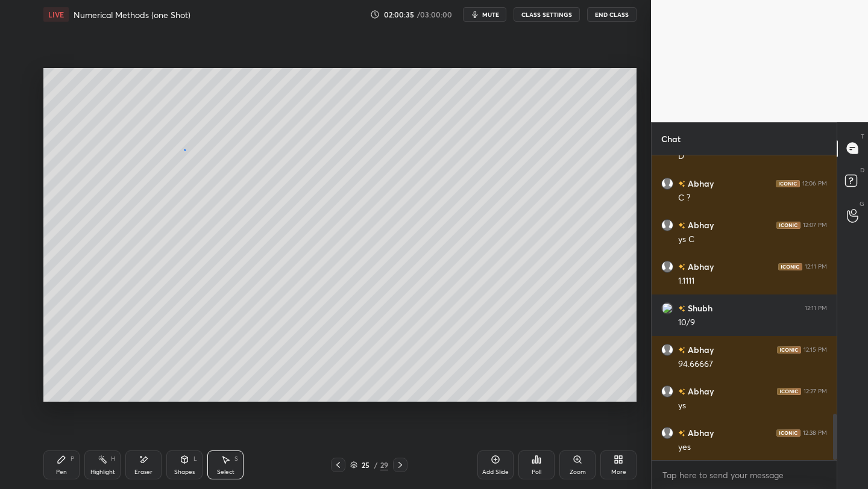
drag, startPoint x: 184, startPoint y: 149, endPoint x: 381, endPoint y: 216, distance: 208.1
click at [391, 221] on div "0 ° Undo Copy Duplicate Duplicate to new slide Delete" at bounding box center [339, 235] width 593 height 334
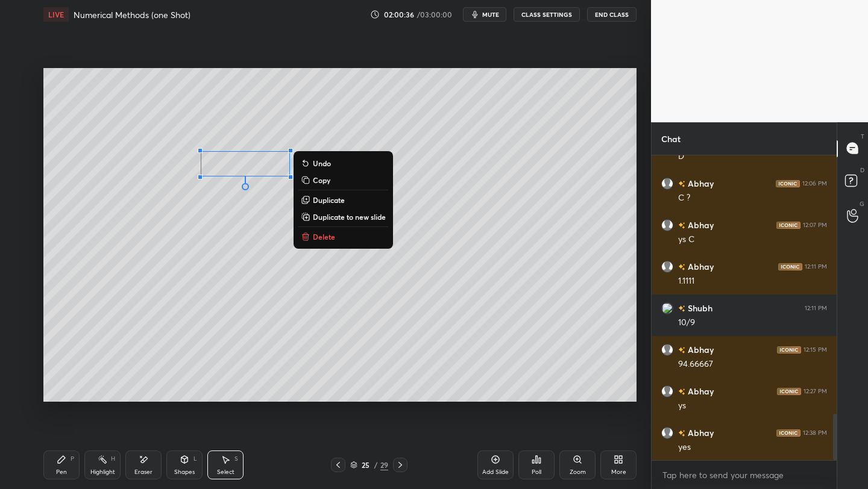
click at [311, 234] on button "Delete" at bounding box center [343, 237] width 90 height 14
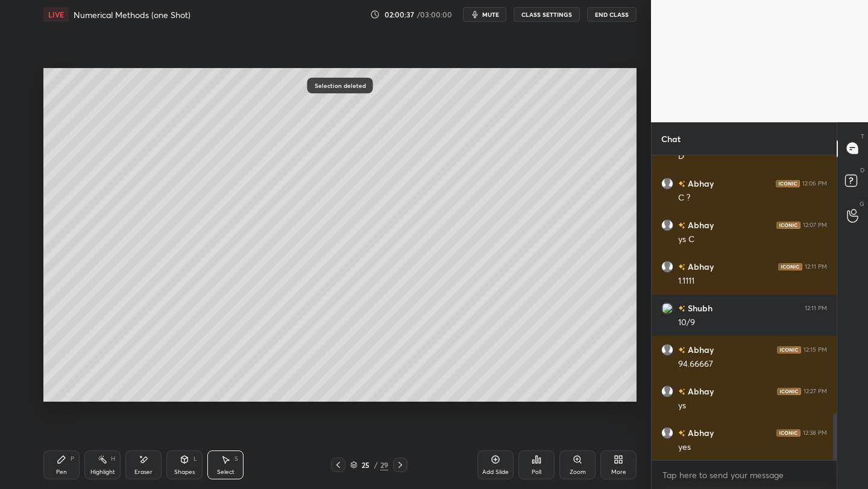
click at [50, 423] on div "Pen P" at bounding box center [61, 465] width 36 height 29
click at [174, 423] on div "Shapes L" at bounding box center [184, 465] width 36 height 29
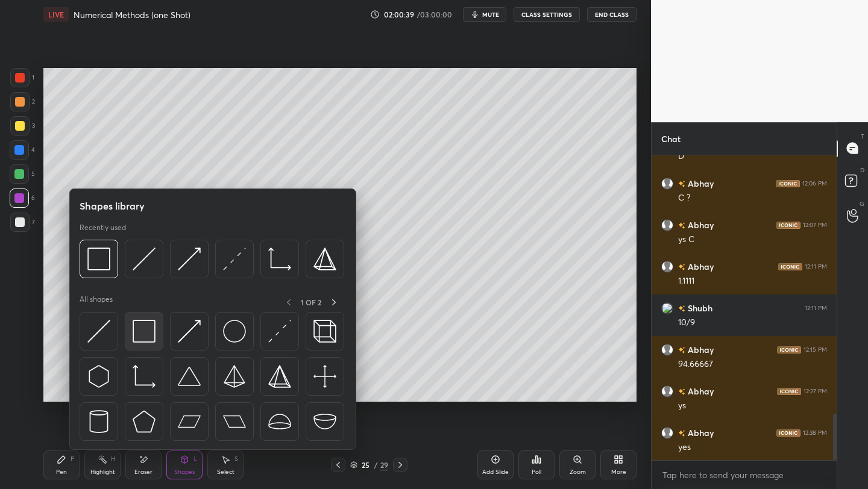
click at [150, 339] on img at bounding box center [144, 331] width 23 height 23
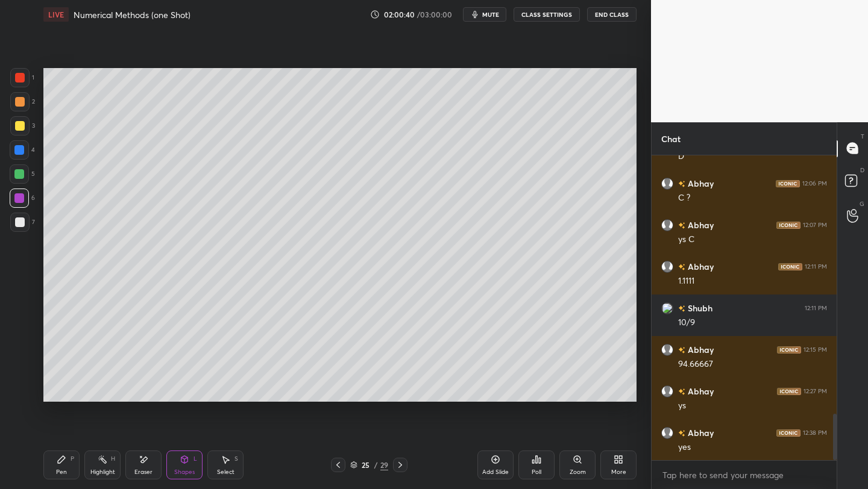
click at [344, 265] on div "Setting up your live class Poll for secs No correct answer Start poll" at bounding box center [340, 235] width 602 height 412
click at [61, 423] on icon at bounding box center [61, 459] width 7 height 7
click at [21, 123] on div at bounding box center [20, 126] width 10 height 10
click at [134, 423] on div "Eraser" at bounding box center [143, 465] width 36 height 29
drag, startPoint x: 66, startPoint y: 480, endPoint x: 63, endPoint y: 469, distance: 11.3
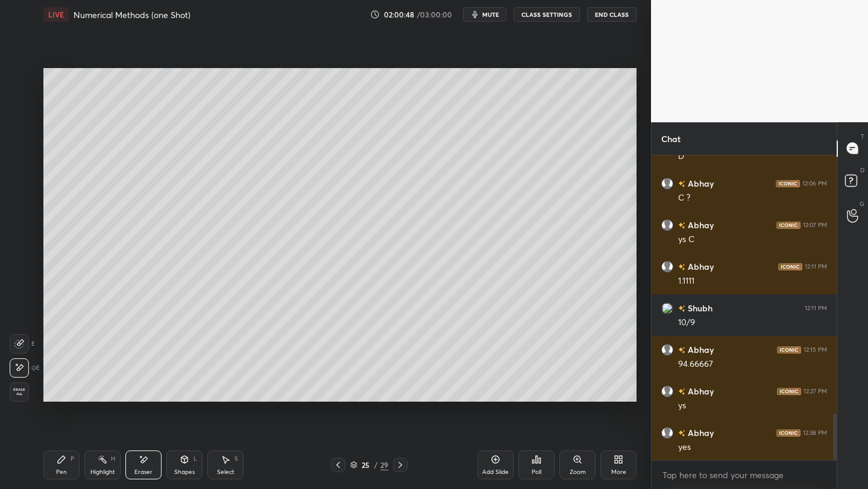
click at [64, 423] on div "Pen P Highlight H Eraser Shapes L Select S 25 / 29 Add Slide Poll Zoom More" at bounding box center [339, 465] width 593 height 48
click at [59, 423] on div "Pen P" at bounding box center [61, 465] width 36 height 29
drag, startPoint x: 21, startPoint y: 169, endPoint x: 38, endPoint y: 160, distance: 18.9
click at [23, 168] on div at bounding box center [19, 173] width 19 height 19
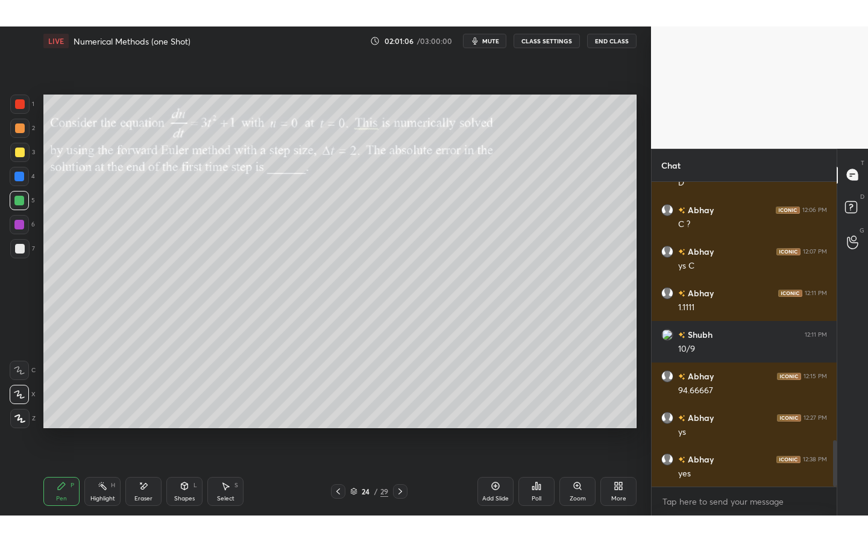
scroll to position [1733, 0]
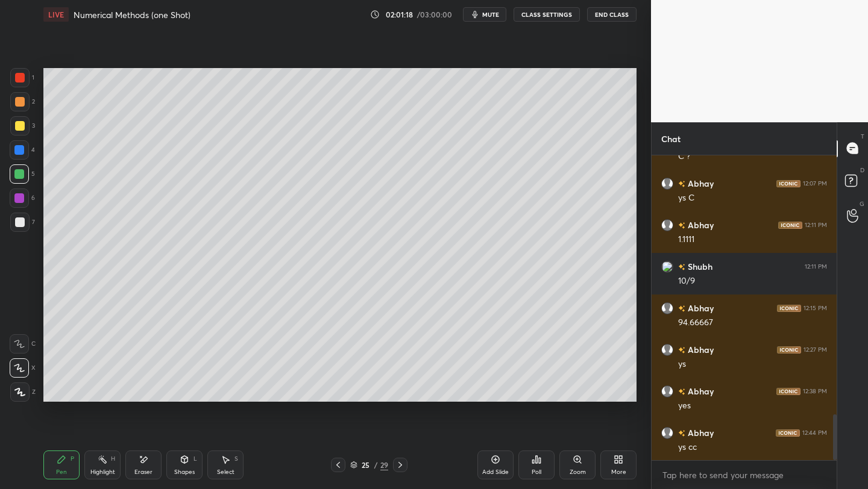
click at [602, 423] on div "More" at bounding box center [618, 465] width 36 height 29
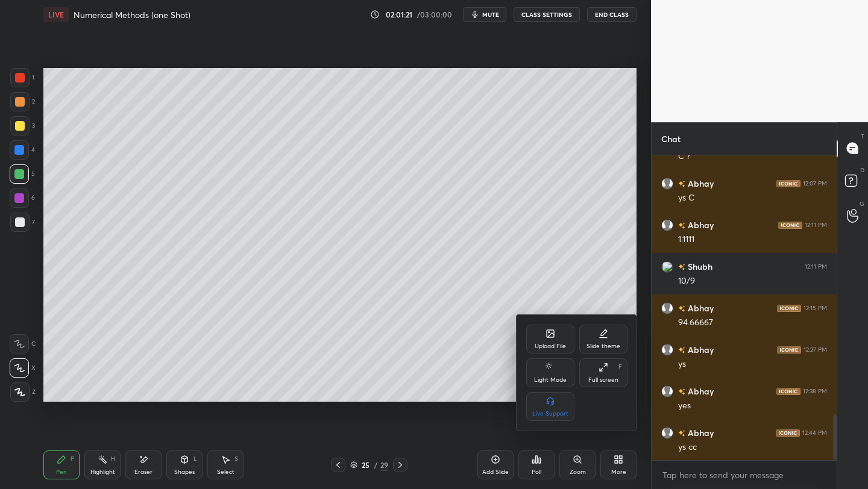
click at [601, 372] on icon at bounding box center [603, 368] width 10 height 10
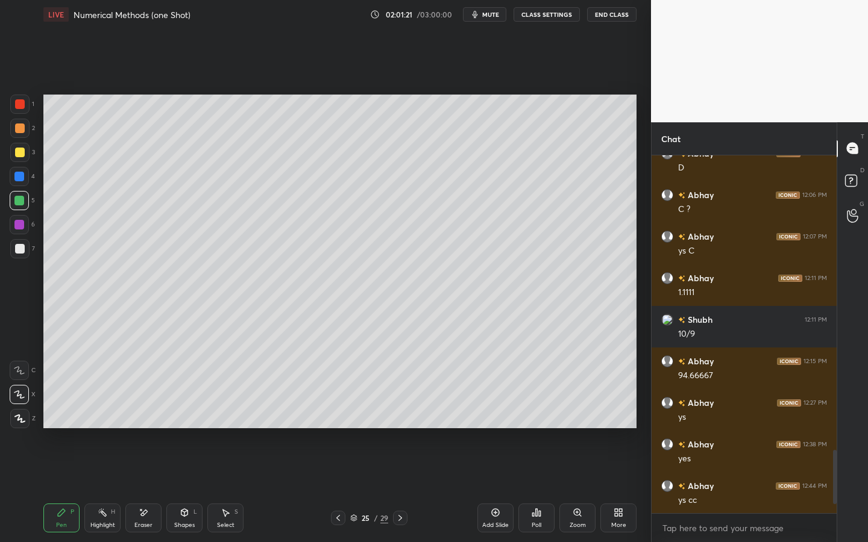
scroll to position [1680, 0]
drag, startPoint x: 24, startPoint y: 104, endPoint x: 42, endPoint y: 104, distance: 17.5
click at [24, 104] on div at bounding box center [20, 104] width 10 height 10
click at [23, 201] on div at bounding box center [19, 201] width 10 height 10
drag, startPoint x: 21, startPoint y: 246, endPoint x: 34, endPoint y: 230, distance: 20.6
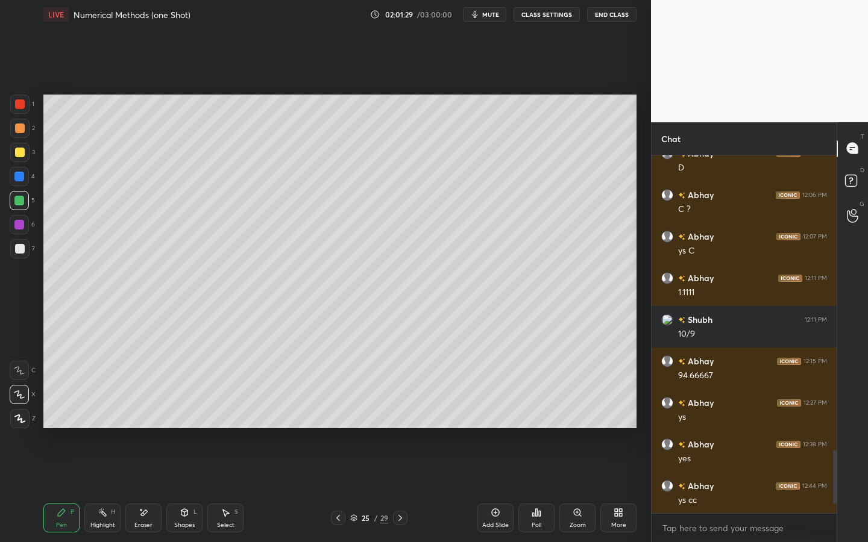
click at [21, 246] on div at bounding box center [20, 249] width 10 height 10
click at [25, 230] on div at bounding box center [19, 224] width 19 height 19
drag, startPoint x: 22, startPoint y: 210, endPoint x: 31, endPoint y: 217, distance: 11.2
click at [23, 211] on div "5" at bounding box center [22, 203] width 25 height 24
click at [15, 248] on div at bounding box center [20, 249] width 10 height 10
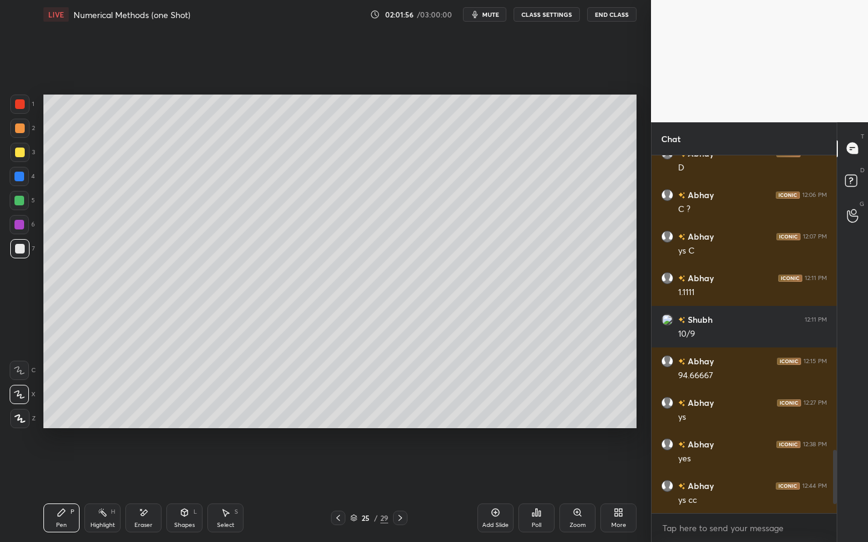
click at [22, 205] on div at bounding box center [19, 201] width 10 height 10
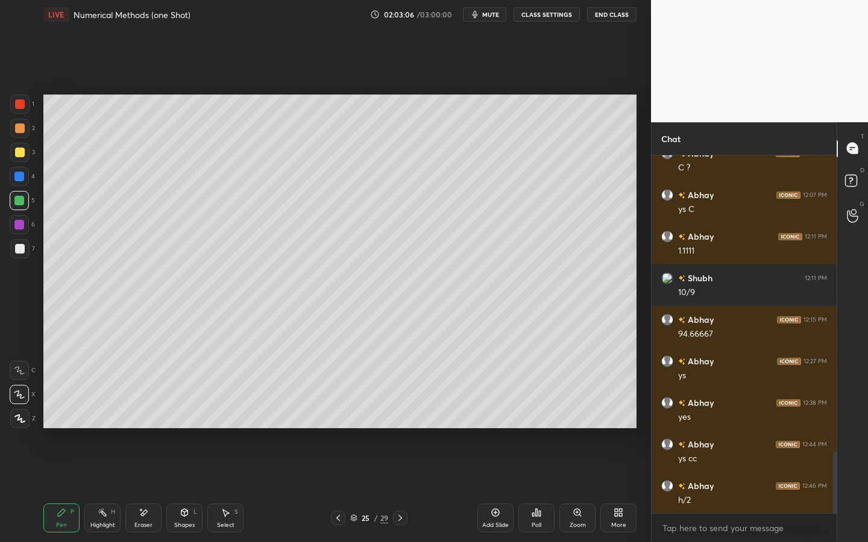
click at [146, 423] on div "Eraser" at bounding box center [143, 518] width 36 height 29
click at [226, 423] on icon at bounding box center [226, 513] width 10 height 10
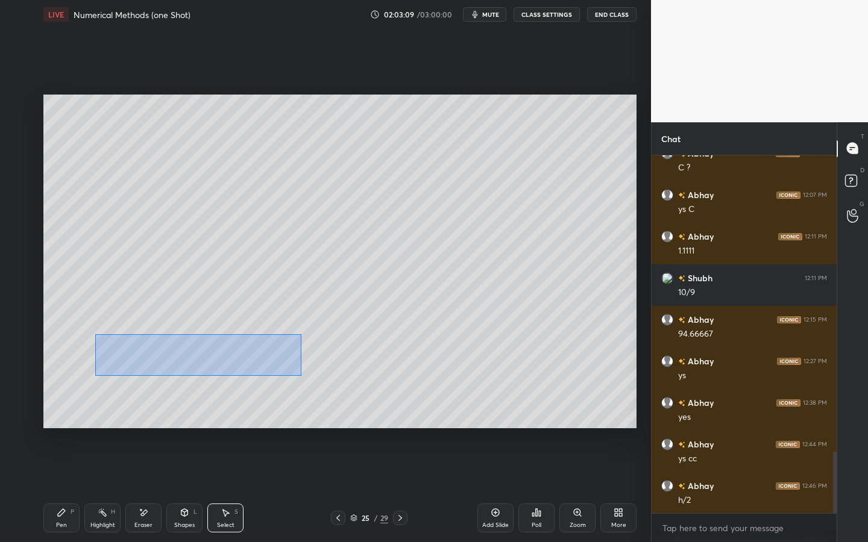
drag, startPoint x: 95, startPoint y: 334, endPoint x: 249, endPoint y: 351, distance: 155.8
click at [298, 375] on div "0 ° Undo Copy Duplicate Duplicate to new slide Delete" at bounding box center [339, 262] width 593 height 334
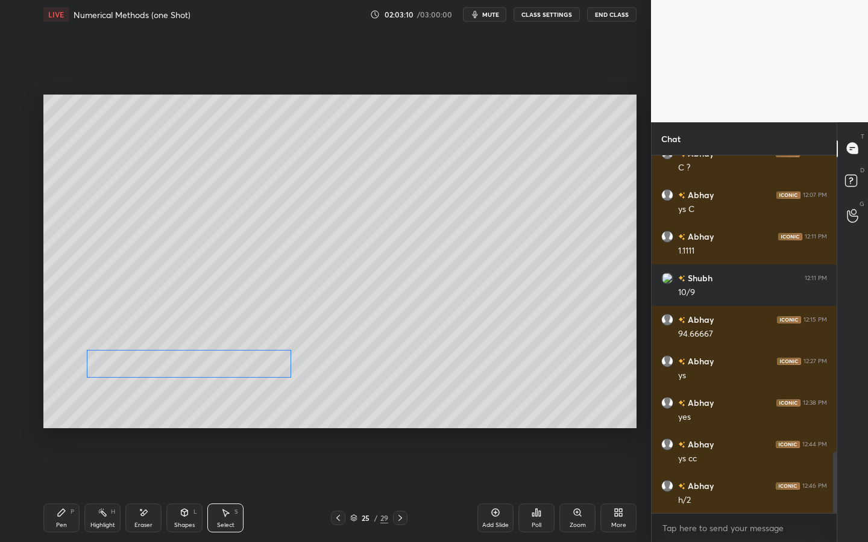
click at [238, 365] on div "0 ° Undo Copy Duplicate Duplicate to new slide Delete" at bounding box center [339, 262] width 593 height 334
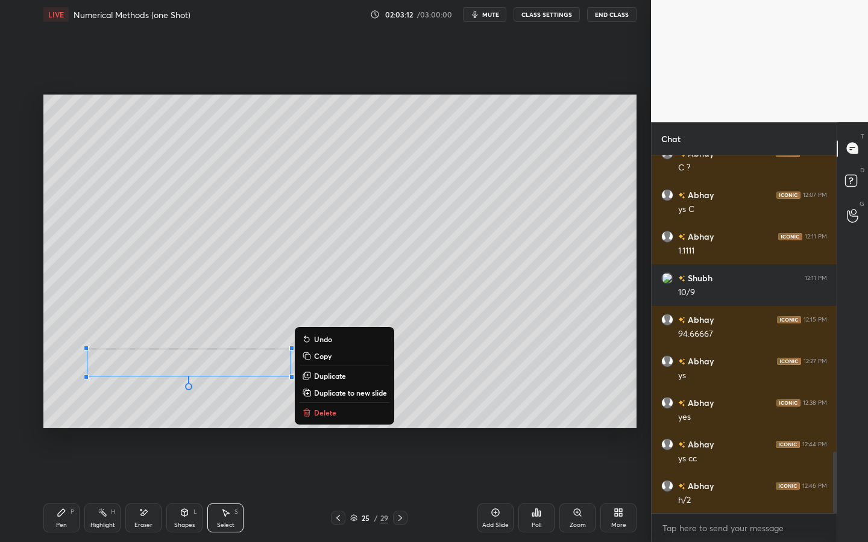
click at [57, 423] on div "Pen P" at bounding box center [61, 518] width 36 height 29
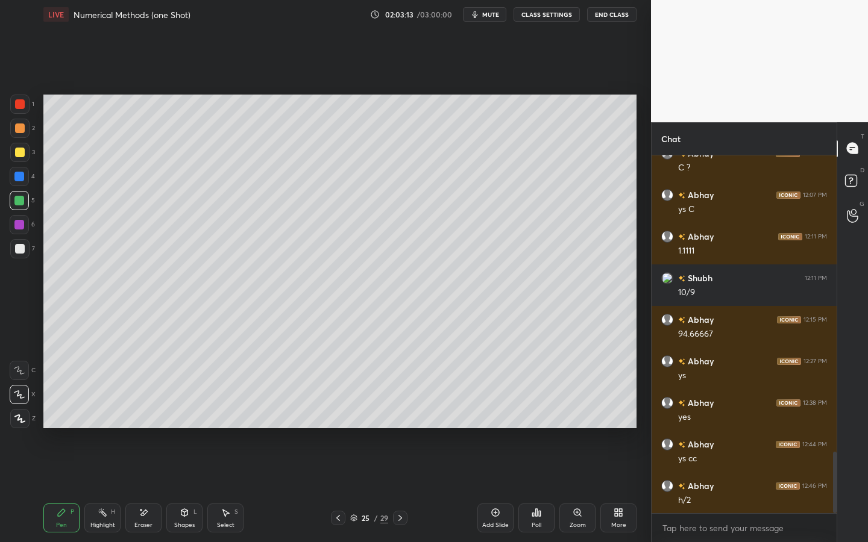
click at [130, 423] on div "Eraser" at bounding box center [143, 518] width 36 height 29
click at [54, 423] on div "Pen P" at bounding box center [61, 518] width 36 height 29
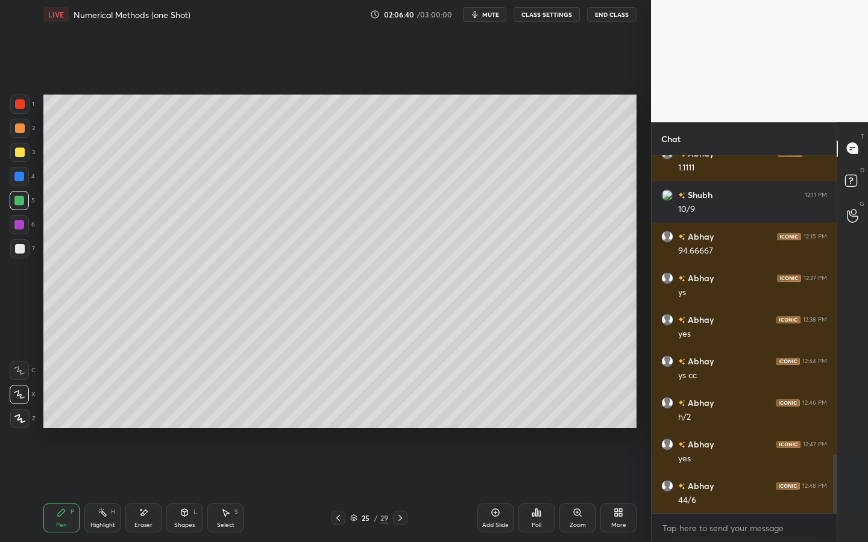
scroll to position [1847, 0]
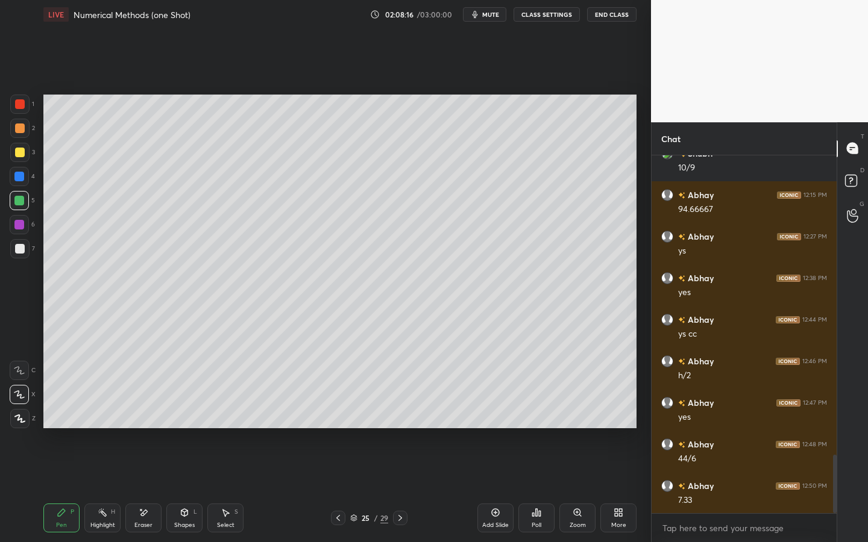
drag, startPoint x: 398, startPoint y: 518, endPoint x: 390, endPoint y: 517, distance: 8.5
click at [398, 423] on icon at bounding box center [400, 518] width 10 height 10
click at [535, 423] on div "Poll" at bounding box center [536, 518] width 36 height 29
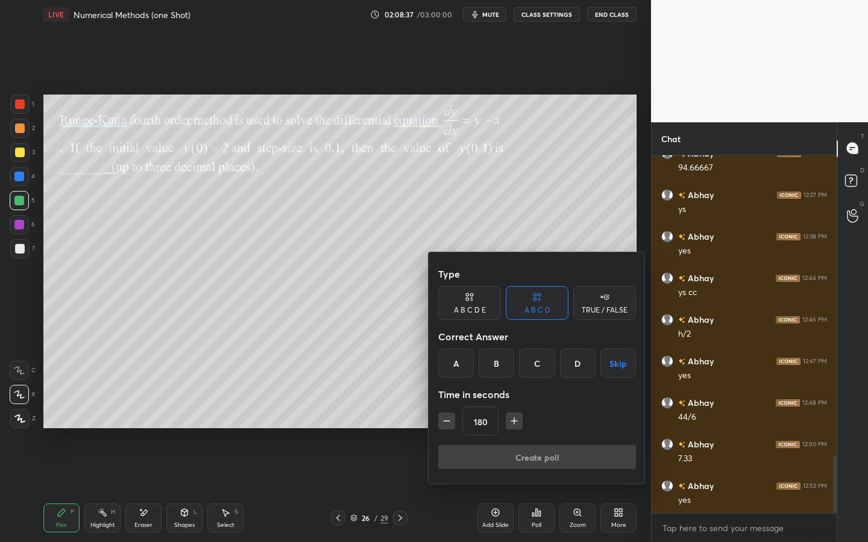
click at [572, 362] on div "A B C D Skip" at bounding box center [537, 363] width 198 height 29
drag, startPoint x: 616, startPoint y: 370, endPoint x: 607, endPoint y: 372, distance: 9.8
click at [616, 370] on button "Skip" at bounding box center [618, 363] width 36 height 29
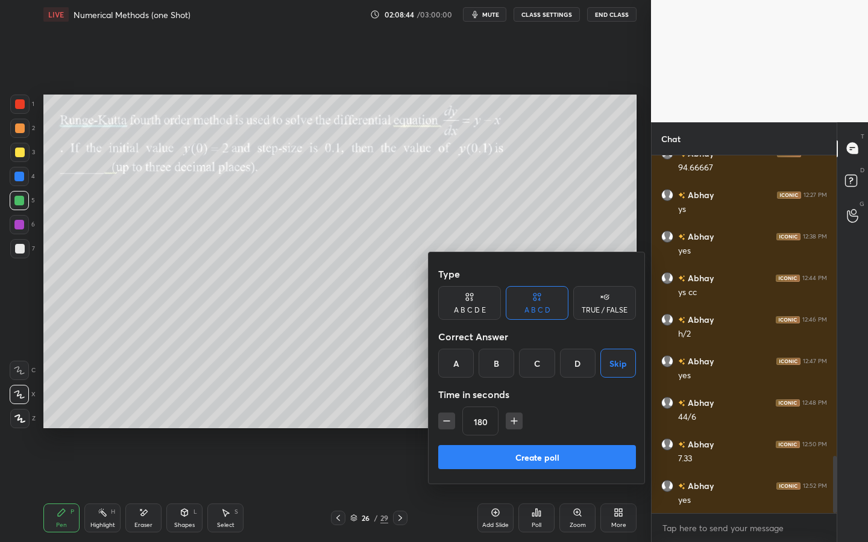
click at [528, 423] on button "Create poll" at bounding box center [537, 457] width 198 height 24
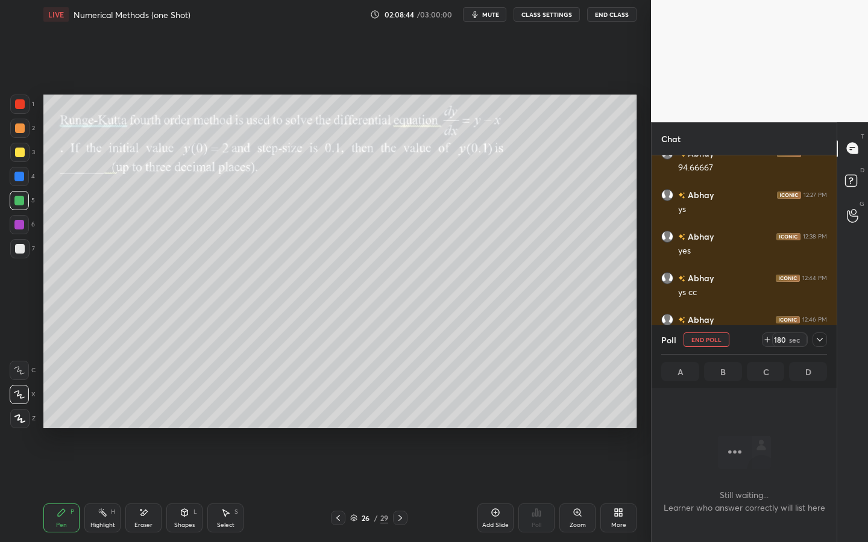
scroll to position [321, 181]
click at [496, 19] on button "mute" at bounding box center [484, 14] width 43 height 14
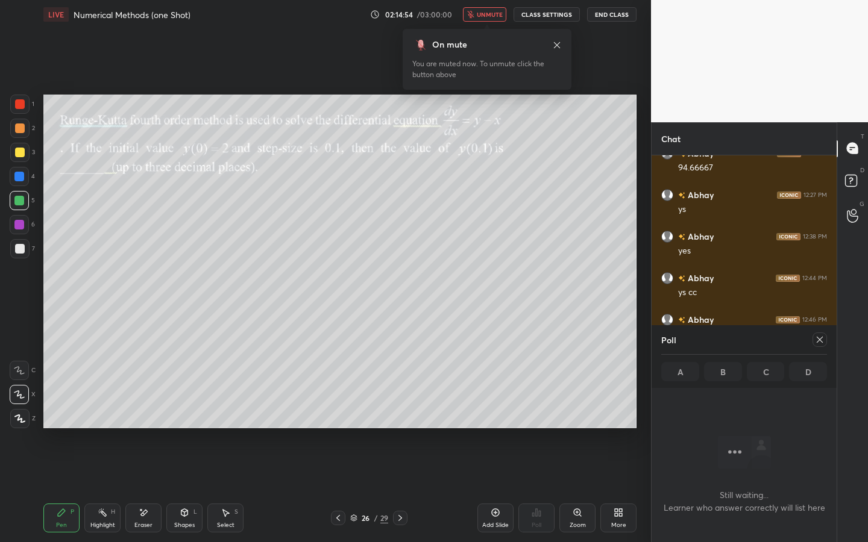
click at [491, 16] on span "unmute" at bounding box center [490, 14] width 26 height 8
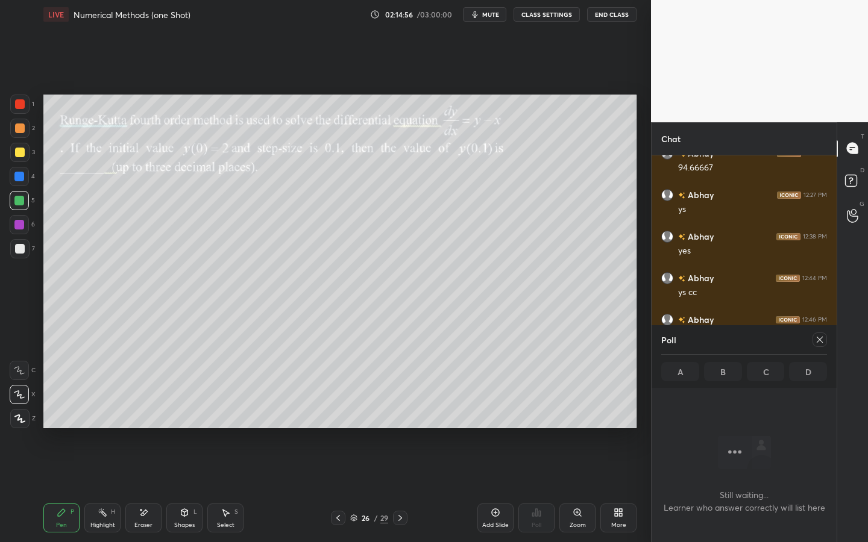
click at [775, 342] on icon at bounding box center [820, 340] width 10 height 10
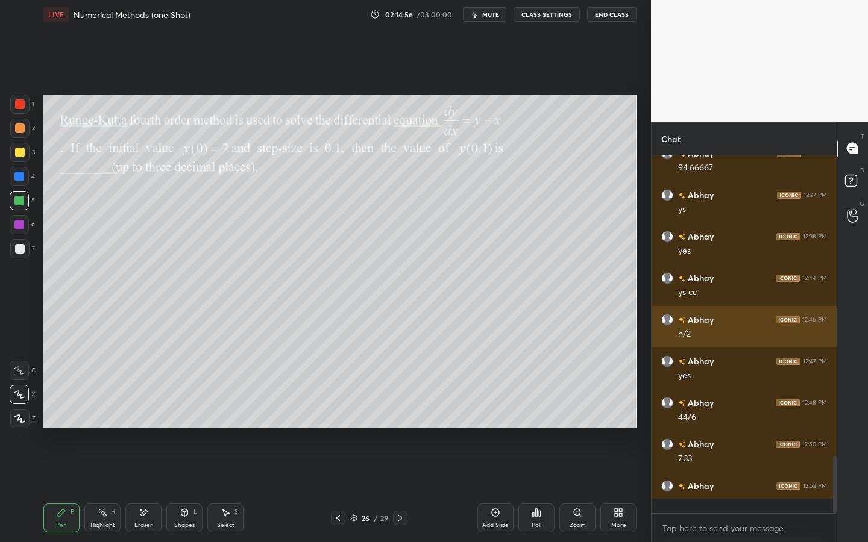
scroll to position [4, 4]
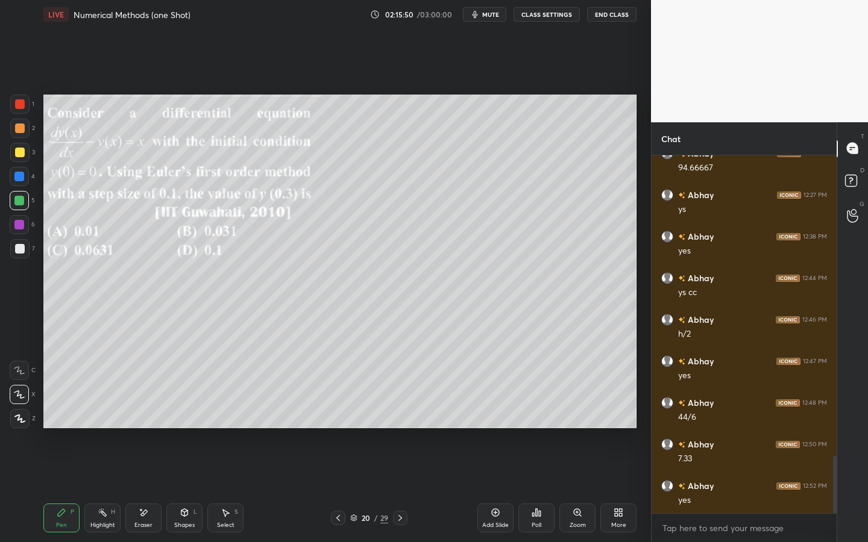
click at [237, 423] on div "Pen P Highlight H Eraser Shapes L Select S" at bounding box center [151, 518] width 217 height 29
drag, startPoint x: 228, startPoint y: 519, endPoint x: 229, endPoint y: 512, distance: 7.9
click at [228, 423] on div "Select S" at bounding box center [225, 518] width 36 height 29
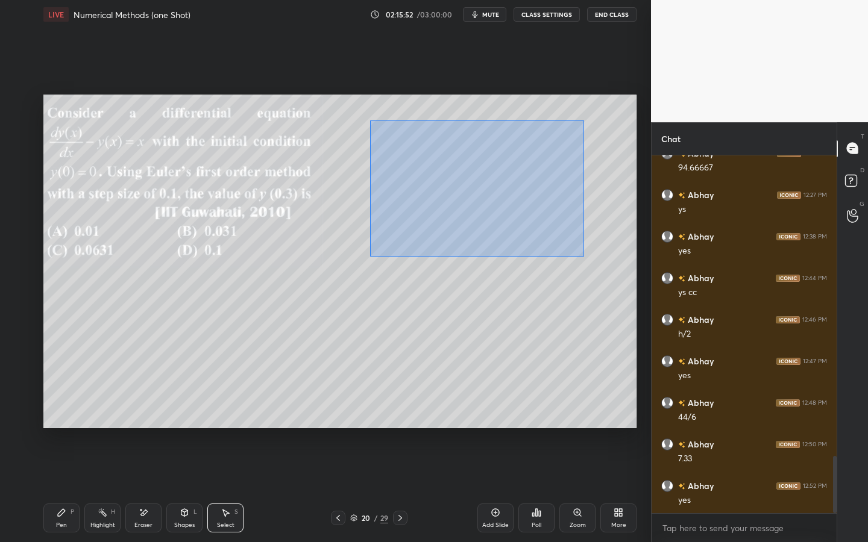
drag, startPoint x: 374, startPoint y: 148, endPoint x: 561, endPoint y: 229, distance: 203.7
click at [589, 259] on div "0 ° Undo Copy Duplicate Duplicate to new slide Delete" at bounding box center [339, 262] width 593 height 334
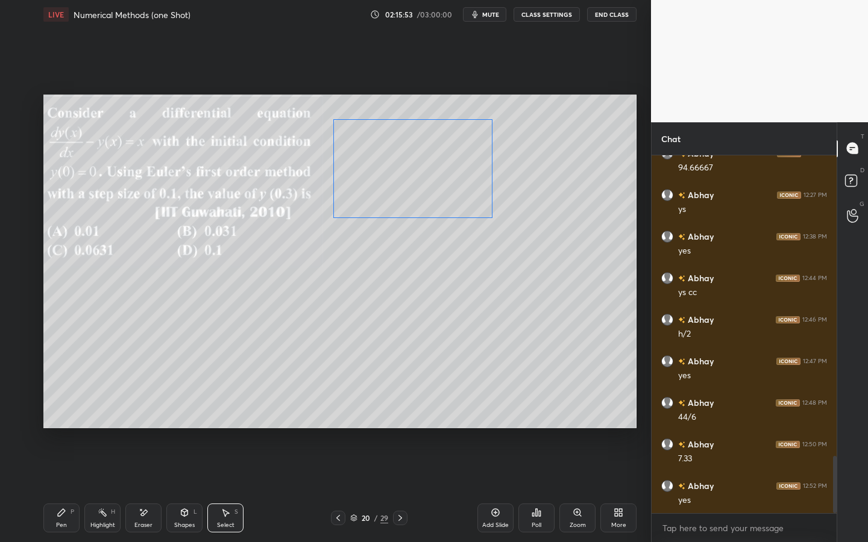
drag, startPoint x: 494, startPoint y: 192, endPoint x: 454, endPoint y: 187, distance: 40.6
click at [445, 187] on div "0 ° Undo Copy Duplicate Duplicate to new slide Delete" at bounding box center [339, 262] width 593 height 334
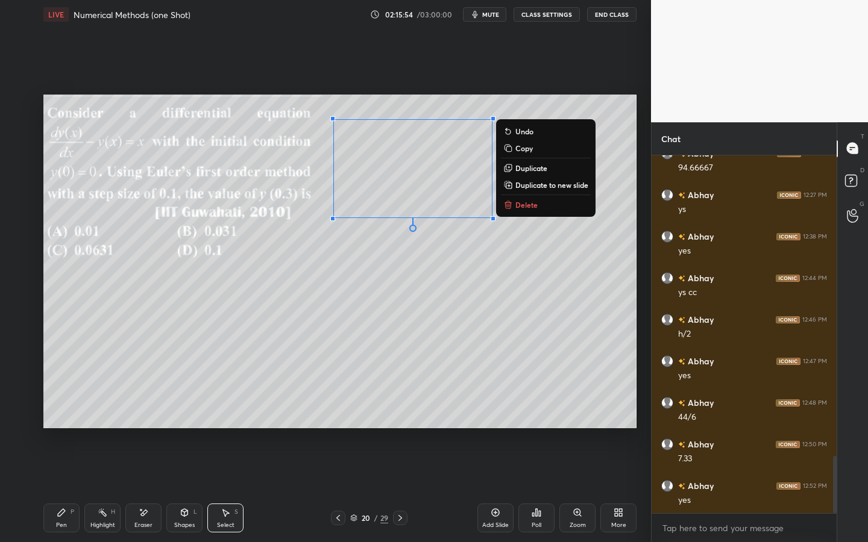
drag, startPoint x: 64, startPoint y: 502, endPoint x: 79, endPoint y: 500, distance: 14.6
click at [63, 423] on div "Pen P Highlight H Eraser Shapes L Select S 20 / 29 Add Slide Poll Zoom More" at bounding box center [339, 518] width 593 height 48
drag, startPoint x: 61, startPoint y: 507, endPoint x: 81, endPoint y: 477, distance: 36.6
click at [60, 423] on icon at bounding box center [62, 513] width 10 height 10
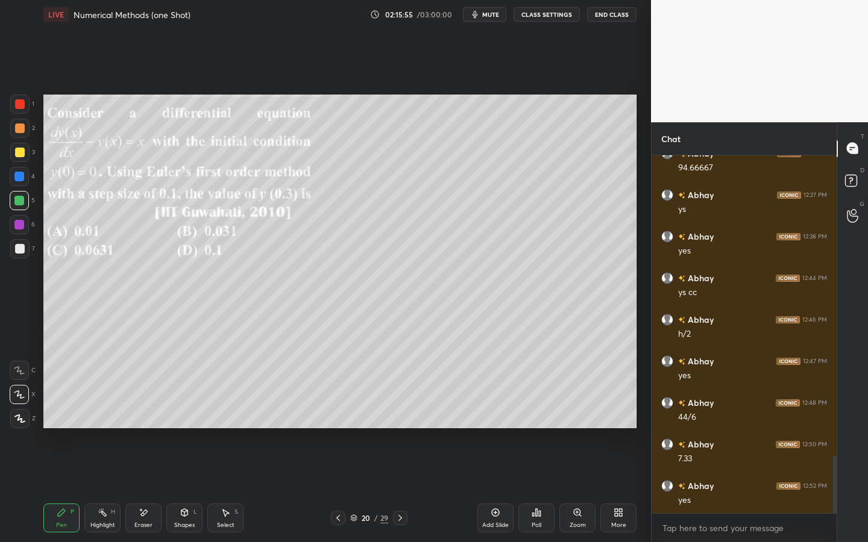
drag, startPoint x: 22, startPoint y: 131, endPoint x: 40, endPoint y: 127, distance: 18.7
click at [23, 130] on div at bounding box center [20, 129] width 10 height 10
click at [178, 423] on div "Shapes L" at bounding box center [184, 518] width 36 height 29
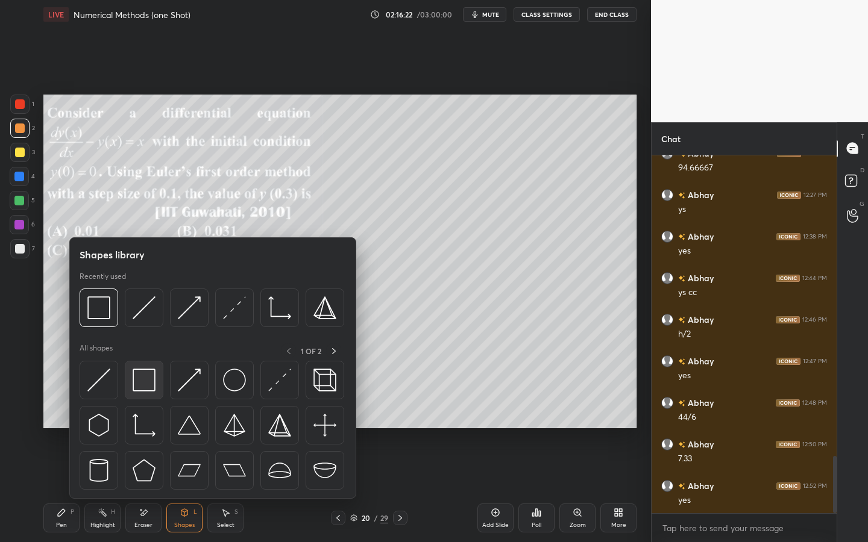
click at [145, 381] on img at bounding box center [144, 380] width 23 height 23
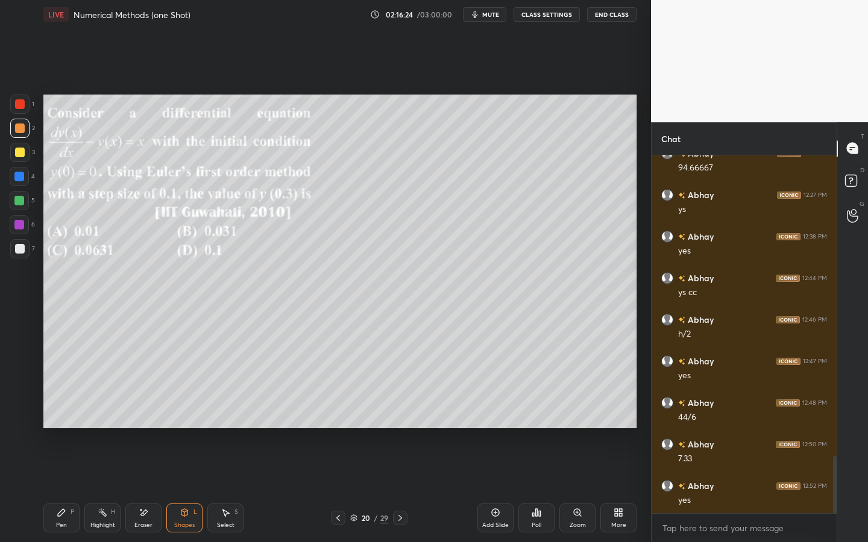
click at [58, 423] on div "Pen P" at bounding box center [61, 518] width 36 height 29
click at [37, 174] on div "1 2 3 4 5 6 7 C X Z E E Erase all H H LIVE Numerical Methods (one Shot) 02:18:5…" at bounding box center [320, 271] width 641 height 542
click at [23, 181] on div at bounding box center [19, 176] width 19 height 19
click at [193, 423] on div "Shapes L" at bounding box center [184, 518] width 36 height 29
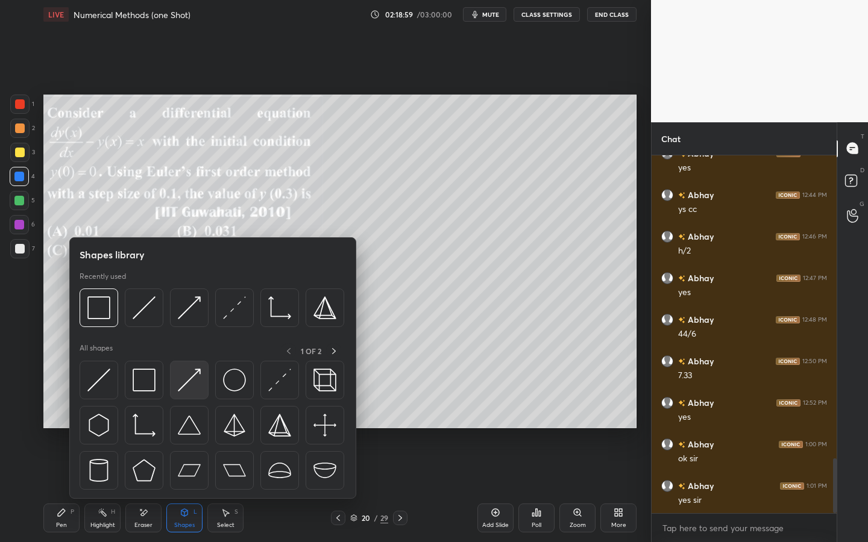
click at [190, 388] on img at bounding box center [189, 380] width 23 height 23
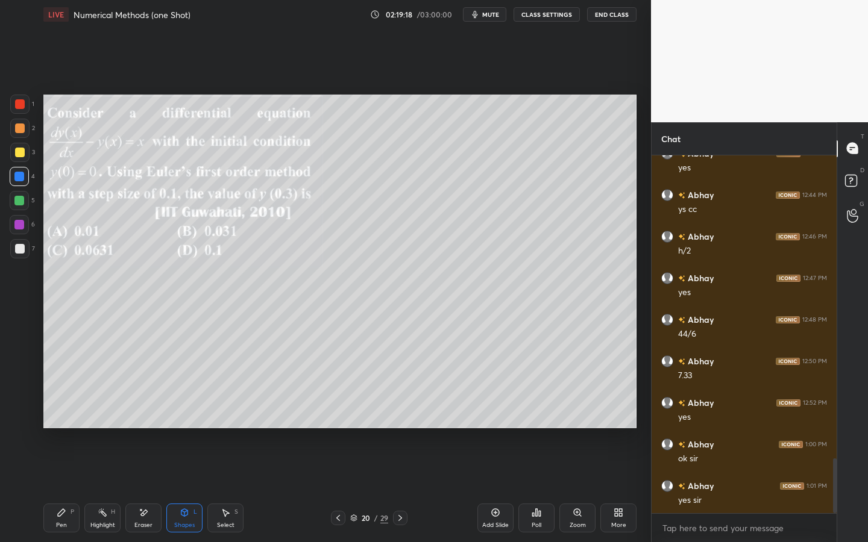
click at [608, 19] on button "End Class" at bounding box center [611, 14] width 49 height 14
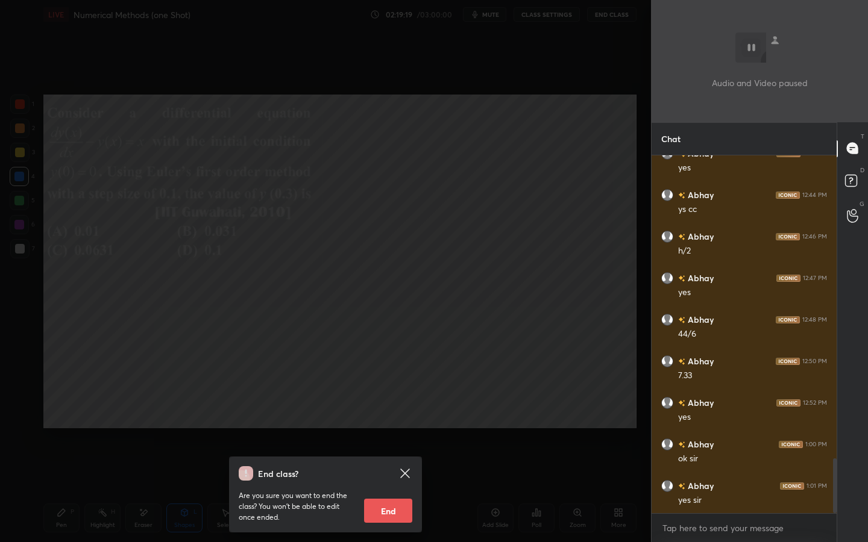
click at [398, 423] on button "End" at bounding box center [388, 511] width 48 height 24
type textarea "x"
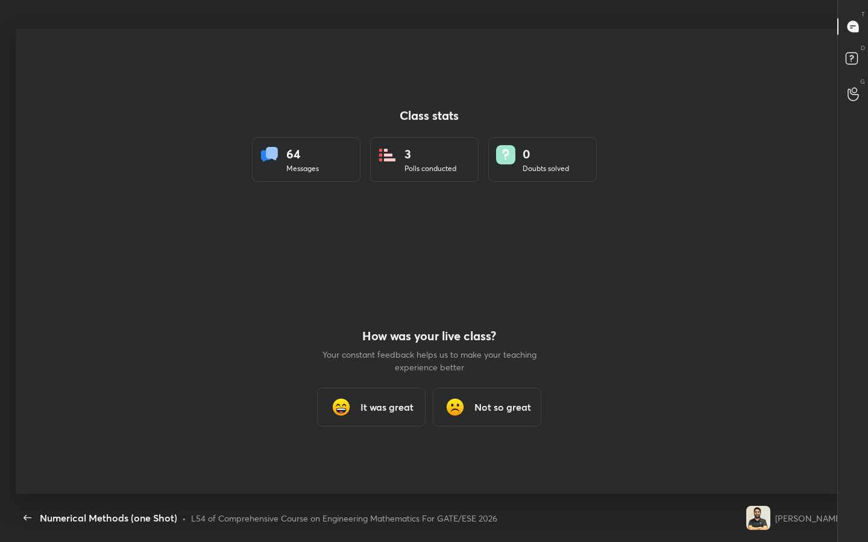
scroll to position [59783, 59390]
click at [390, 405] on h3 "It was great" at bounding box center [386, 407] width 53 height 14
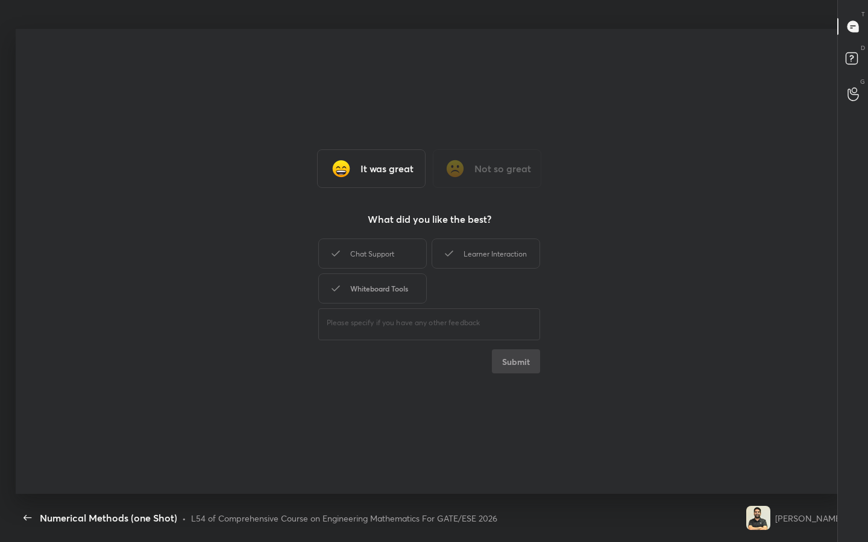
click at [393, 278] on div "Whiteboard Tools" at bounding box center [372, 289] width 108 height 30
click at [393, 260] on div "Chat Support" at bounding box center [372, 254] width 108 height 30
click at [521, 251] on div "Learner Interaction" at bounding box center [485, 254] width 108 height 30
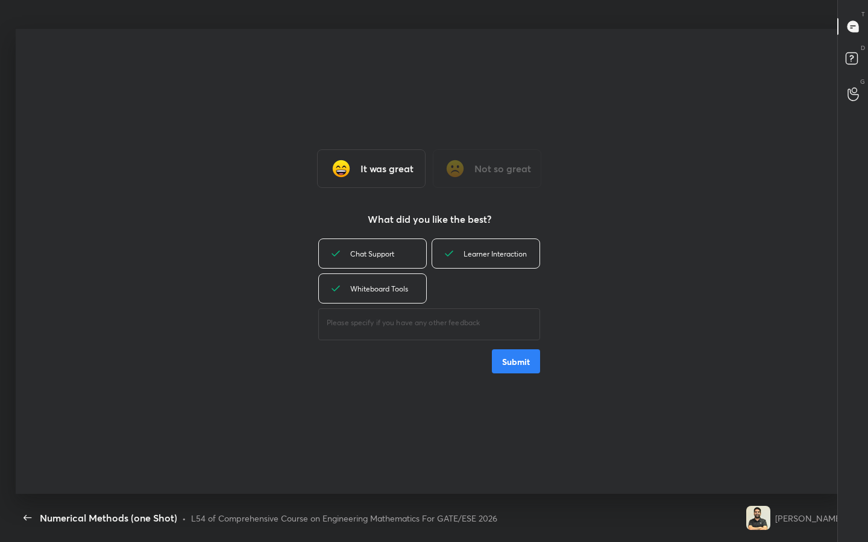
click at [528, 359] on button "Submit" at bounding box center [516, 361] width 48 height 24
